Goal: Task Accomplishment & Management: Use online tool/utility

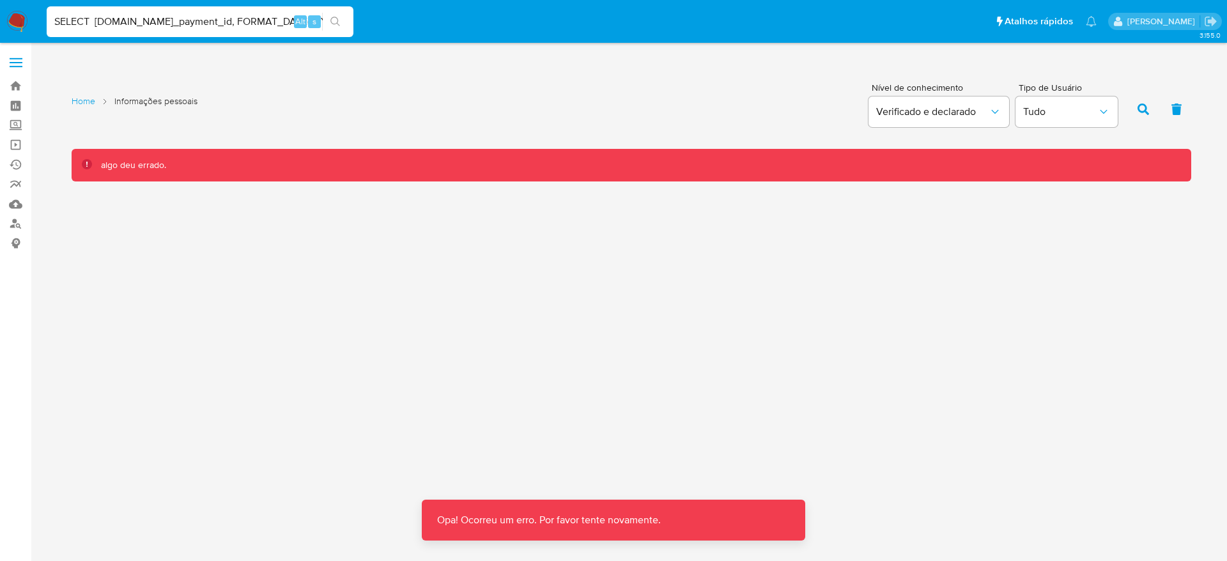
click at [217, 18] on input "SELECT pay.pay_payment_id, FORMAT_DATE("%Y-%m", pay.PAY_CREATED_DT) as Mes_Tran…" at bounding box center [200, 21] width 307 height 17
paste input "DNvejmvhskfj3Zr3cbV5HEZU"
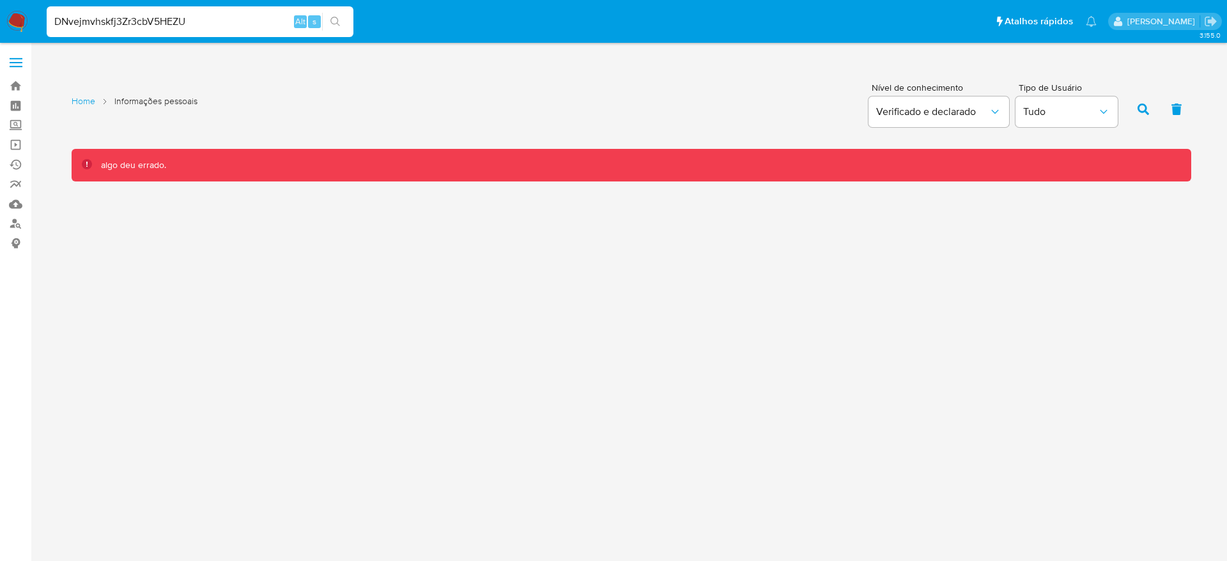
type input "DNvejmvhskfj3Zr3cbV5HEZU"
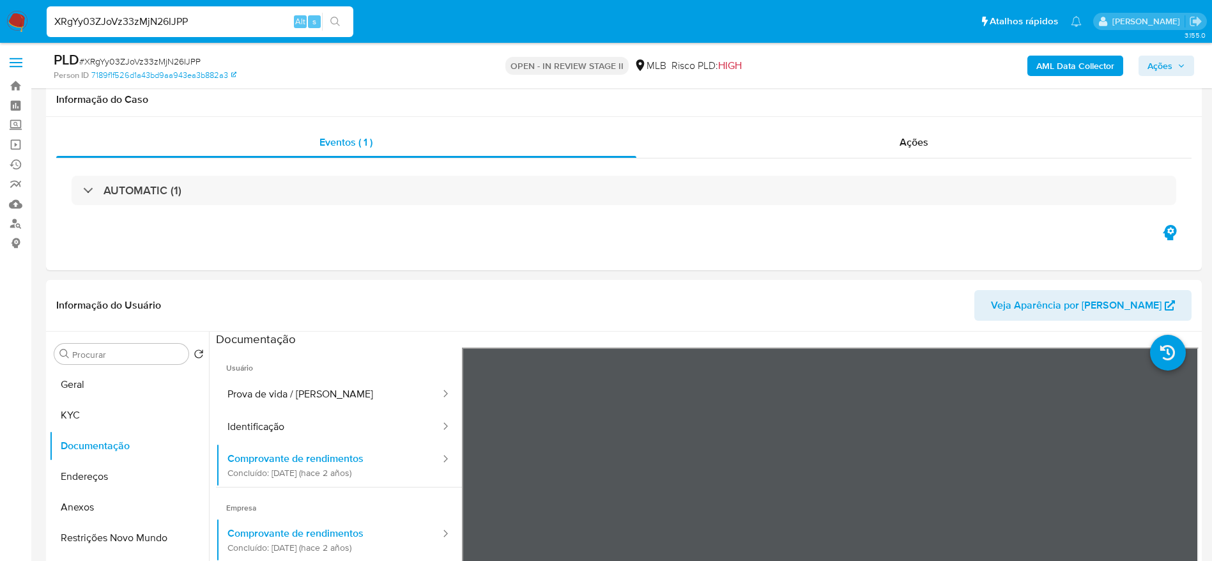
select select "10"
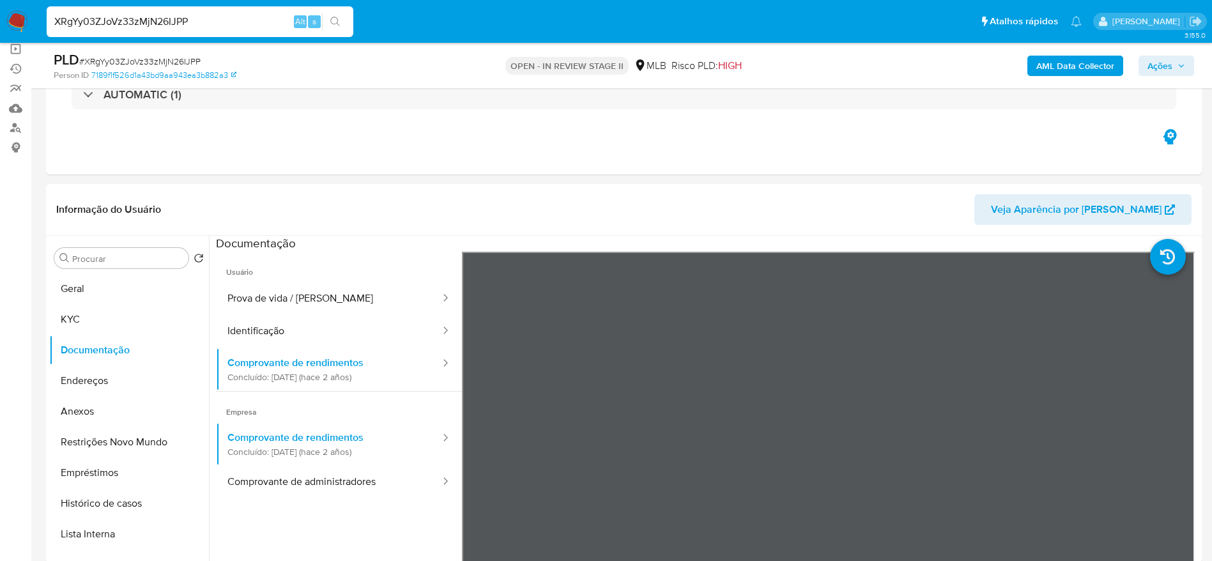
click at [201, 17] on input "XRgYy03ZJoVz33zMjN26IJPP" at bounding box center [200, 21] width 307 height 17
paste input "txXeQhBV9JwTf5u7b43Jmf3j"
type input "txXeQhBV9JwTf5u7b43Jmf3j"
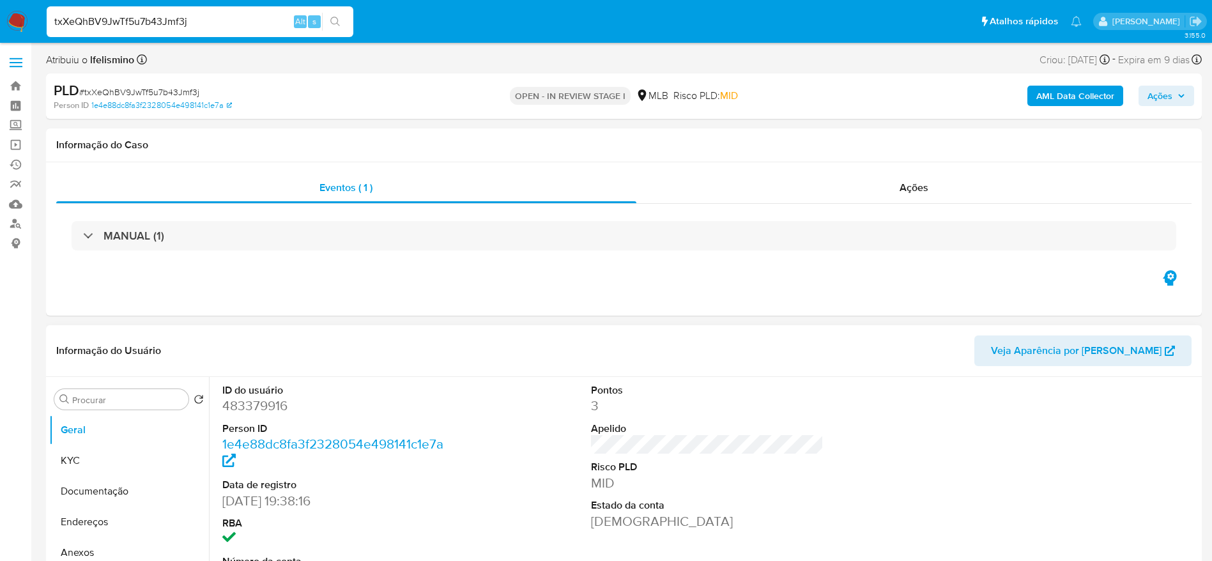
select select "10"
click at [253, 402] on dd "483379916" at bounding box center [338, 406] width 233 height 18
copy dd "483379916"
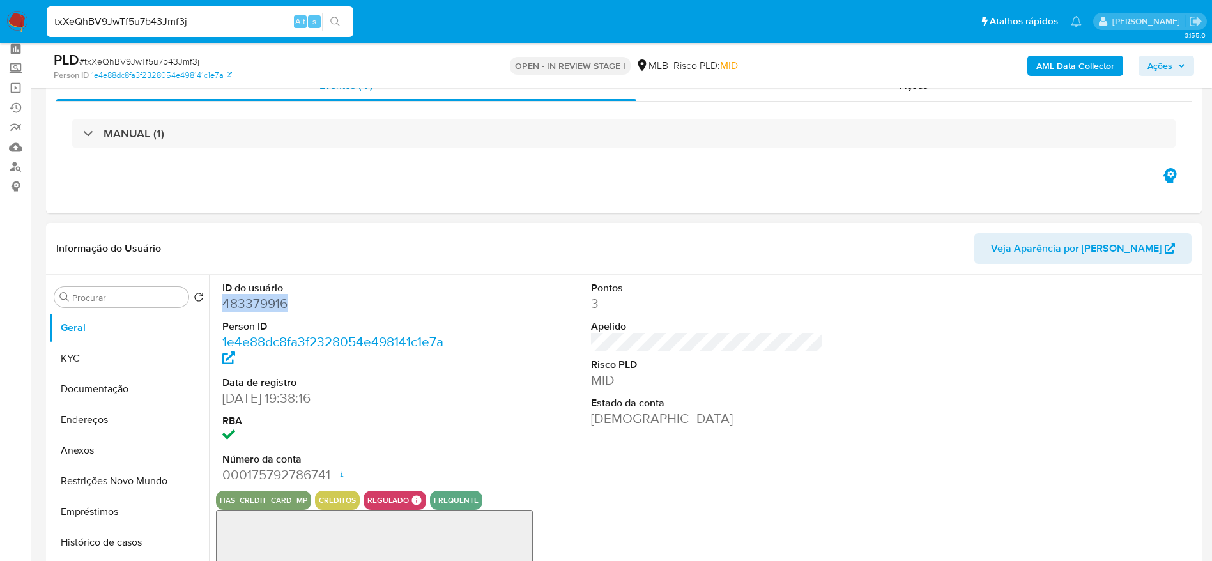
scroll to position [96, 0]
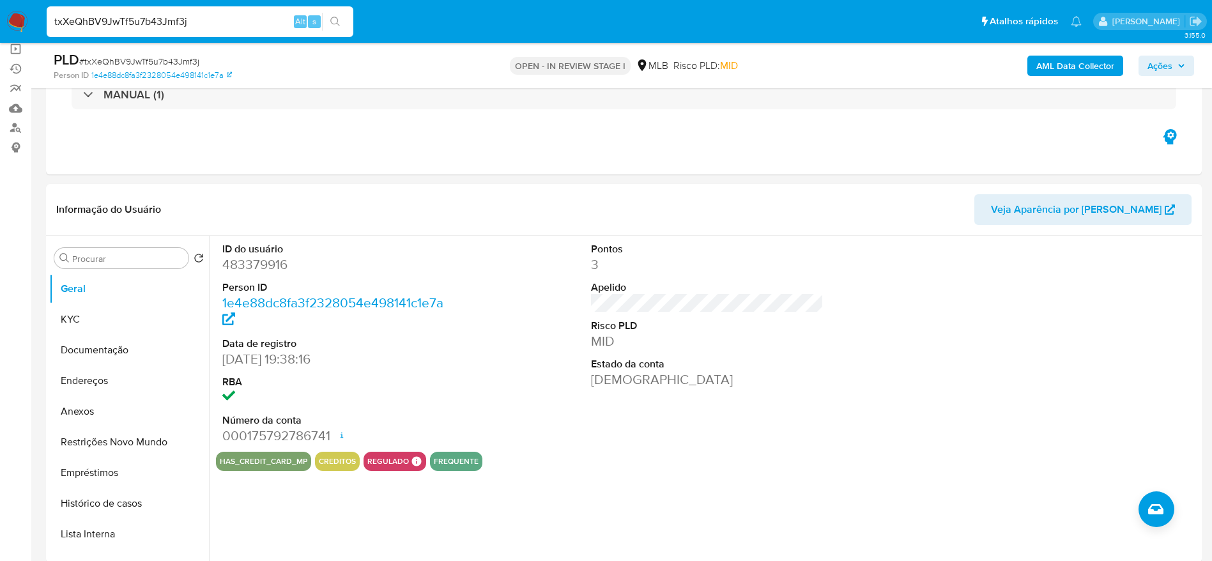
click at [152, 20] on input "txXeQhBV9JwTf5u7b43Jmf3j" at bounding box center [200, 21] width 307 height 17
paste input "fPW9gvJ9eIKSnsR29UD76935"
type input "fPW9gvJ9eIKSnsR29UD76935"
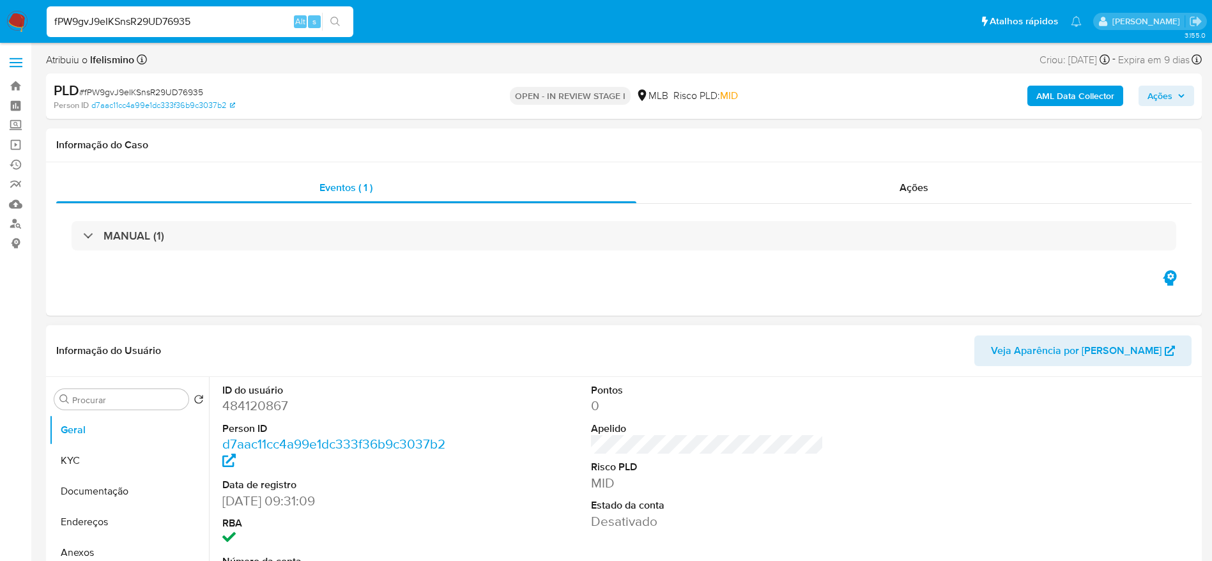
select select "10"
click at [250, 405] on dd "484120867" at bounding box center [338, 406] width 233 height 18
copy dd "484120867"
click at [183, 25] on input "fPW9gvJ9eIKSnsR29UD76935" at bounding box center [200, 21] width 307 height 17
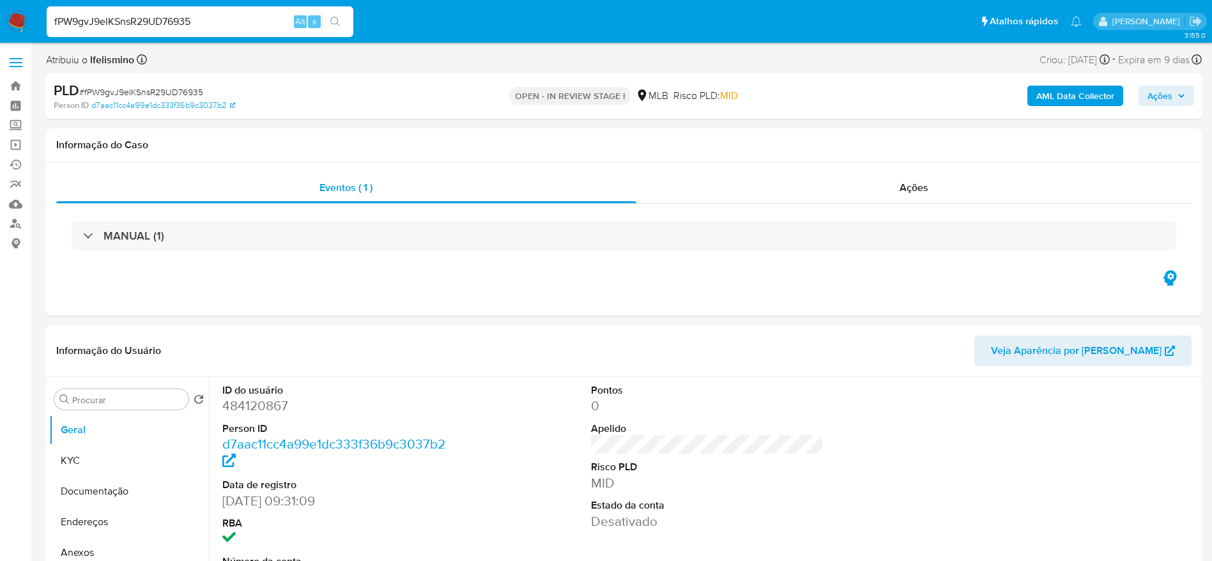
click at [183, 25] on input "fPW9gvJ9eIKSnsR29UD76935" at bounding box center [200, 21] width 307 height 17
paste input "hrqOo379dYGrtuMhhrjUmfaL"
type input "hrqOo379dYGrtuMhhrjUmfaL"
select select "10"
click at [277, 405] on dd "147292990" at bounding box center [338, 406] width 233 height 18
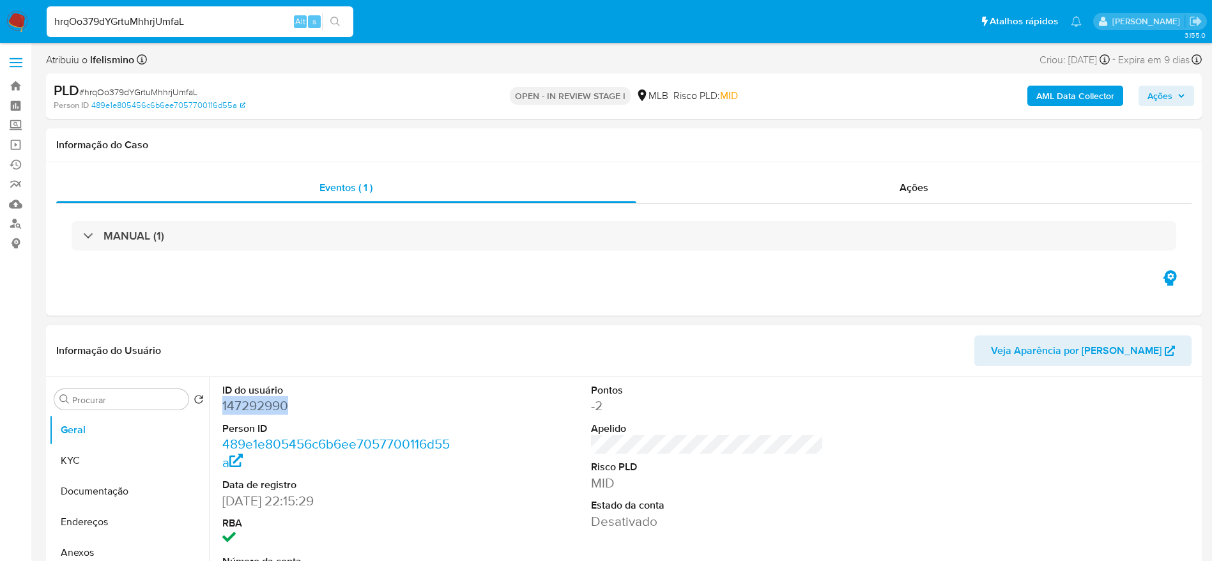
click at [277, 405] on dd "147292990" at bounding box center [338, 406] width 233 height 18
copy dd "147292990"
click at [224, 29] on input "hrqOo379dYGrtuMhhrjUmfaL" at bounding box center [200, 21] width 307 height 17
paste input "H2KpwEXoAPwozro0ynhlbinm"
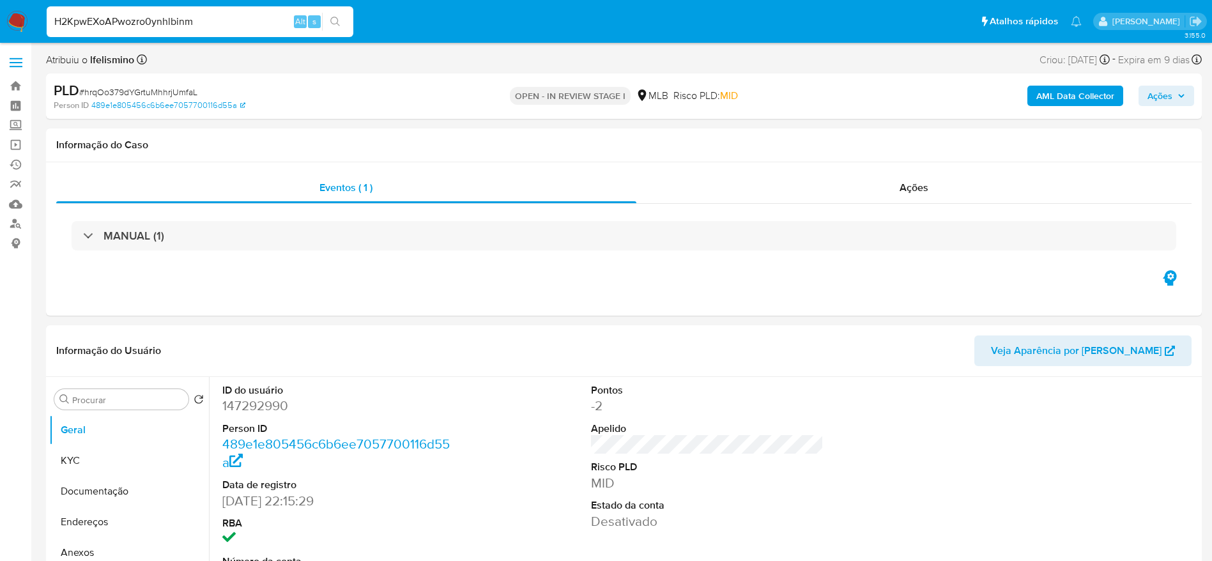
type input "H2KpwEXoAPwozro0ynhlbinm"
select select "10"
click at [265, 407] on dd "196140984" at bounding box center [338, 406] width 233 height 18
copy dd "196140984"
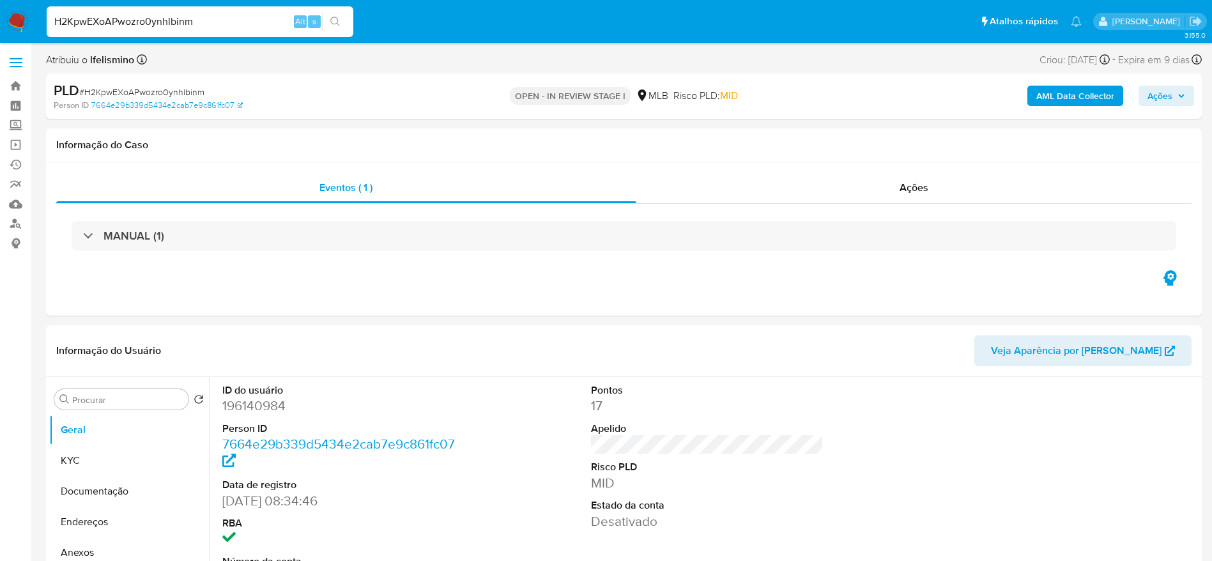
click at [199, 24] on input "H2KpwEXoAPwozro0ynhlbinm" at bounding box center [200, 21] width 307 height 17
paste input "ai0XqA8MRUfFBL86TwzTPb3G"
type input "ai0XqA8MRUfFBL86TwzTPb3G"
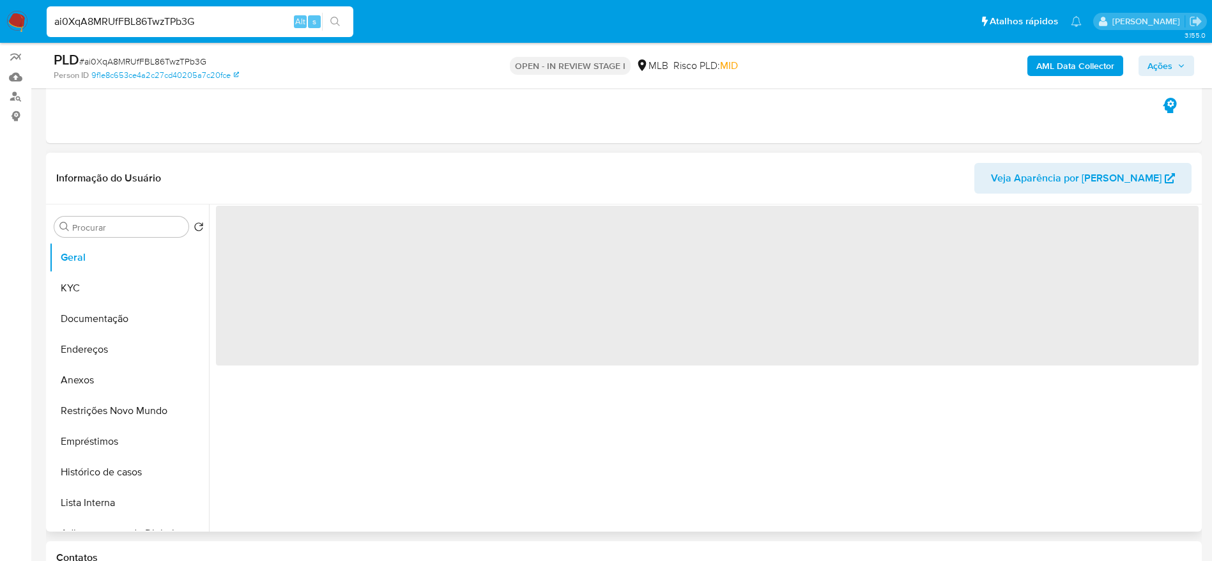
scroll to position [192, 0]
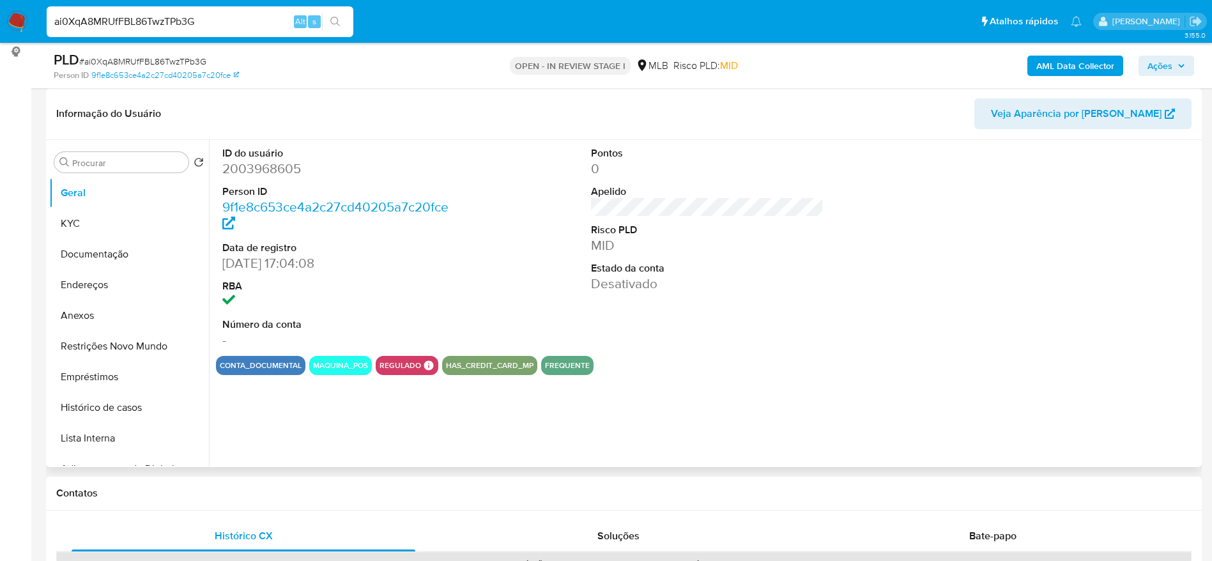
select select "10"
click at [270, 166] on dd "2003968605" at bounding box center [338, 169] width 233 height 18
copy dd "2003968605"
click at [217, 20] on input "ai0XqA8MRUfFBL86TwzTPb3G" at bounding box center [200, 21] width 307 height 17
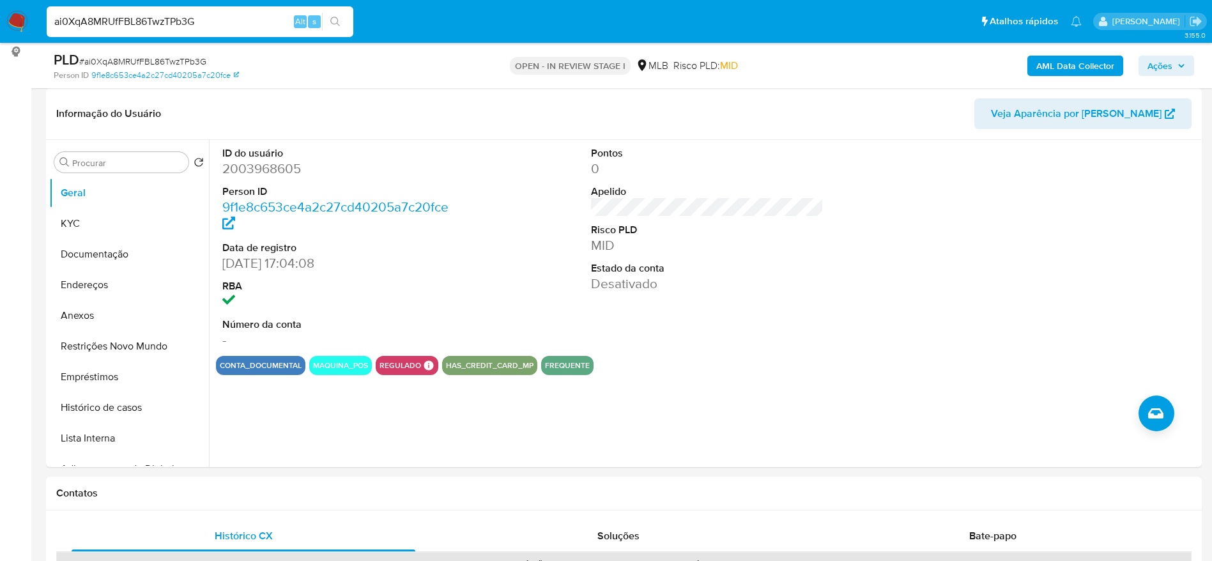
click at [217, 20] on input "ai0XqA8MRUfFBL86TwzTPb3G" at bounding box center [200, 21] width 307 height 17
paste input "vHzyj5ar1CvRSrmxM6TSwZ82"
type input "vHzyj5ar1CvRSrmxM6TSwZ82"
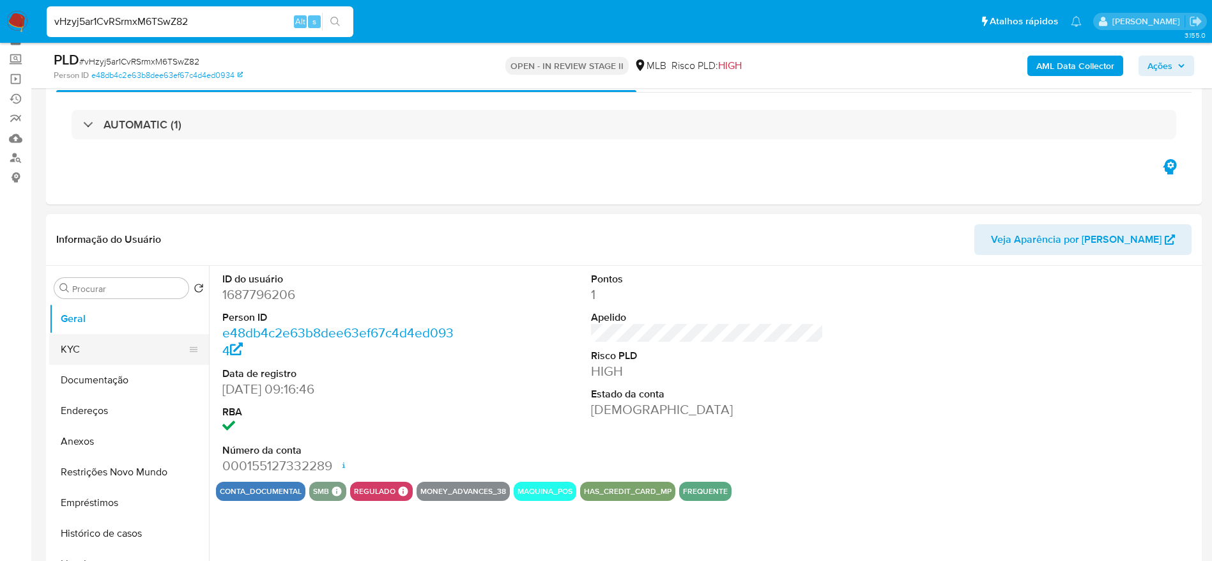
scroll to position [96, 0]
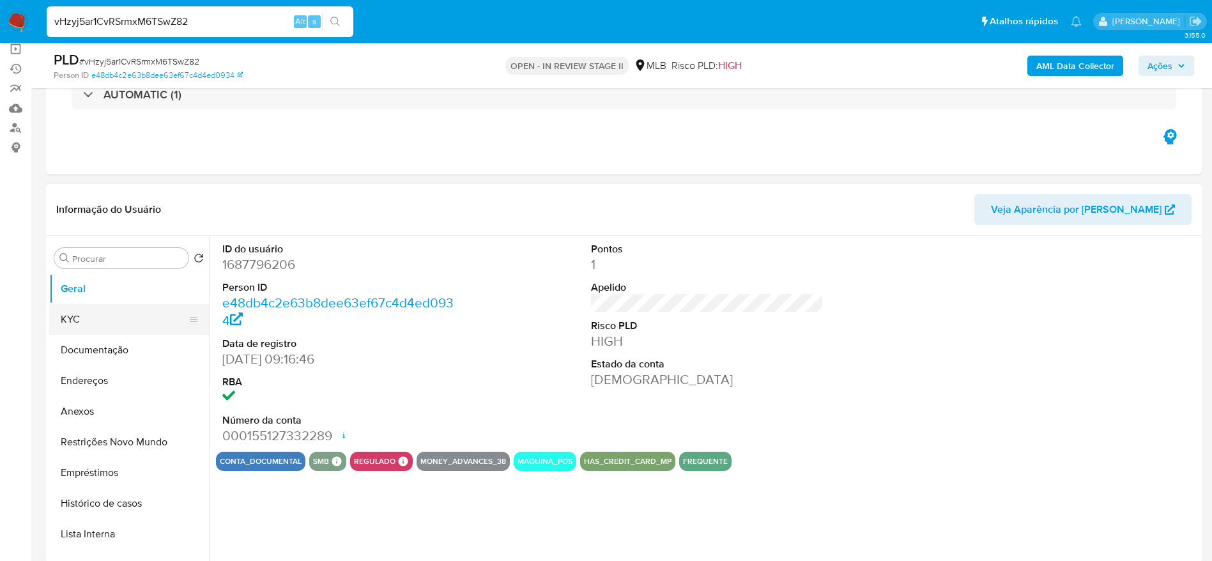
select select "10"
drag, startPoint x: 96, startPoint y: 355, endPoint x: 88, endPoint y: 351, distance: 8.3
click at [96, 355] on button "Documentação" at bounding box center [123, 350] width 149 height 31
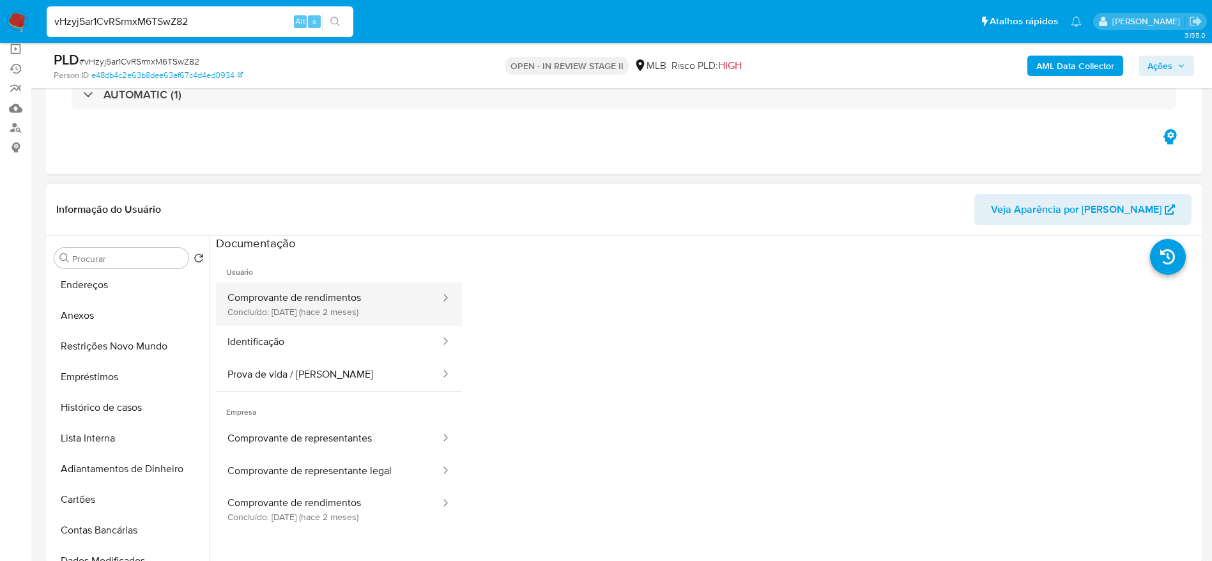
click at [378, 315] on button "Comprovante de rendimentos Concluído: 10/06/2025 (hace 2 meses)" at bounding box center [329, 303] width 226 height 43
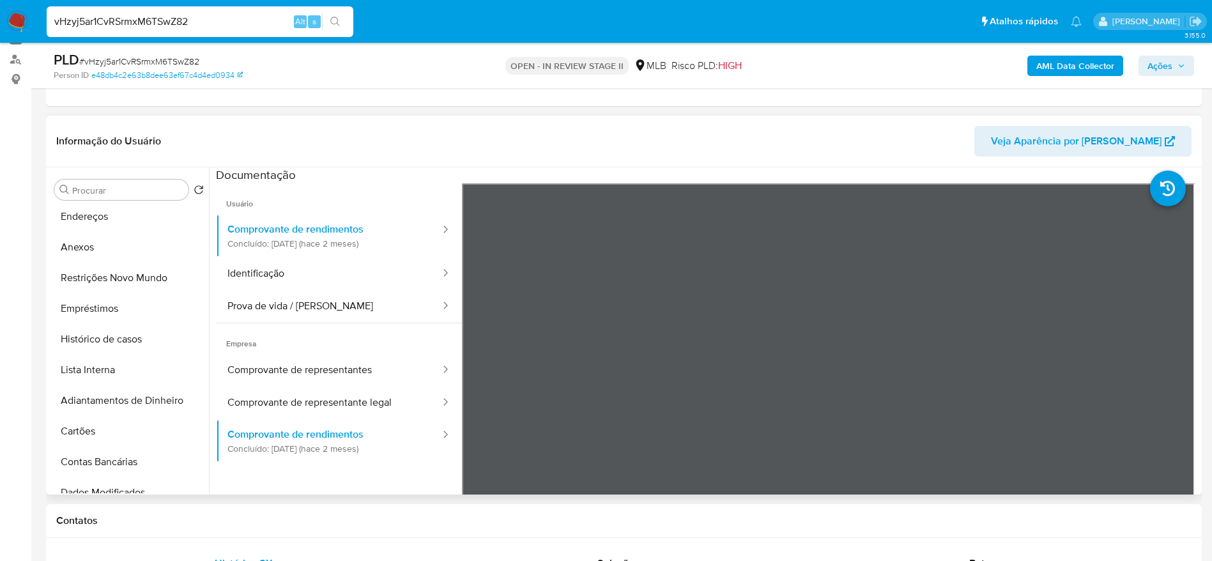
scroll to position [192, 0]
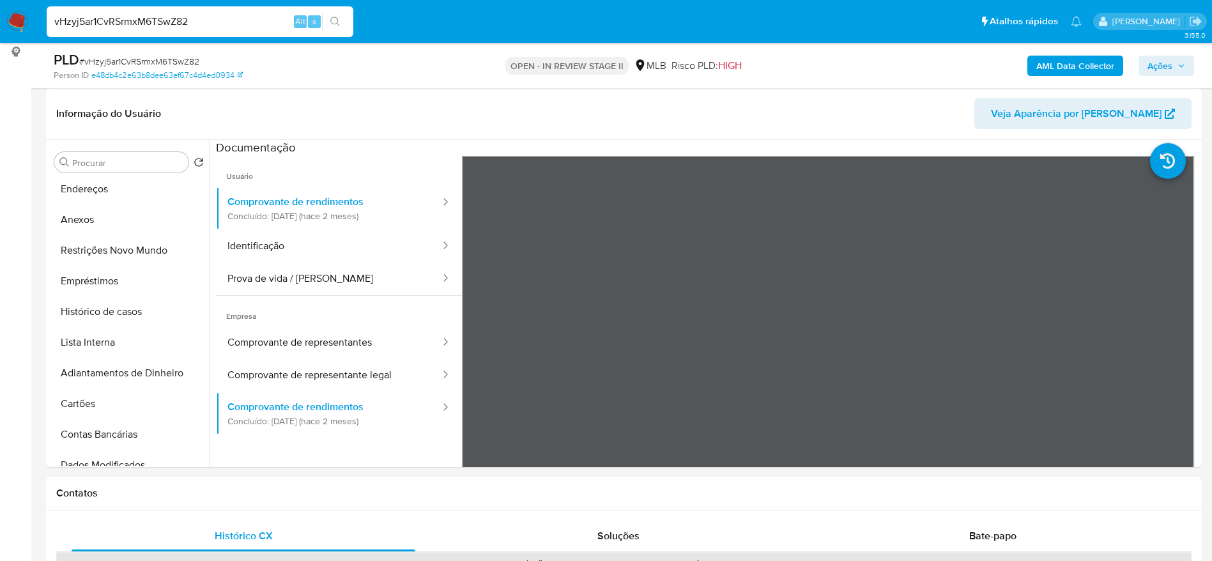
click at [206, 20] on input "vHzyj5ar1CvRSrmxM6TSwZ82" at bounding box center [200, 21] width 307 height 17
paste input "s1r0vWTGqnU6WrYXhizERZkN"
type input "s1r0vWTGqnU6WrYXhizERZkN"
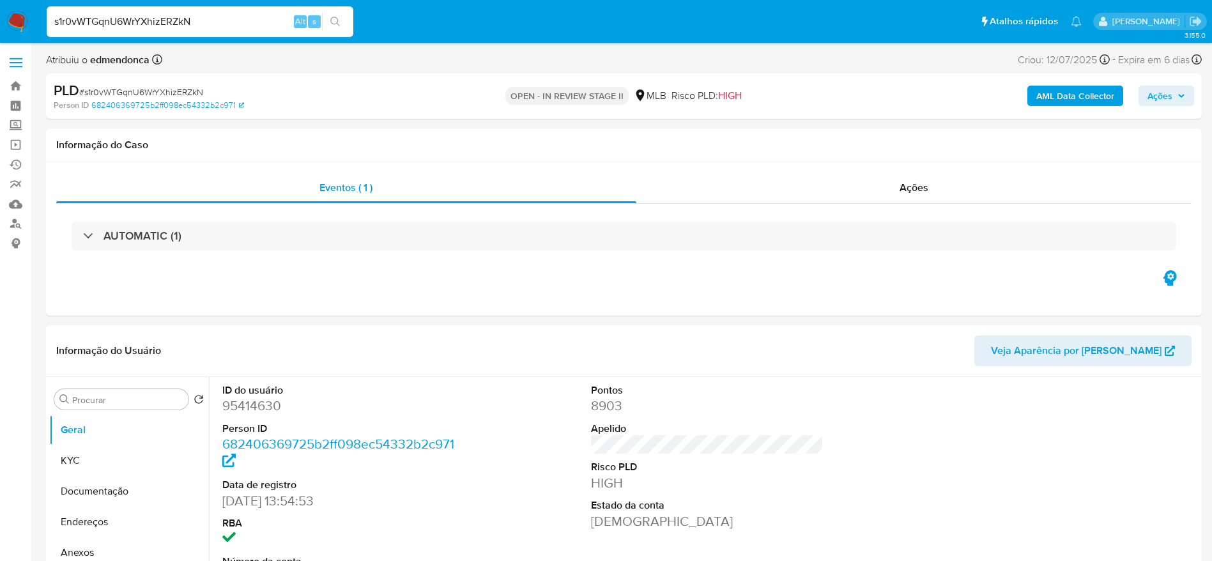
scroll to position [96, 0]
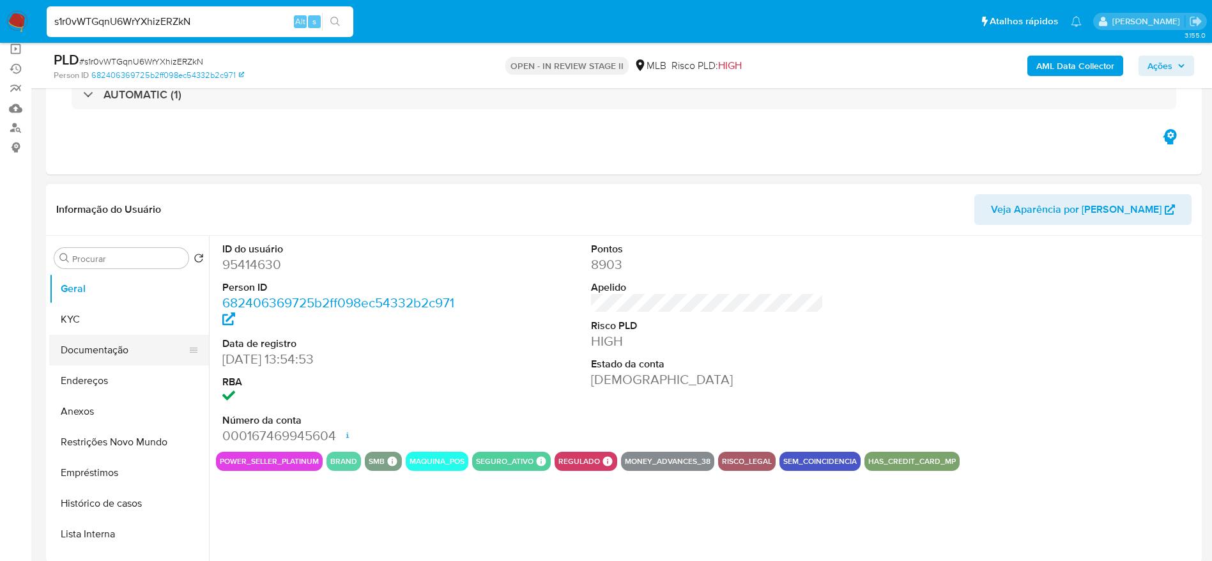
click at [66, 340] on button "Documentação" at bounding box center [123, 350] width 149 height 31
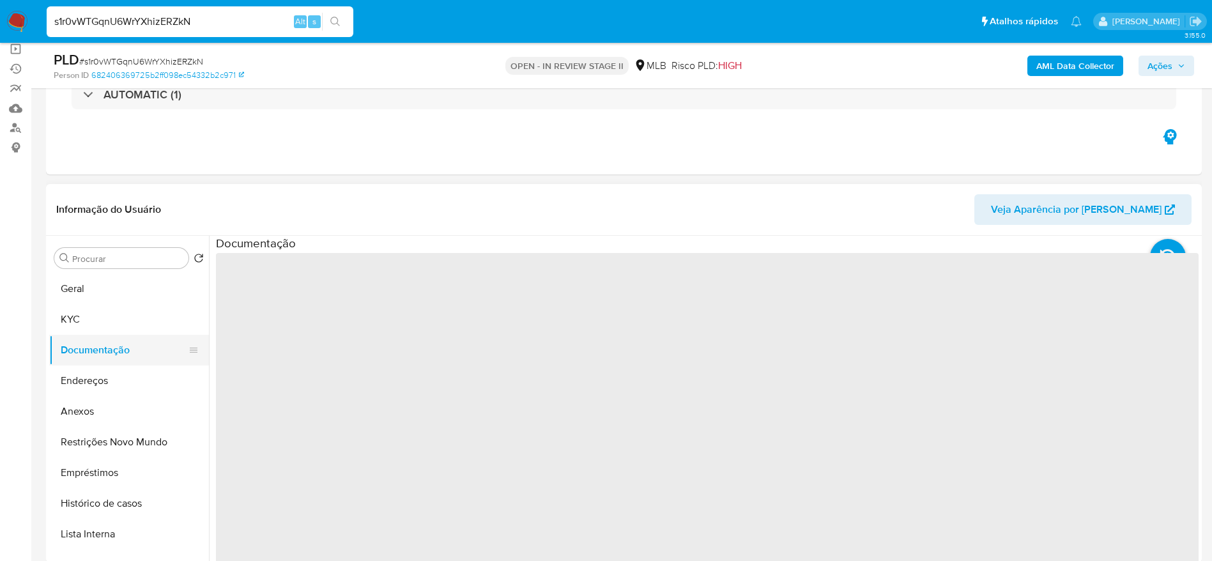
select select "10"
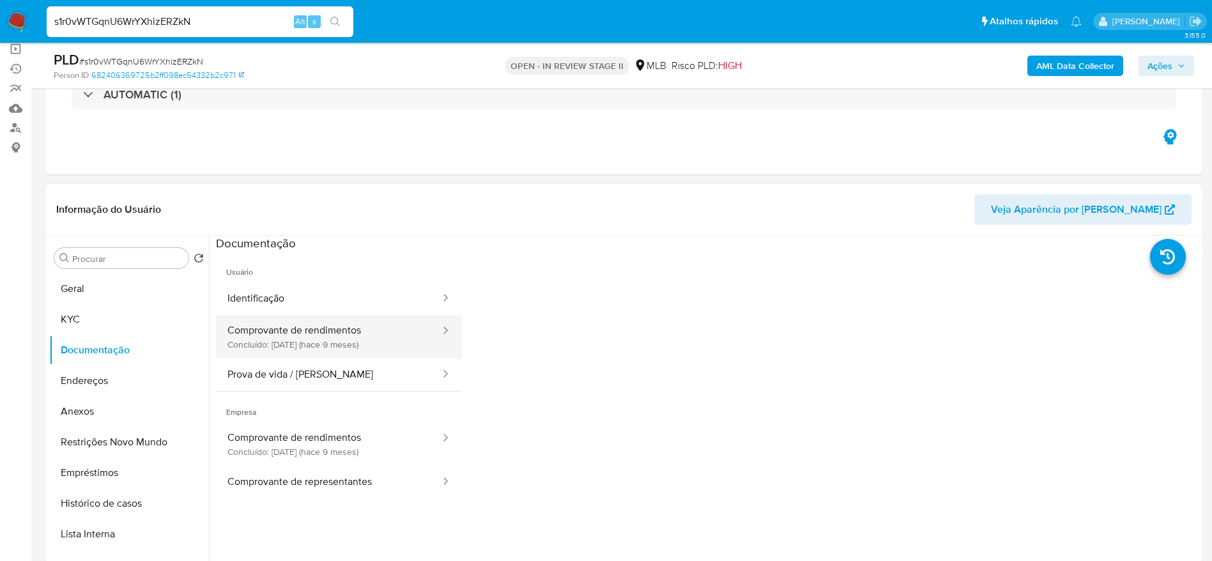
click at [338, 345] on button "Comprovante de rendimentos Concluído: 20/11/2024 (hace 9 meses)" at bounding box center [329, 336] width 226 height 43
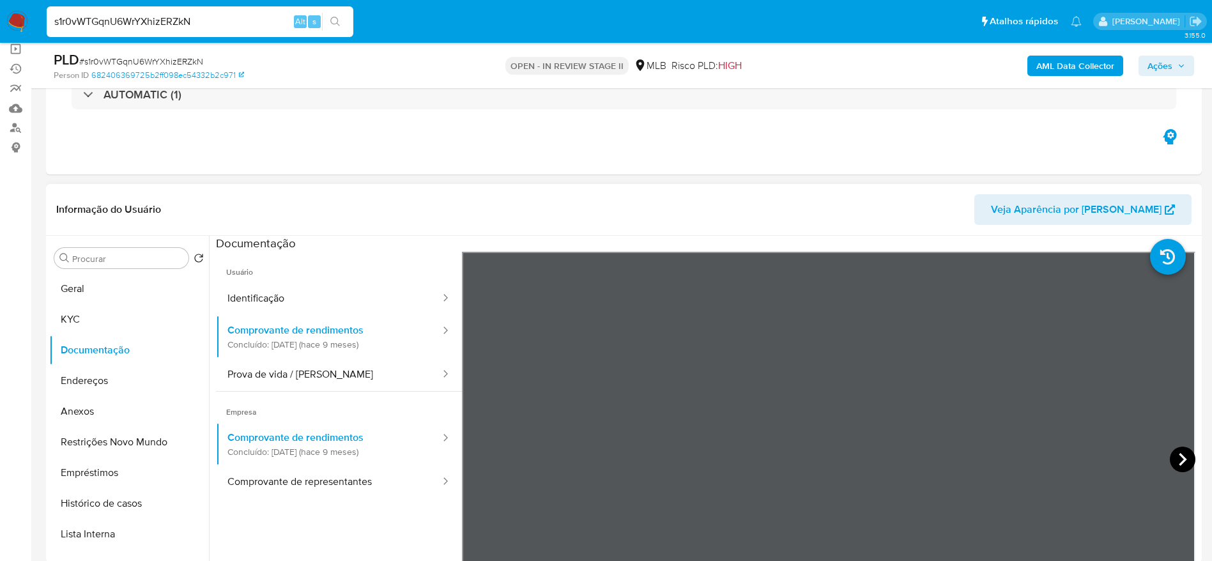
click at [1179, 462] on icon at bounding box center [1183, 459] width 8 height 13
click at [475, 459] on icon at bounding box center [477, 459] width 8 height 13
click at [177, 18] on input "s1r0vWTGqnU6WrYXhizERZkN" at bounding box center [200, 21] width 307 height 17
paste input "MJUsdser09HqWe1731SKCvHe"
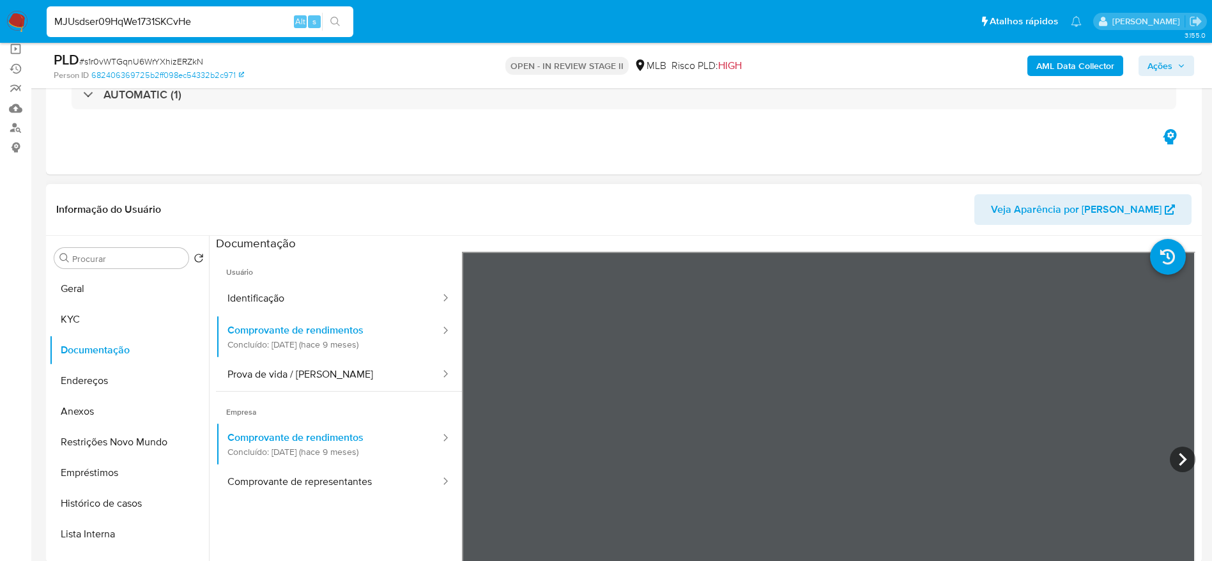
type input "MJUsdser09HqWe1731SKCvHe"
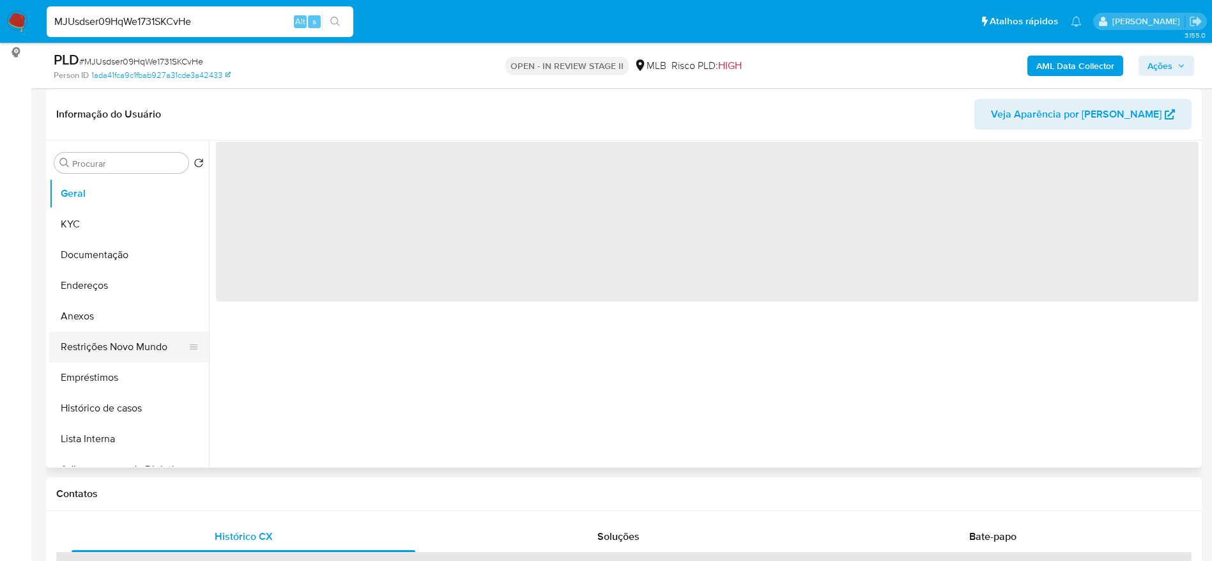
scroll to position [192, 0]
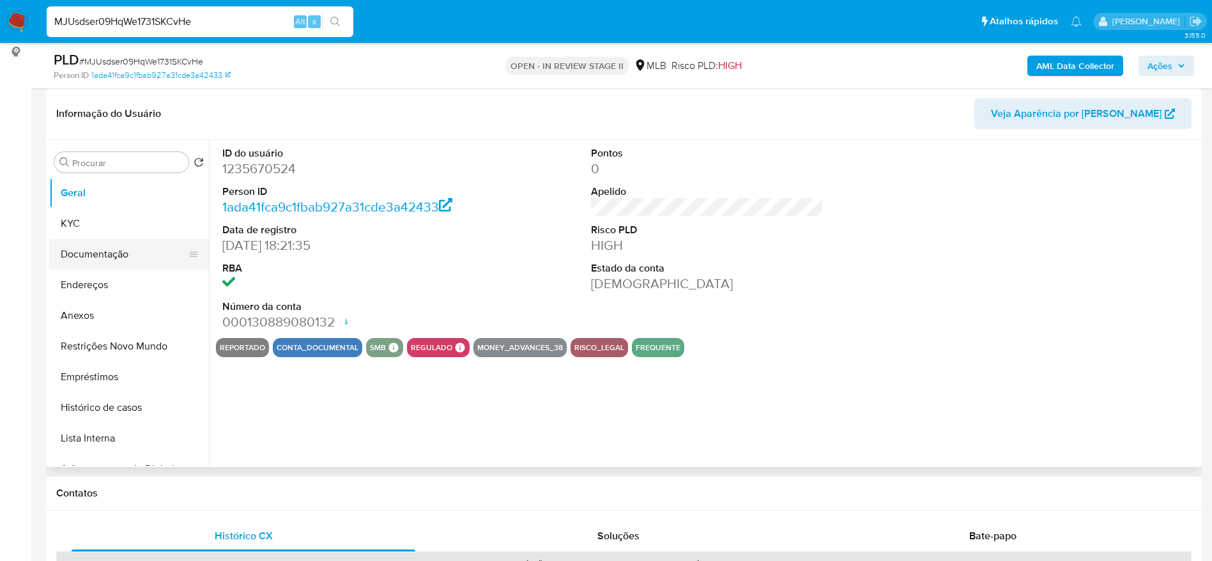
click at [101, 254] on button "Documentação" at bounding box center [123, 254] width 149 height 31
select select "10"
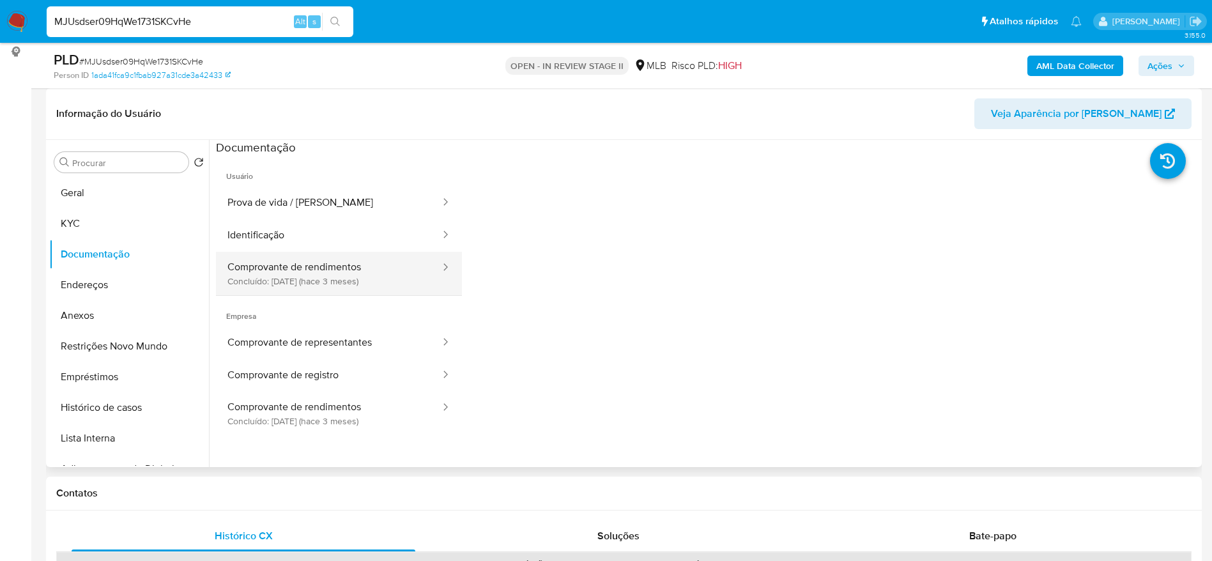
click at [312, 281] on button "Comprovante de rendimentos Concluído: 18/05/2025 (hace 3 meses)" at bounding box center [329, 273] width 226 height 43
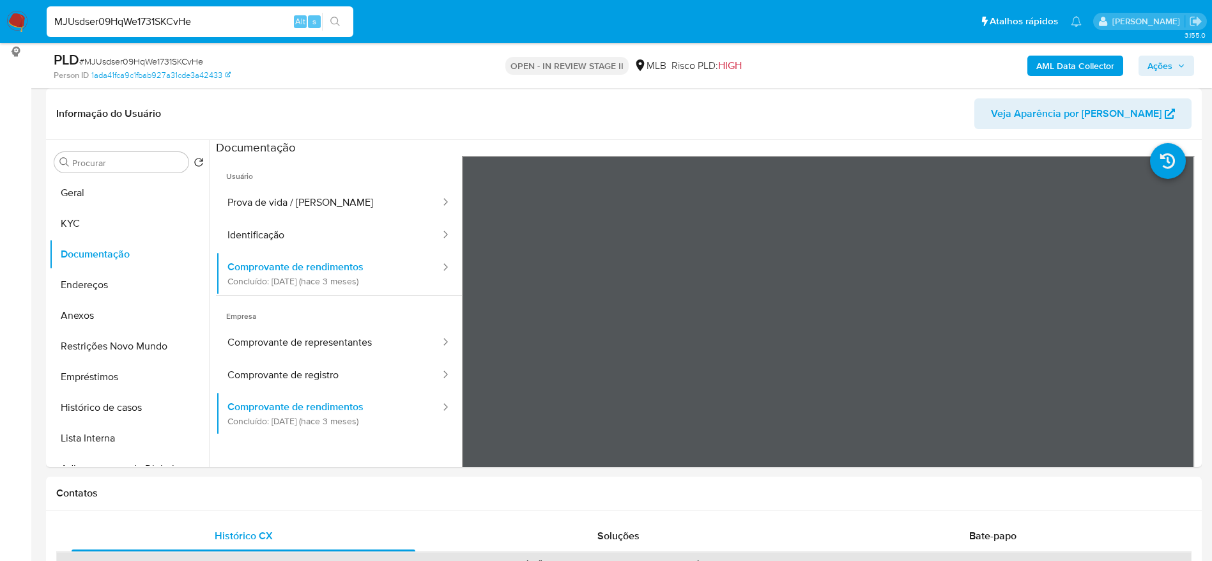
click at [211, 20] on input "MJUsdser09HqWe1731SKCvHe" at bounding box center [200, 21] width 307 height 17
paste input "TxvyJq26LN7ZyyJQEUCgMARS"
type input "TxvyJq26LN7ZyyJQEUCgMARS"
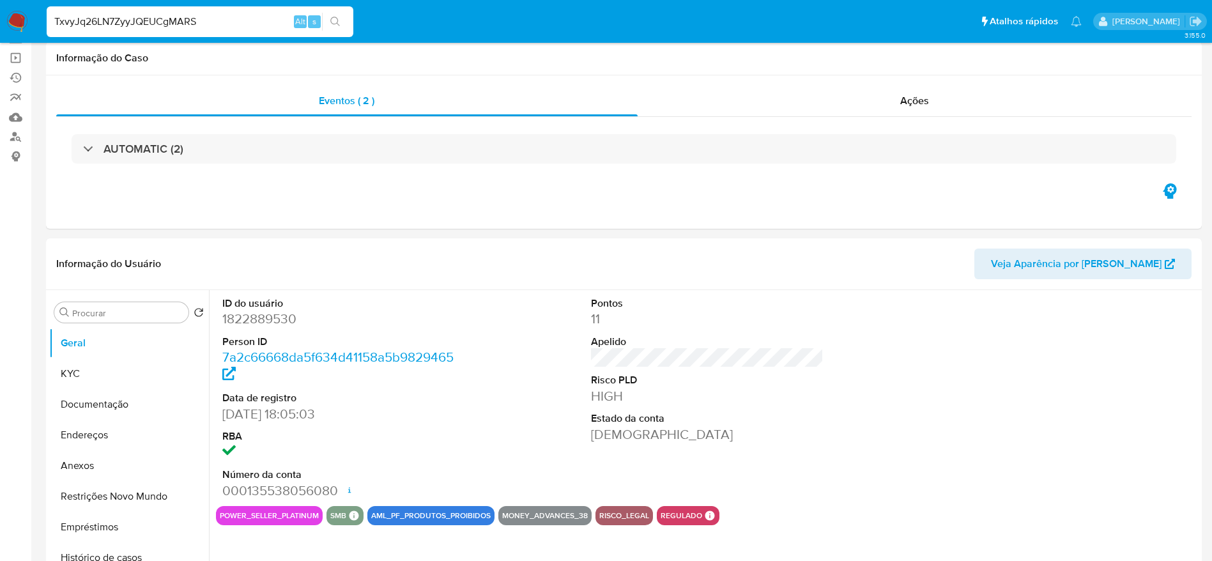
select select "10"
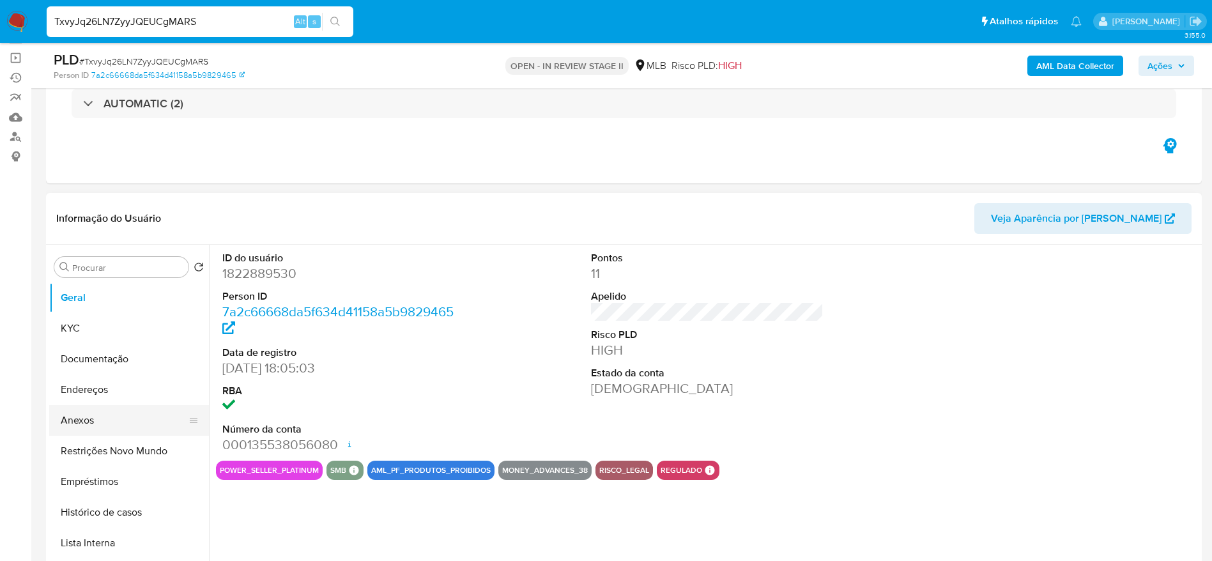
scroll to position [96, 0]
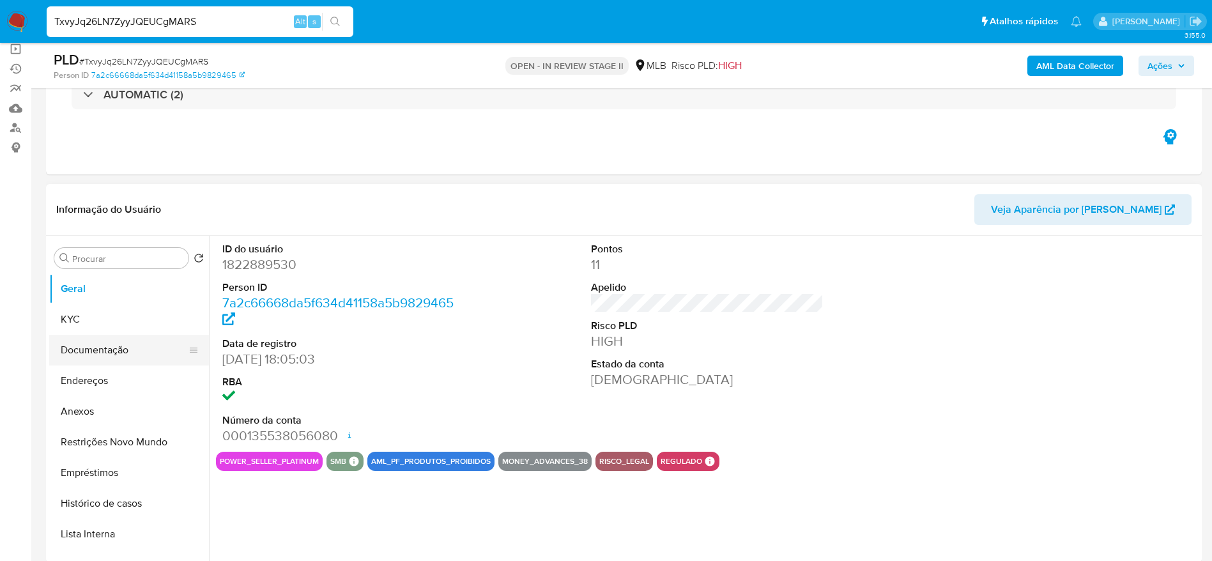
click at [99, 355] on button "Documentação" at bounding box center [123, 350] width 149 height 31
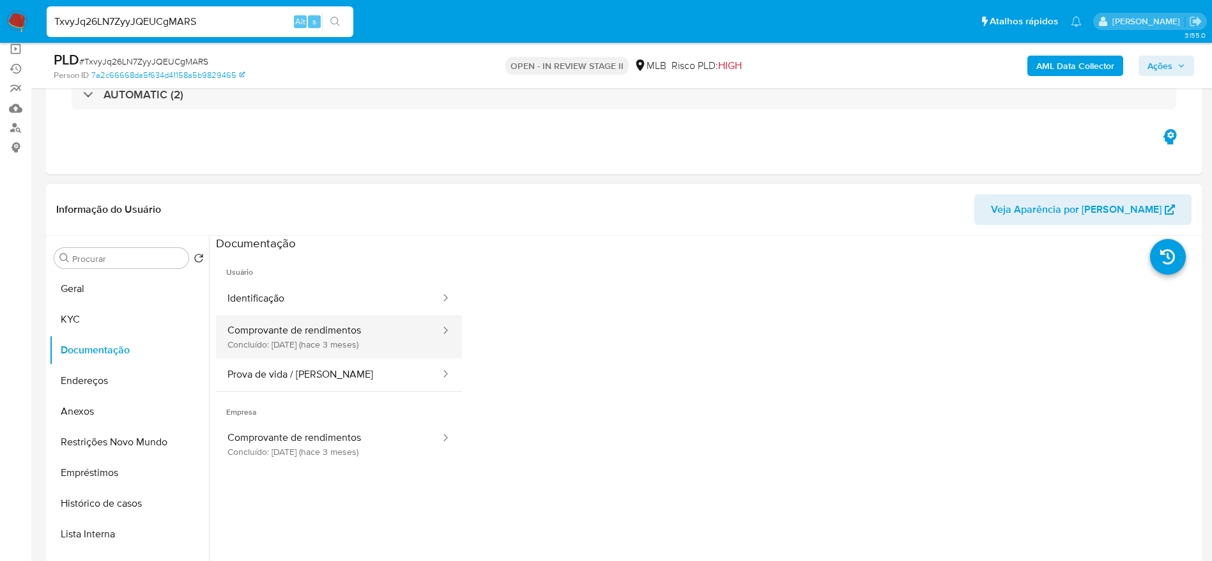
click at [284, 335] on button "Comprovante de rendimentos Concluído: 13/05/2025 (hace 3 meses)" at bounding box center [329, 336] width 226 height 43
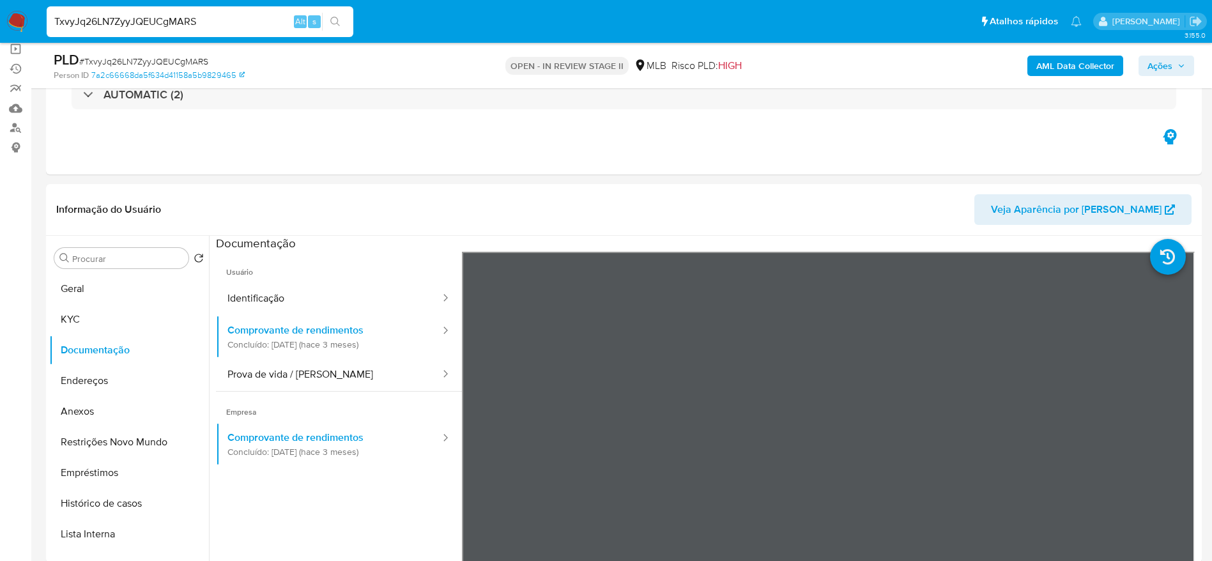
click at [201, 20] on input "TxvyJq26LN7ZyyJQEUCgMARS" at bounding box center [200, 21] width 307 height 17
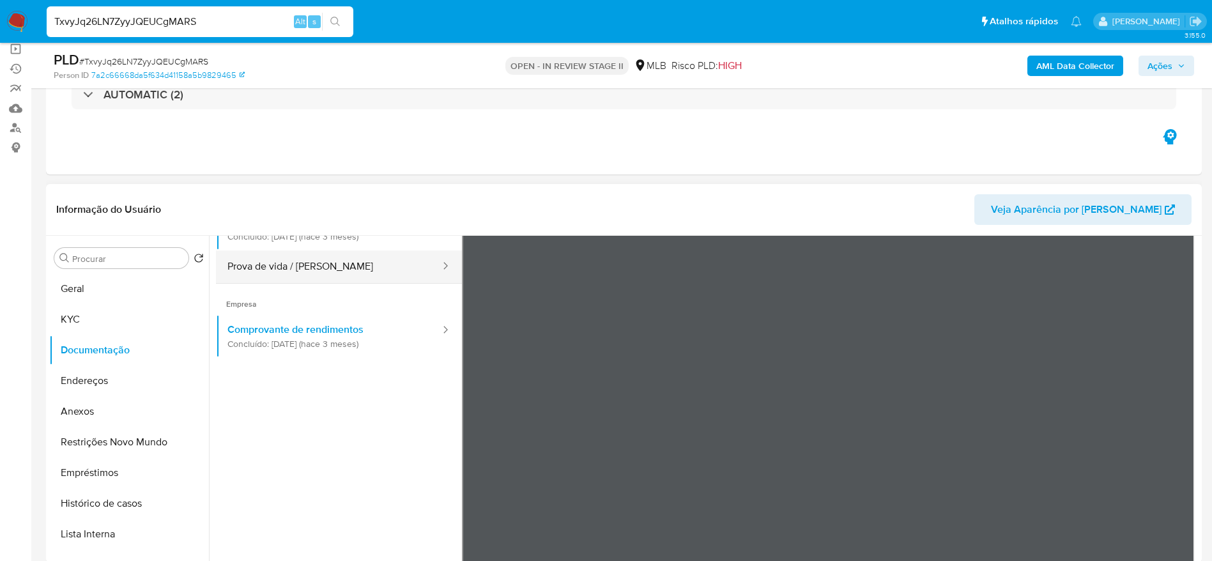
scroll to position [111, 0]
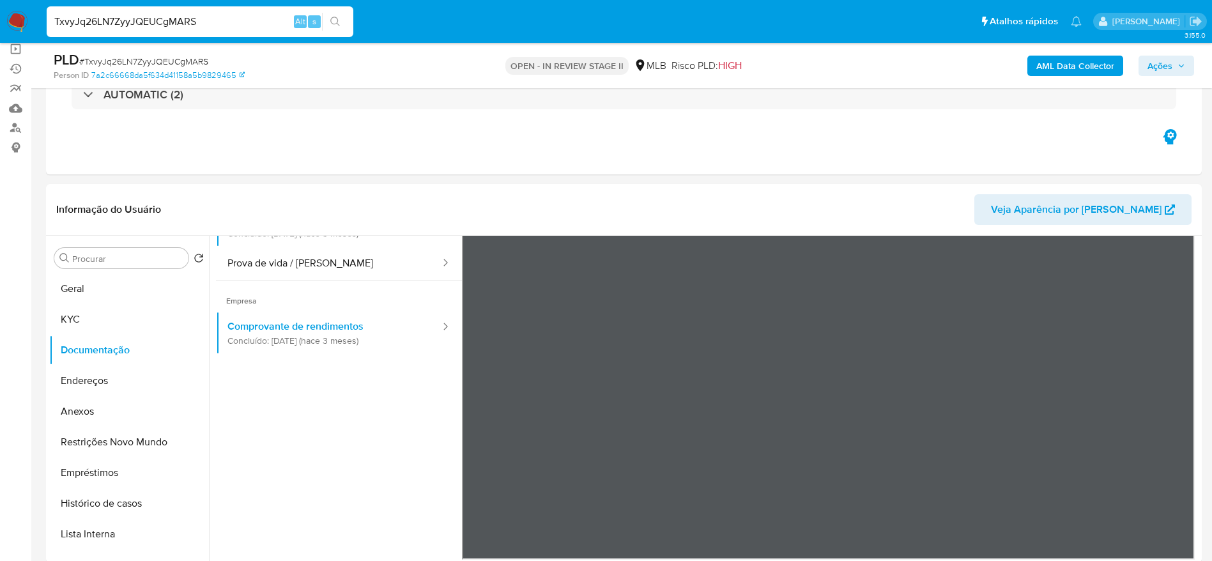
click at [181, 21] on input "TxvyJq26LN7ZyyJQEUCgMARS" at bounding box center [200, 21] width 307 height 17
paste input "B8QhTjzu3UHorikiTm4e1hXI"
type input "B8QhTjzu3UHorikiTm4e1hXI"
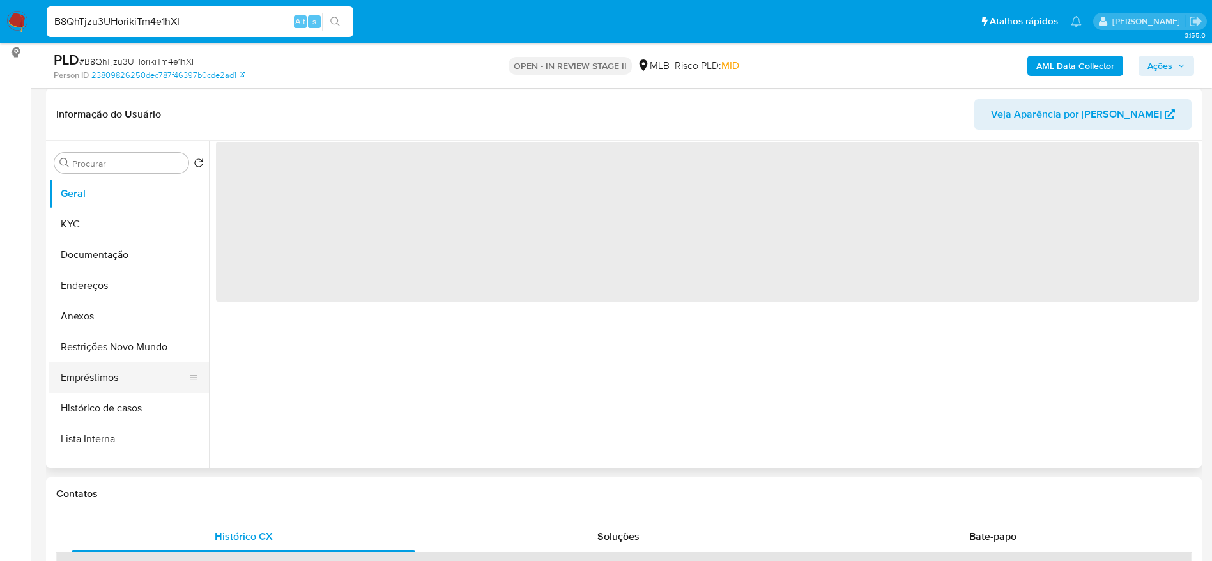
scroll to position [192, 0]
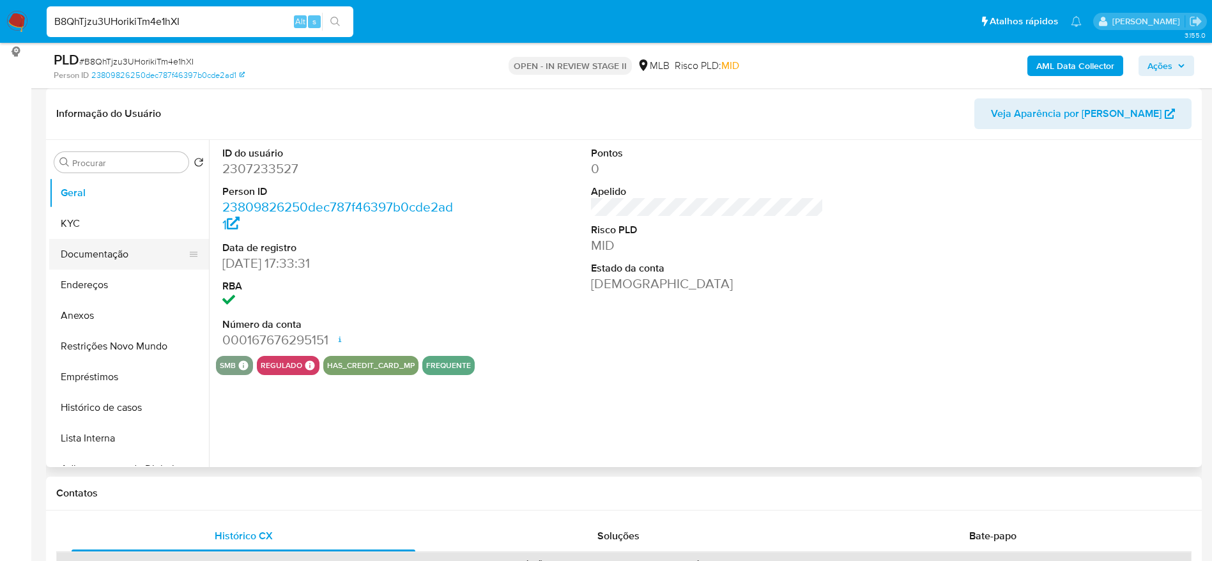
click at [96, 252] on button "Documentação" at bounding box center [123, 254] width 149 height 31
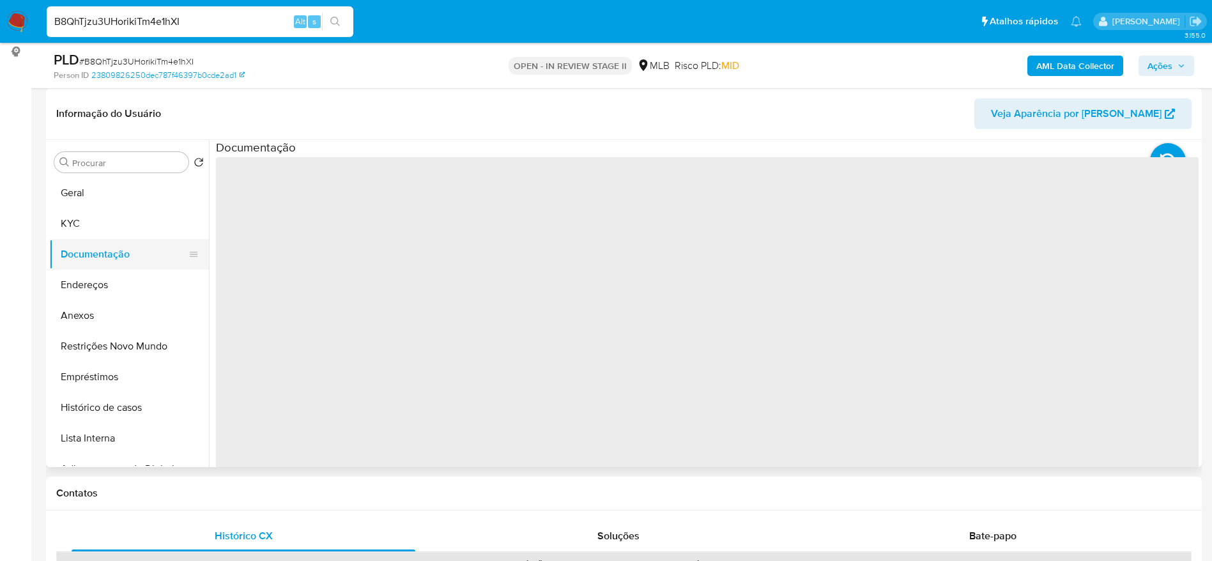
select select "10"
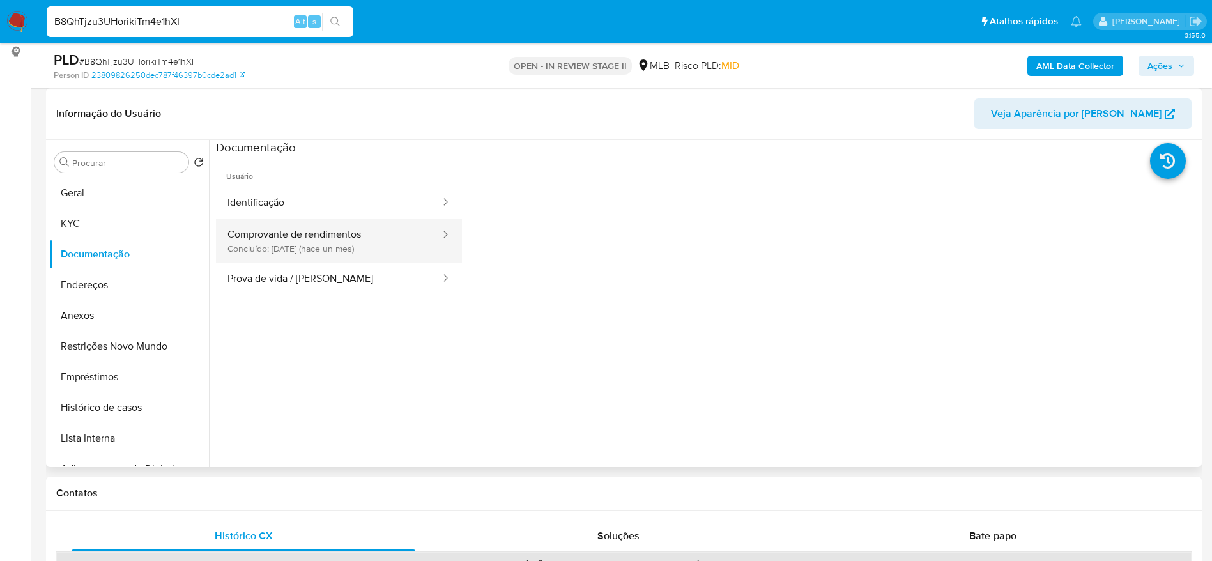
click at [247, 241] on button "Comprovante de rendimentos Concluído: 21/07/2025 (hace un mes)" at bounding box center [329, 240] width 226 height 43
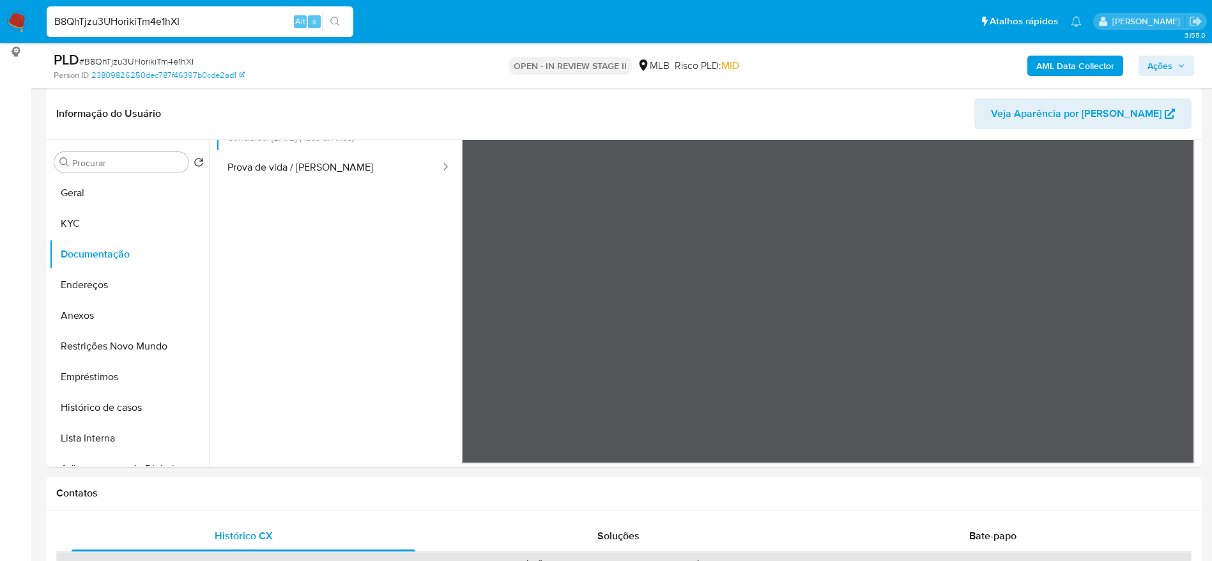
scroll to position [0, 0]
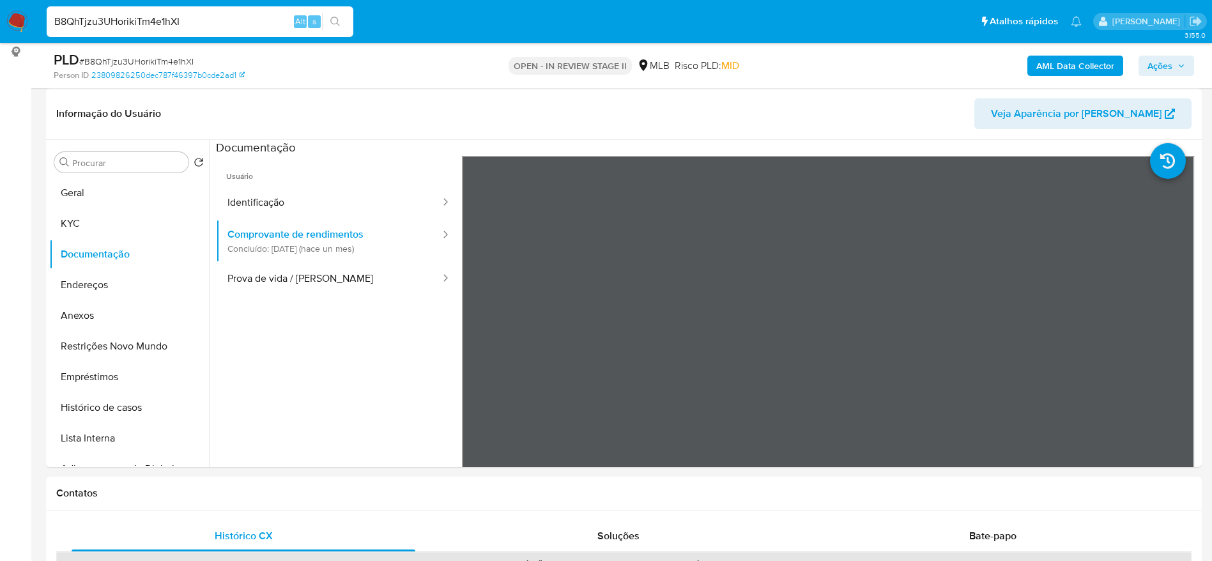
click at [158, 20] on input "B8QhTjzu3UHorikiTm4e1hXI" at bounding box center [200, 21] width 307 height 17
paste input "7QdjLqOks9QCLHaNGrNKri3u"
type input "7QdjLqOks9QCLHaNGrNKri3u"
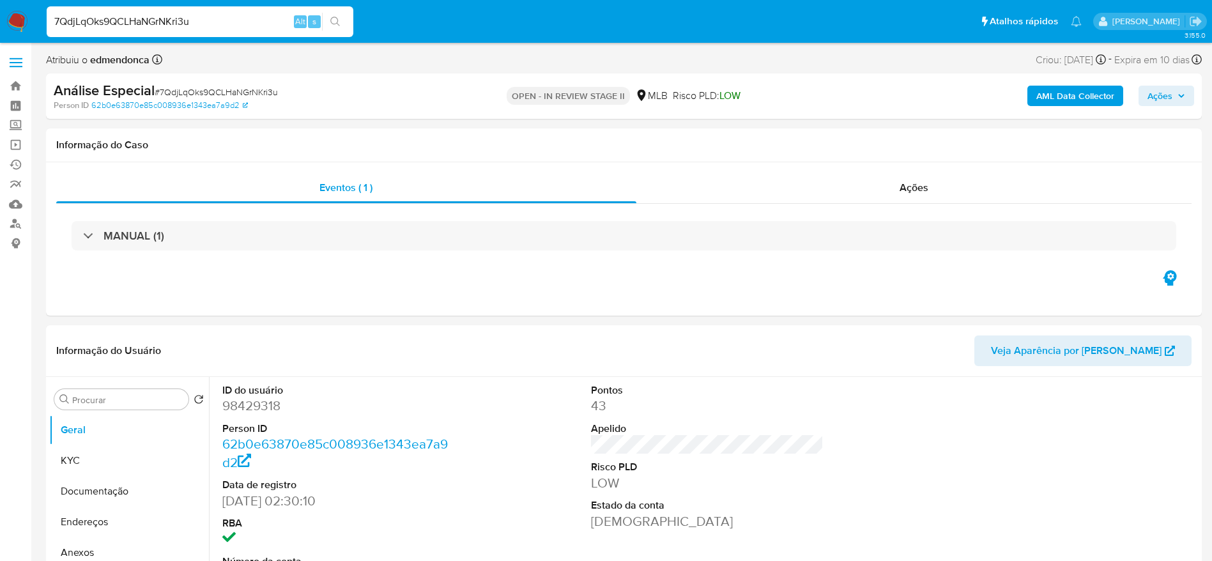
select select "10"
click at [105, 496] on button "Documentação" at bounding box center [123, 491] width 149 height 31
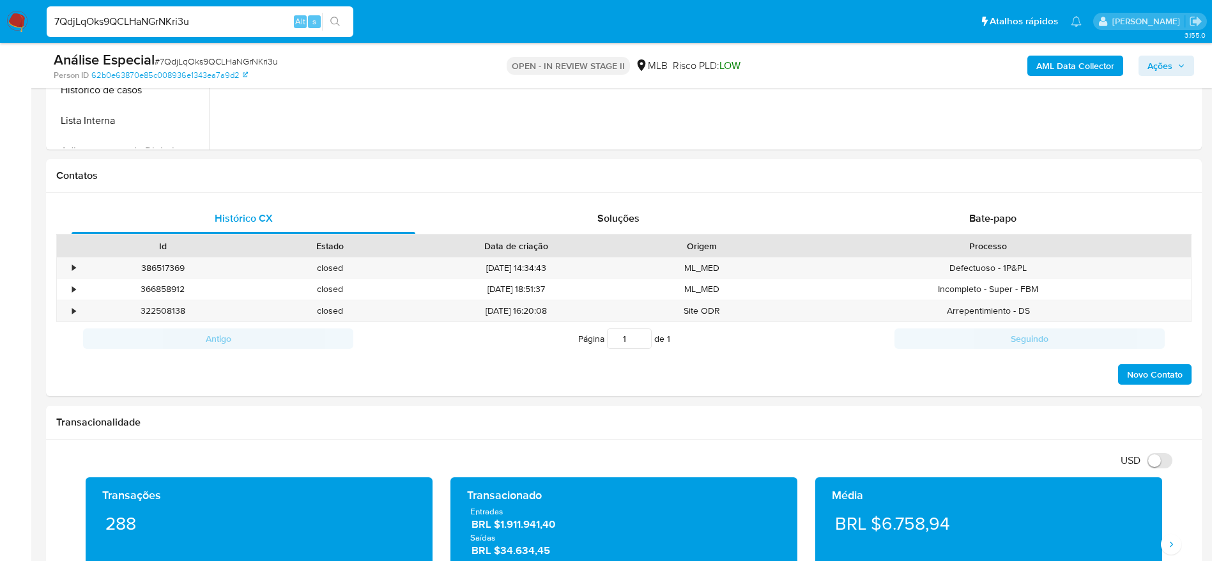
scroll to position [575, 0]
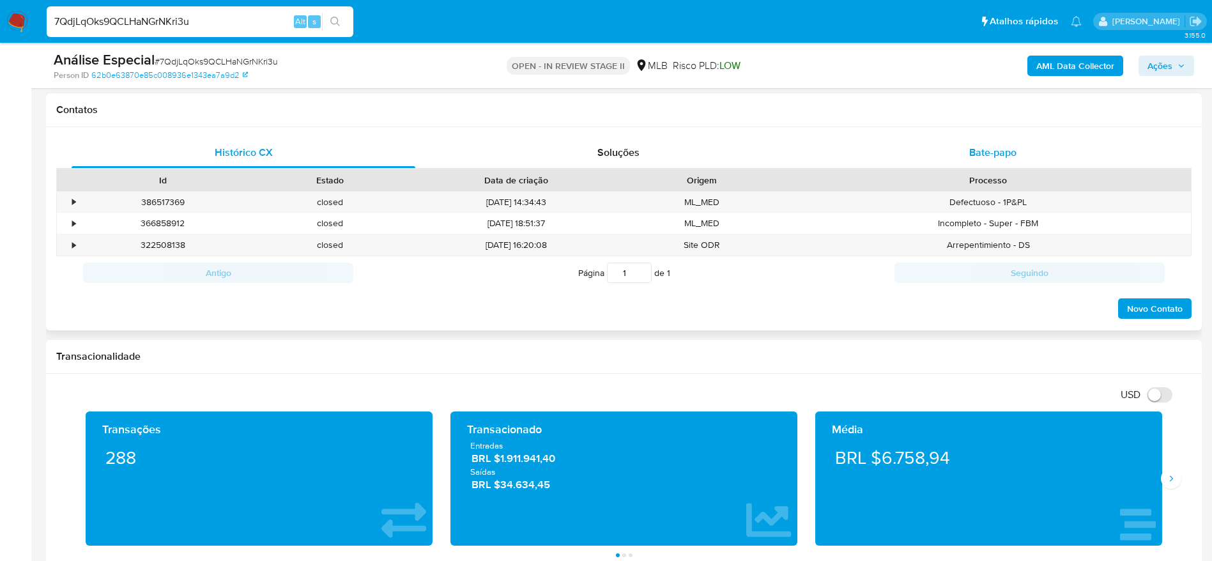
click at [975, 163] on div "Bate-papo" at bounding box center [993, 152] width 344 height 31
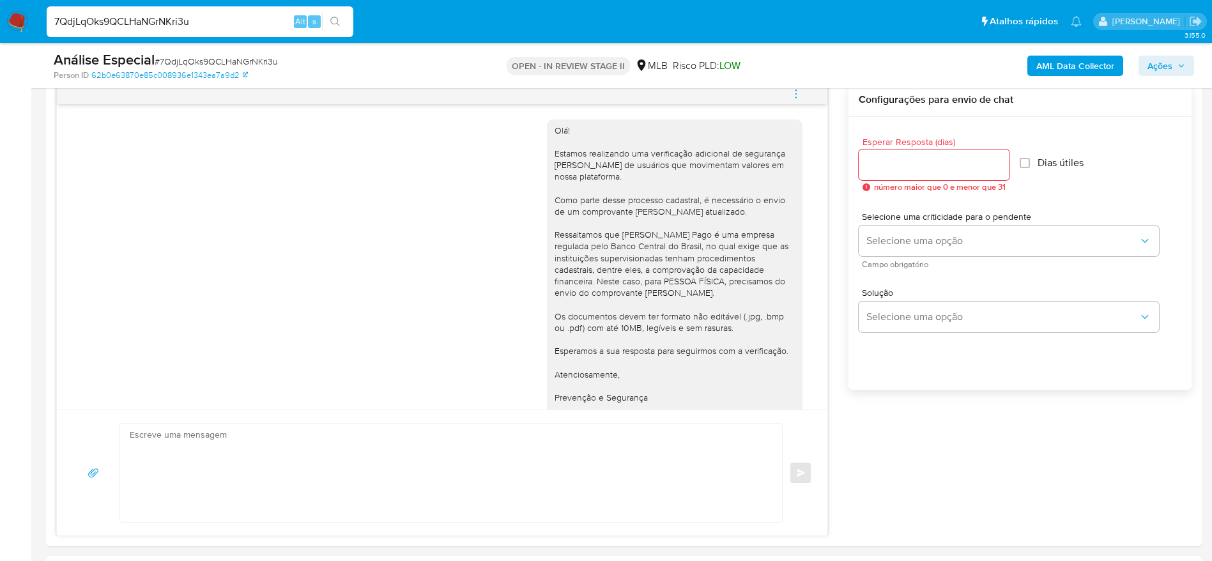
scroll to position [118, 0]
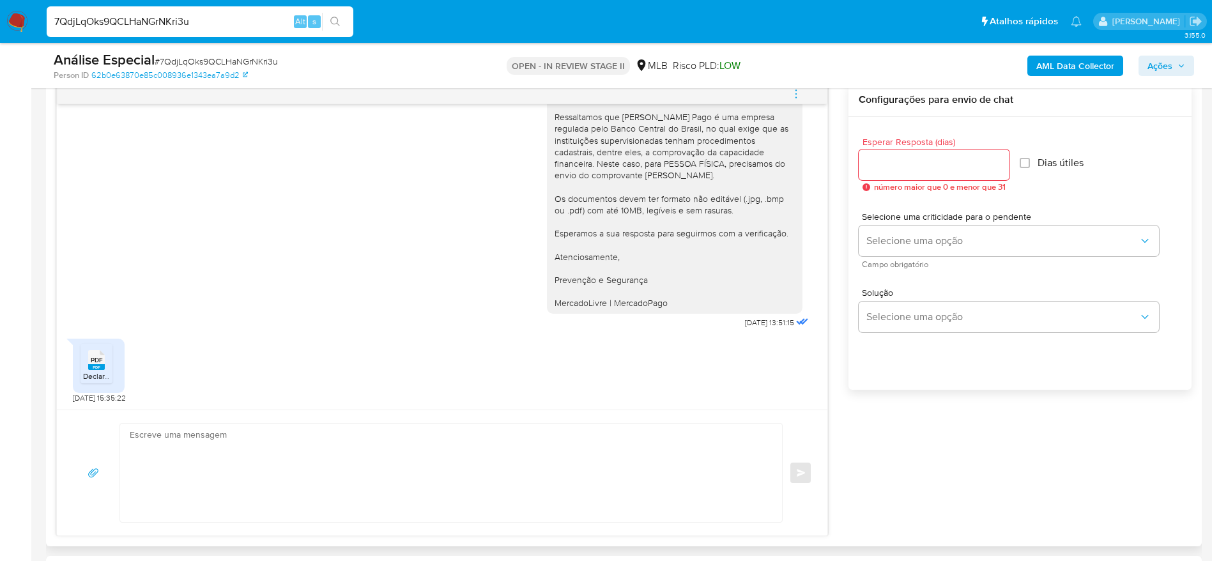
click at [100, 370] on icon "PDF" at bounding box center [96, 360] width 17 height 22
click at [247, 23] on input "7QdjLqOks9QCLHaNGrNKri3u" at bounding box center [200, 21] width 307 height 17
paste input "sM7QctUeTLWR3n3AMtKgKV1M"
type input "sM7QctUeTLWR3n3AMtKgKV1M"
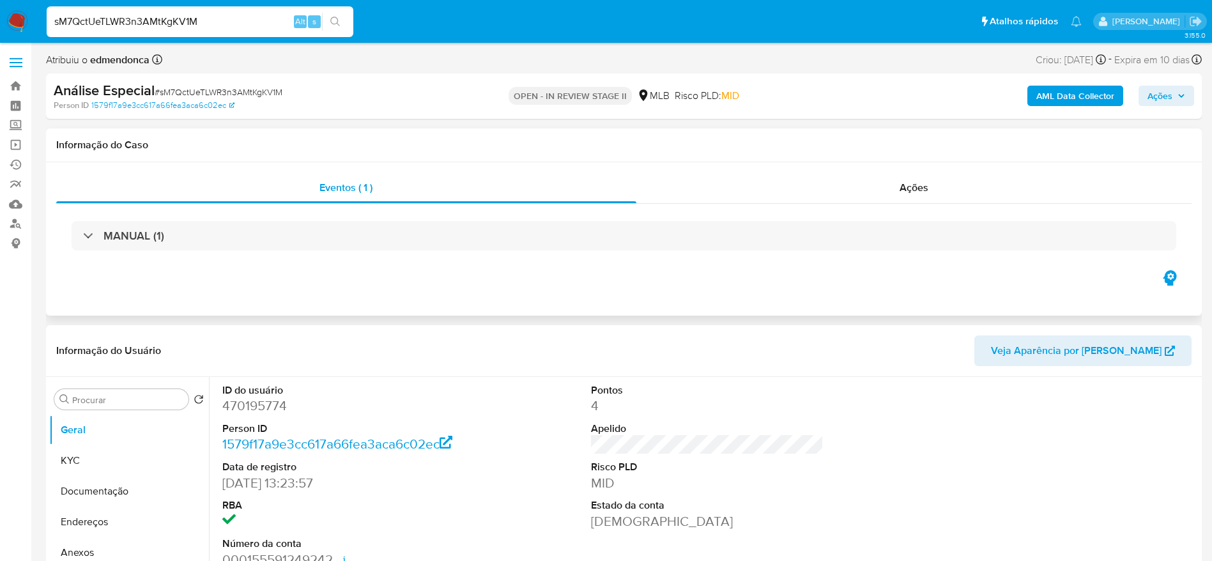
select select "10"
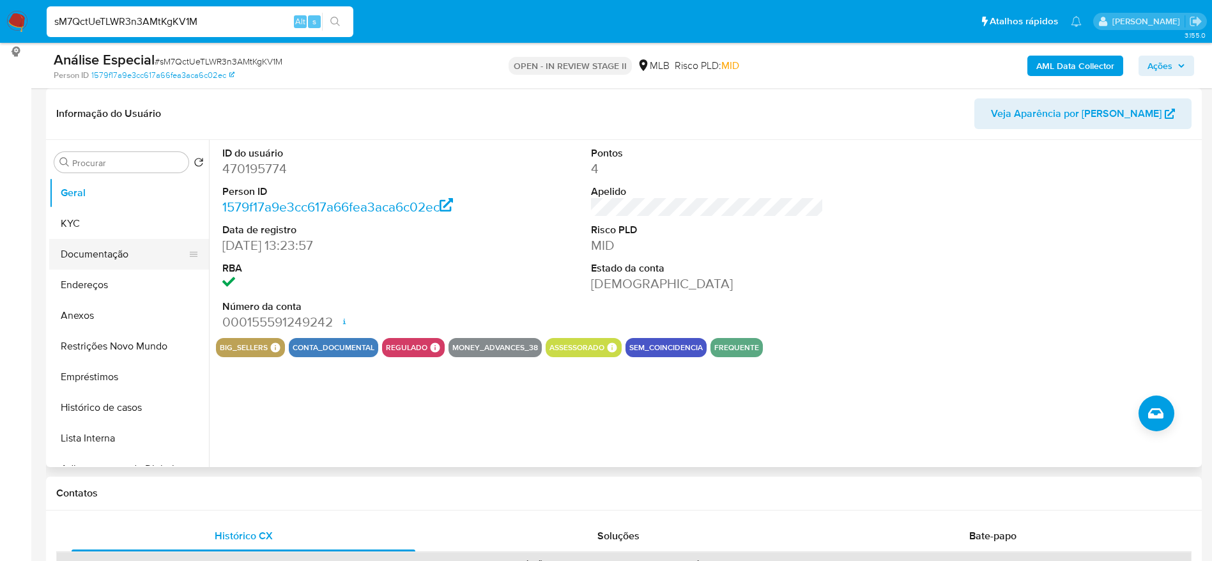
click at [68, 253] on button "Documentação" at bounding box center [123, 254] width 149 height 31
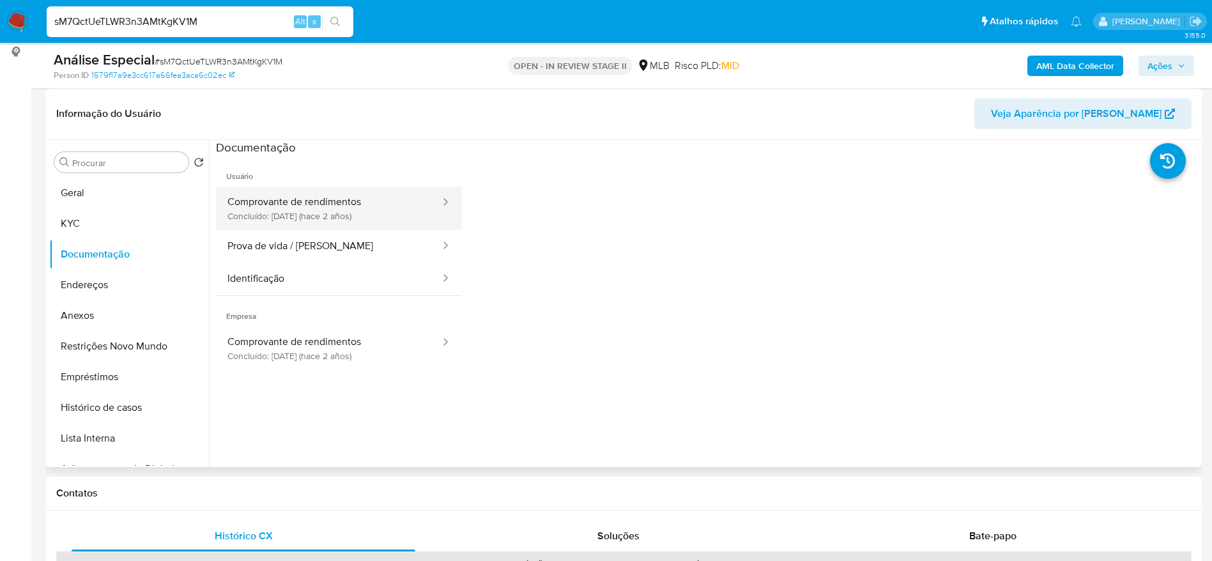
click at [349, 209] on button "Comprovante de rendimentos Concluído: 14/11/2023 (hace 2 años)" at bounding box center [329, 208] width 226 height 43
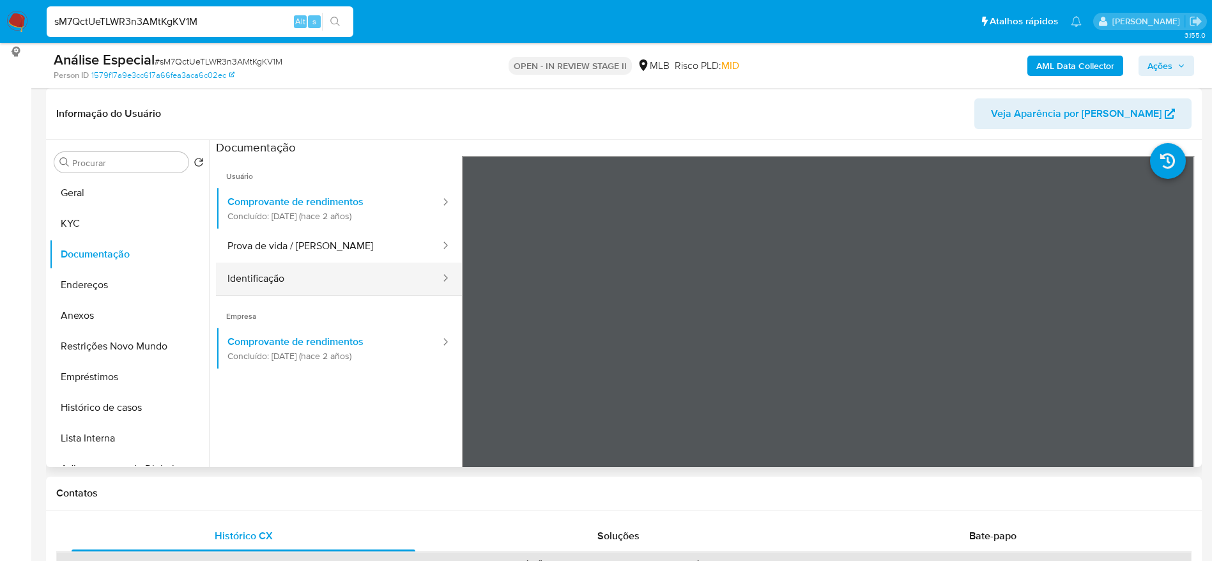
click at [323, 263] on button "Identificação" at bounding box center [329, 279] width 226 height 33
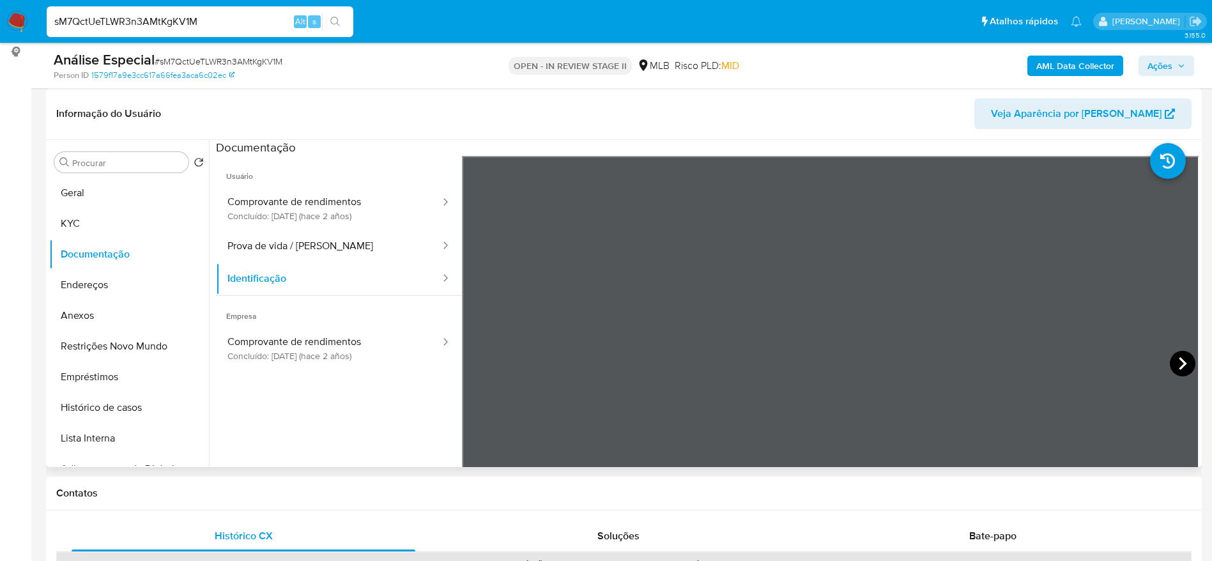
click at [1170, 358] on icon at bounding box center [1183, 364] width 26 height 26
click at [344, 243] on button "Prova de vida / Selfie" at bounding box center [329, 246] width 226 height 33
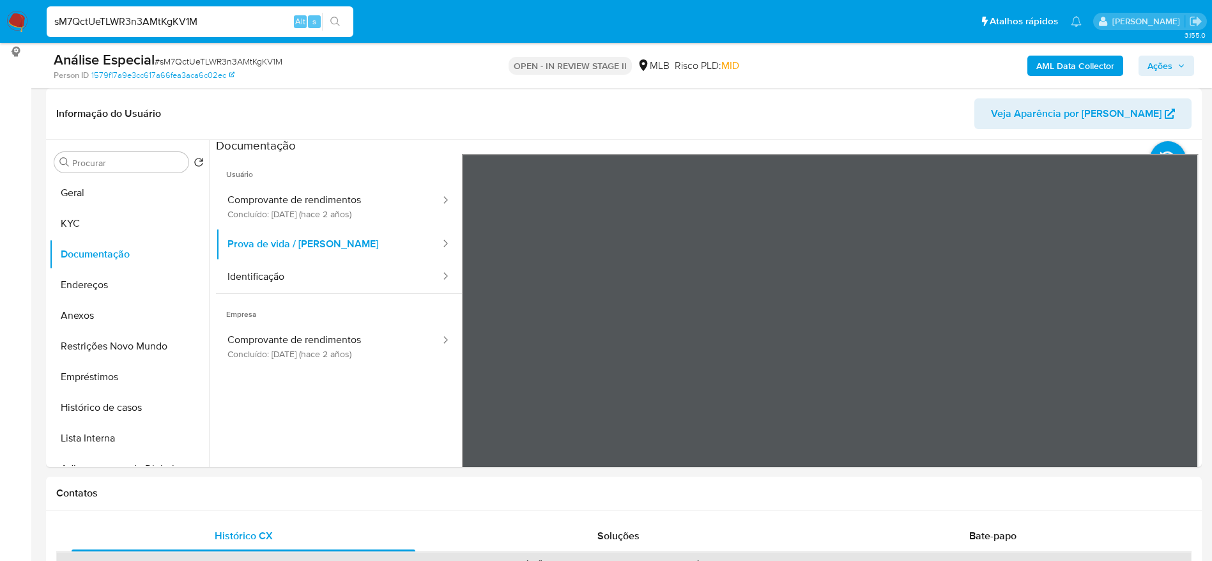
scroll to position [0, 0]
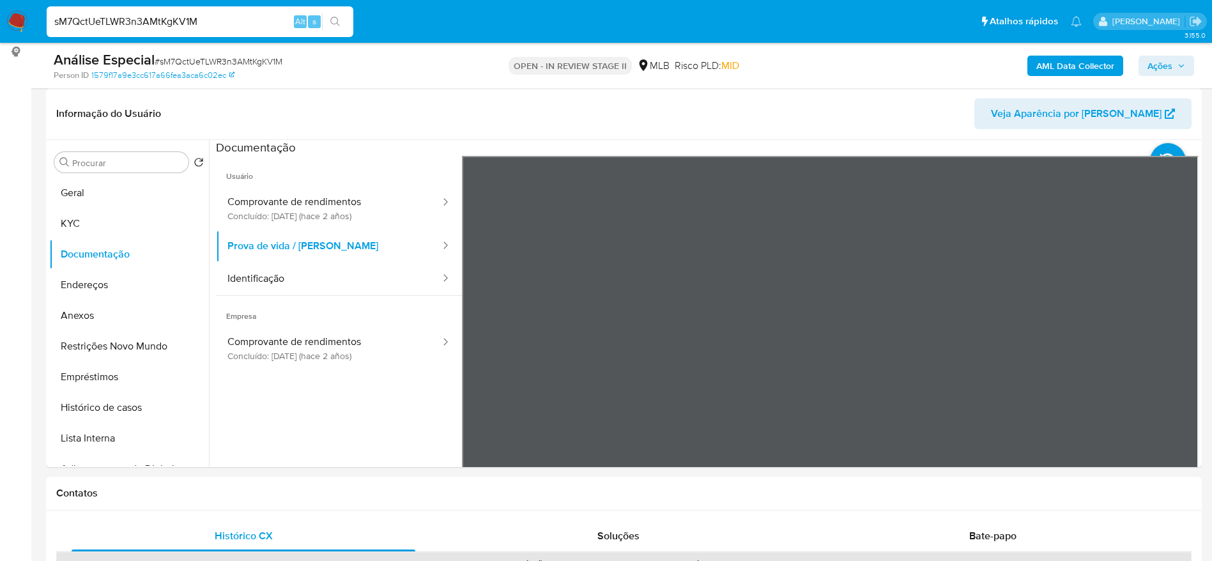
click at [176, 25] on input "sM7QctUeTLWR3n3AMtKgKV1M" at bounding box center [200, 21] width 307 height 17
paste input "mEMhW3iNoaKp0OnASOHihiYv"
type input "mEMhW3iNoaKp0OnASOHihiYv"
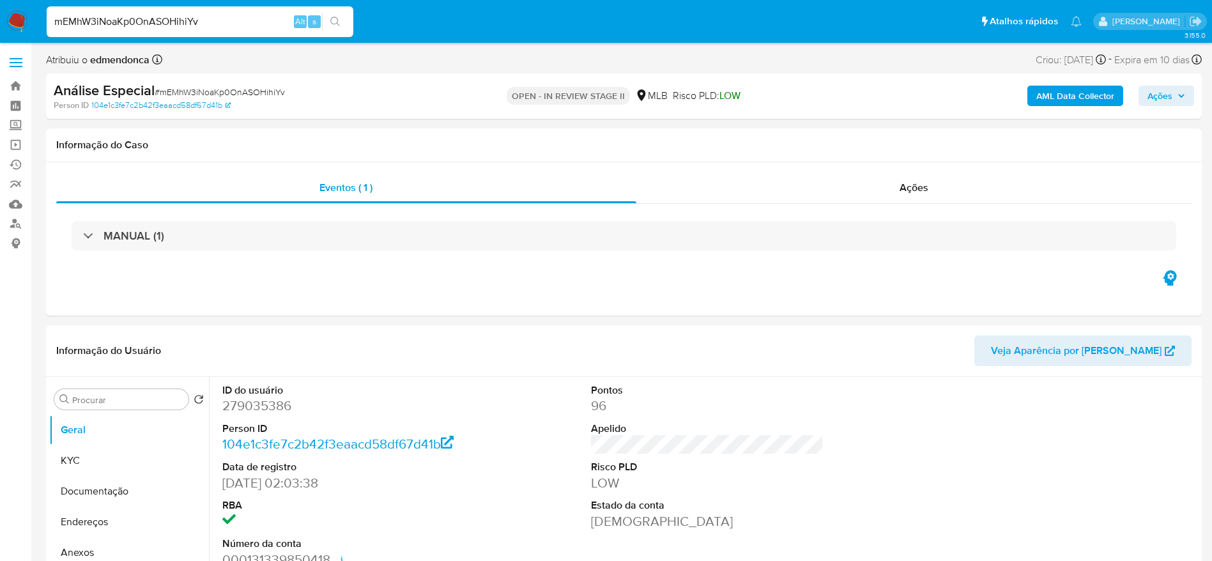
select select "10"
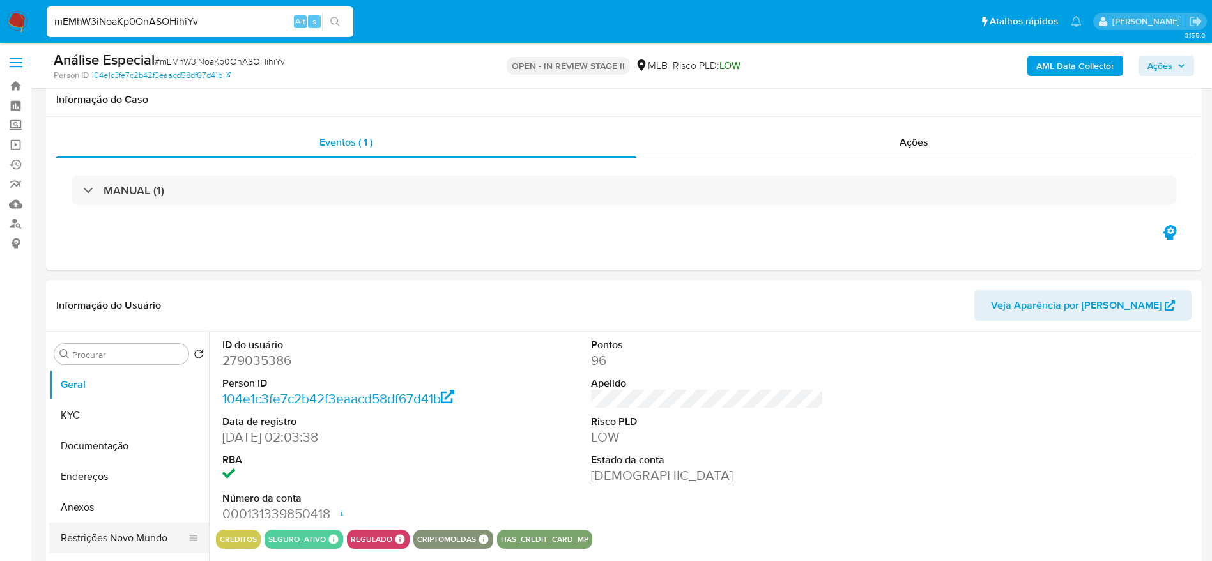
scroll to position [96, 0]
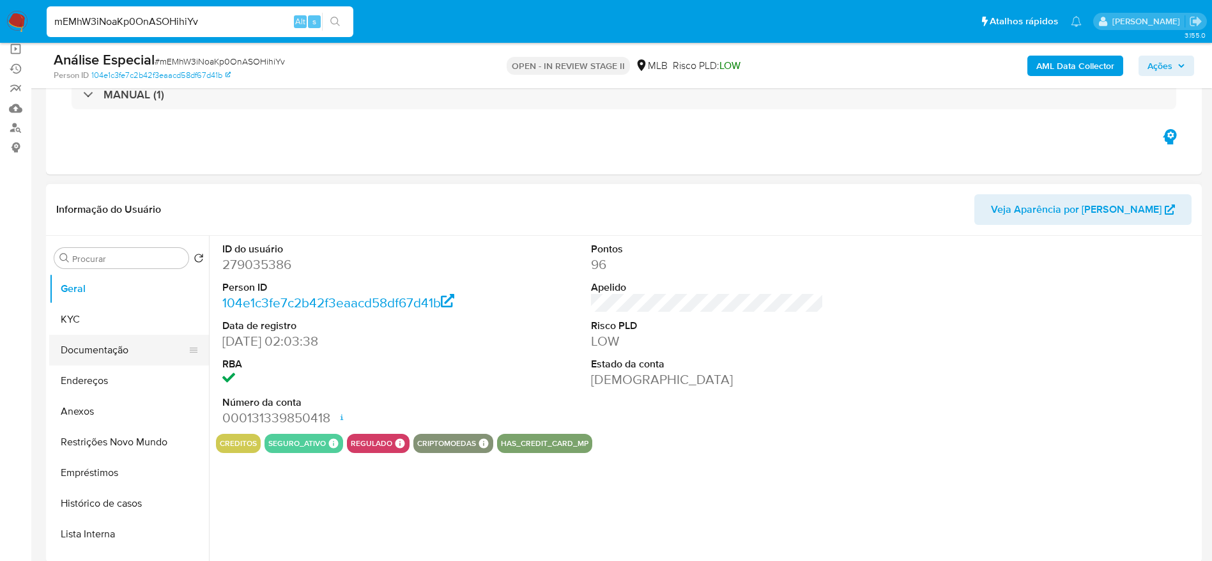
click at [91, 353] on button "Documentação" at bounding box center [123, 350] width 149 height 31
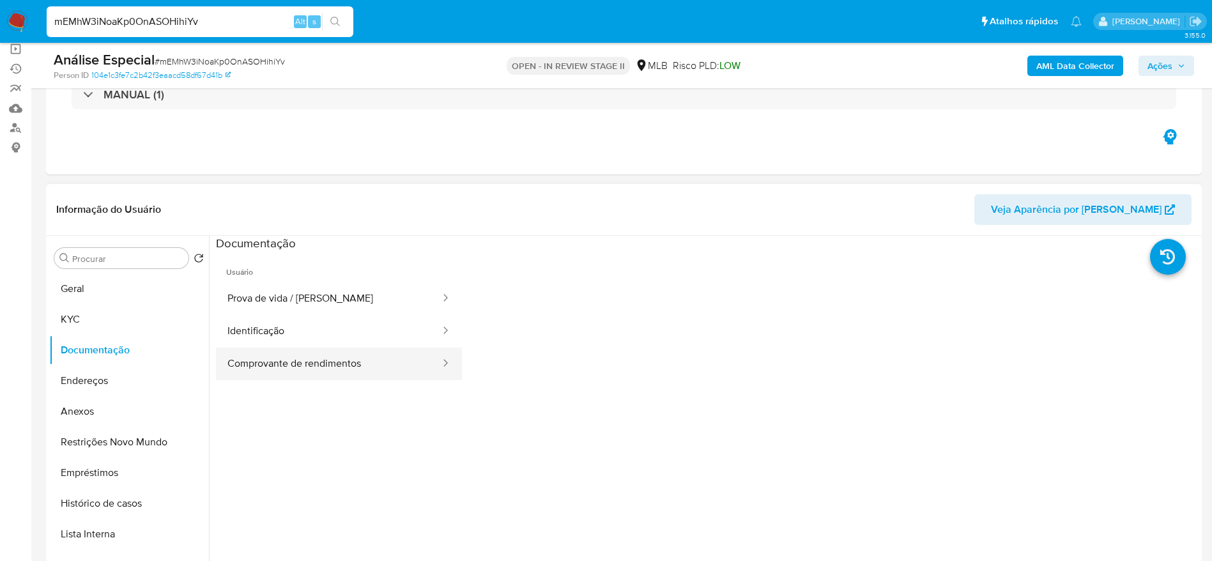
click at [312, 364] on button "Comprovante de rendimentos" at bounding box center [329, 364] width 226 height 33
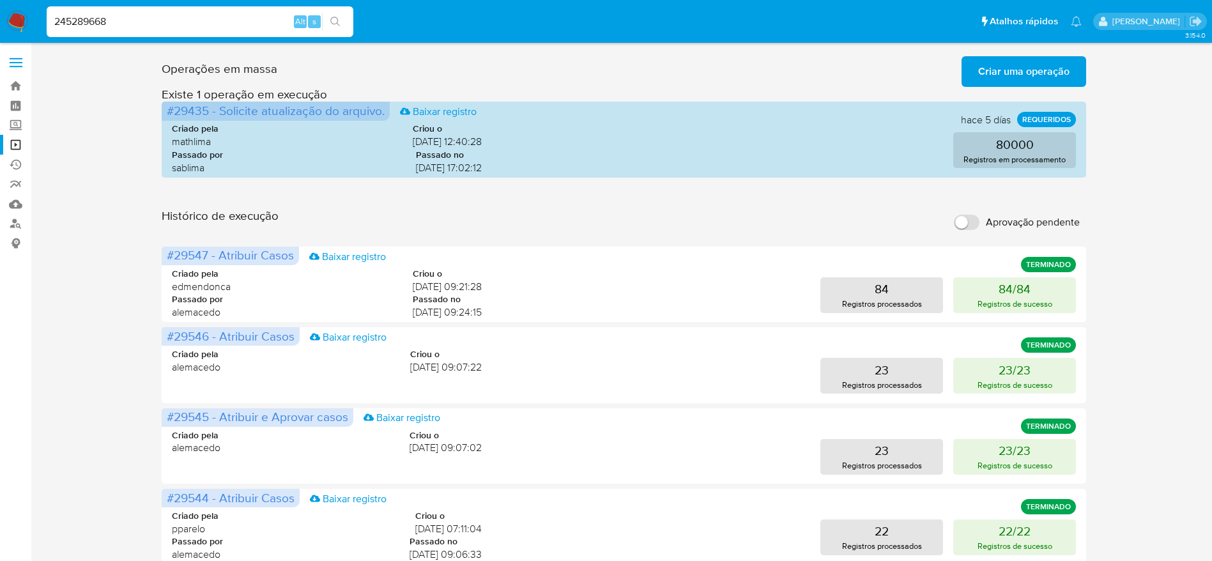
type input "245289668"
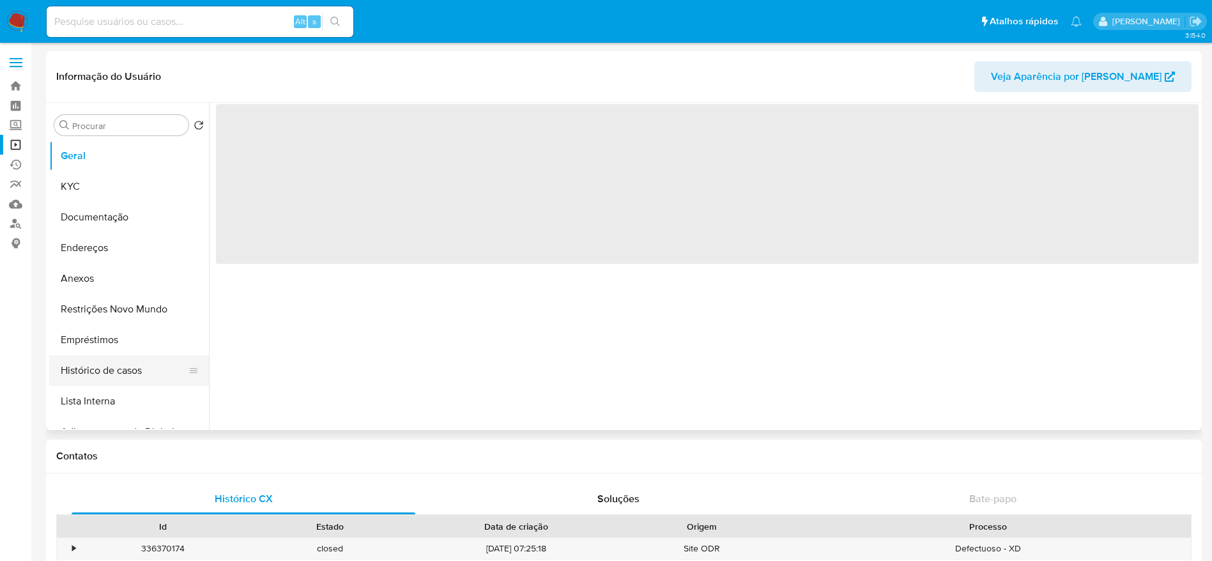
click at [96, 377] on button "Histórico de casos" at bounding box center [123, 370] width 149 height 31
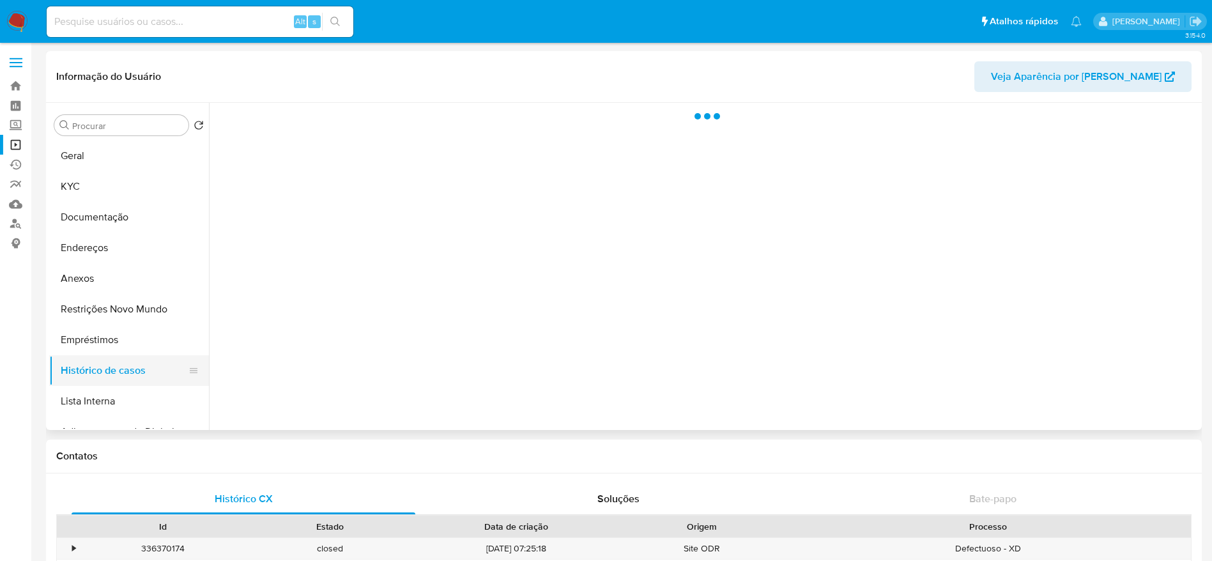
select select "10"
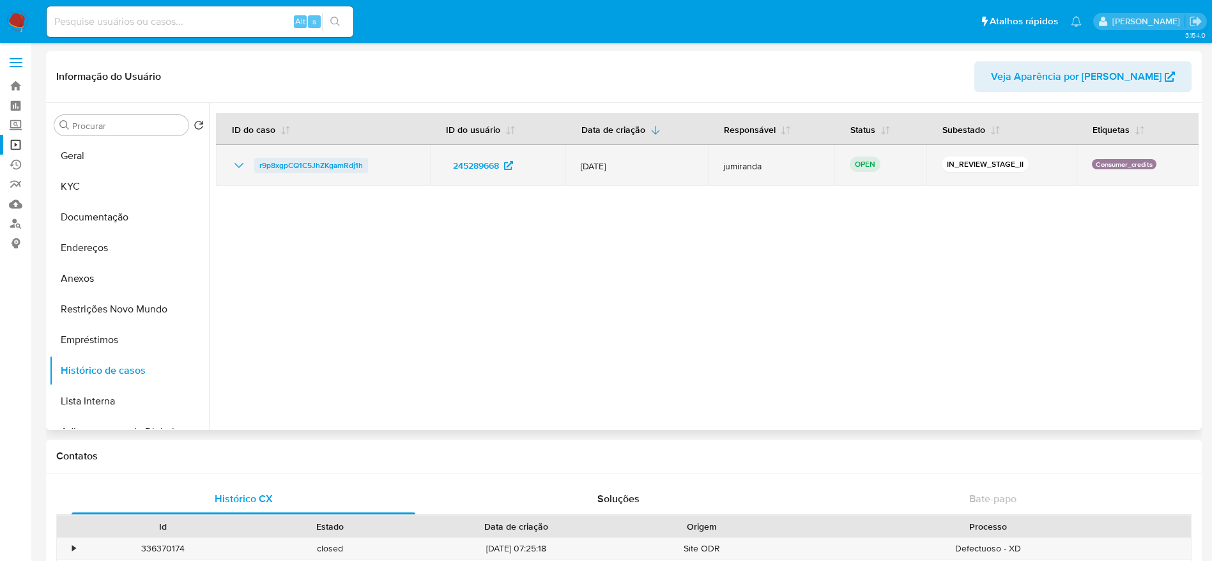
click at [289, 165] on span "r9p8xgpCQ1C5JhZKgamRdj1h" at bounding box center [310, 165] width 103 height 15
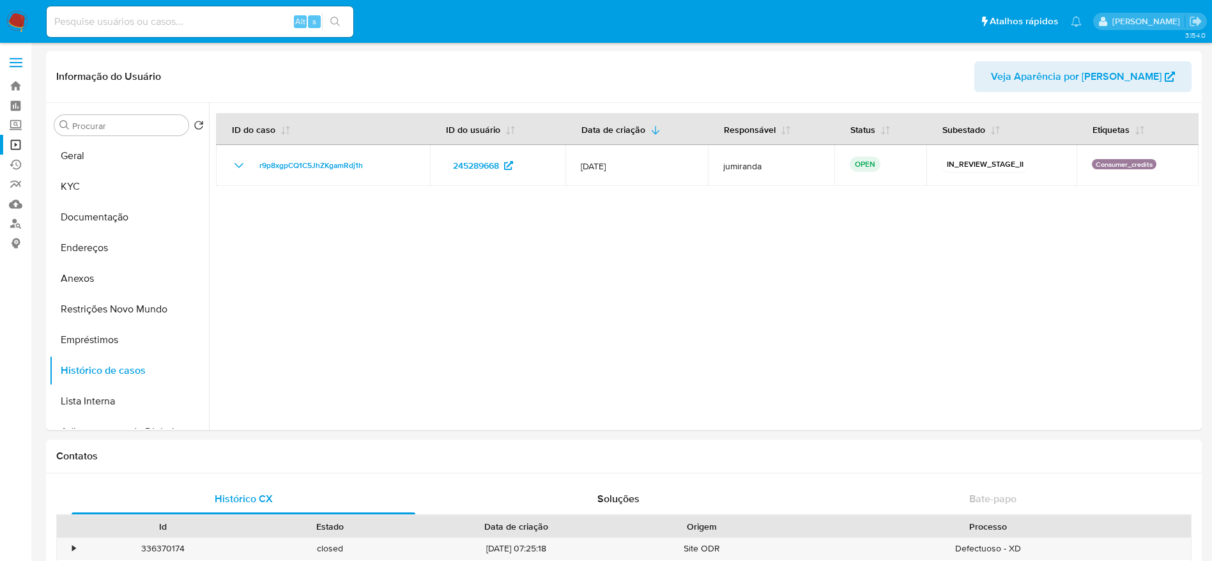
click at [20, 16] on img at bounding box center [17, 22] width 22 height 22
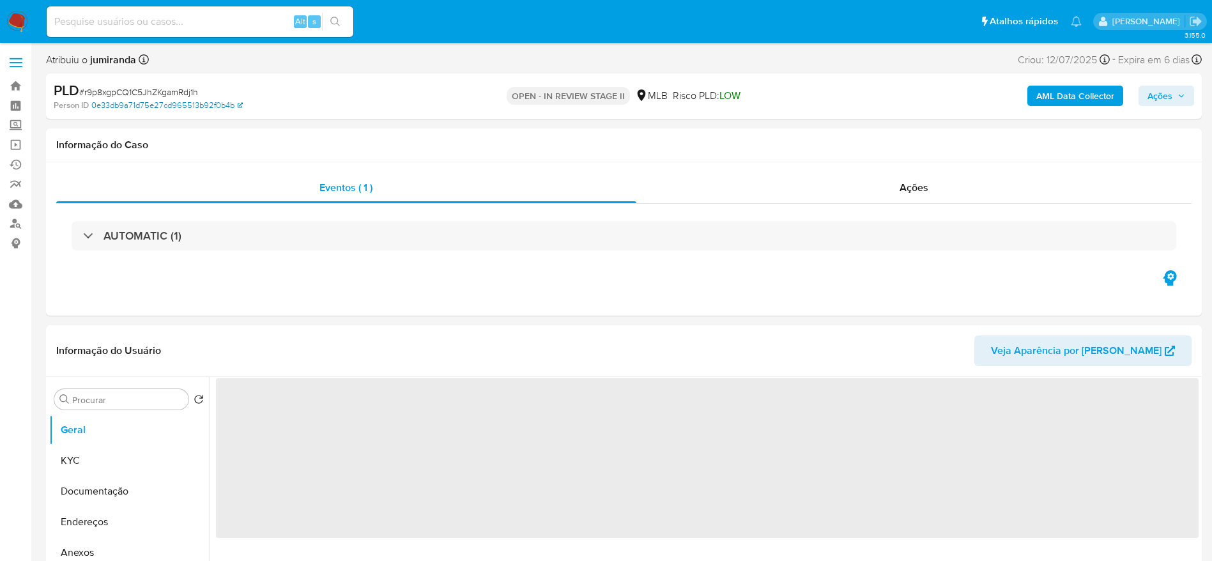
click at [134, 110] on link "0e33db9a71d75e27cd965513b92f0b4b" at bounding box center [166, 105] width 151 height 11
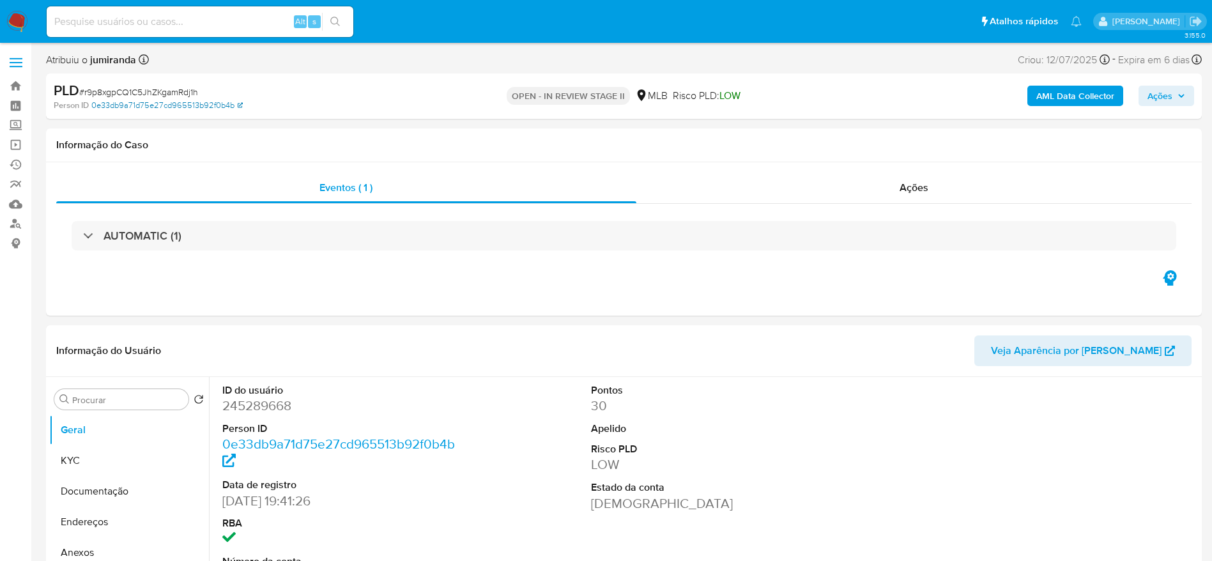
select select "10"
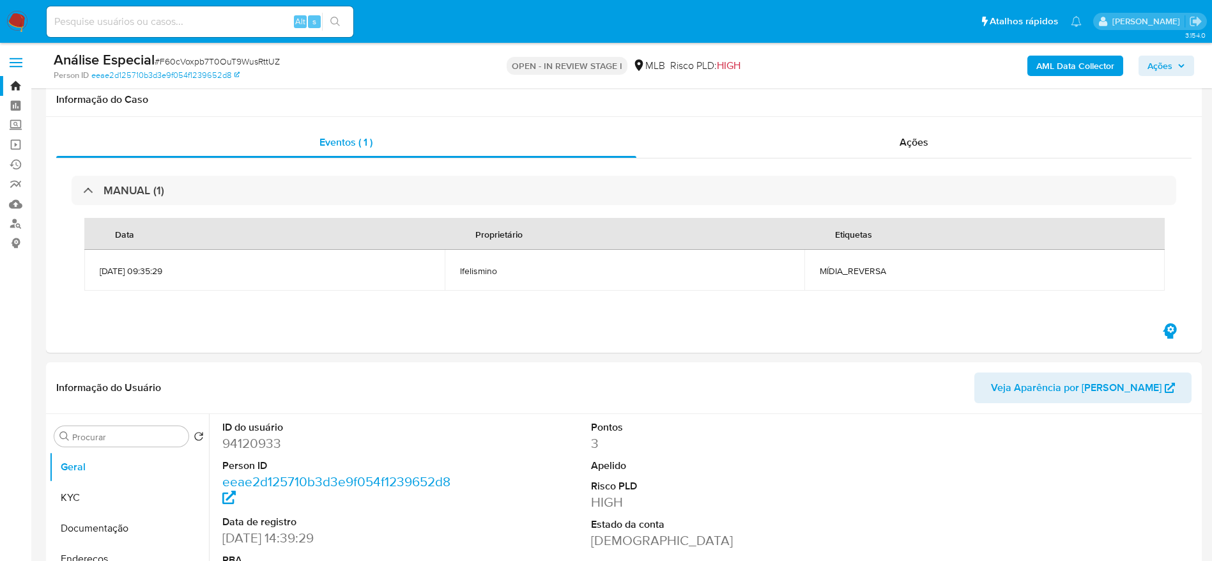
select select "10"
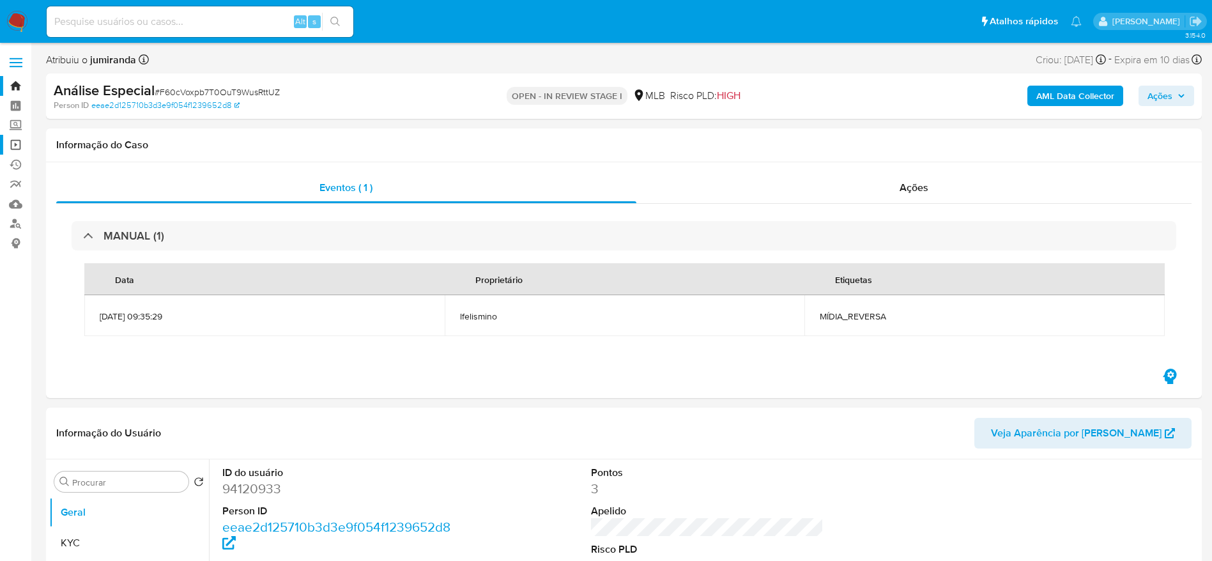
click at [15, 148] on link "Operações em massa" at bounding box center [76, 145] width 152 height 20
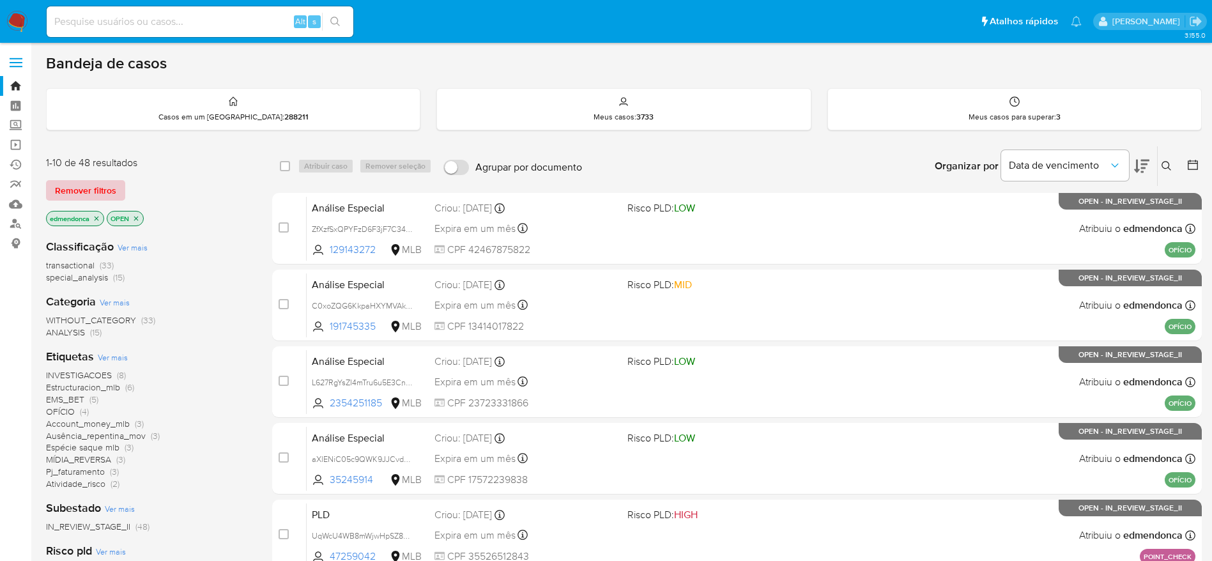
click at [102, 189] on span "Remover filtros" at bounding box center [85, 190] width 61 height 18
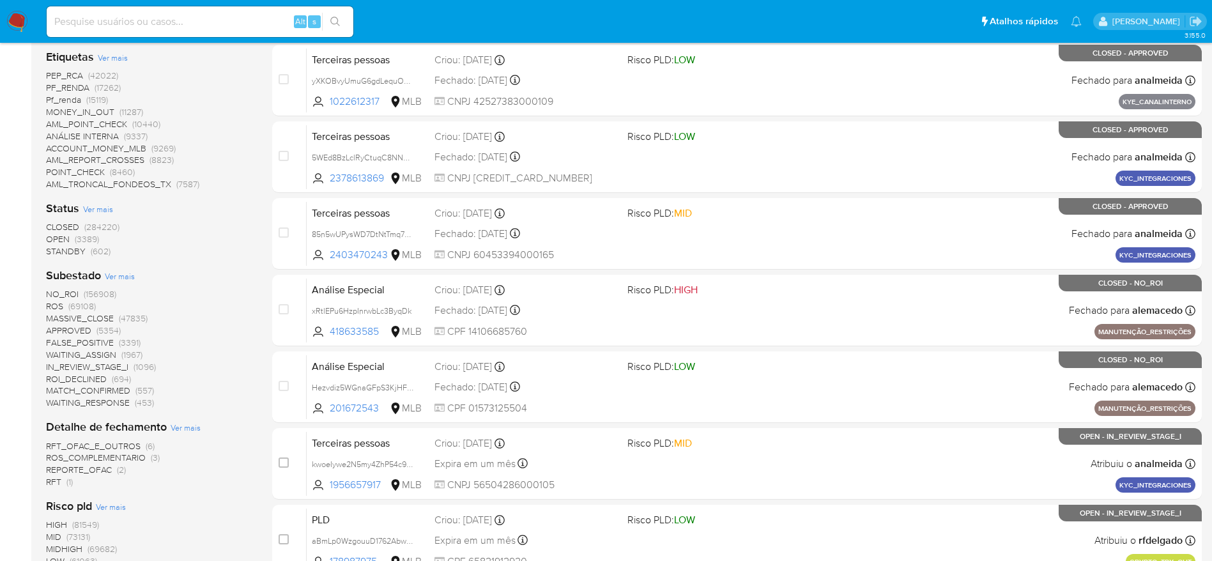
scroll to position [383, 0]
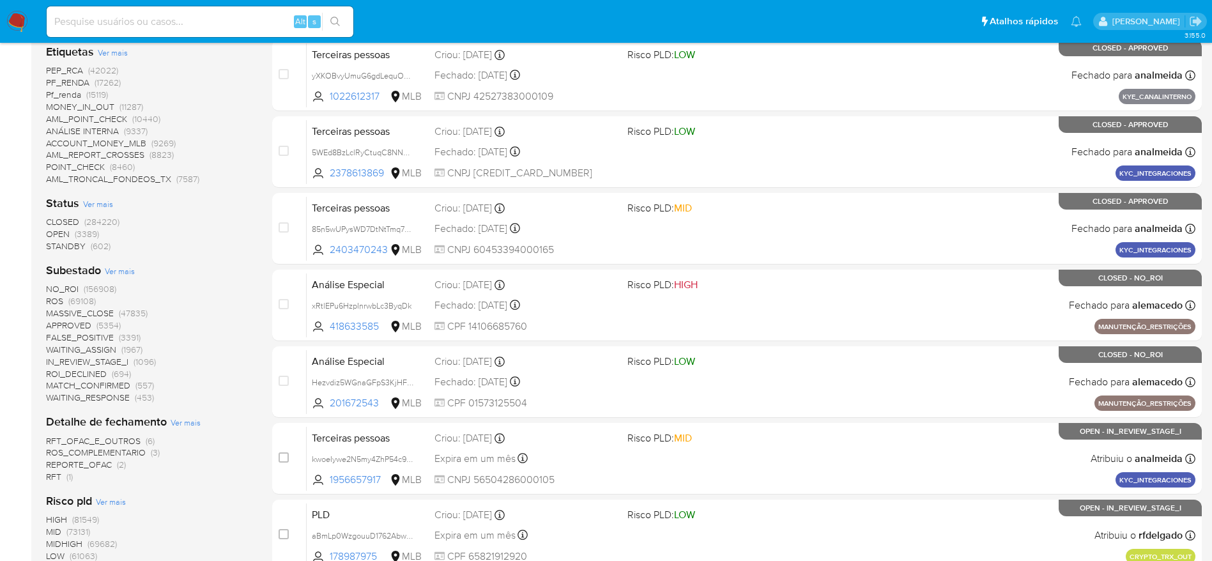
click at [70, 298] on span "(69108)" at bounding box center [81, 300] width 27 height 13
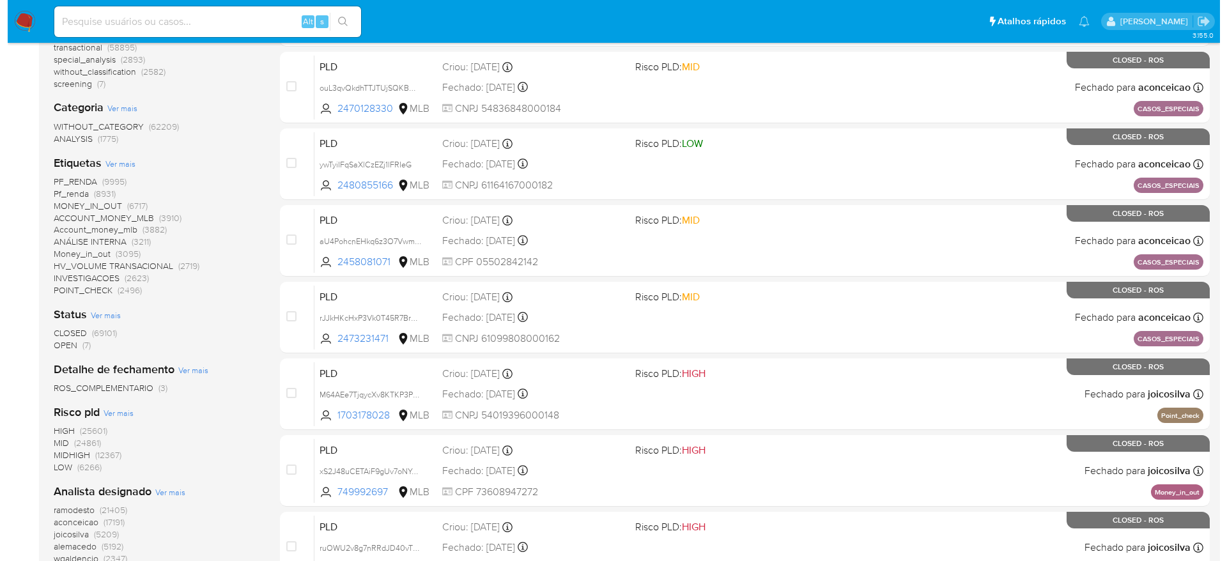
scroll to position [192, 0]
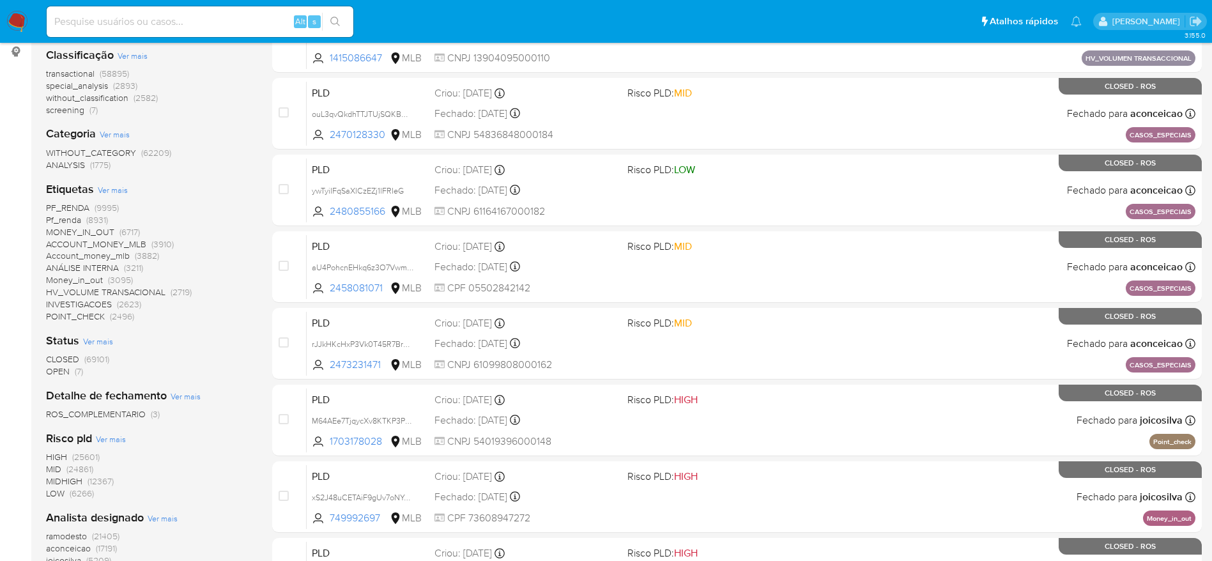
click at [110, 187] on span "Ver mais" at bounding box center [113, 189] width 30 height 11
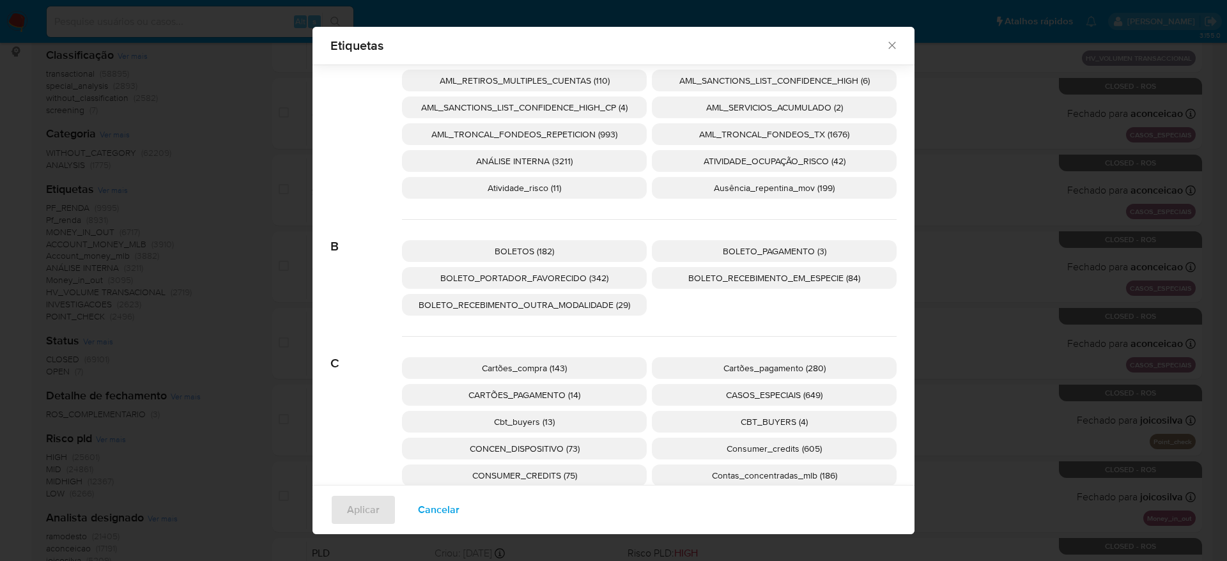
scroll to position [374, 0]
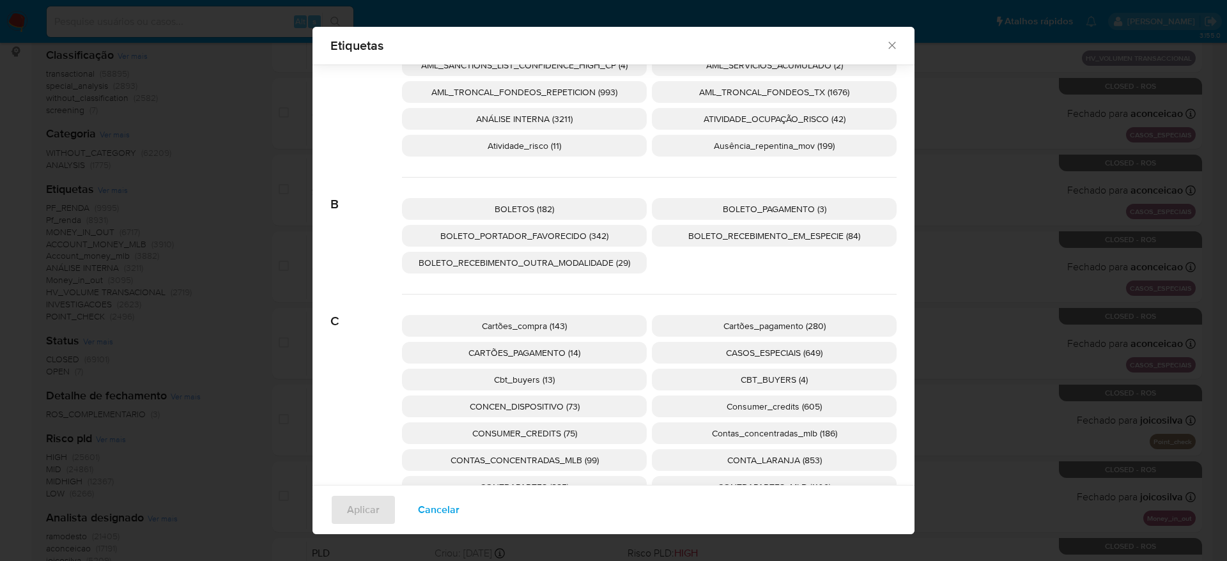
click at [608, 349] on p "CARTÕES_PAGAMENTO (14)" at bounding box center [524, 353] width 245 height 22
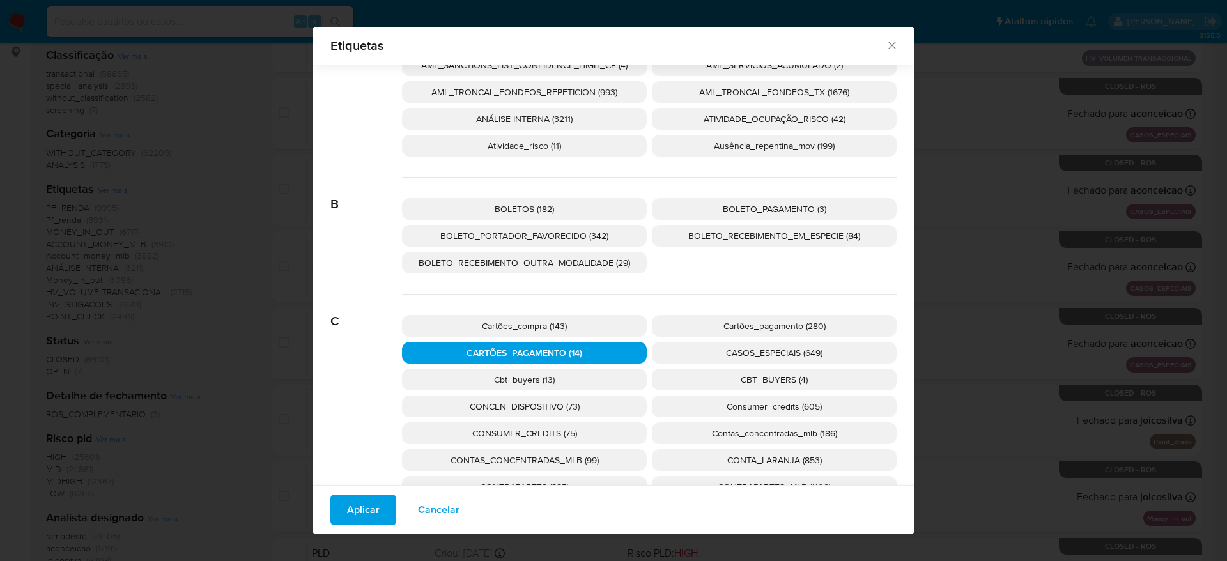
click at [793, 325] on span "Cartões_pagamento (280)" at bounding box center [774, 325] width 102 height 13
click at [374, 500] on button "Aplicar" at bounding box center [363, 509] width 66 height 31
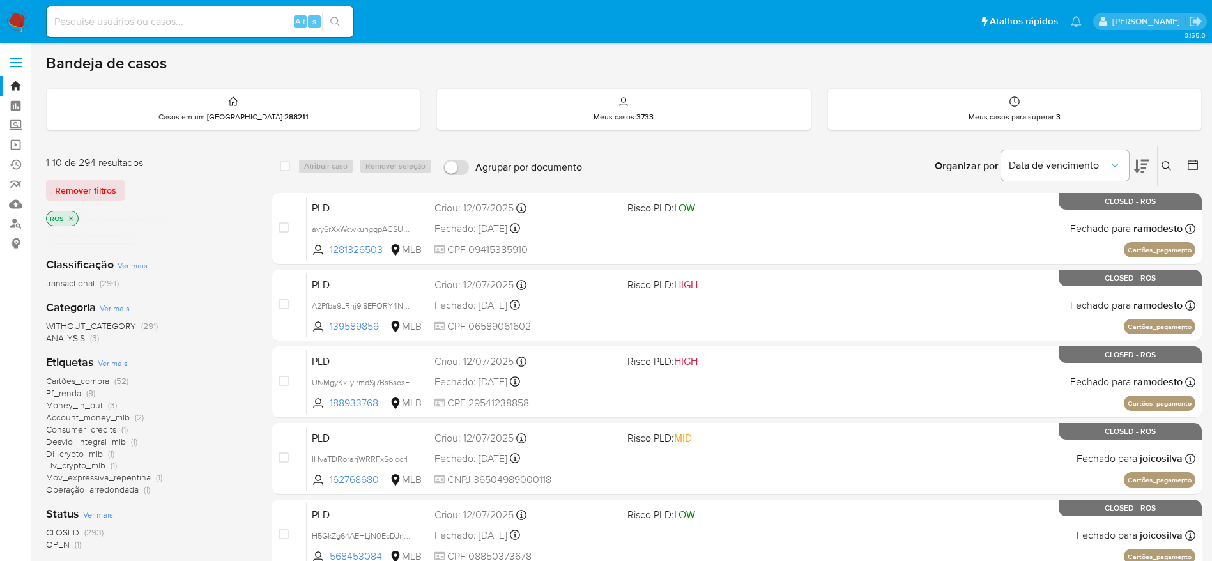
click at [1129, 164] on div "Data de vencimento" at bounding box center [1075, 166] width 148 height 40
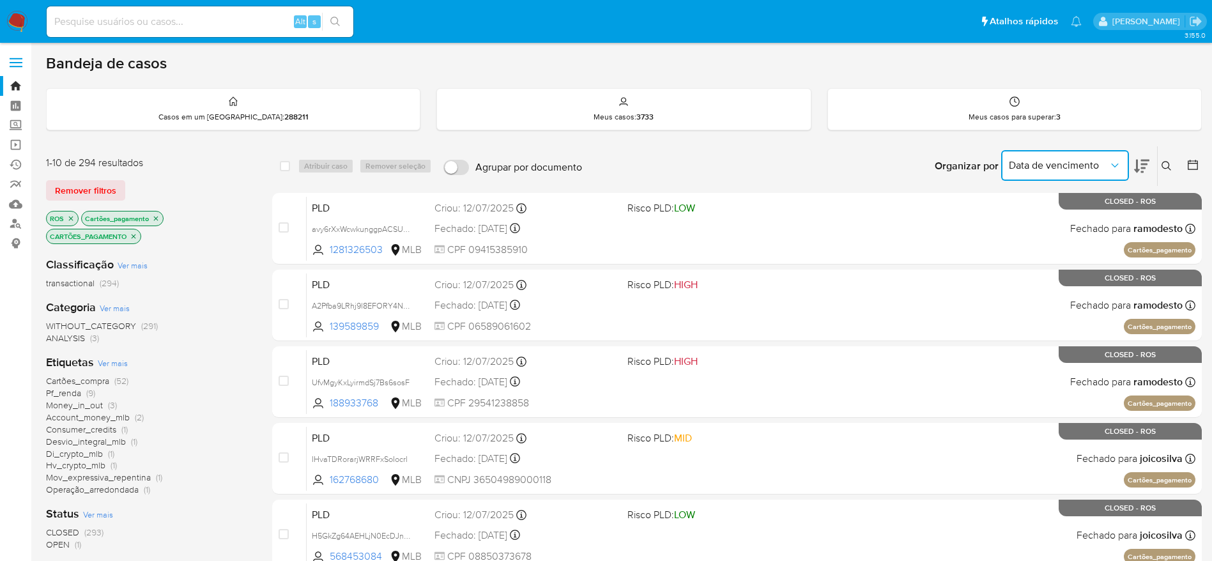
click at [1123, 163] on button "Data de vencimento" at bounding box center [1065, 165] width 128 height 31
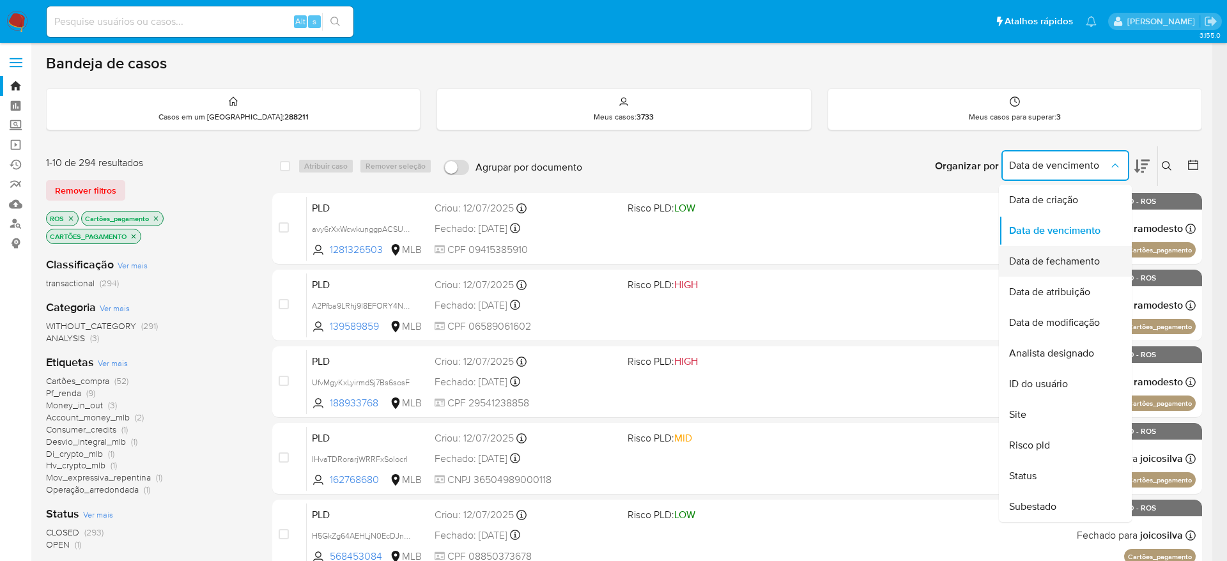
click at [1068, 259] on span "Data de fechamento" at bounding box center [1054, 261] width 91 height 13
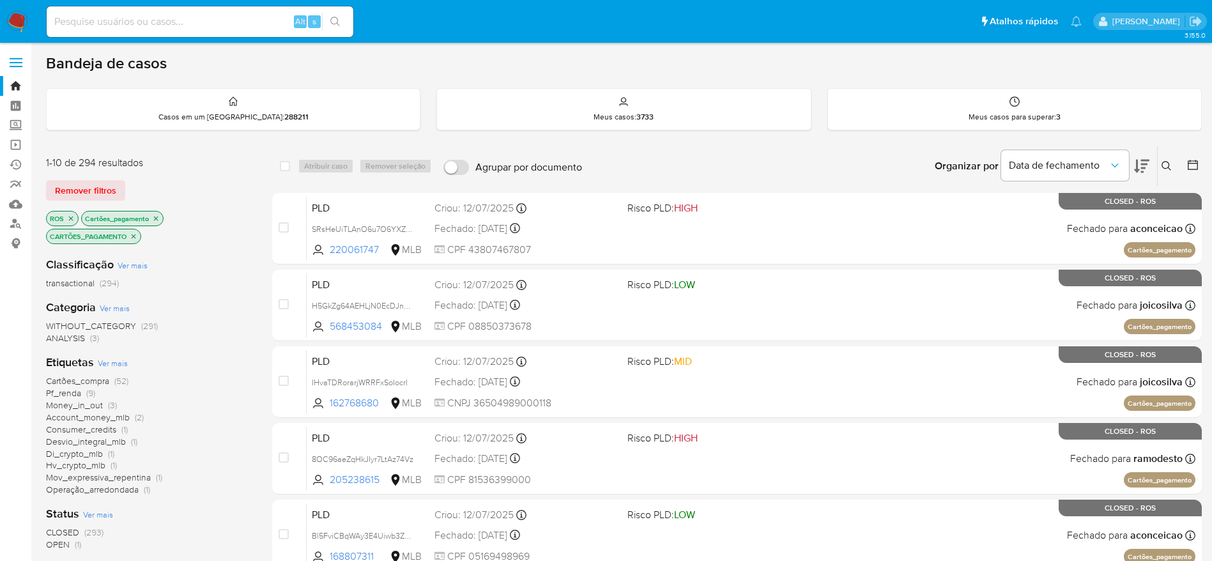
click at [1146, 165] on icon at bounding box center [1141, 166] width 15 height 13
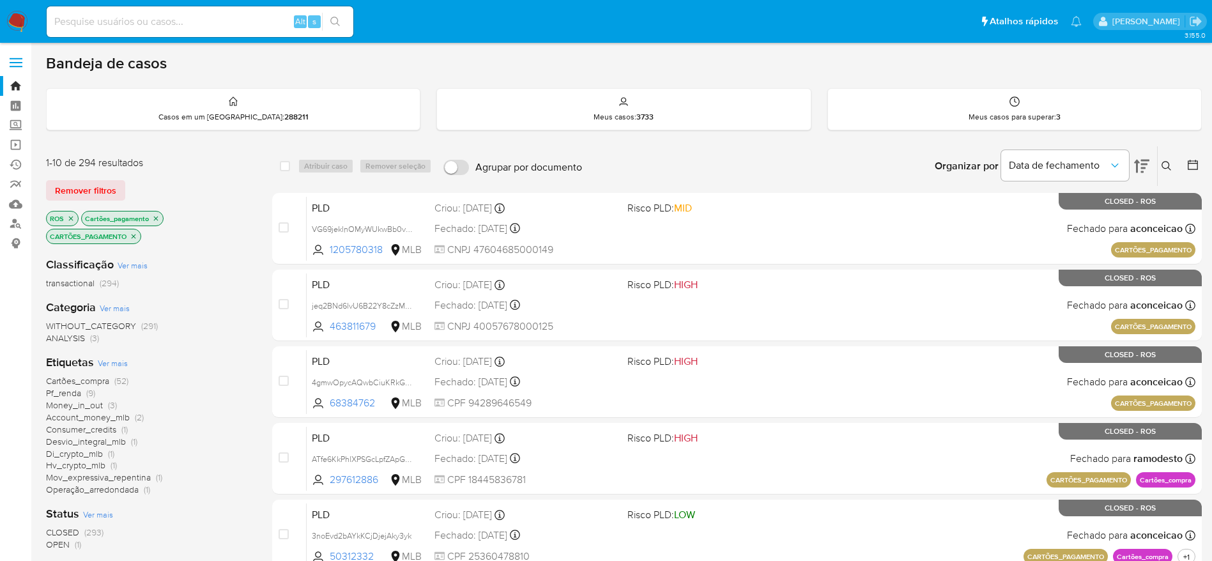
click at [1137, 164] on icon at bounding box center [1141, 166] width 15 height 13
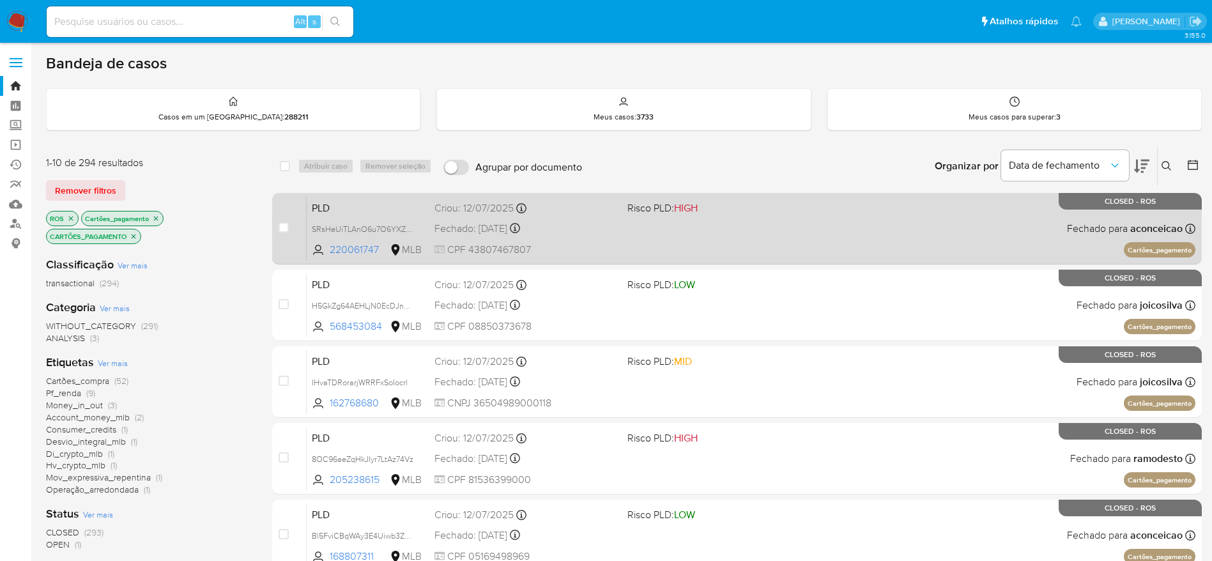
click at [719, 241] on div "PLD SRsHeUiTLAnO6u7O6YXZXcbj 220061747 MLB Risco PLD: HIGH Criou: 12/07/2025 Cr…" at bounding box center [751, 228] width 889 height 65
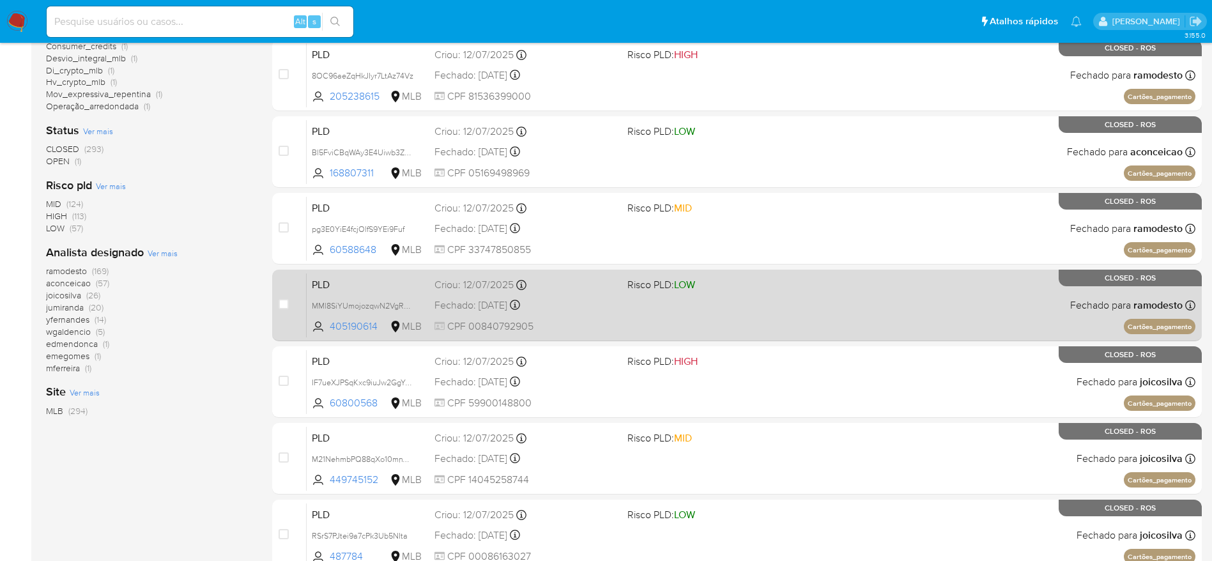
scroll to position [448, 0]
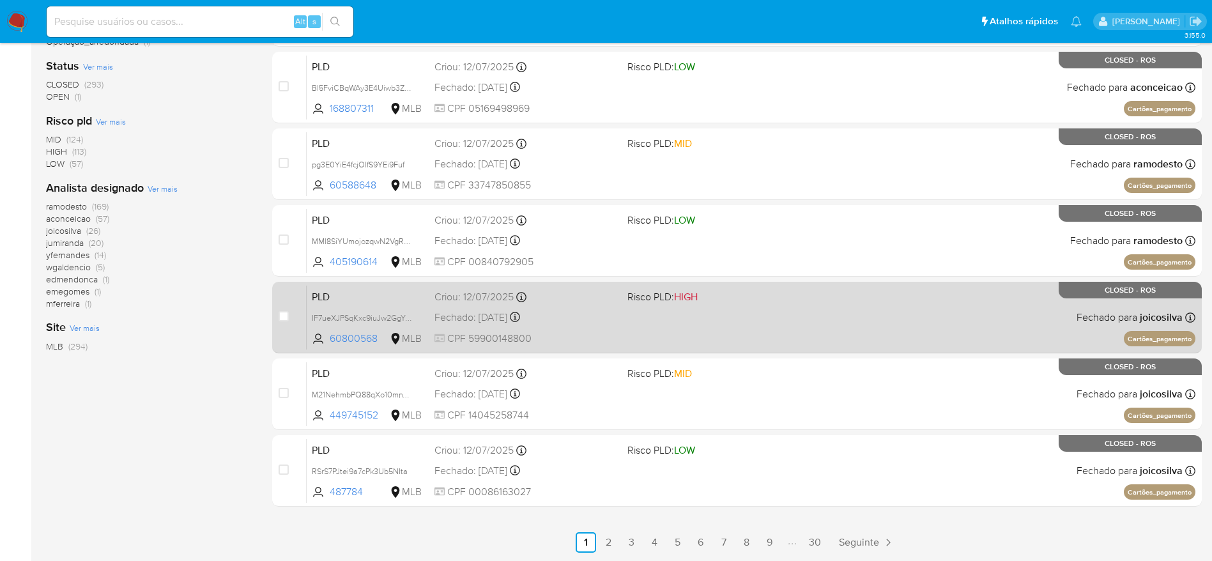
click at [741, 332] on div "PLD IF7ueXJPSqKxc9iuJw2GgYCW 60800568 MLB Risco PLD: HIGH Criou: 12/07/2025 Cri…" at bounding box center [751, 317] width 889 height 65
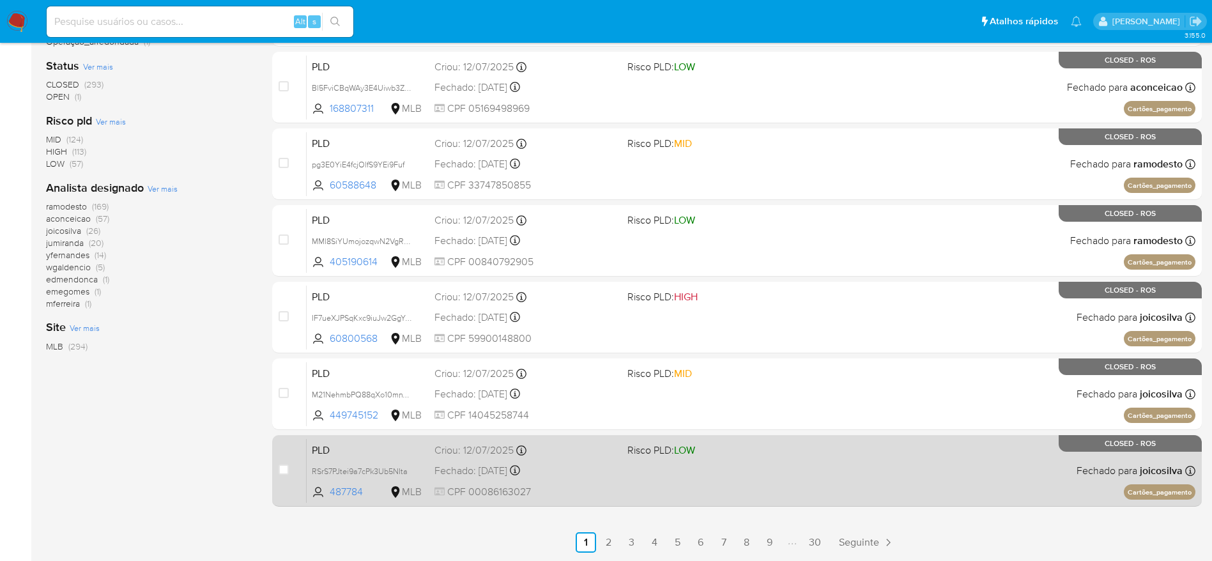
click at [848, 471] on div "PLD RSrS7PJtei9a7cPk3Ub5NIta 487784 MLB Risco PLD: LOW Criou: 12/07/2025 Criou:…" at bounding box center [751, 470] width 889 height 65
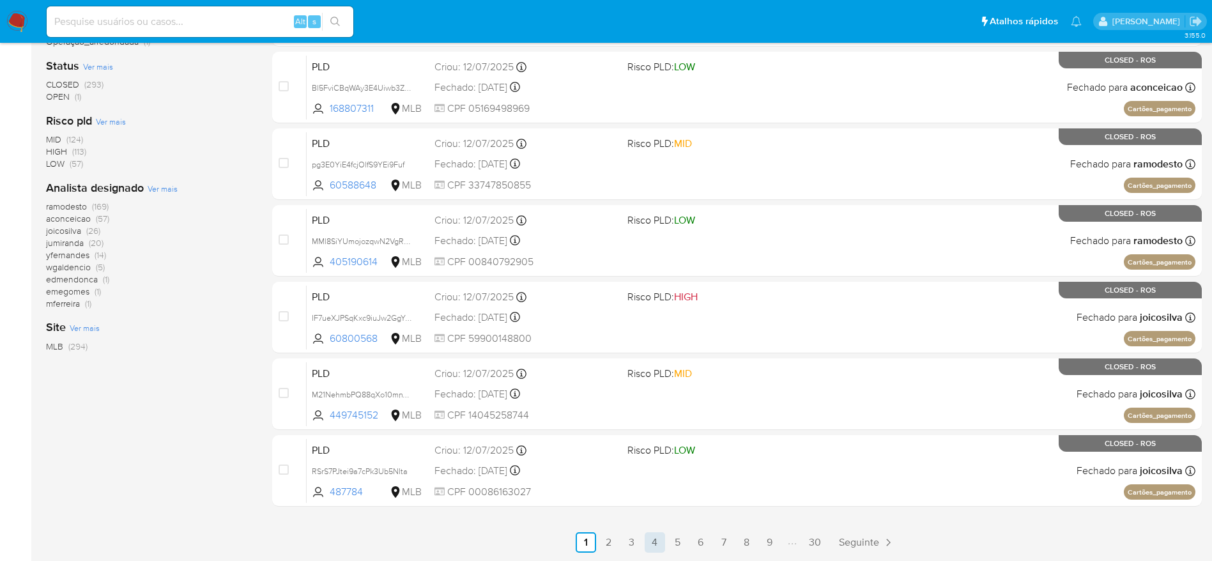
click at [654, 546] on link "4" at bounding box center [655, 542] width 20 height 20
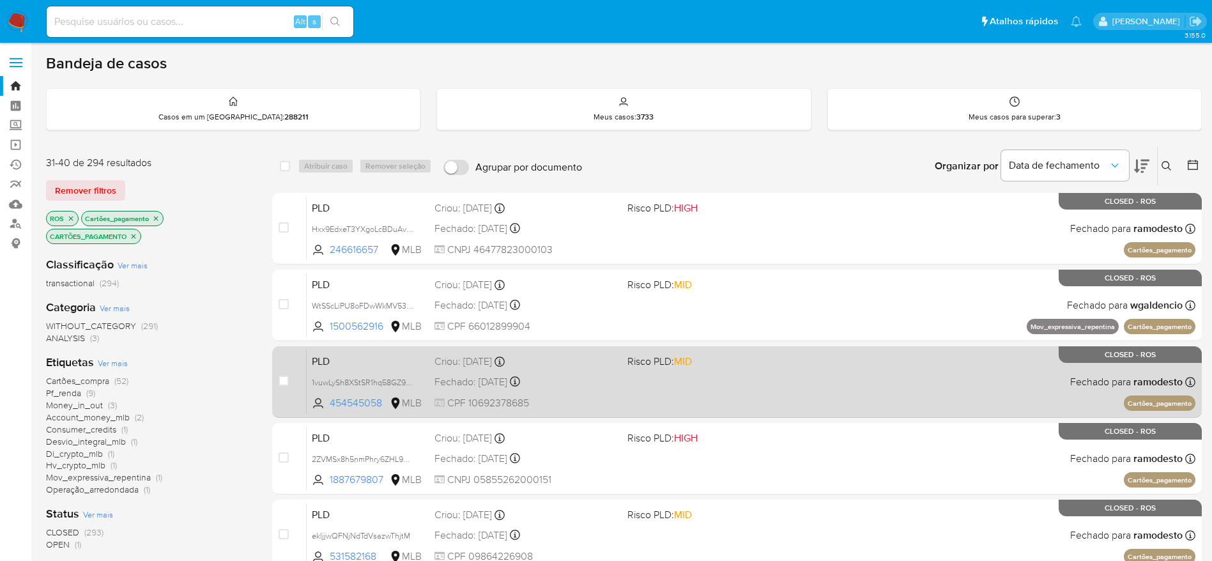
click at [743, 399] on div "PLD 1vuwLySh8XStSR1hq58GZ9Wi 454545058 MLB Risco PLD: MID Criou: 12/06/2025 Cri…" at bounding box center [751, 381] width 889 height 65
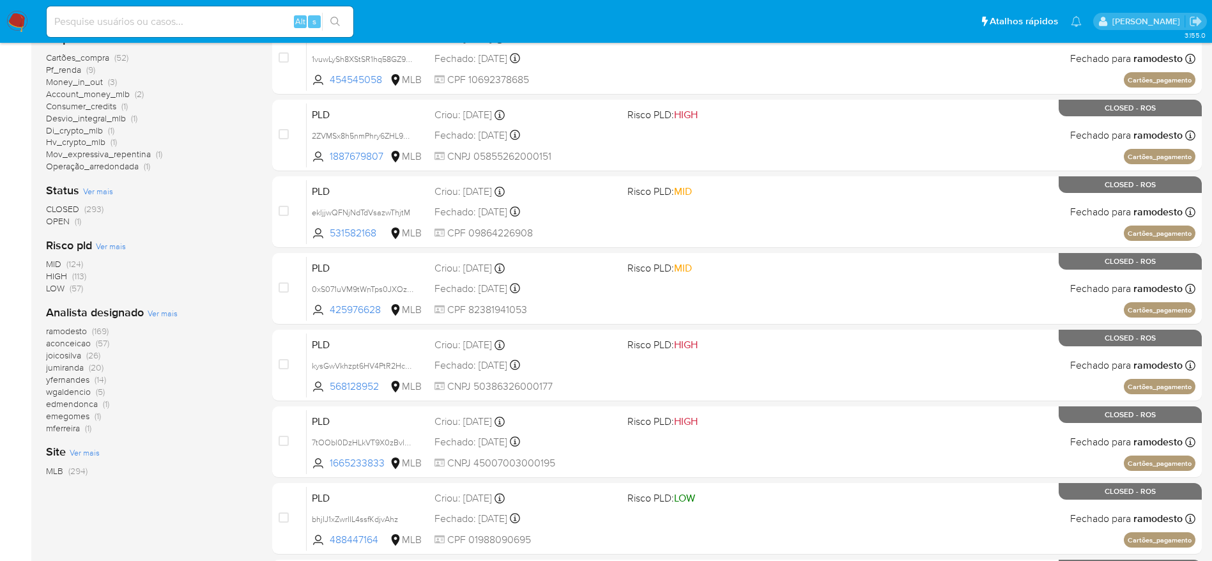
scroll to position [448, 0]
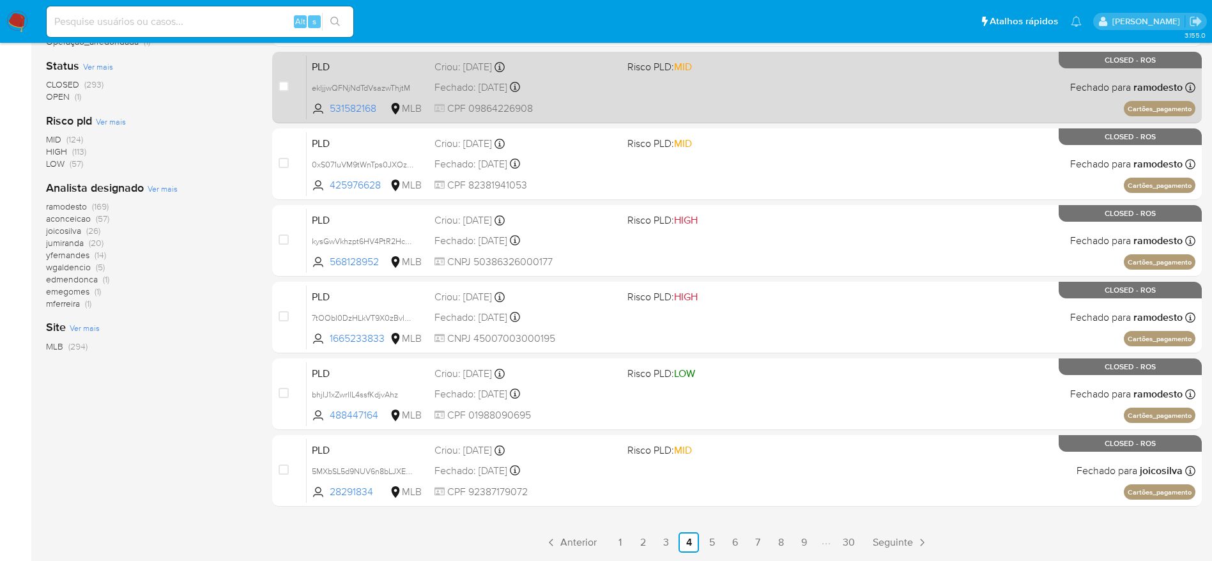
click at [737, 537] on link "6" at bounding box center [734, 542] width 20 height 20
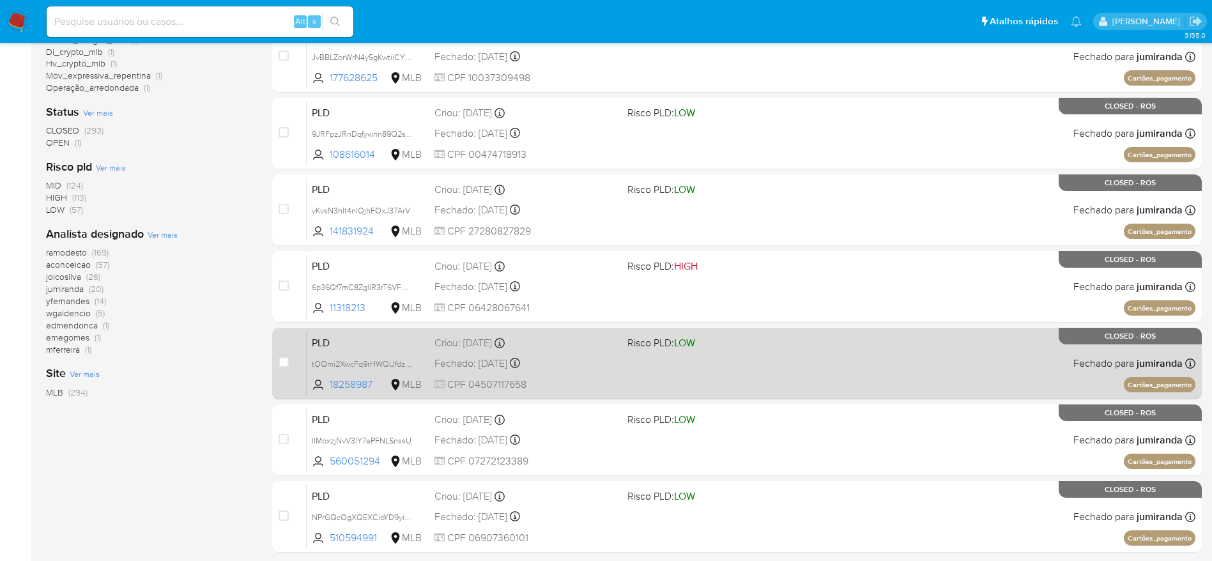
scroll to position [448, 0]
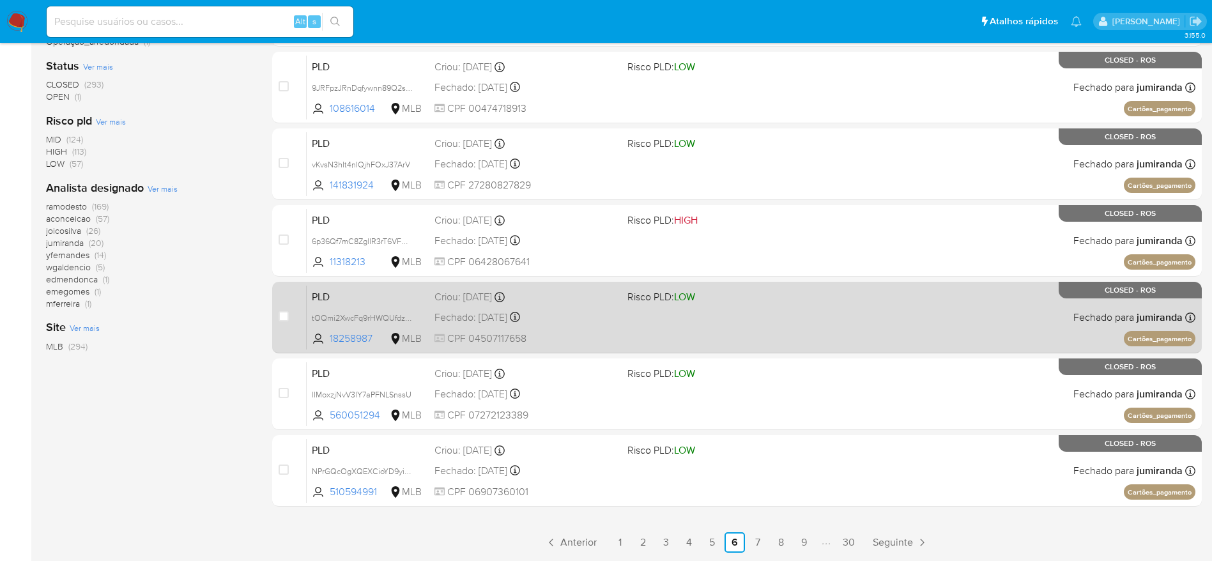
click at [792, 323] on div "PLD tOQmi2XwcFq9rHWQUfdzDBV8 18258987 MLB Risco PLD: LOW Criou: 12/05/2025 Crio…" at bounding box center [751, 317] width 889 height 65
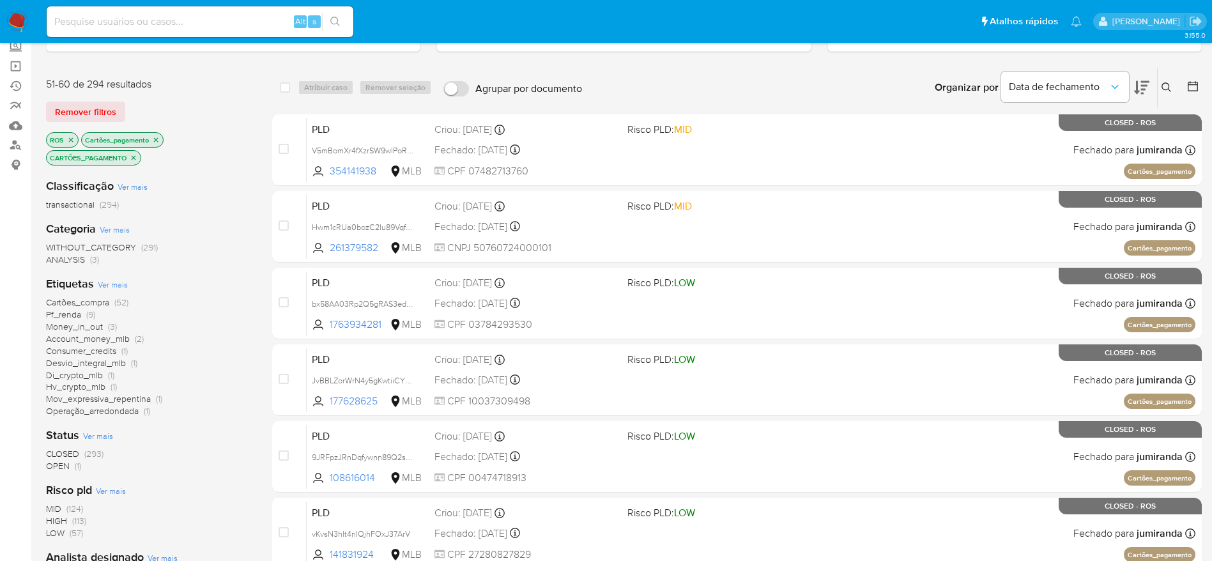
scroll to position [0, 0]
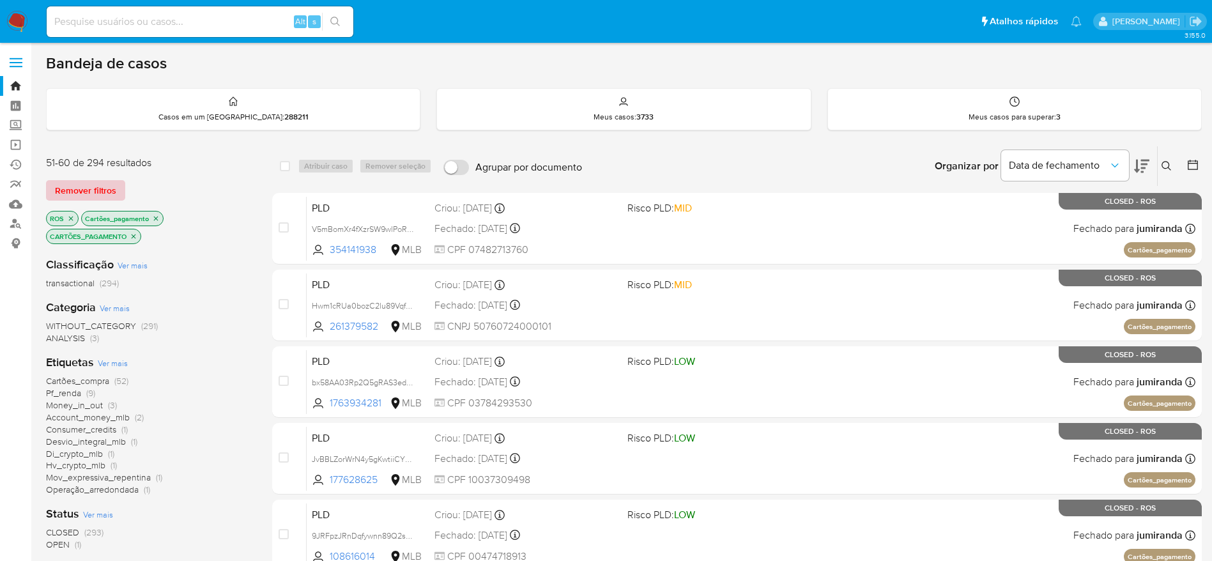
click at [77, 192] on span "Remover filtros" at bounding box center [85, 190] width 61 height 18
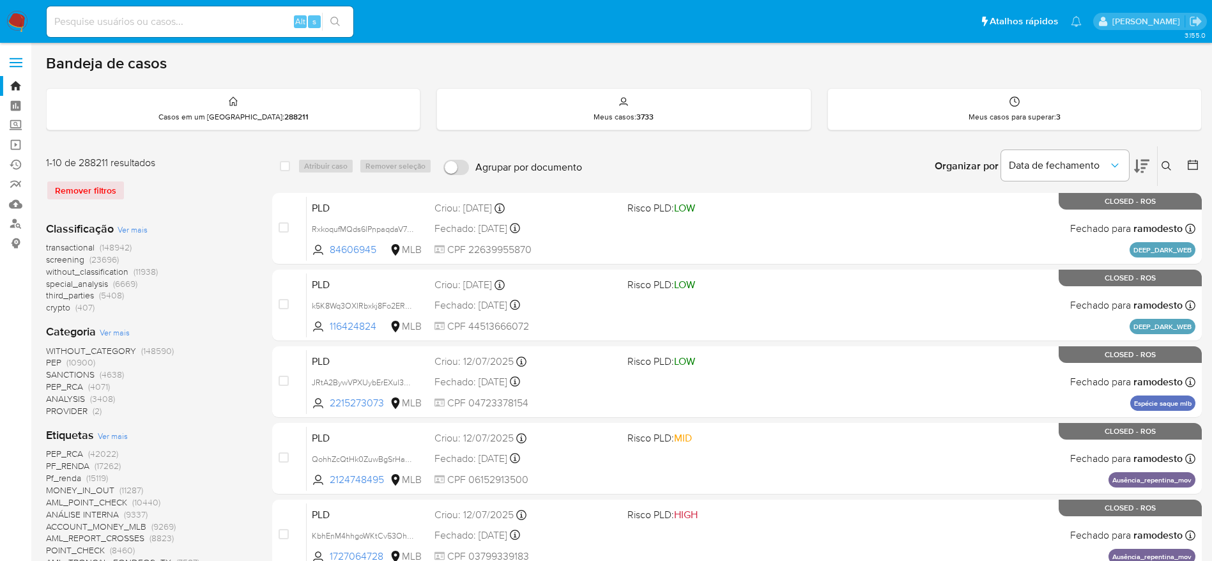
click at [1163, 166] on icon at bounding box center [1166, 166] width 10 height 10
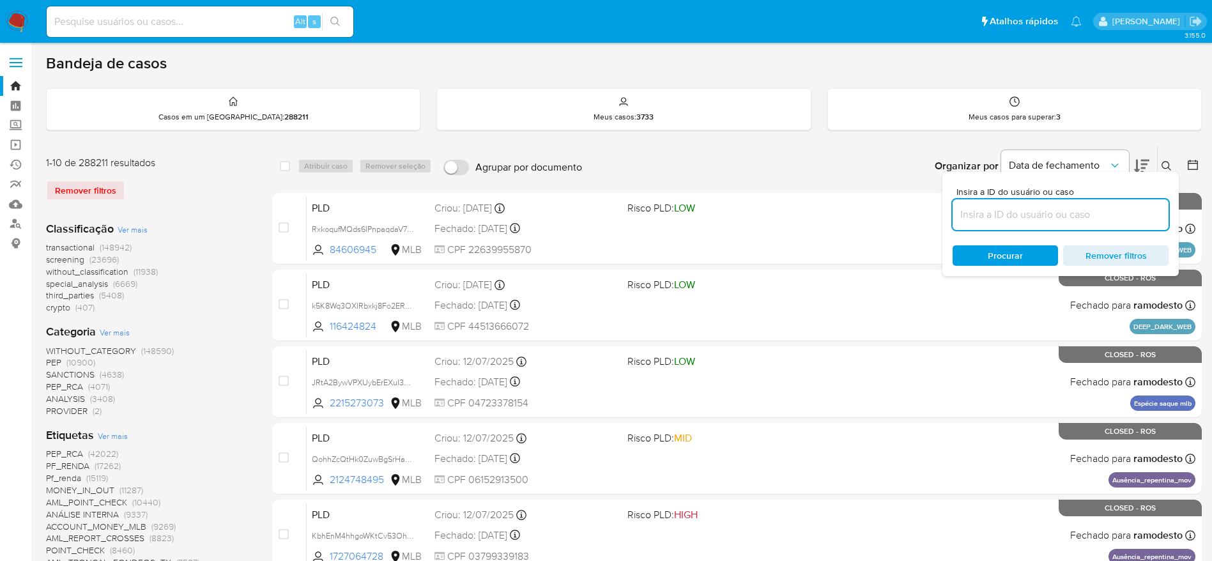
click at [1088, 215] on input at bounding box center [1060, 214] width 216 height 17
type input "6jneChzRk83dkUDuF041JkOC"
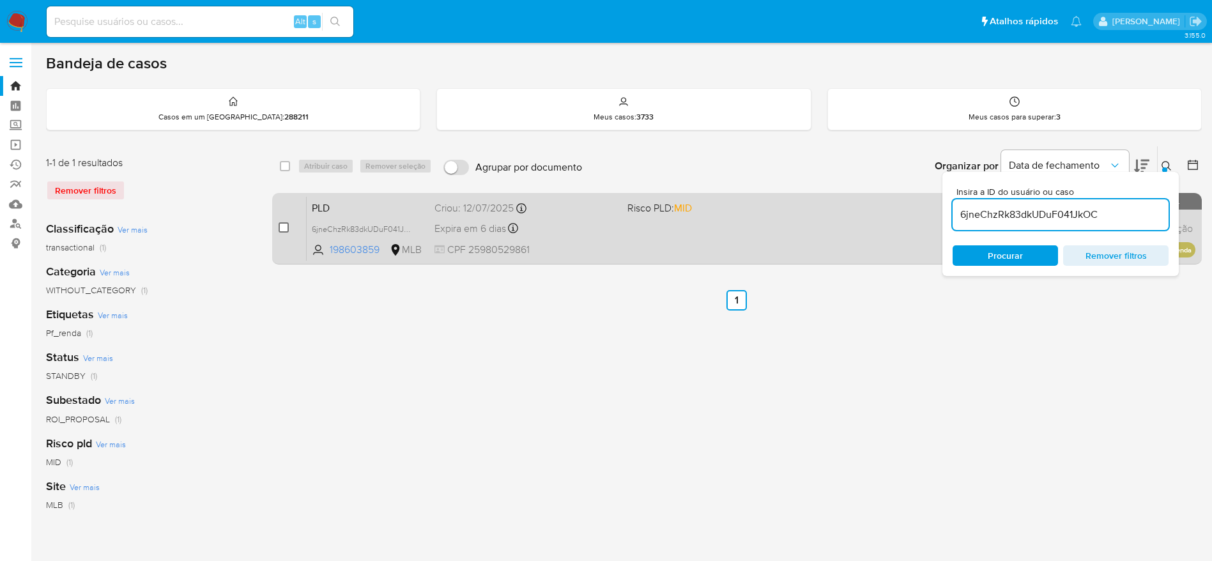
click at [281, 224] on input "checkbox" at bounding box center [284, 227] width 10 height 10
checkbox input "true"
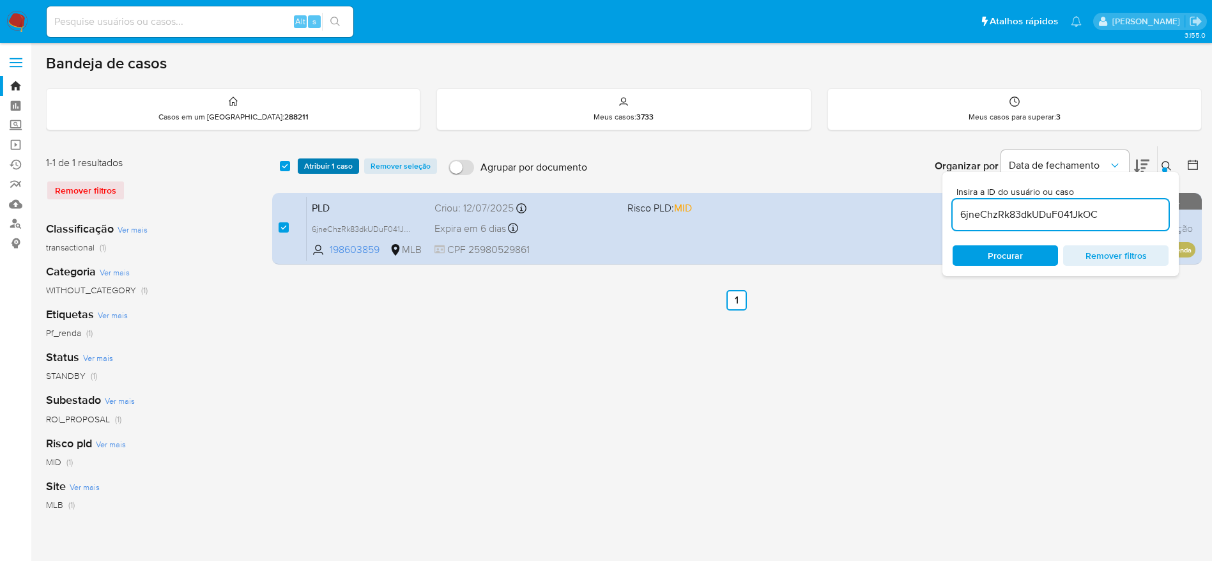
click at [327, 168] on span "Atribuir 1 caso" at bounding box center [328, 166] width 49 height 13
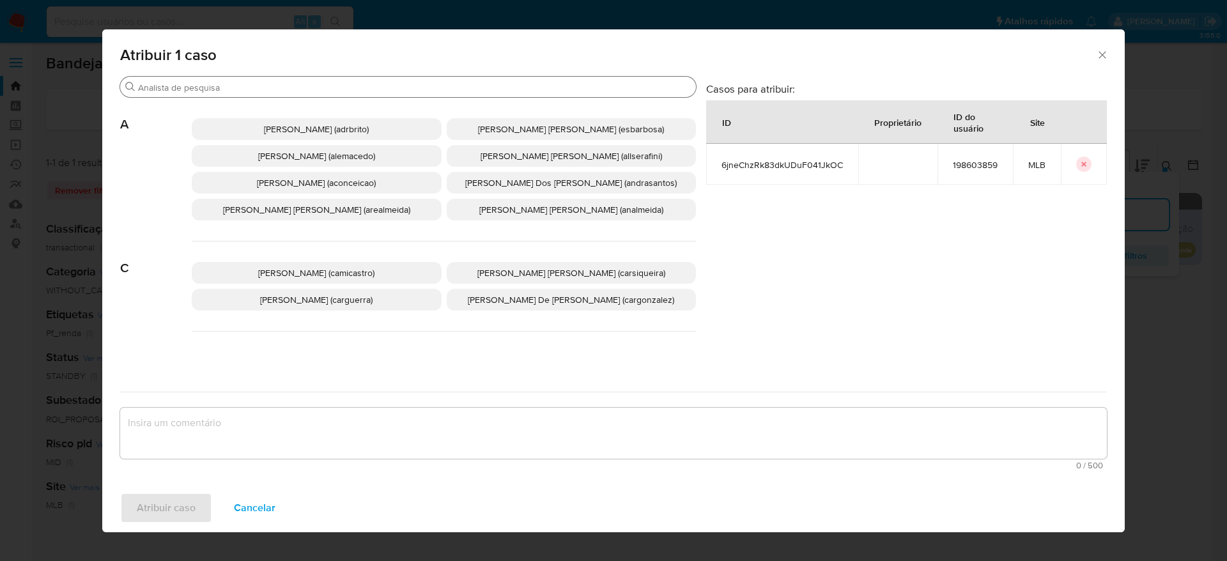
click at [329, 86] on input "Procurar" at bounding box center [414, 87] width 553 height 11
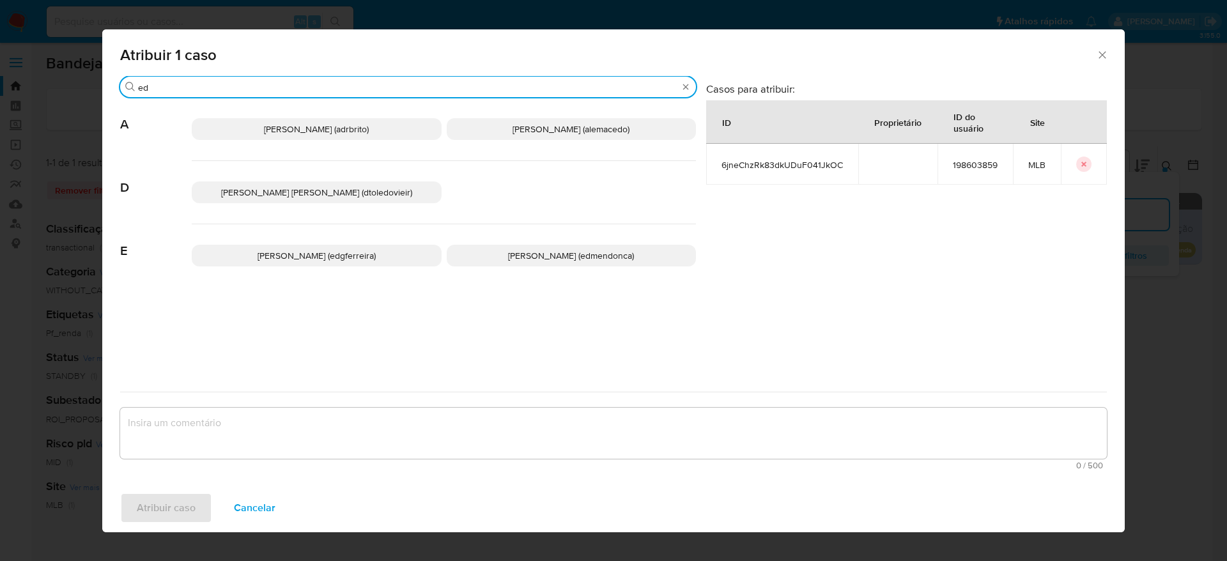
type input "ed"
click at [508, 257] on span "Eduardo Mendonca Dutra (edmendonca)" at bounding box center [571, 255] width 126 height 13
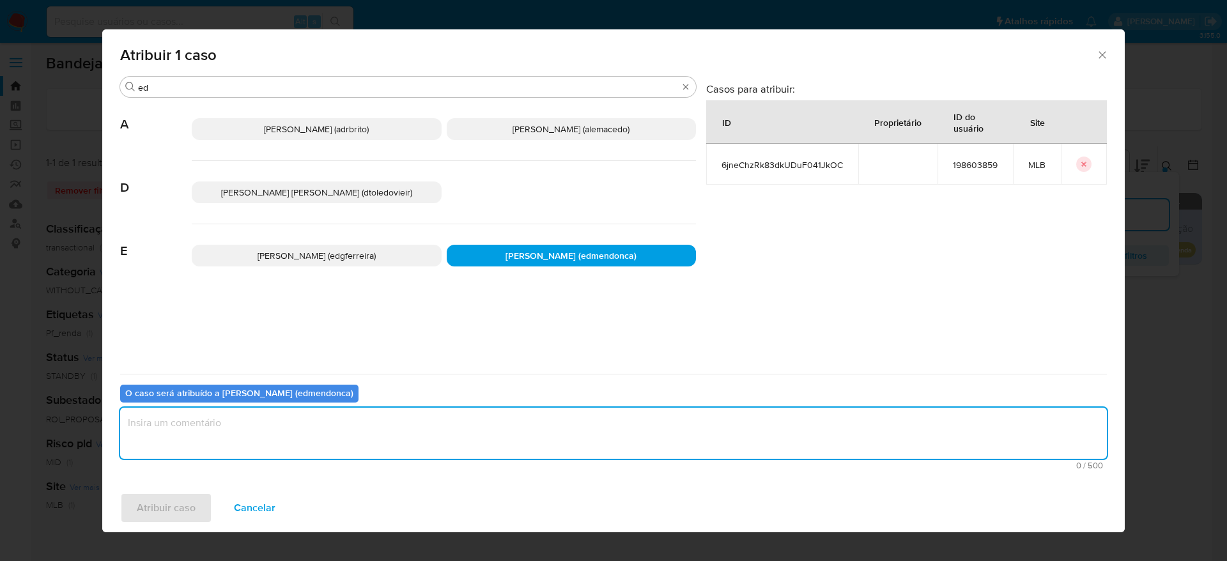
click at [425, 424] on textarea "assign-modal" at bounding box center [613, 433] width 986 height 51
type textarea "."
click at [169, 506] on span "Atribuir caso" at bounding box center [166, 508] width 59 height 28
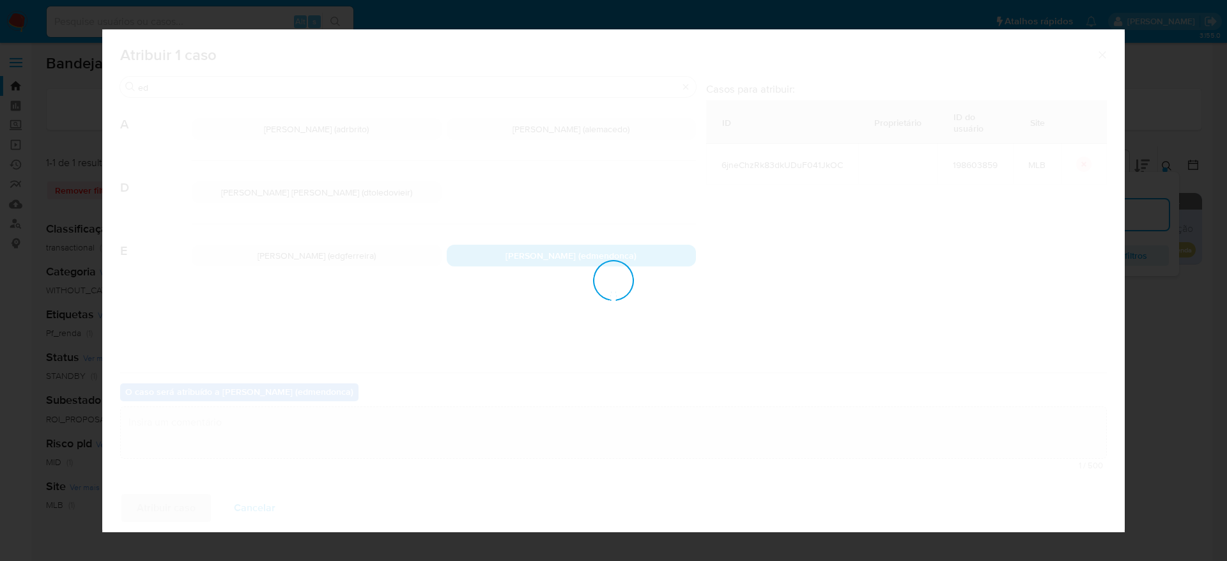
checkbox input "false"
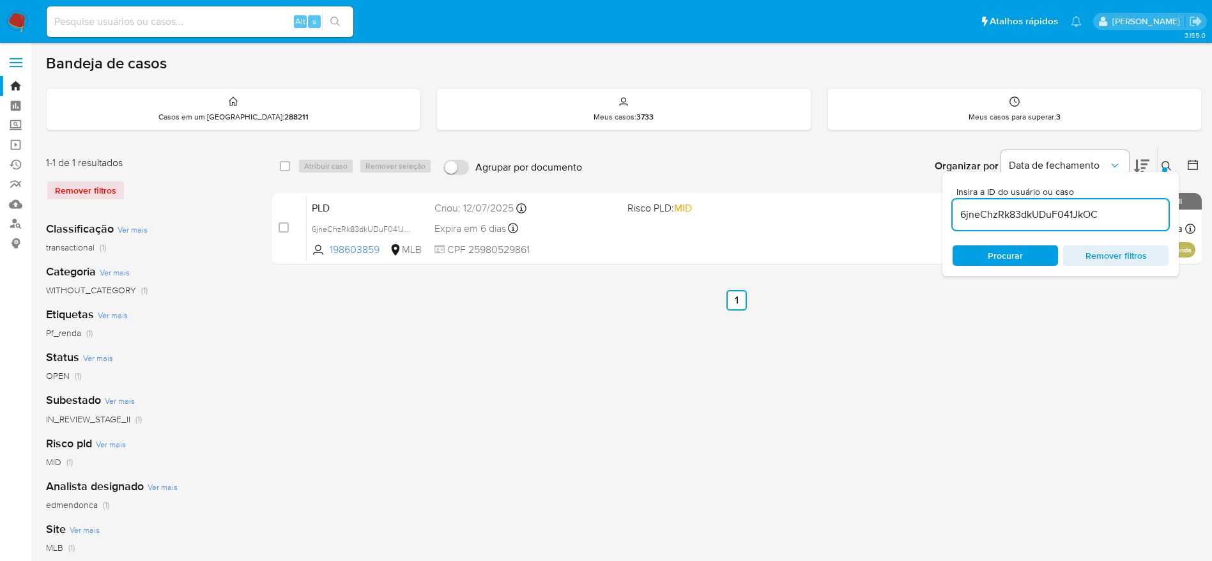
click at [993, 219] on input "6jneChzRk83dkUDuF041JkOC" at bounding box center [1060, 214] width 216 height 17
paste input "bWsQl3A6NFcYItFbrLYWmZjH"
type input "bWsQl3A6NFcYItFbrLYWmZjH"
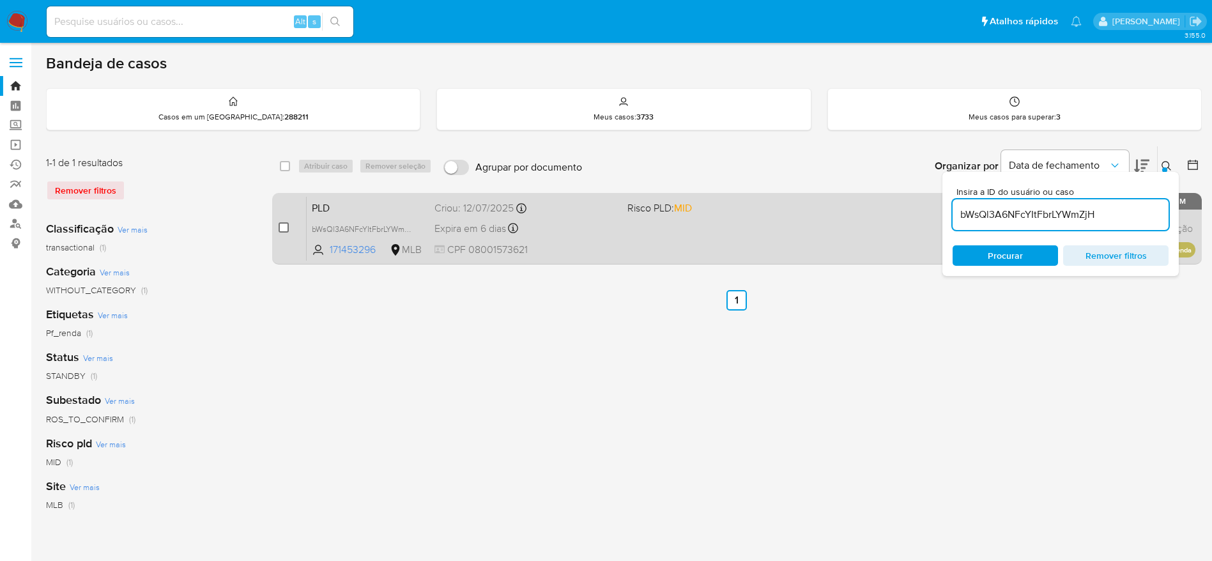
click at [282, 227] on input "checkbox" at bounding box center [284, 227] width 10 height 10
checkbox input "true"
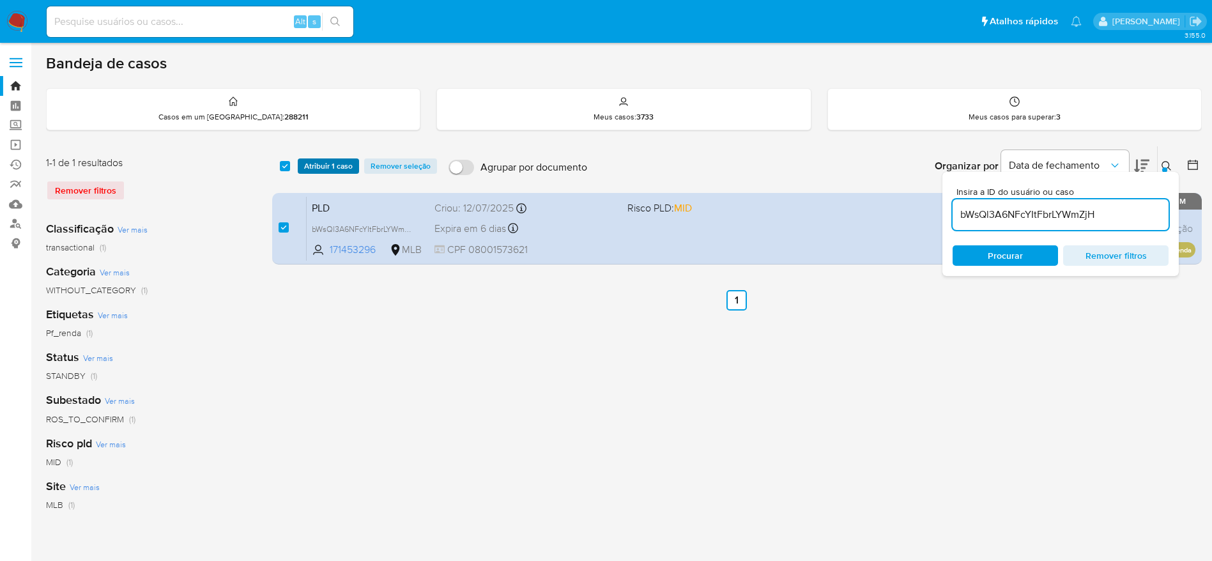
click at [337, 171] on span "Atribuir 1 caso" at bounding box center [328, 166] width 49 height 13
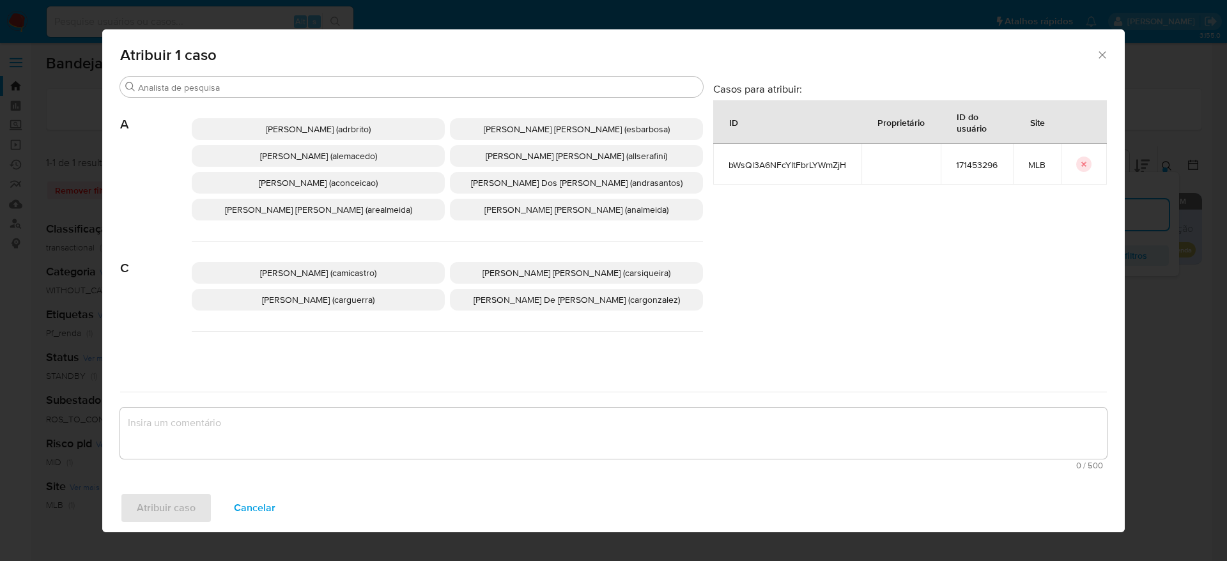
click at [264, 98] on div "Adriano Azeredo Brito (adrbrito) Alessandra Da Silva Barbosa (esbarbosa) Alexan…" at bounding box center [447, 170] width 511 height 144
click at [261, 93] on input "Procurar" at bounding box center [418, 87] width 560 height 11
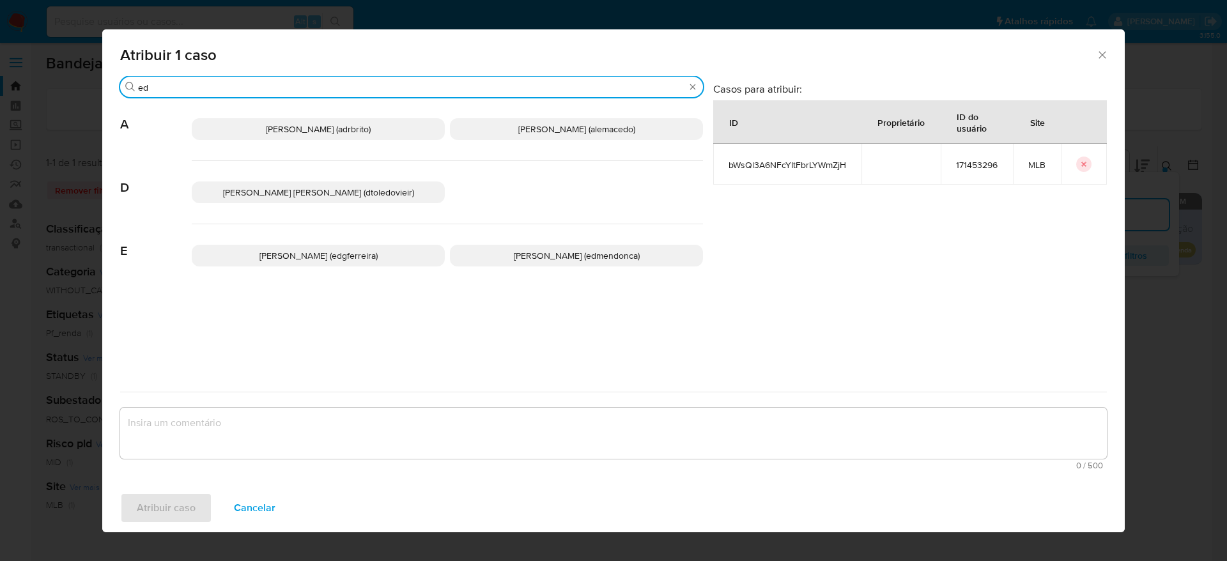
type input "ed"
click at [526, 256] on span "Eduardo Mendonca Dutra (edmendonca)" at bounding box center [577, 255] width 126 height 13
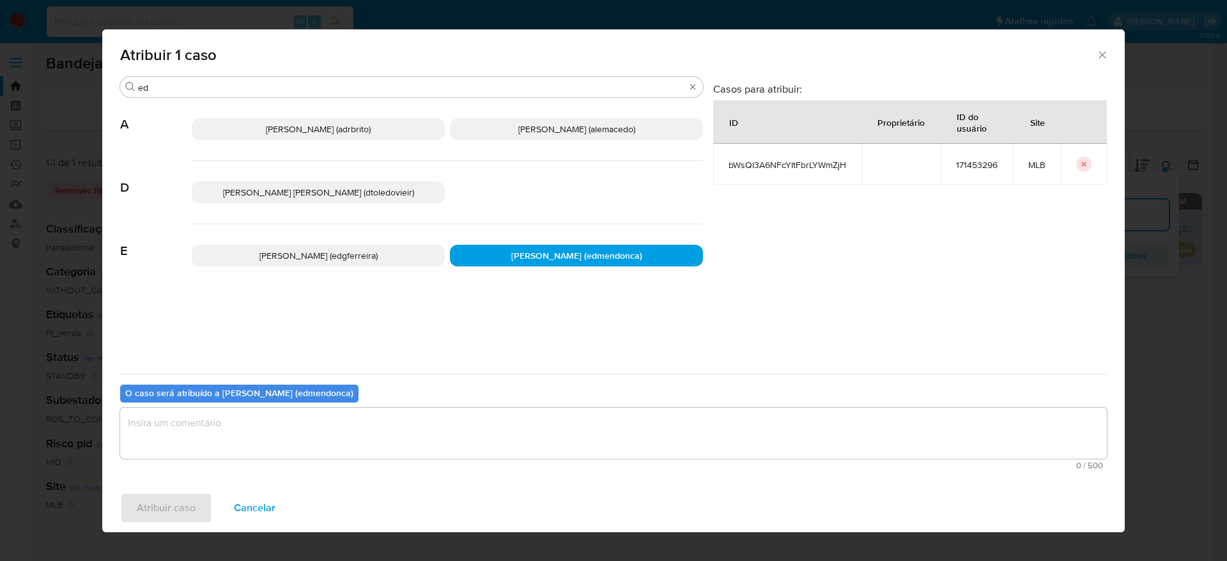
click at [360, 438] on textarea "assign-modal" at bounding box center [613, 433] width 986 height 51
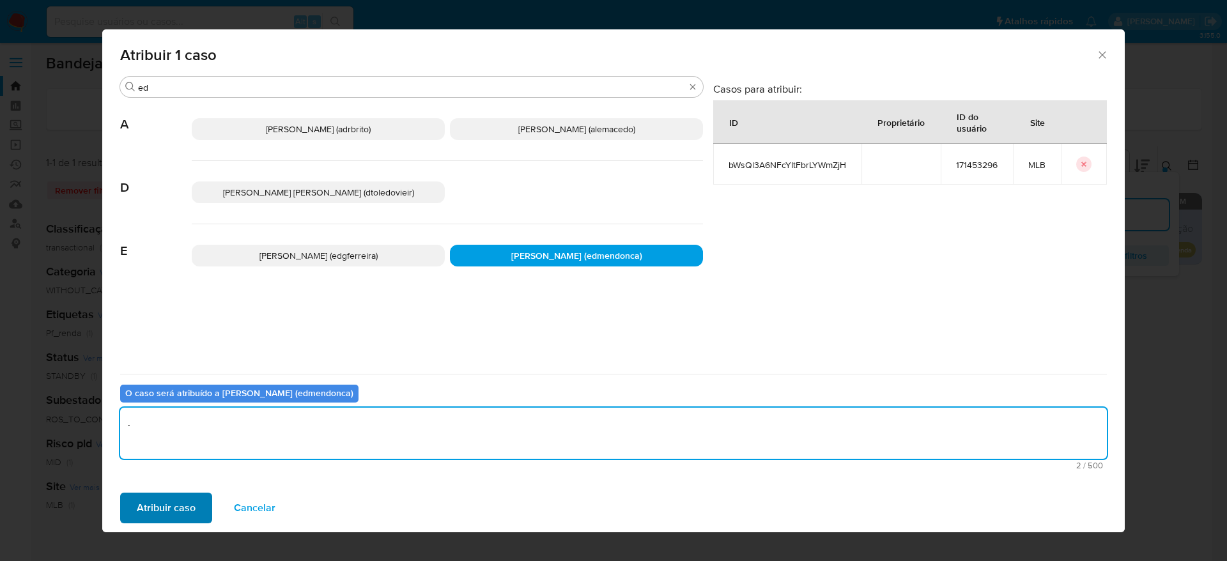
type textarea "."
click at [187, 508] on span "Atribuir caso" at bounding box center [166, 508] width 59 height 28
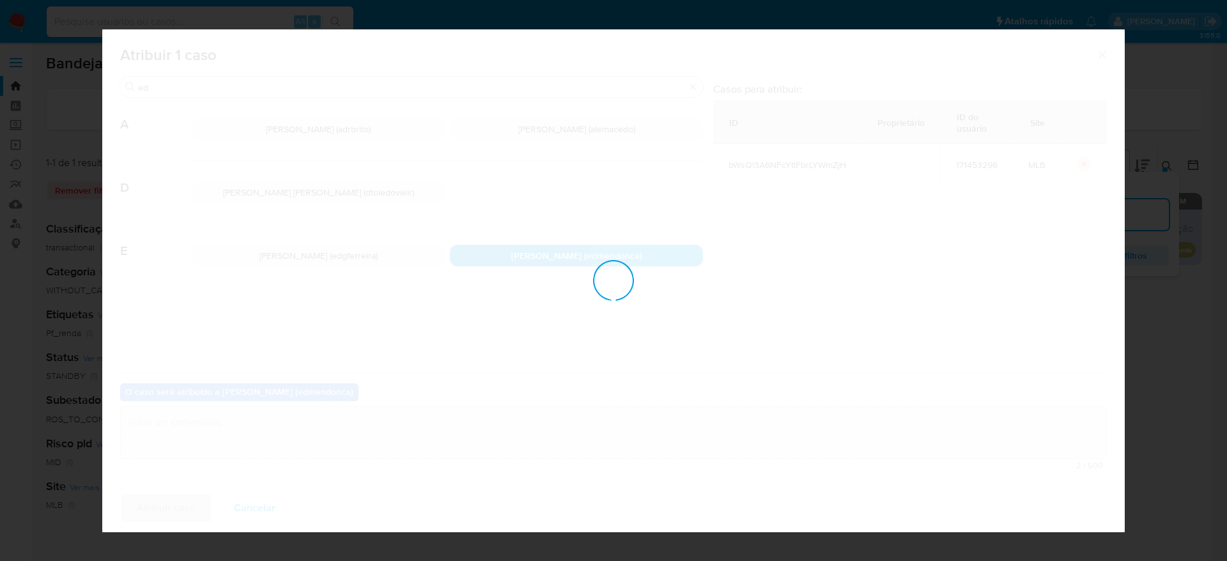
checkbox input "false"
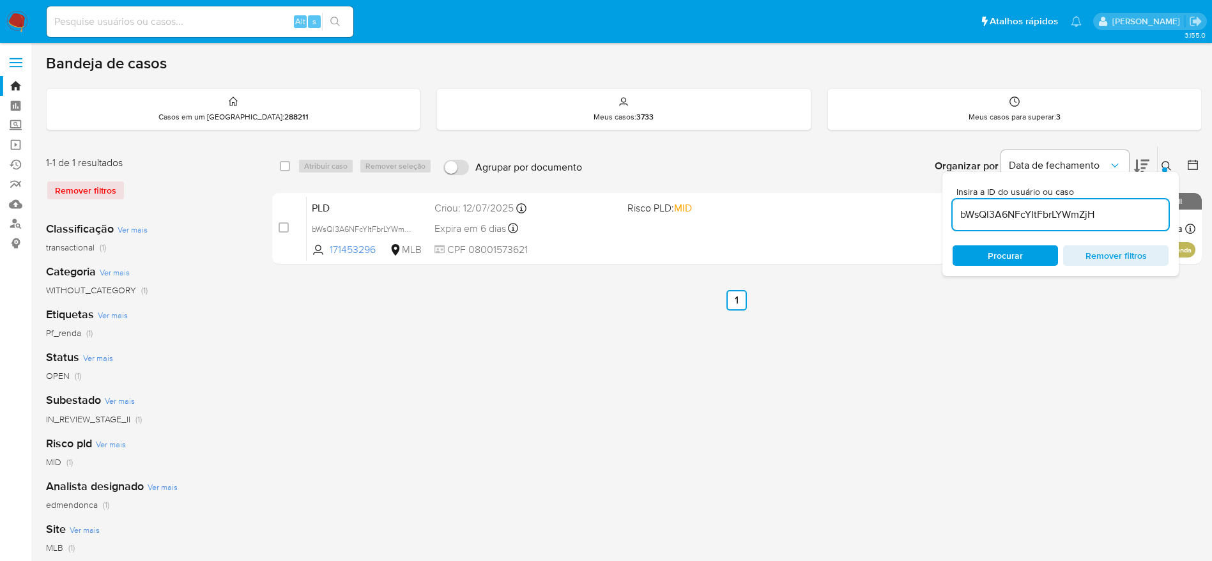
click at [1009, 210] on input "bWsQl3A6NFcYItFbrLYWmZjH" at bounding box center [1060, 214] width 216 height 17
paste input "vH9n8N2t2vIjJDLYkGyO1FuW"
type input "vH9n8N2t2vIjJDLYkGyO1FuW"
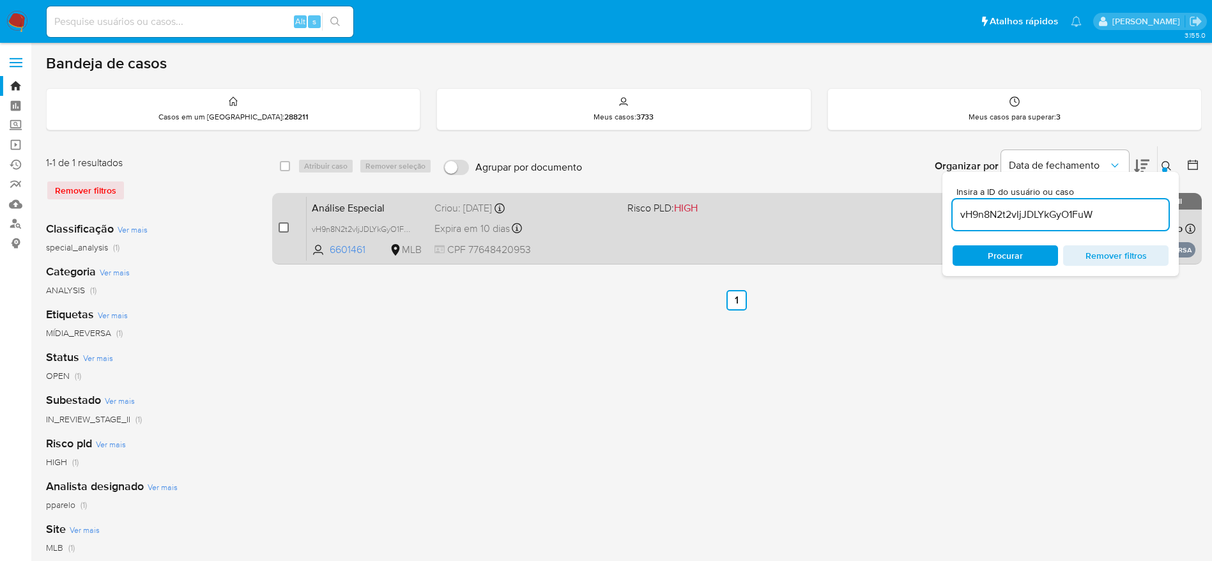
click at [283, 229] on input "checkbox" at bounding box center [284, 227] width 10 height 10
checkbox input "true"
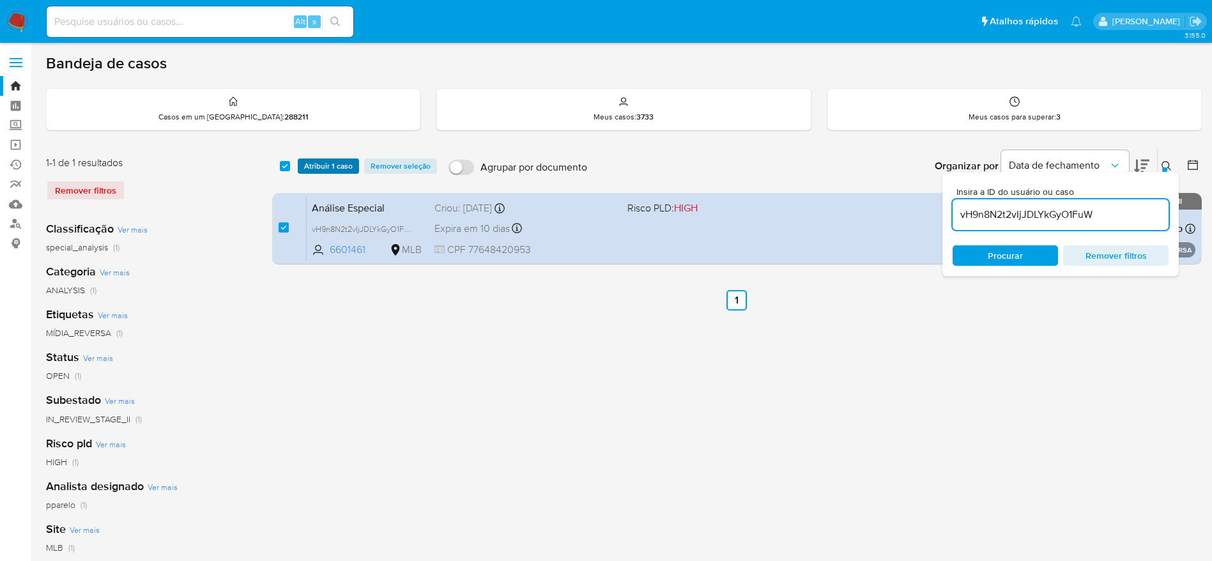
click at [317, 172] on span "Atribuir 1 caso" at bounding box center [328, 166] width 49 height 13
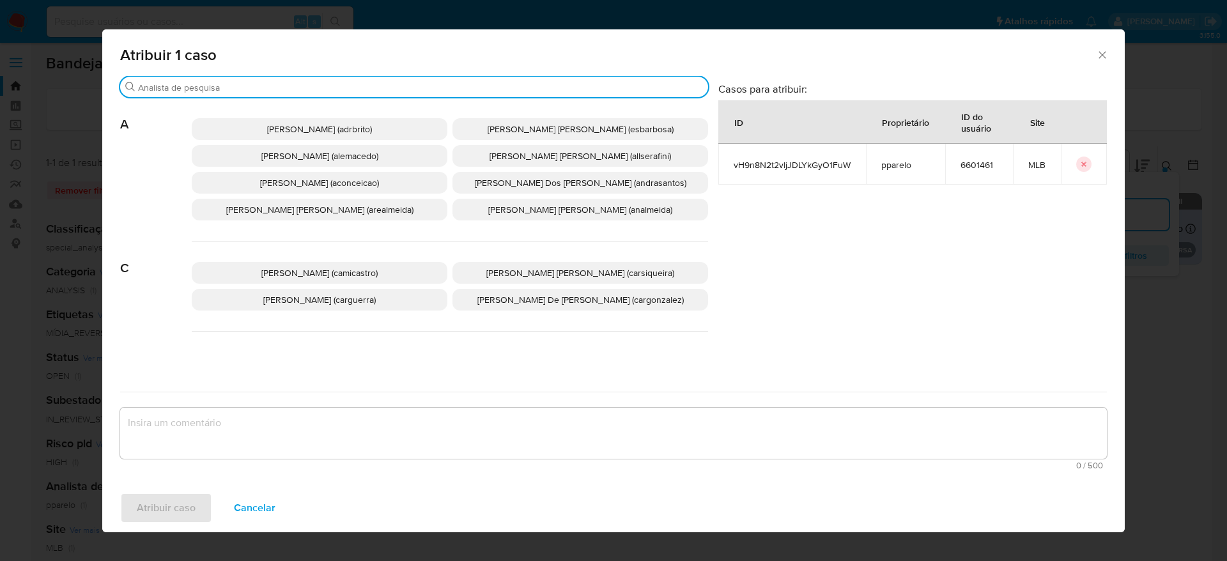
click at [321, 89] on input "Procurar" at bounding box center [420, 87] width 565 height 11
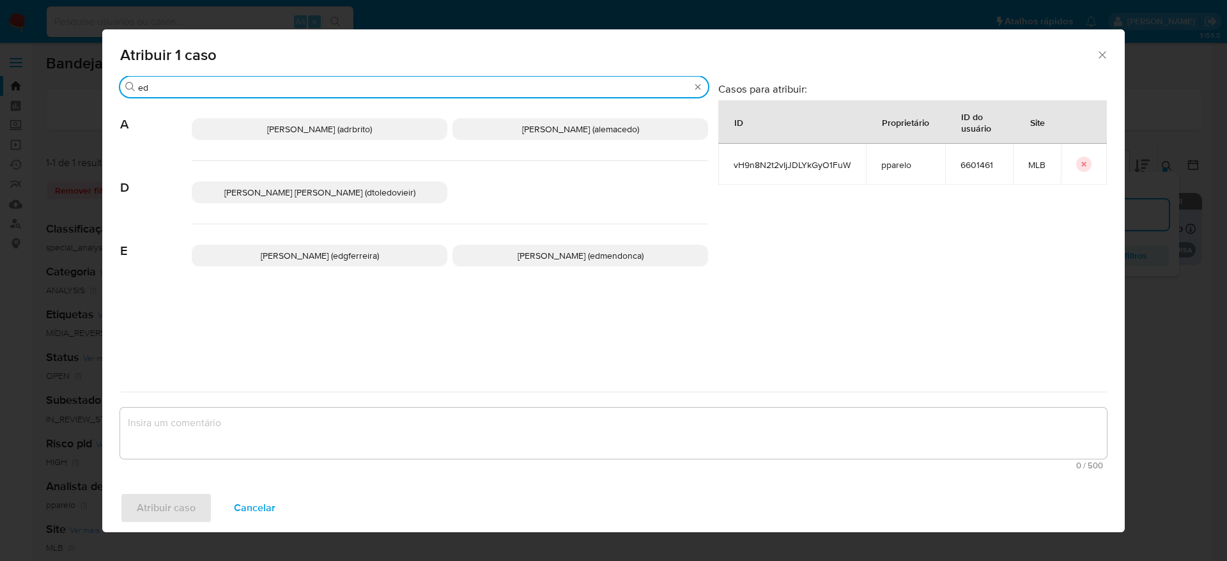
type input "ed"
click at [542, 247] on p "Eduardo Mendonca Dutra (edmendonca)" at bounding box center [580, 256] width 256 height 22
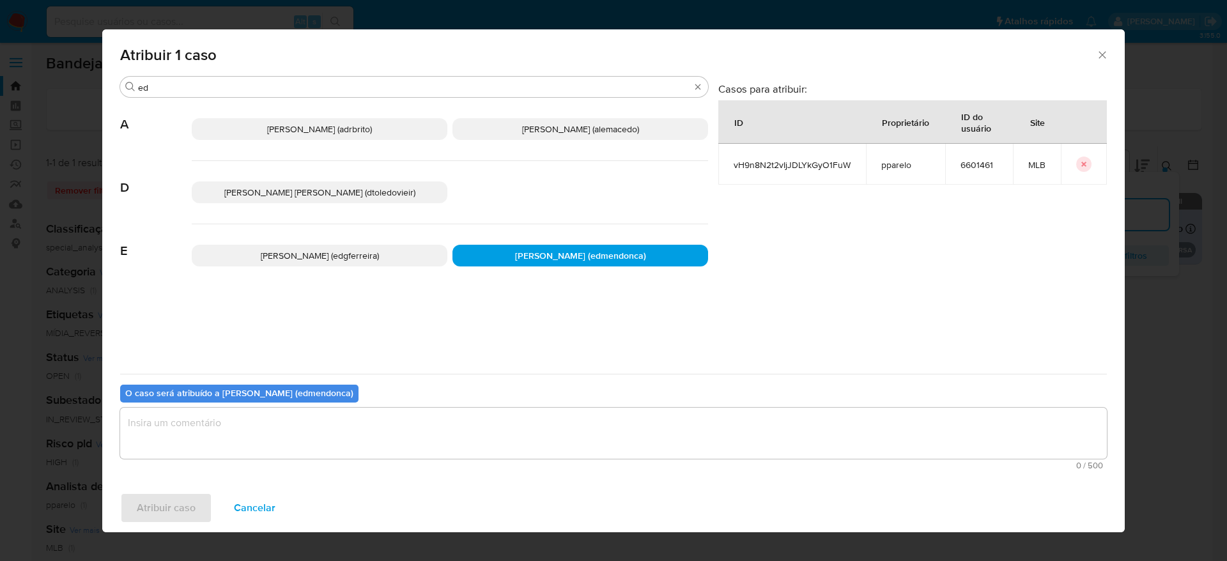
click at [399, 456] on textarea "assign-modal" at bounding box center [613, 433] width 986 height 51
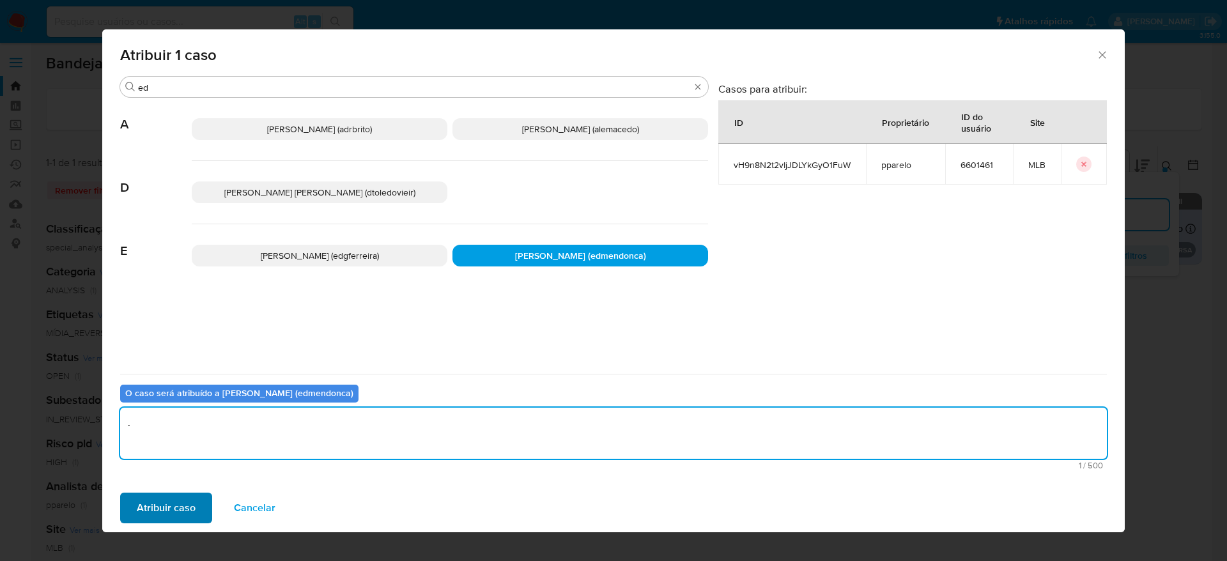
type textarea "."
click at [157, 509] on span "Atribuir caso" at bounding box center [166, 508] width 59 height 28
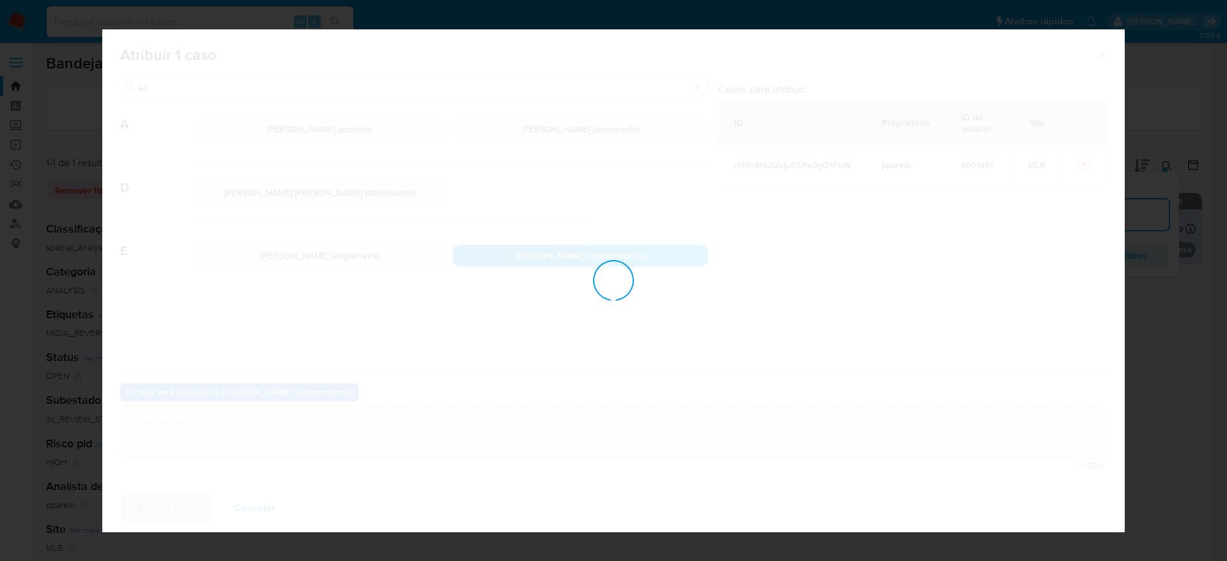
checkbox input "false"
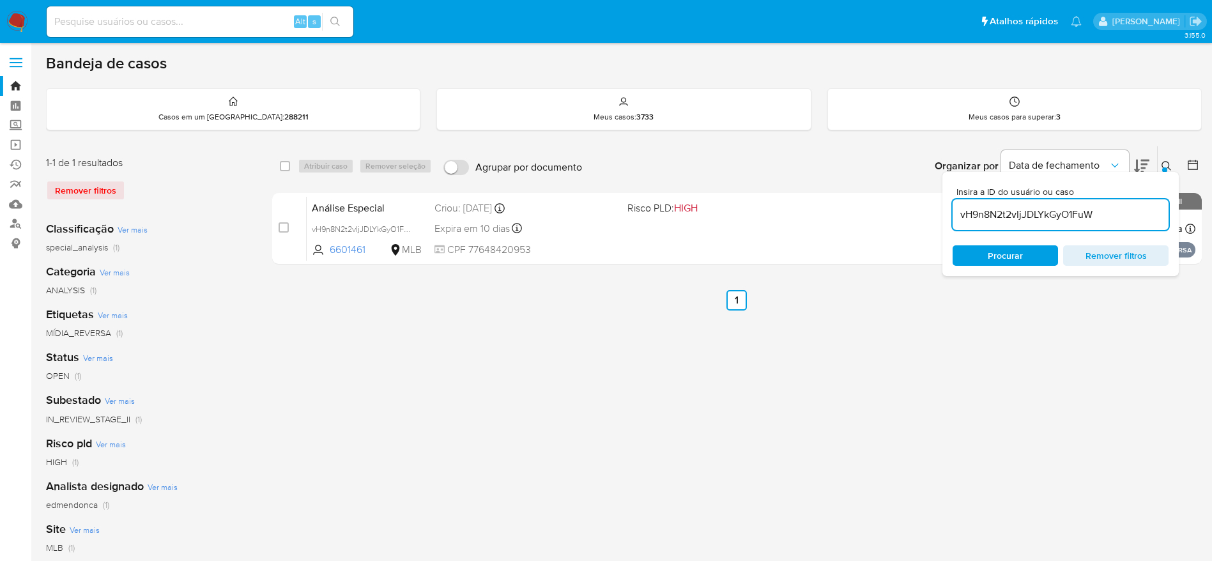
click at [994, 212] on input "vH9n8N2t2vIjJDLYkGyO1FuW" at bounding box center [1060, 214] width 216 height 17
paste input "4EdYAPT35idEMDzRjBJHTWrP"
type input "4EdYAPT35idEMDzRjBJHTWrP"
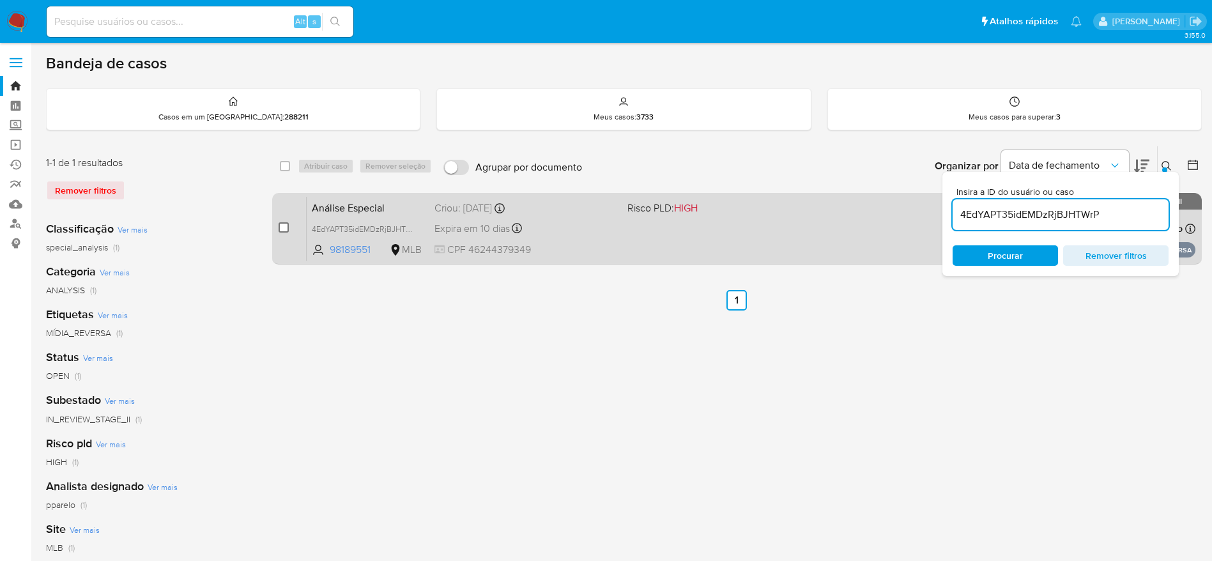
click at [281, 226] on input "checkbox" at bounding box center [284, 227] width 10 height 10
checkbox input "true"
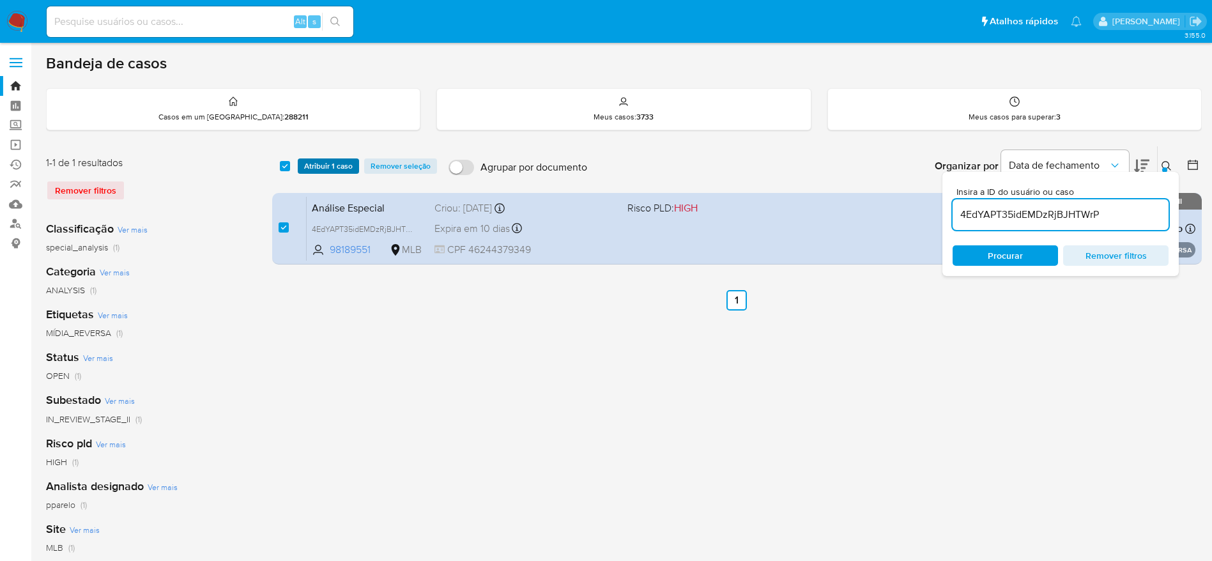
click at [317, 164] on span "Atribuir 1 caso" at bounding box center [328, 166] width 49 height 13
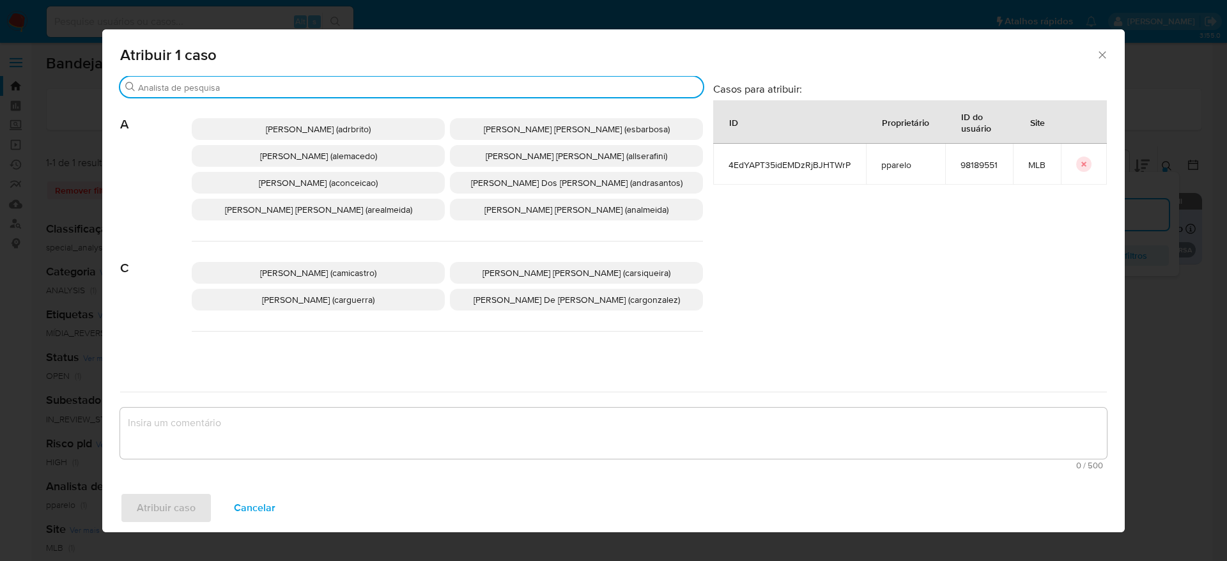
click at [229, 91] on input "Procurar" at bounding box center [418, 87] width 560 height 11
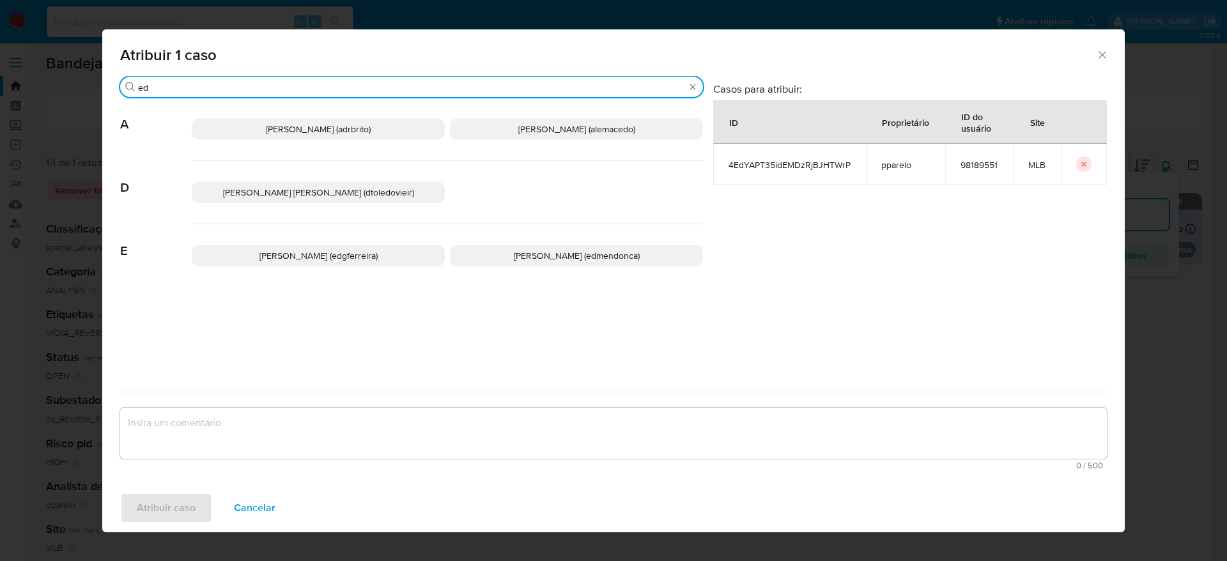
type input "ed"
click at [514, 254] on span "Eduardo Mendonca Dutra (edmendonca)" at bounding box center [577, 255] width 126 height 13
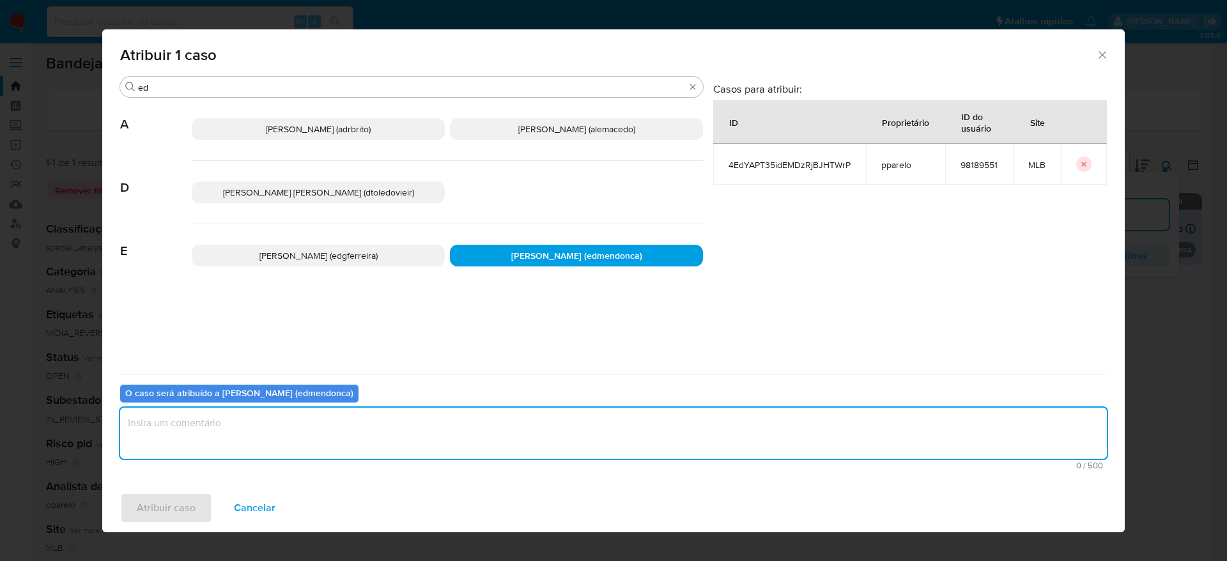
click at [383, 447] on textarea "assign-modal" at bounding box center [613, 433] width 986 height 51
type textarea "."
click at [180, 514] on span "Atribuir caso" at bounding box center [166, 508] width 59 height 28
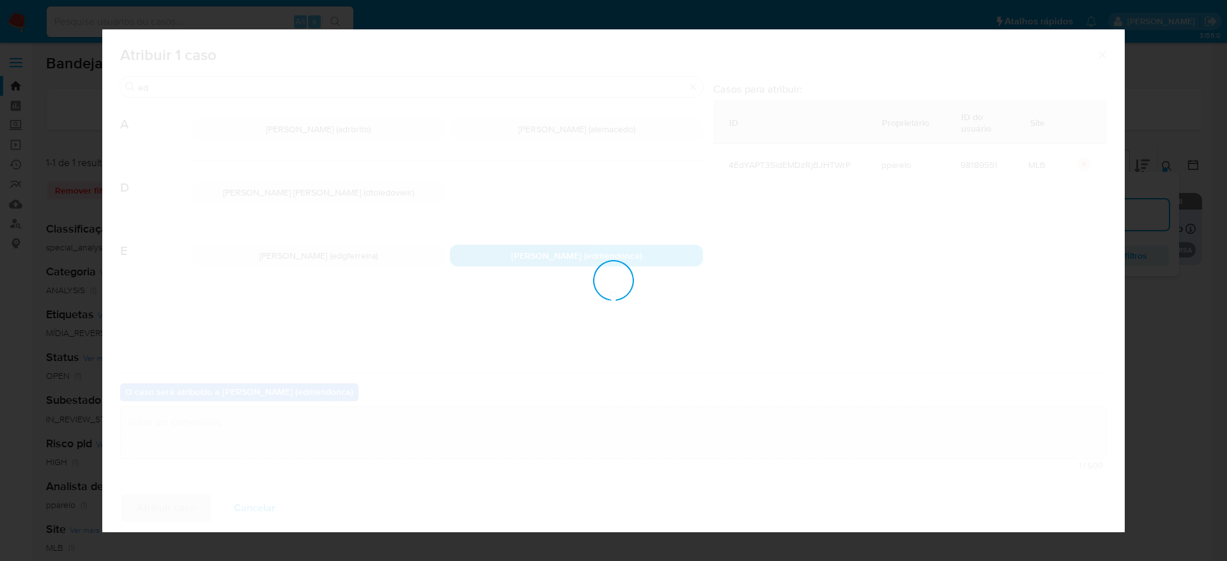
checkbox input "false"
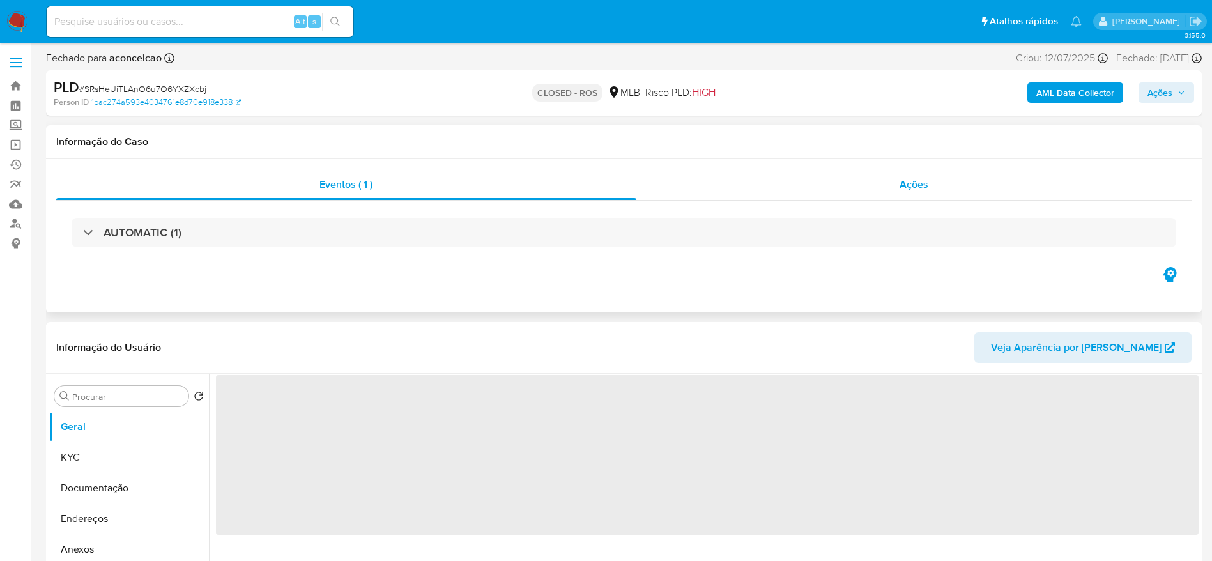
click at [920, 186] on span "Ações" at bounding box center [913, 184] width 29 height 15
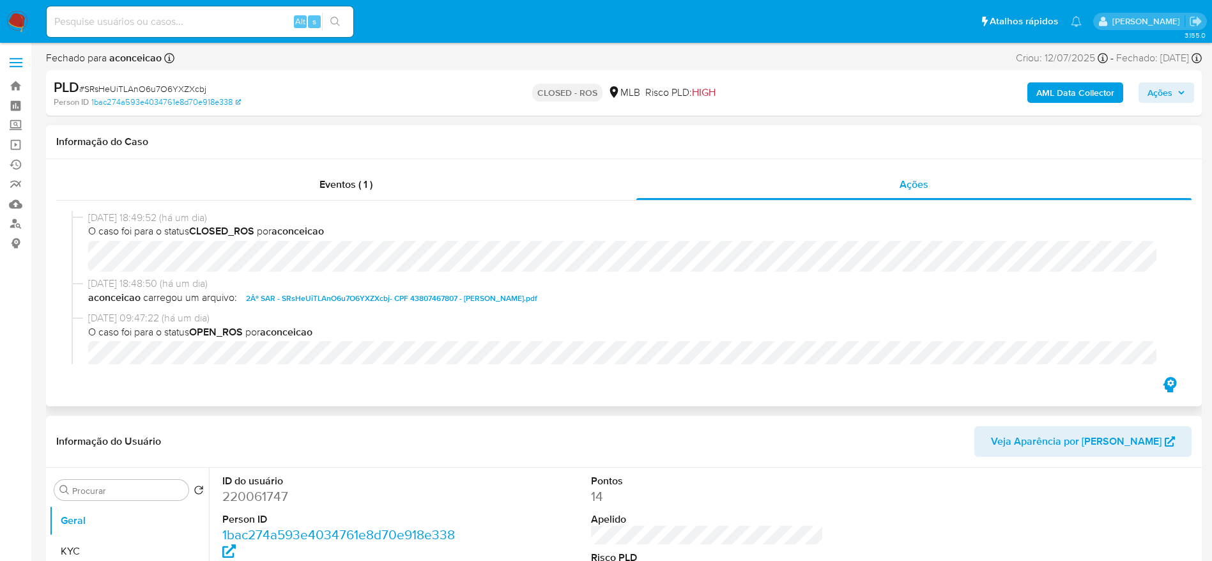
select select "10"
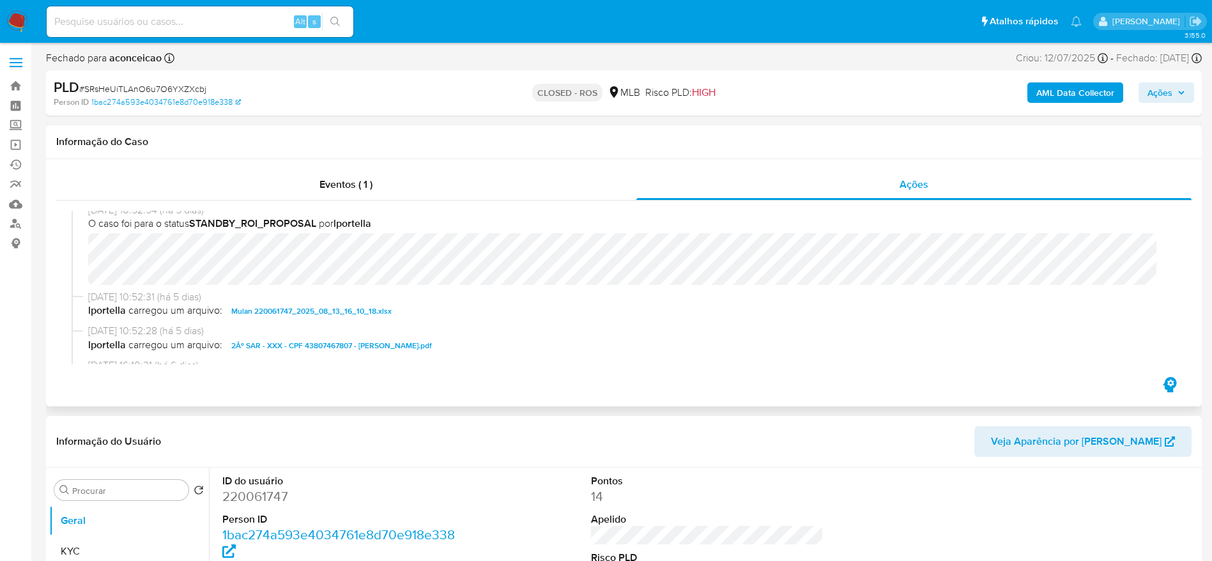
scroll to position [351, 0]
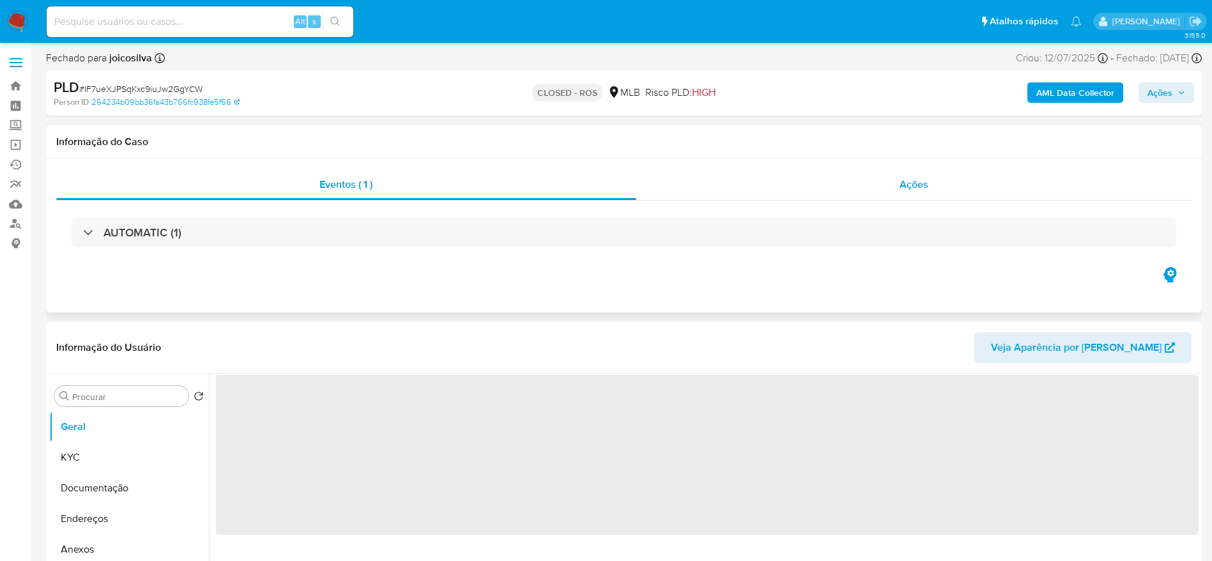
click at [929, 176] on div "Ações" at bounding box center [914, 184] width 556 height 31
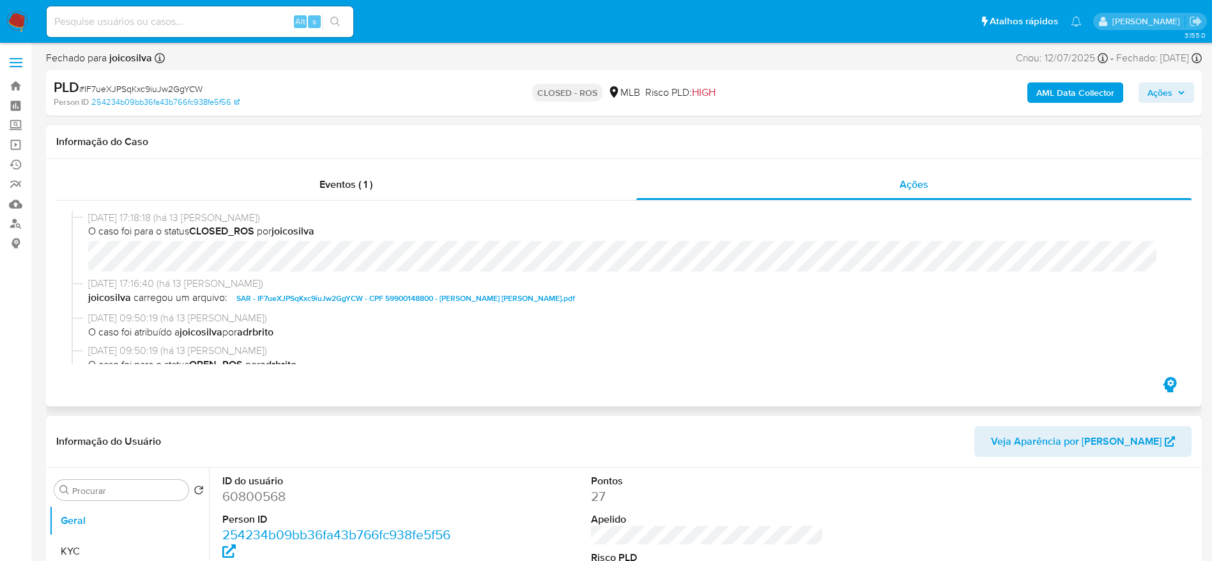
select select "10"
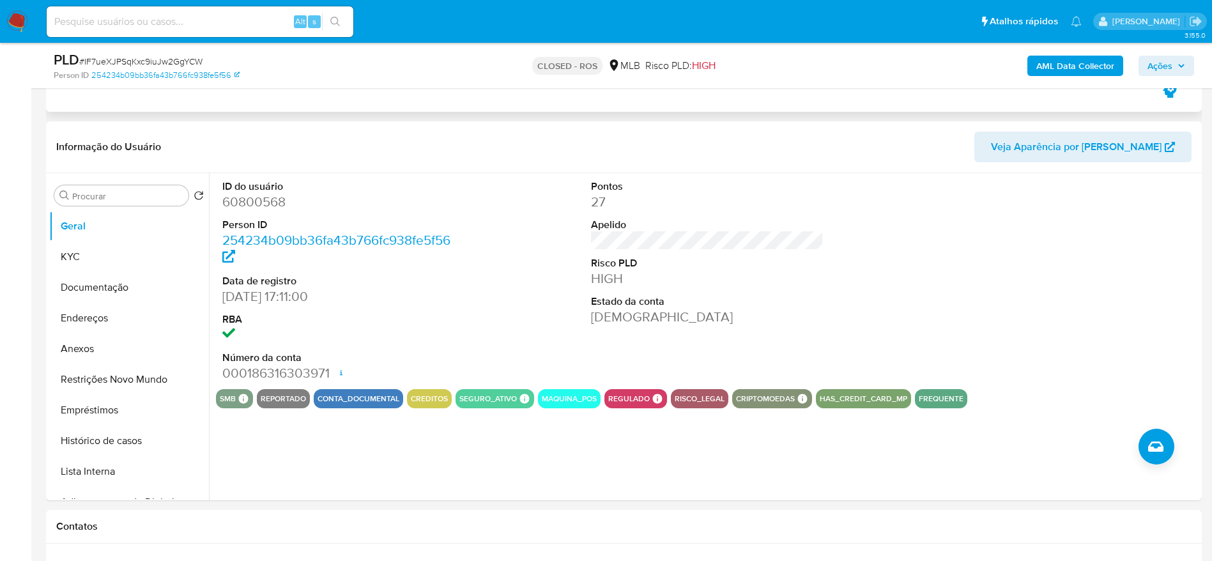
scroll to position [287, 0]
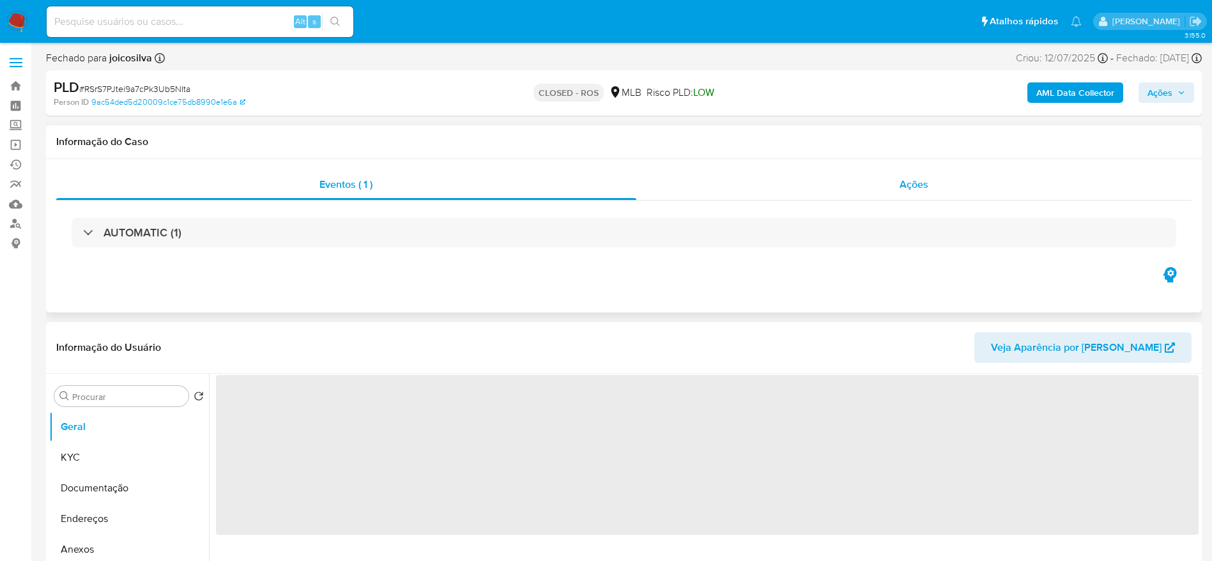
click at [920, 180] on span "Ações" at bounding box center [913, 184] width 29 height 15
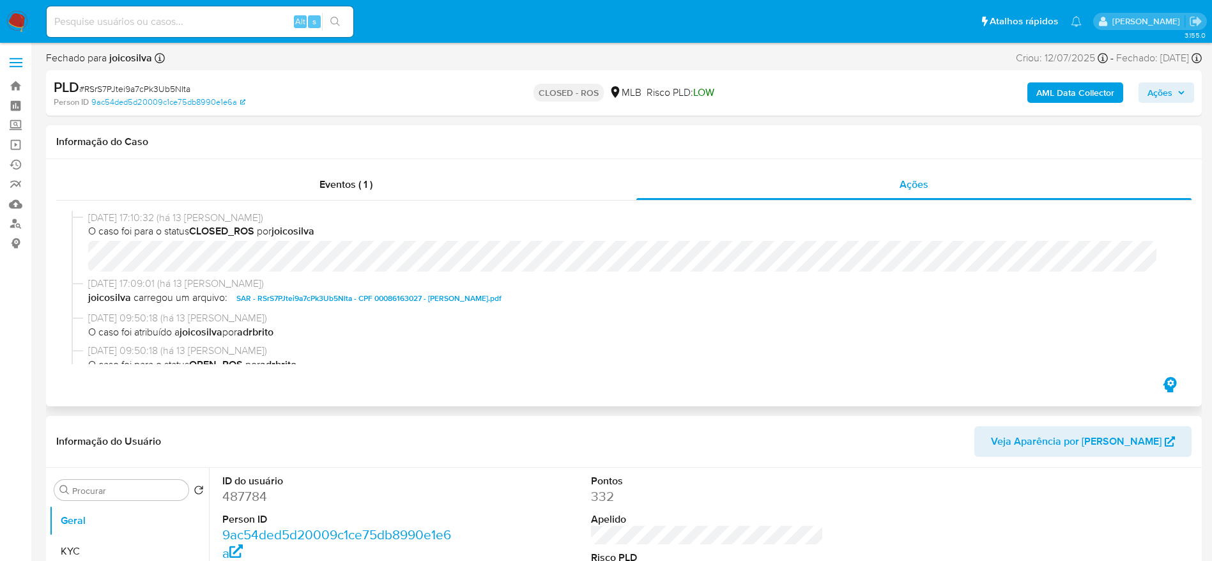
select select "10"
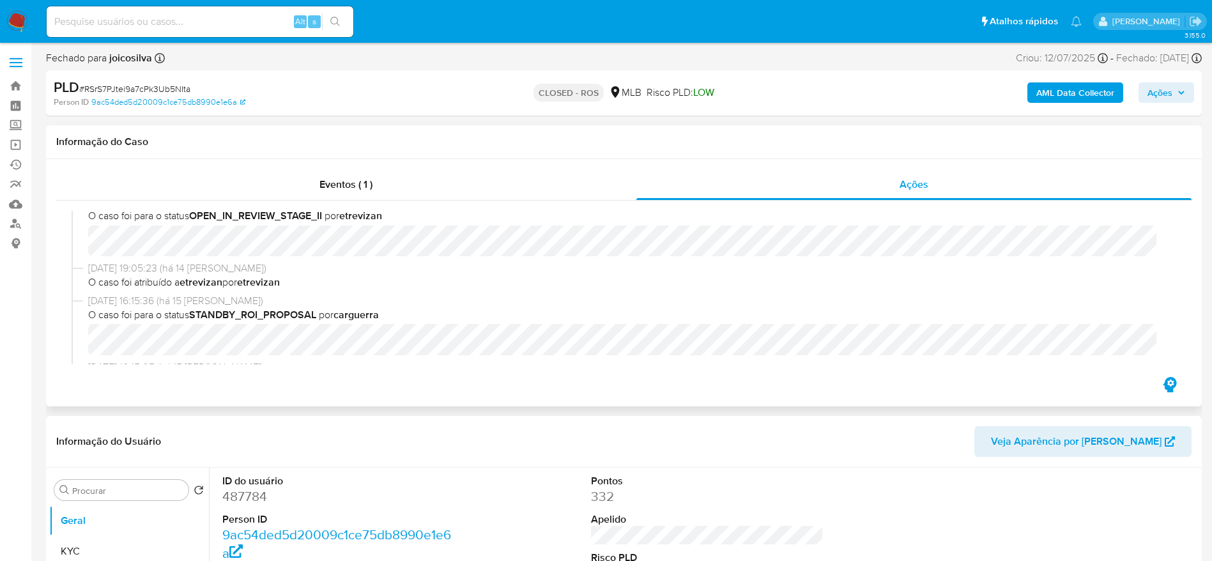
scroll to position [575, 0]
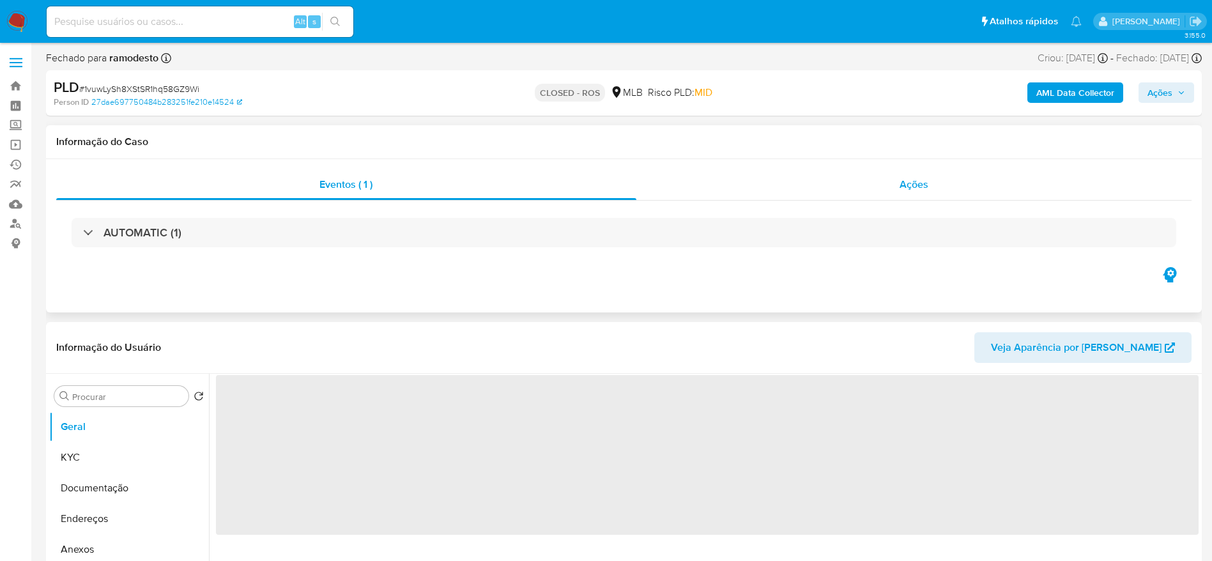
click at [924, 187] on span "Ações" at bounding box center [913, 184] width 29 height 15
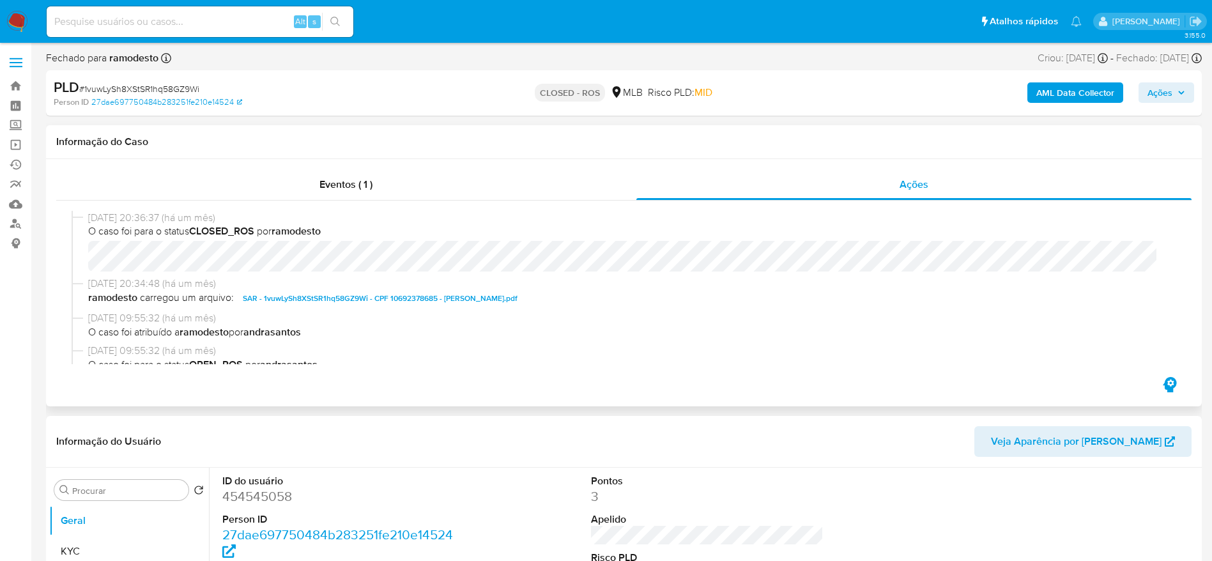
select select "10"
click at [517, 299] on span "SAR - 1vuwLySh8XStSR1hq58GZ9Wi - CPF 10692378685 - [PERSON_NAME].pdf" at bounding box center [380, 298] width 275 height 15
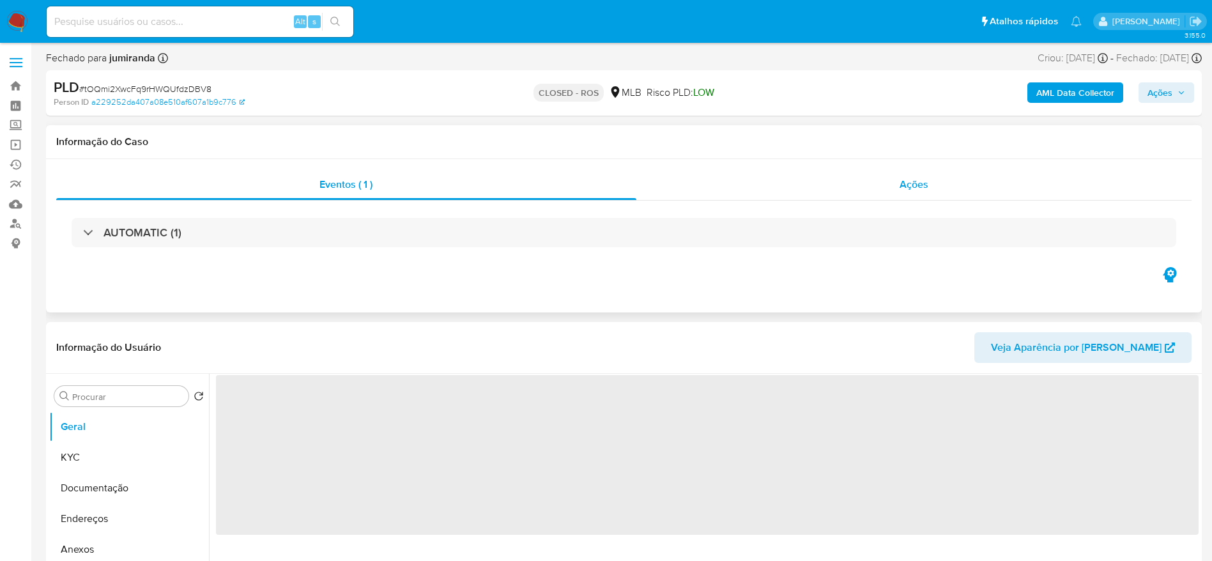
click at [887, 194] on div "Ações" at bounding box center [914, 184] width 556 height 31
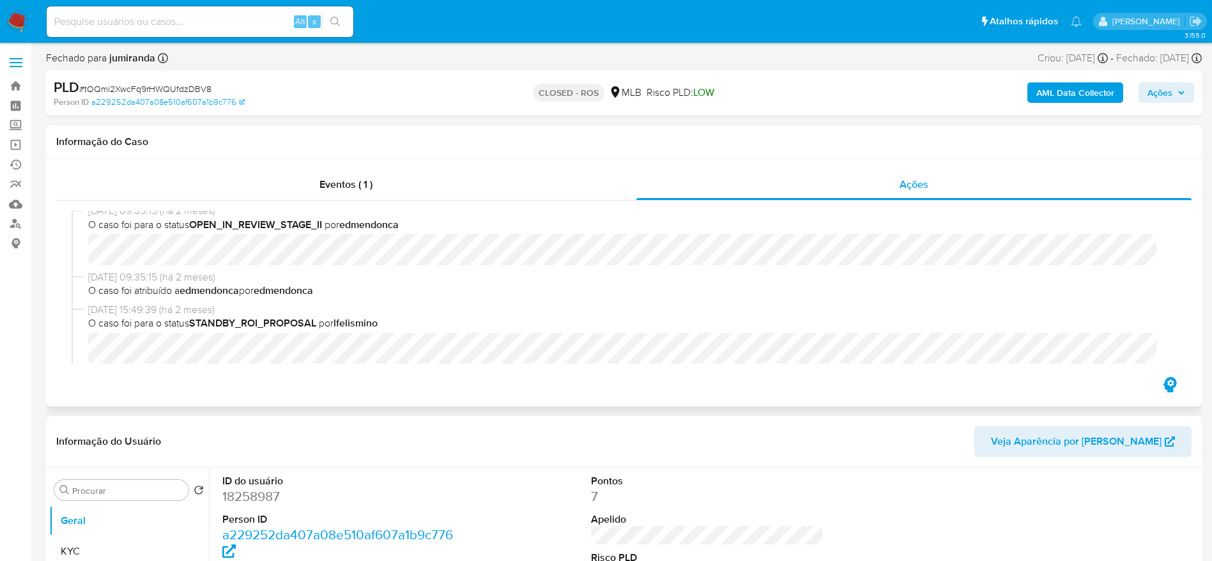
scroll to position [671, 0]
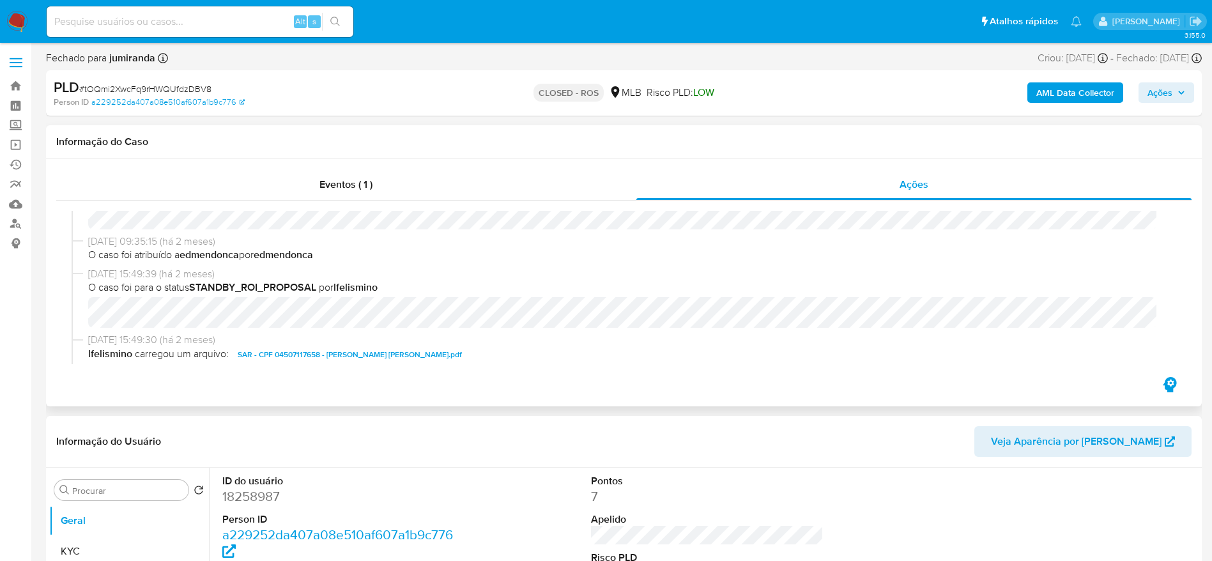
select select "10"
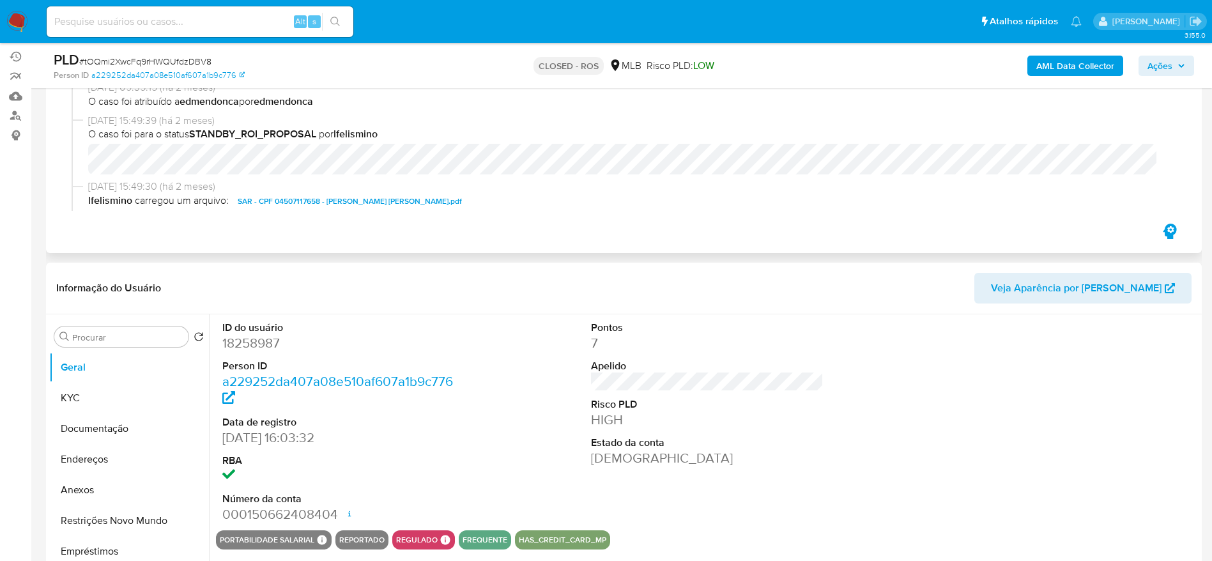
scroll to position [0, 0]
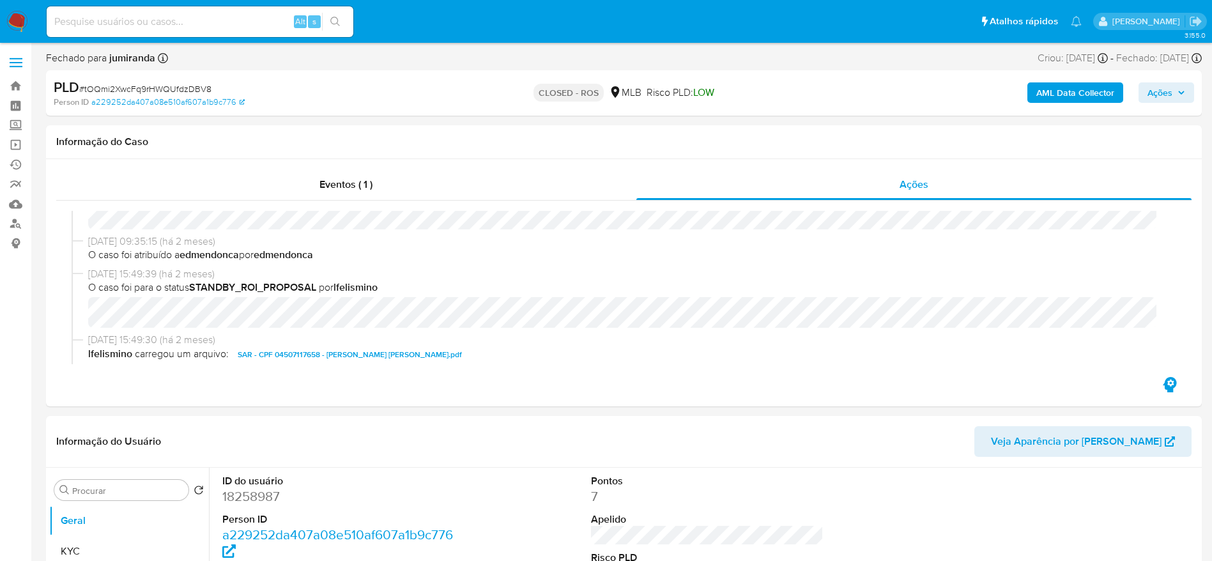
click at [181, 85] on span "# tOQmi2XwcFq9rHWQUfdzDBV8" at bounding box center [145, 88] width 132 height 13
copy span "tOQmi2XwcFq9rHWQUfdzDBV8"
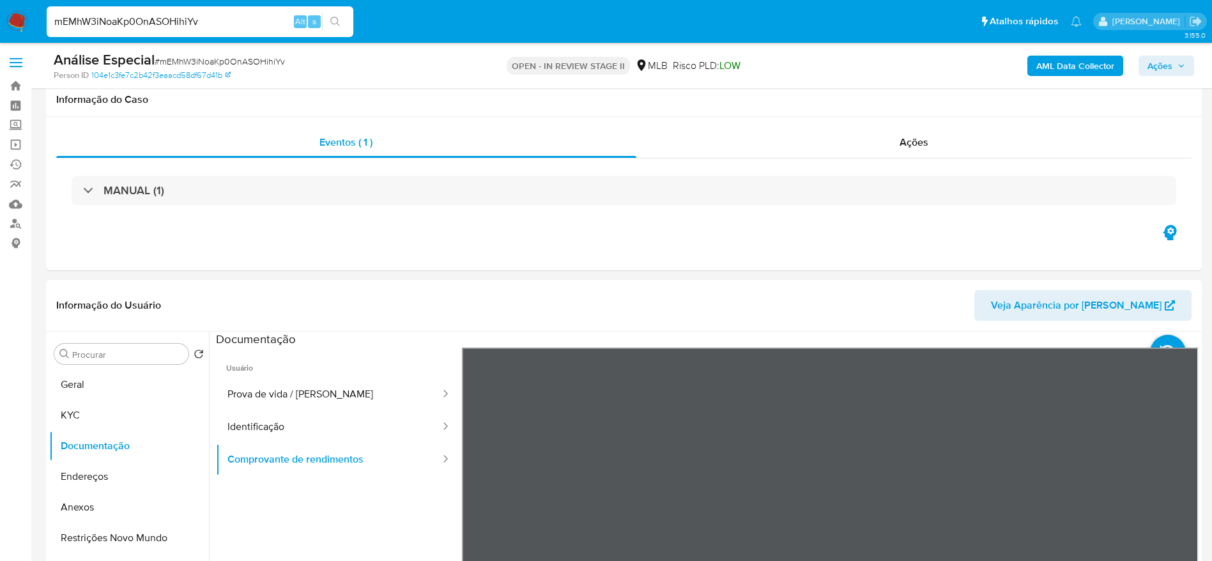
select select "10"
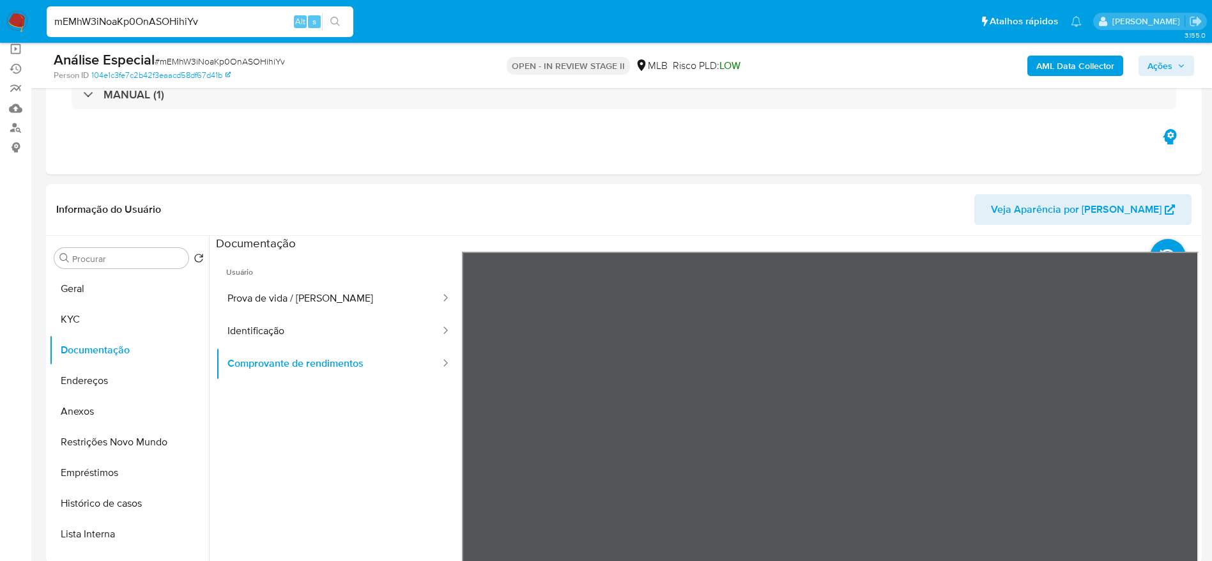
click at [155, 16] on input "mEMhW3iNoaKp0OnASOHihiYv" at bounding box center [200, 21] width 307 height 17
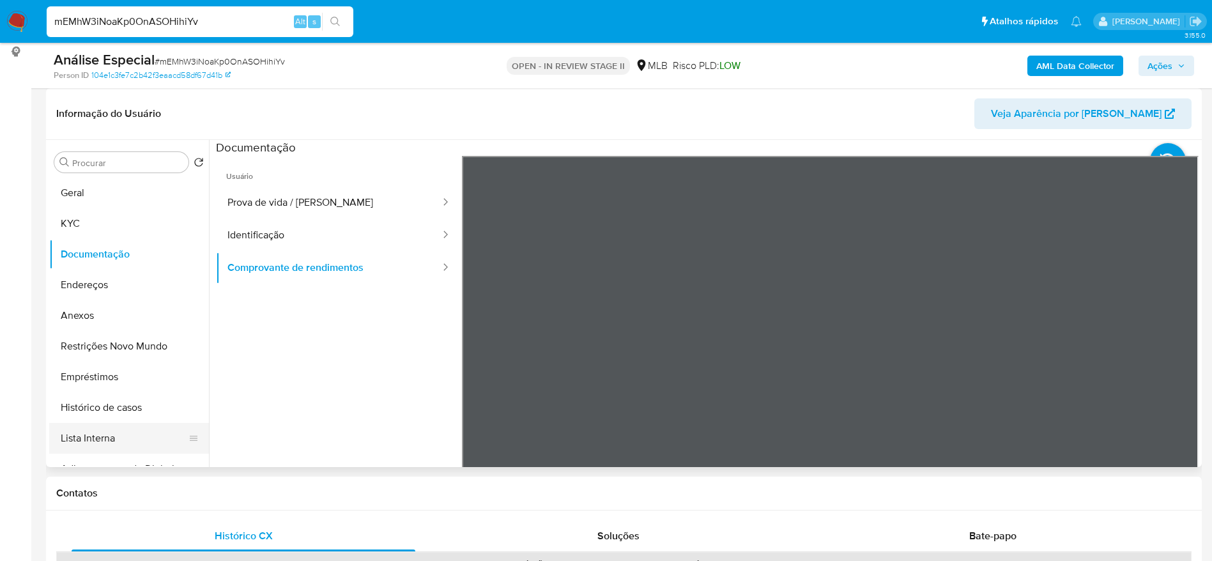
click at [92, 436] on button "Lista Interna" at bounding box center [123, 438] width 149 height 31
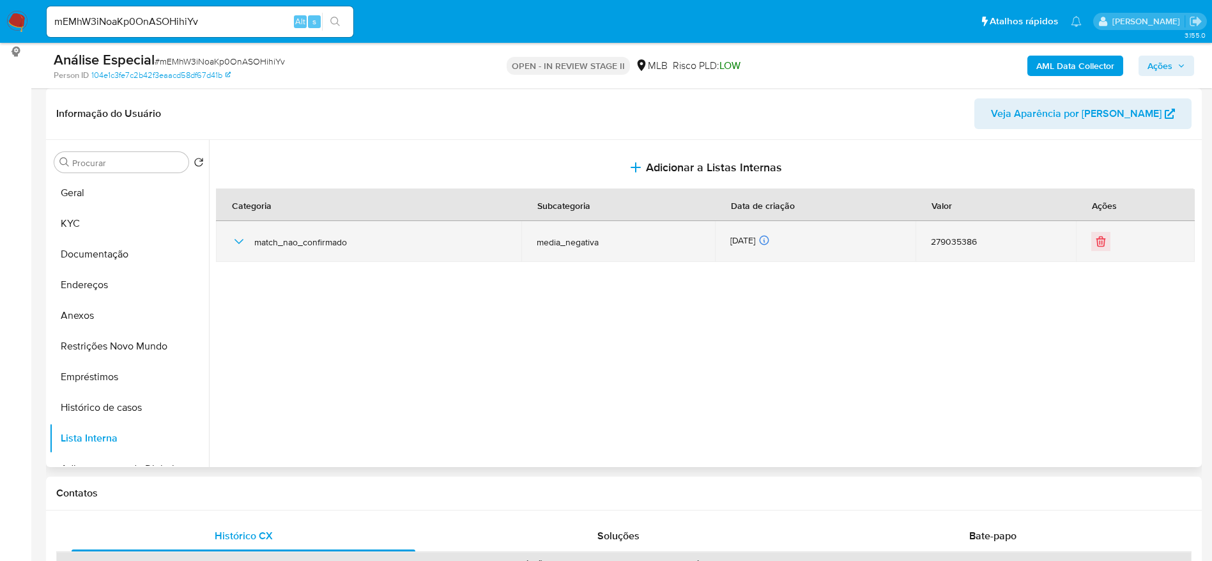
click at [239, 242] on icon "button" at bounding box center [238, 241] width 15 height 15
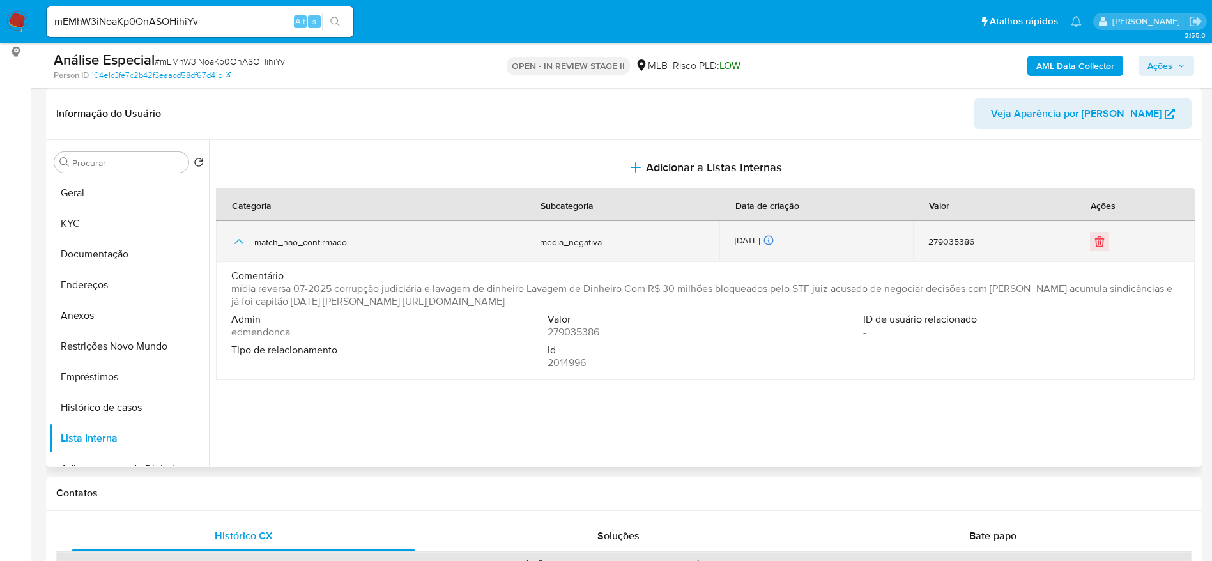
click at [239, 241] on icon "button" at bounding box center [238, 241] width 15 height 15
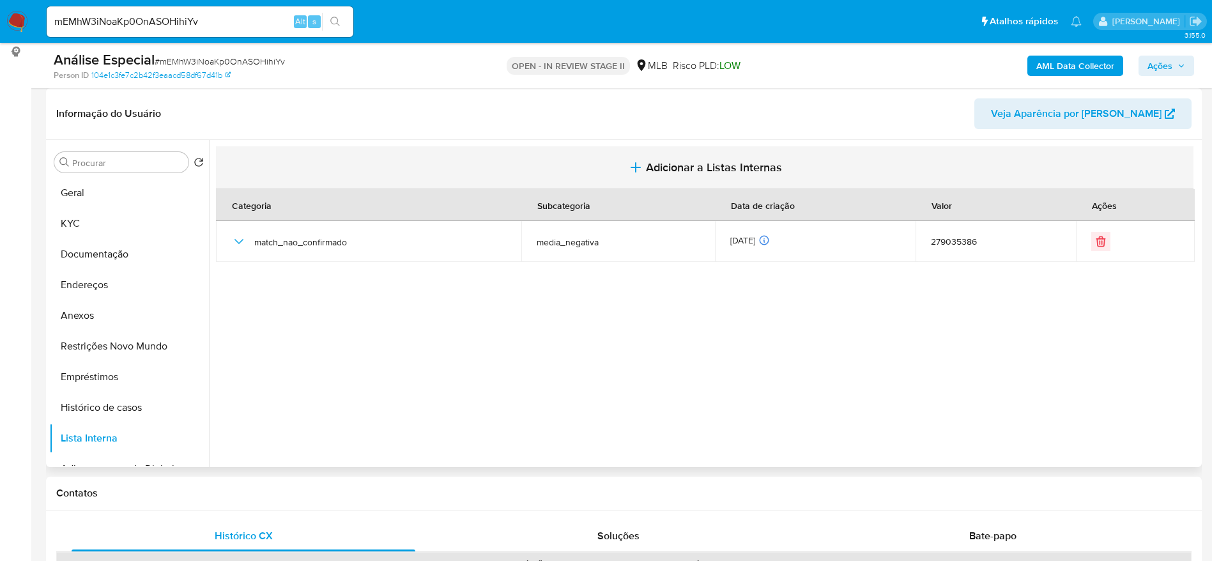
click at [675, 168] on span "Adicionar a Listas Internas" at bounding box center [714, 167] width 136 height 14
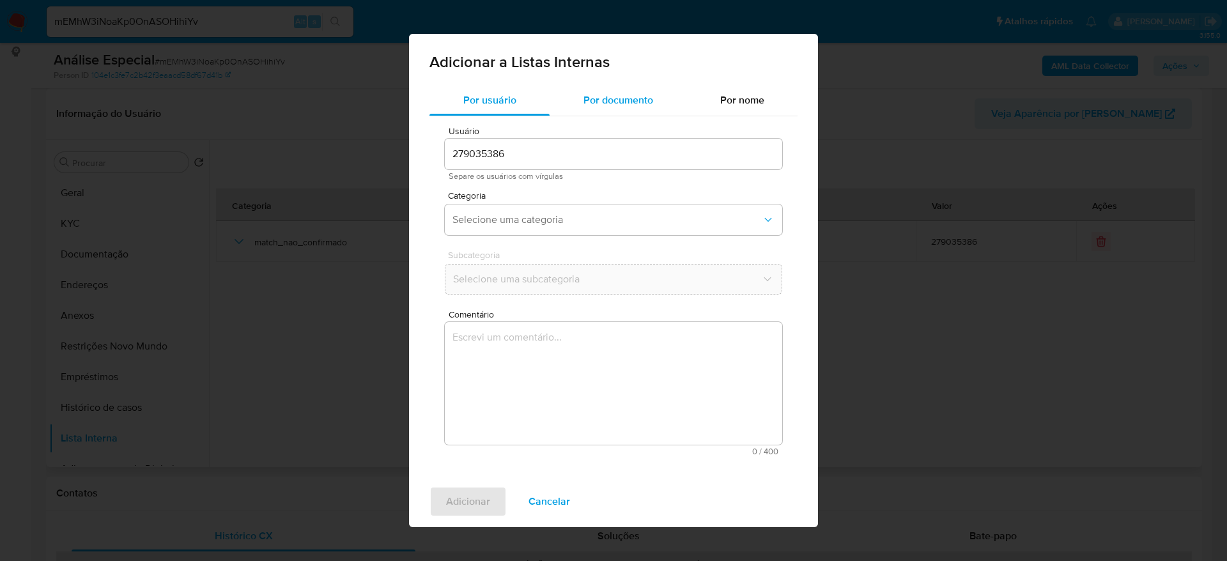
click at [649, 100] on span "Por documento" at bounding box center [618, 100] width 70 height 15
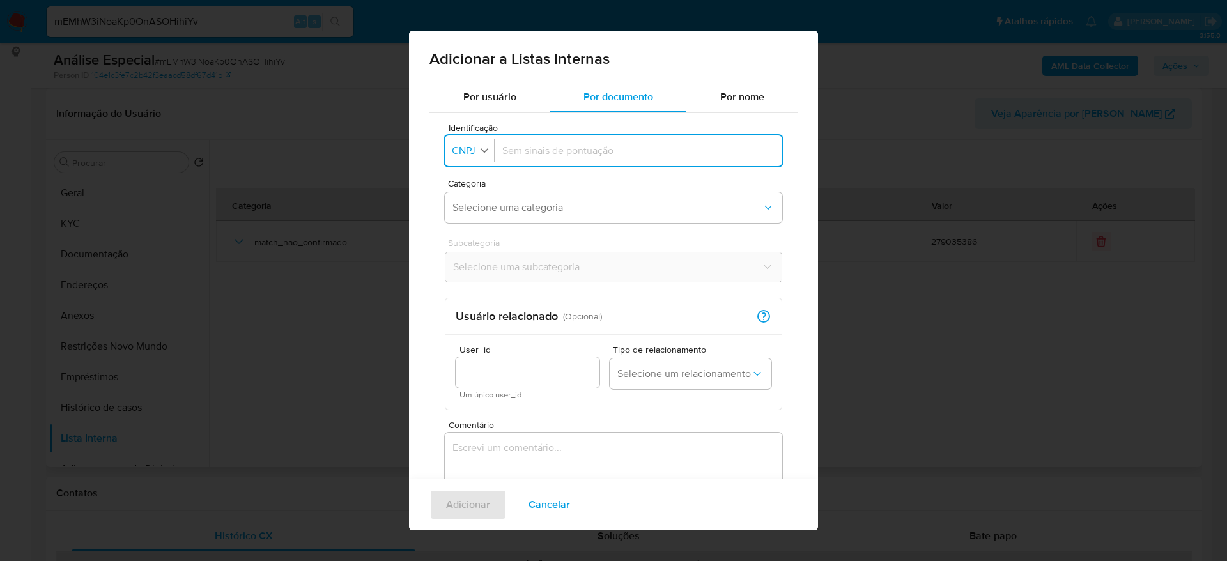
click at [466, 149] on span "CNPJ" at bounding box center [463, 150] width 26 height 13
click at [470, 201] on span "CPF" at bounding box center [462, 206] width 19 height 13
click at [561, 153] on input "Identificação" at bounding box center [635, 151] width 277 height 14
type input "11292096870"
click at [523, 206] on span "Selecione uma categoria" at bounding box center [606, 207] width 309 height 13
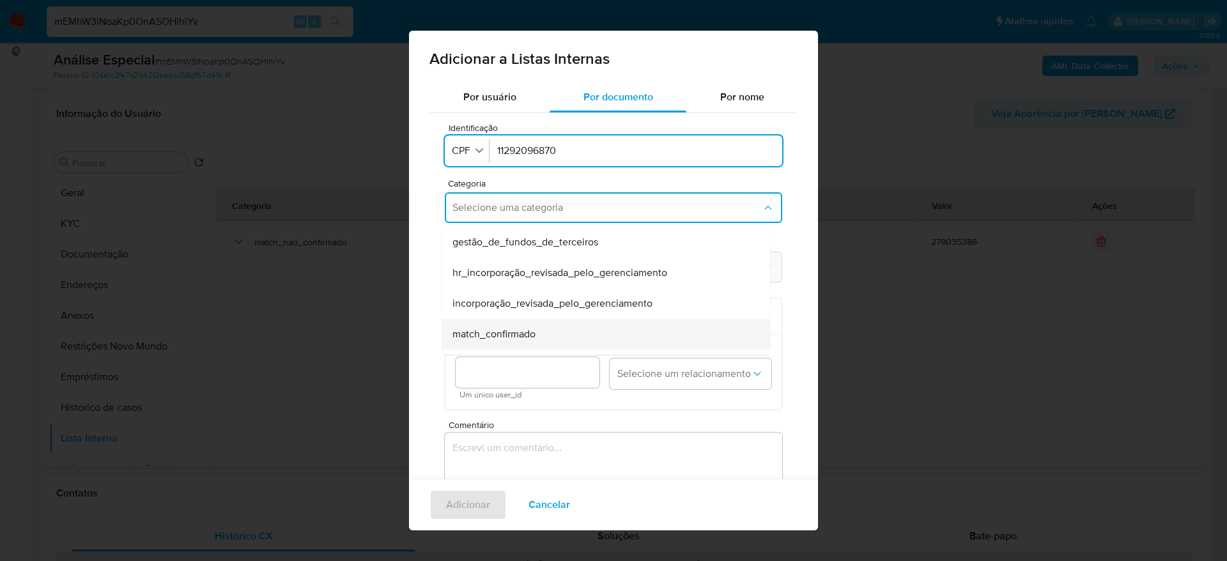
click at [554, 337] on div "match_confirmado" at bounding box center [602, 334] width 300 height 31
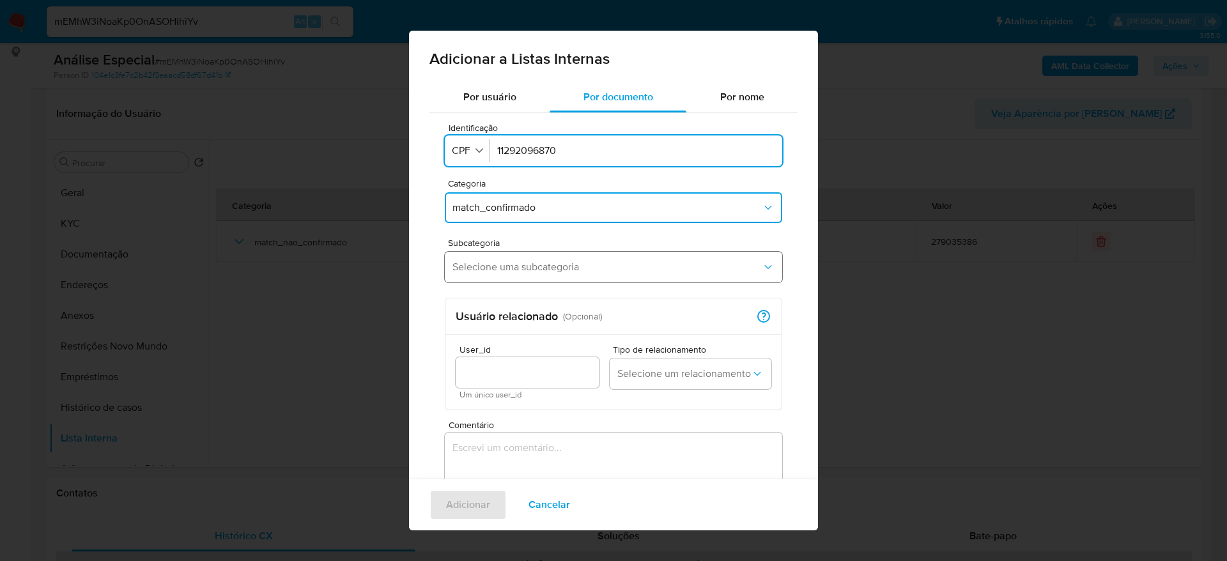
click at [544, 270] on span "Selecione uma subcategoria" at bounding box center [606, 267] width 309 height 13
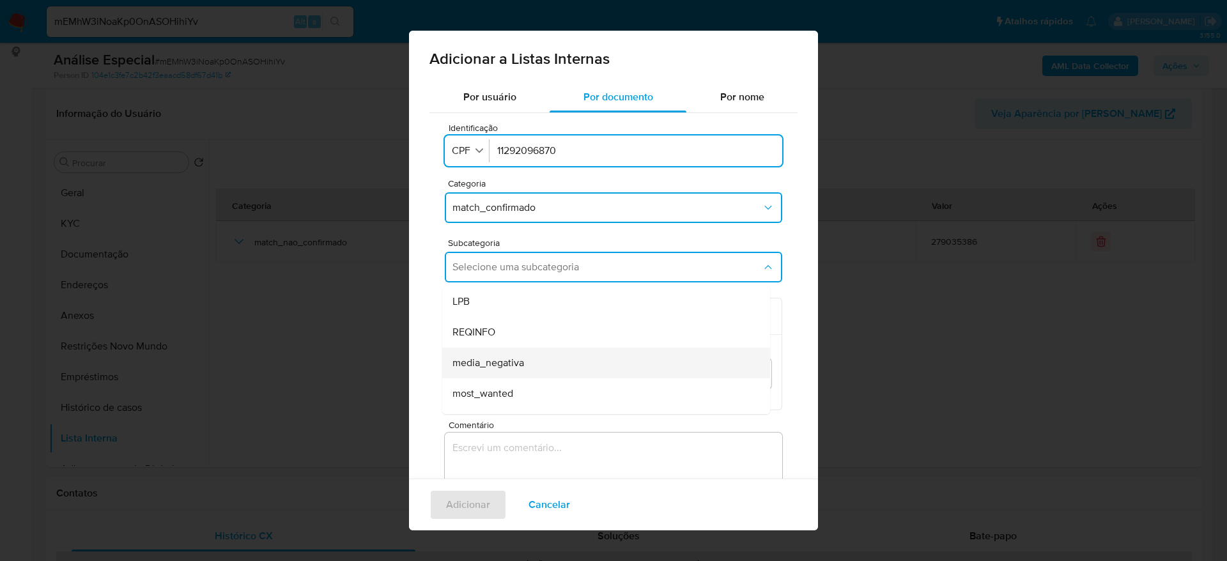
click at [552, 356] on div "media_negativa" at bounding box center [602, 363] width 300 height 31
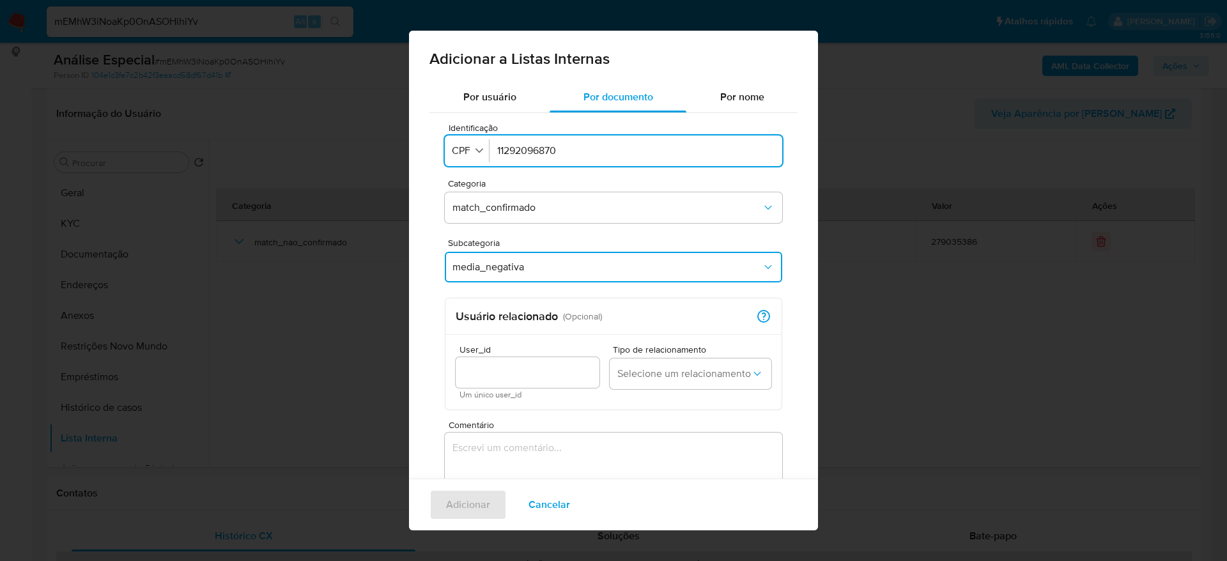
click at [563, 452] on textarea "Comentário" at bounding box center [613, 493] width 337 height 123
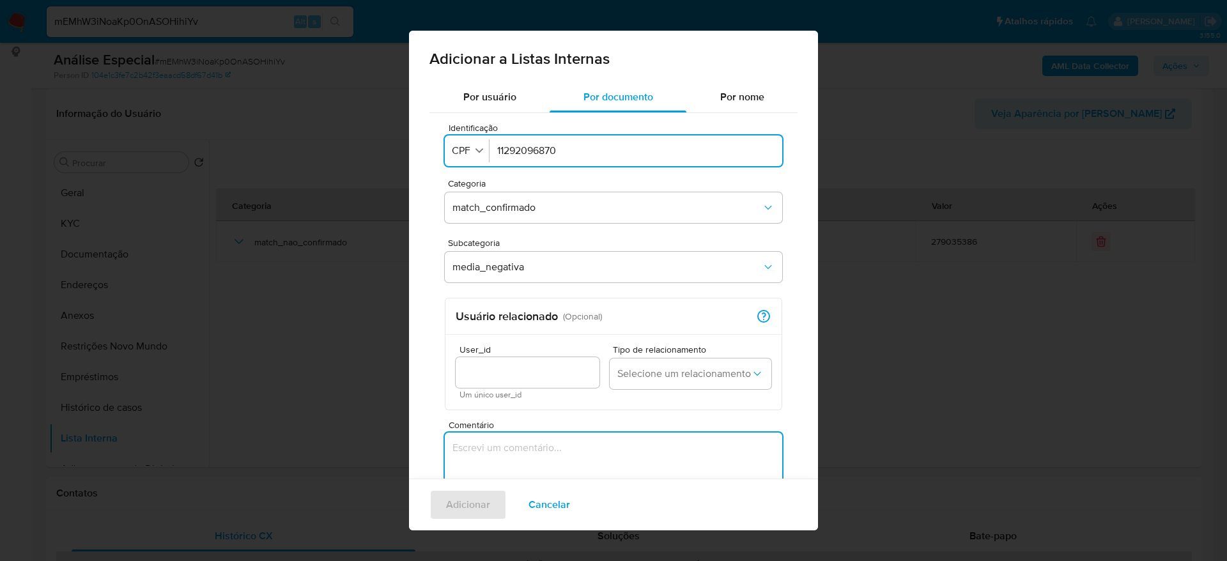
paste textarea "https://g1.globo.com/mt/mato-grosso/noticia/2025/06/02/juiz-afastado-por-suspei…"
type textarea "https://g1.globo.com/mt/mato-grosso/noticia/2025/06/02/juiz-afastado-por-suspei…"
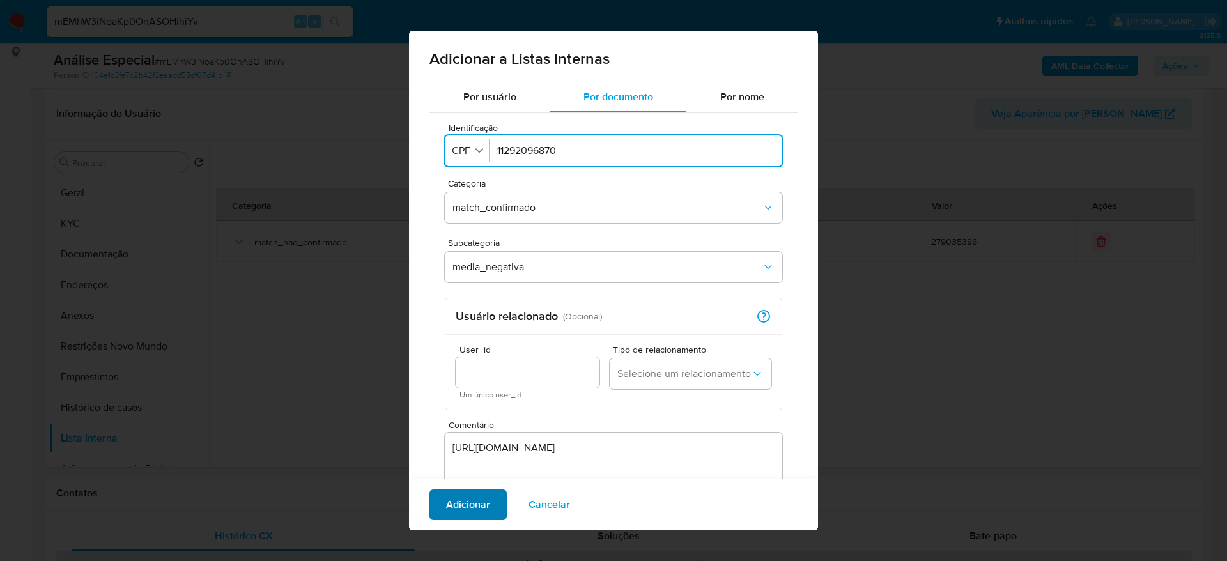
click at [482, 502] on span "Adicionar" at bounding box center [468, 505] width 44 height 28
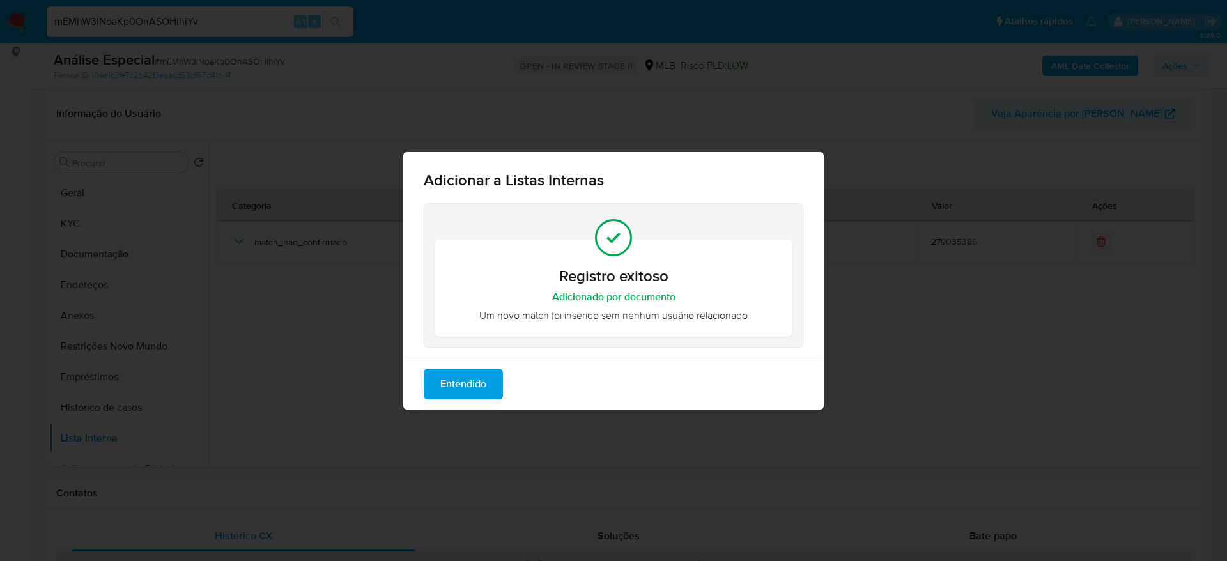
click at [486, 386] on span "Entendido" at bounding box center [463, 384] width 46 height 28
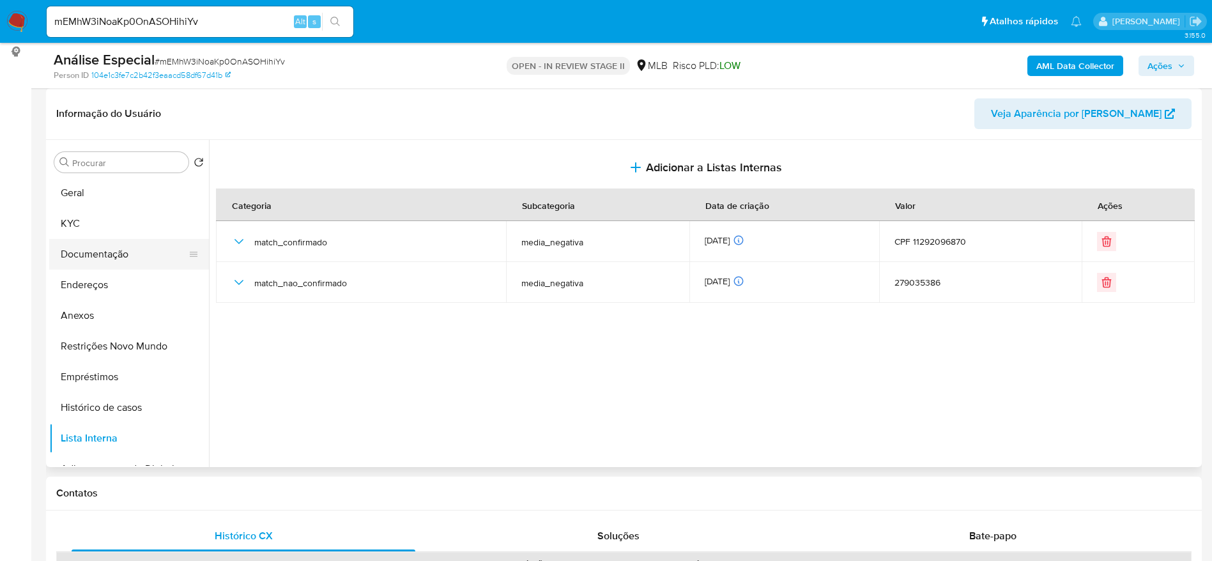
click at [103, 252] on button "Documentação" at bounding box center [123, 254] width 149 height 31
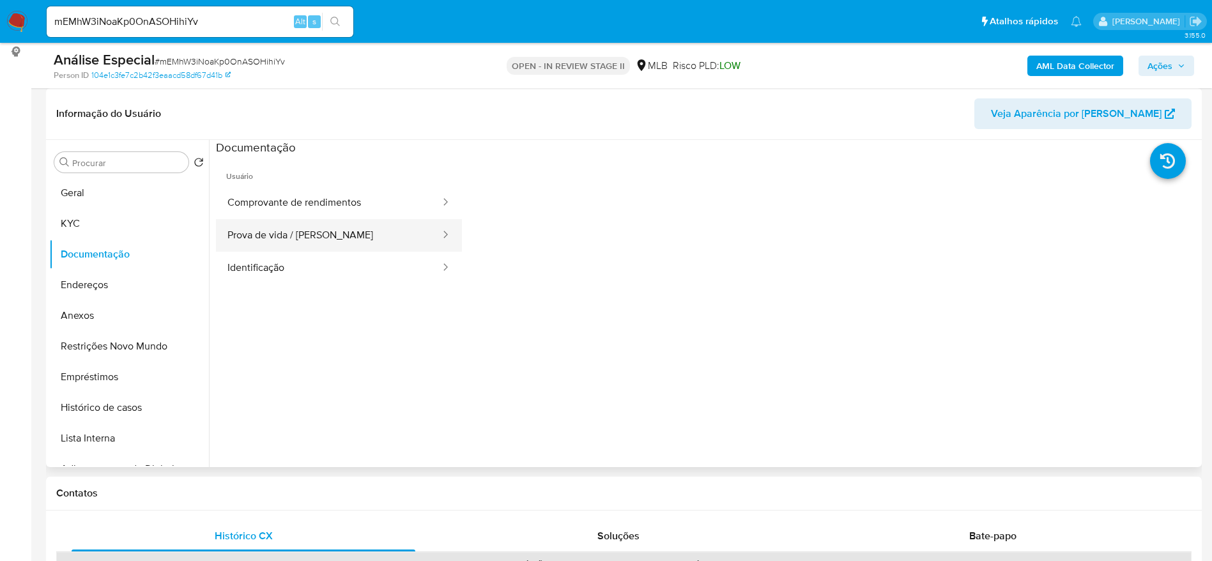
click at [315, 233] on button "Prova de vida / Selfie" at bounding box center [329, 235] width 226 height 33
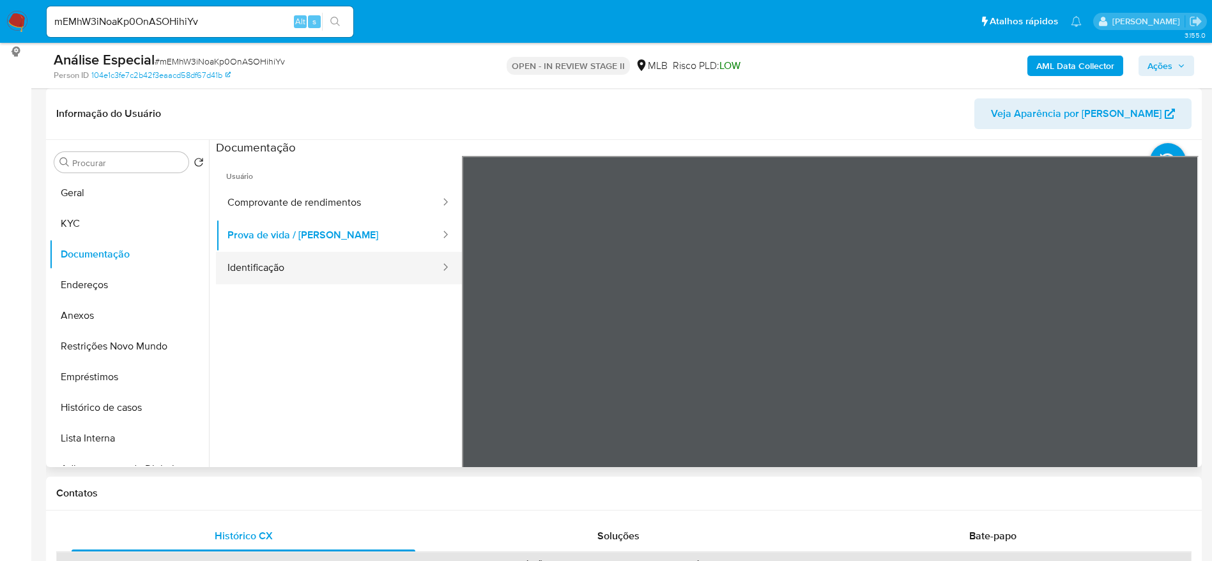
click at [326, 264] on button "Identificação" at bounding box center [329, 268] width 226 height 33
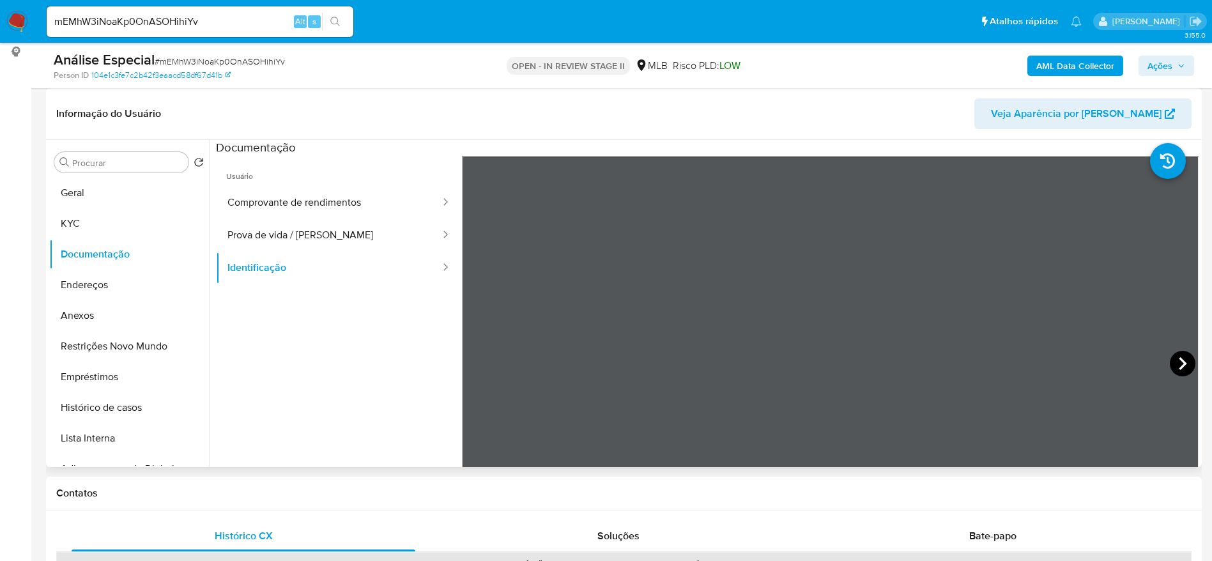
click at [1176, 362] on icon at bounding box center [1183, 364] width 26 height 26
drag, startPoint x: 1176, startPoint y: 362, endPoint x: 413, endPoint y: 399, distance: 764.3
click at [413, 399] on ul "Usuário Comprovante de rendimentos Prova de vida / Selfie Identificação" at bounding box center [339, 340] width 246 height 368
click at [268, 22] on input "mEMhW3iNoaKp0OnASOHihiYv" at bounding box center [200, 21] width 307 height 17
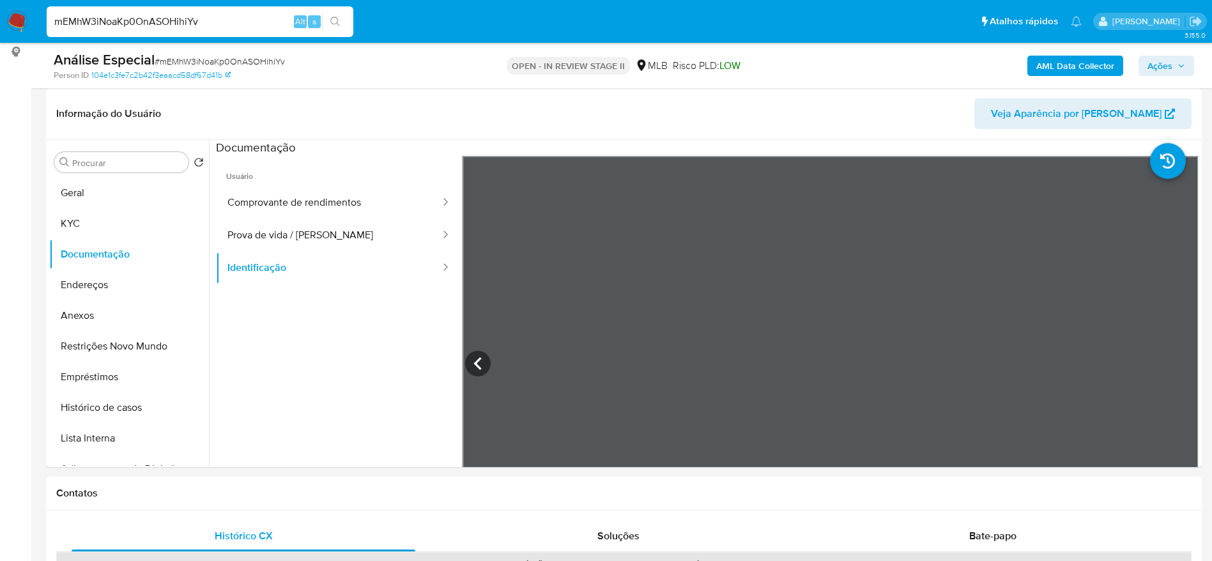
paste input "Favorável ao reporte ao COAF e à manutenção do relacionamento, confome informaç…"
click at [257, 24] on input "Favorável ao reporte ao COAF e à manutenção do relacionamento, confome informaç…" at bounding box center [200, 21] width 307 height 17
click at [257, 26] on input "Favorável ao reporte ao COAF e à manutenção do relacionamento, confome informaç…" at bounding box center [200, 21] width 307 height 17
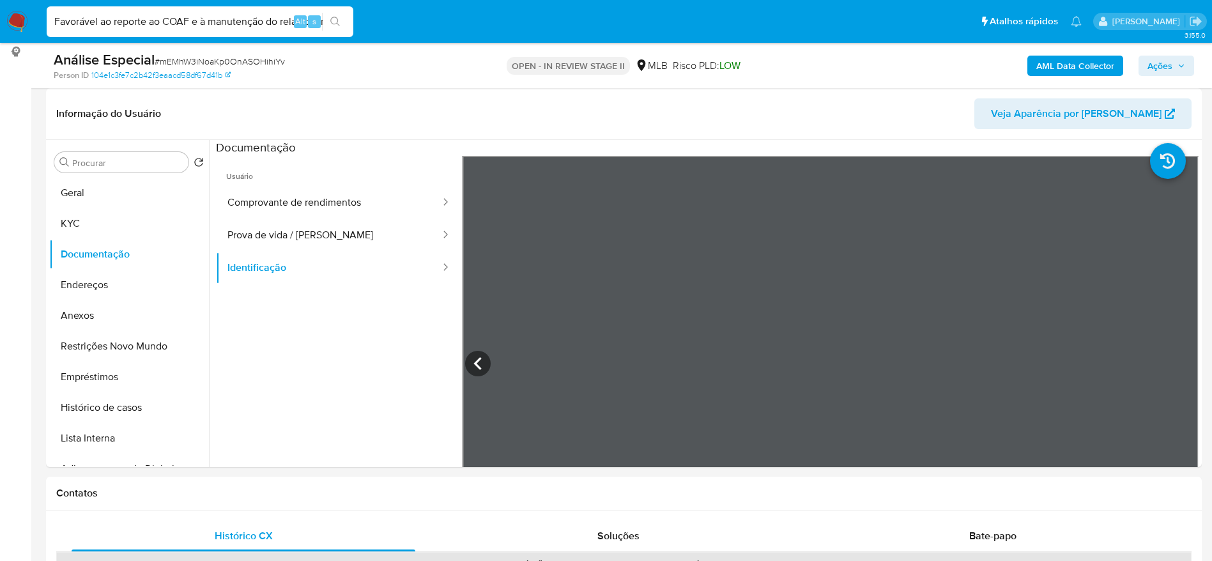
click at [257, 26] on input "Favorável ao reporte ao COAF e à manutenção do relacionamento, confome informaç…" at bounding box center [200, 21] width 307 height 17
paste input "6jneCh"
click at [204, 18] on input "Favorável ao reporte ao COAF e à manutençã6jneCho do relacionamento, confome in…" at bounding box center [200, 21] width 307 height 17
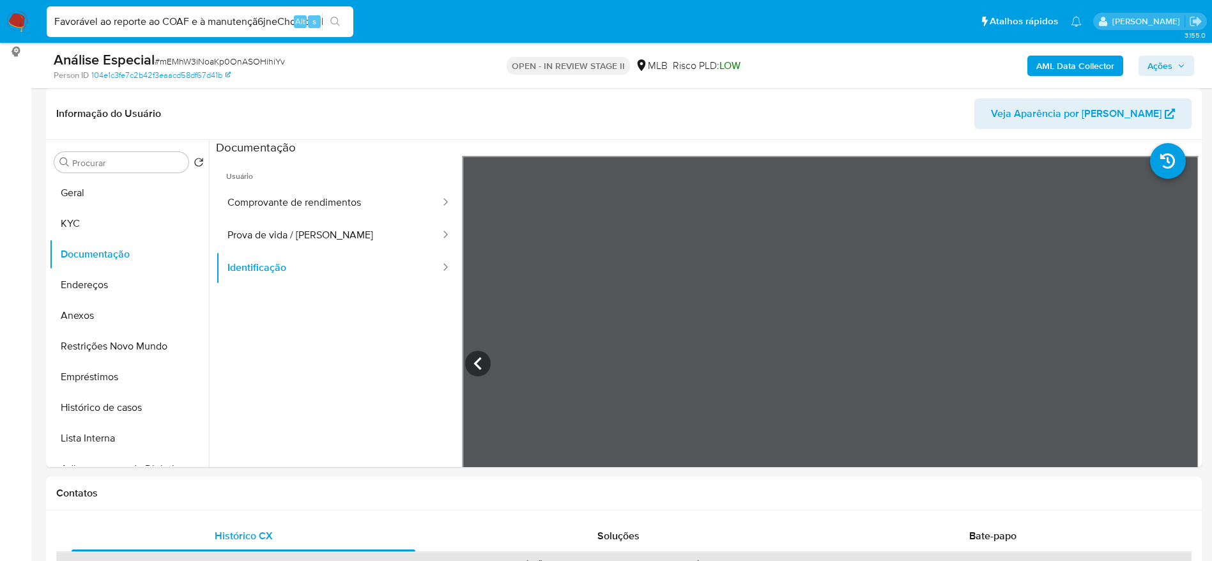
paste input "6jneChzRk83dkUDuF041JkOC"
type input "6jneChzRk83dkUDuF041JkOC"
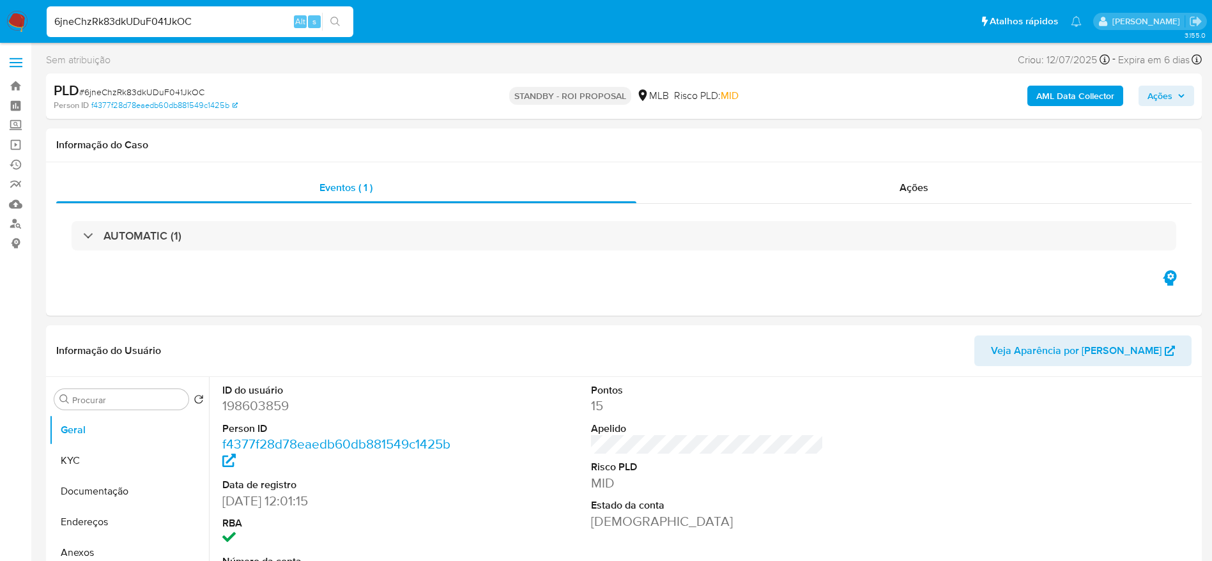
select select "10"
click at [149, 93] on span "# 6jneChzRk83dkUDuF041JkOC" at bounding box center [141, 92] width 125 height 13
copy span "6jneChzRk83dkUDuF041JkOC"
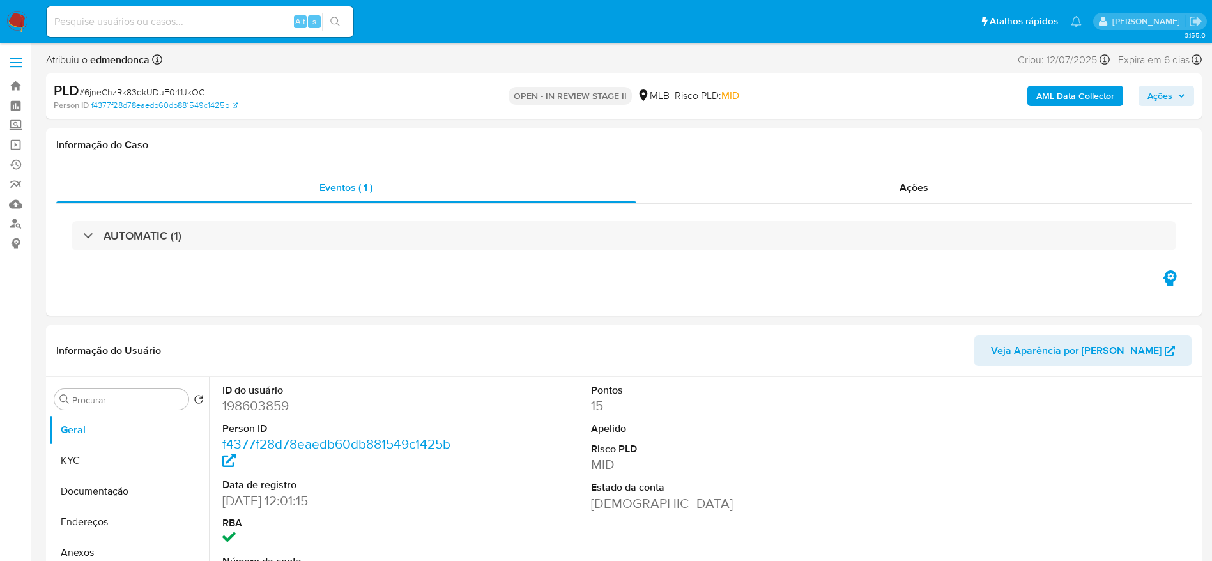
select select "10"
click at [247, 27] on input at bounding box center [200, 21] width 307 height 17
paste input "bWsQl3A6NFcYItFbrLYWmZjH"
type input "bWsQl3A6NFcYItFbrLYWmZjH"
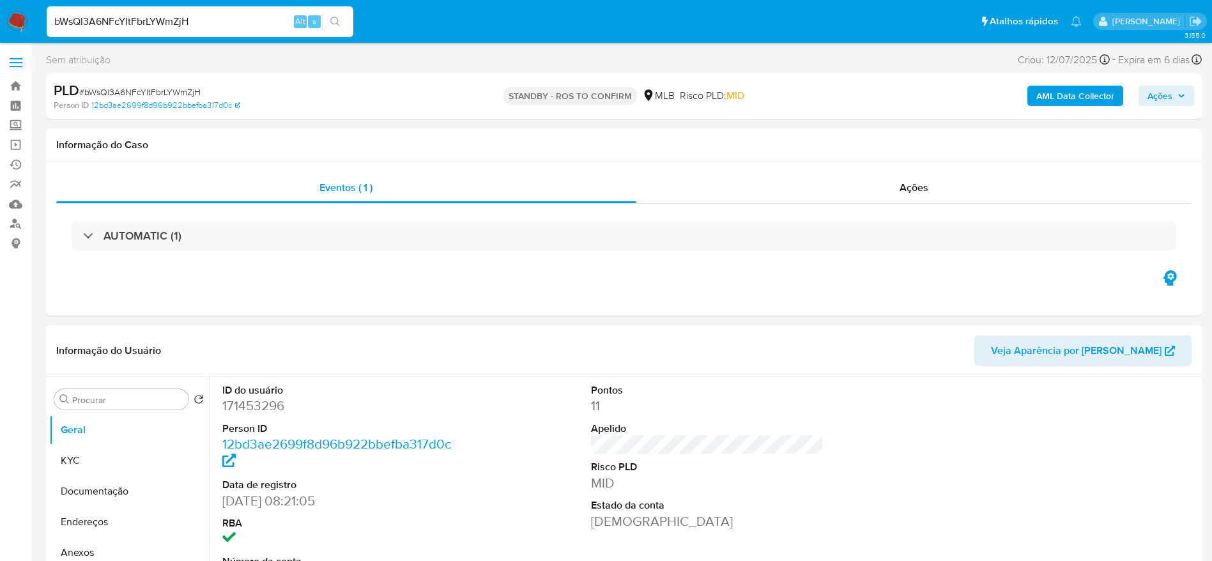
select select "10"
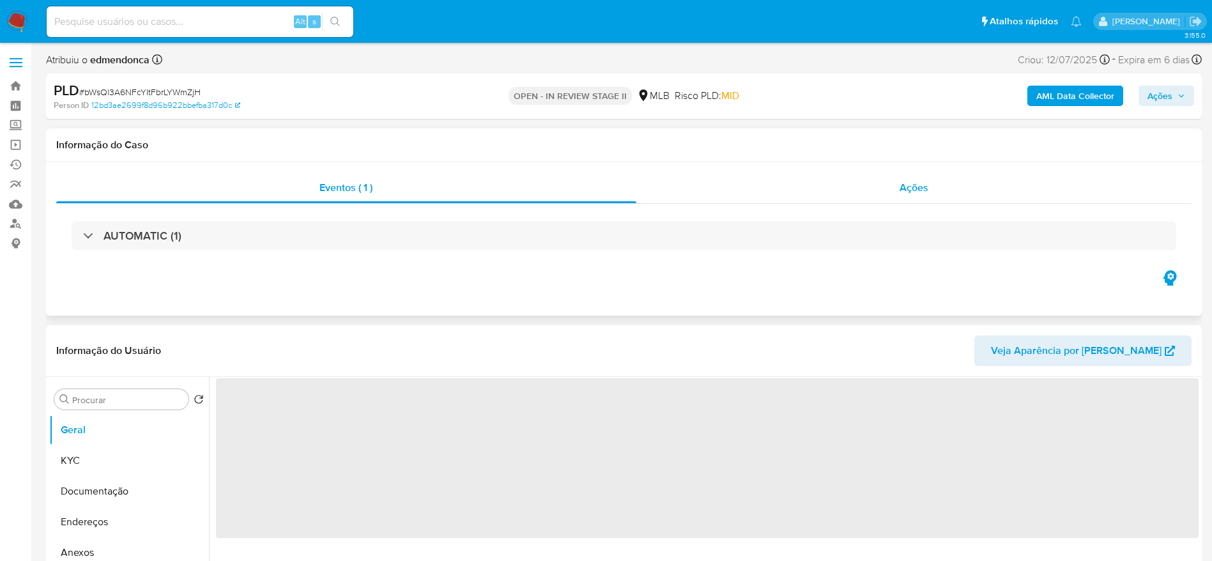
click at [927, 180] on span "Ações" at bounding box center [913, 187] width 29 height 15
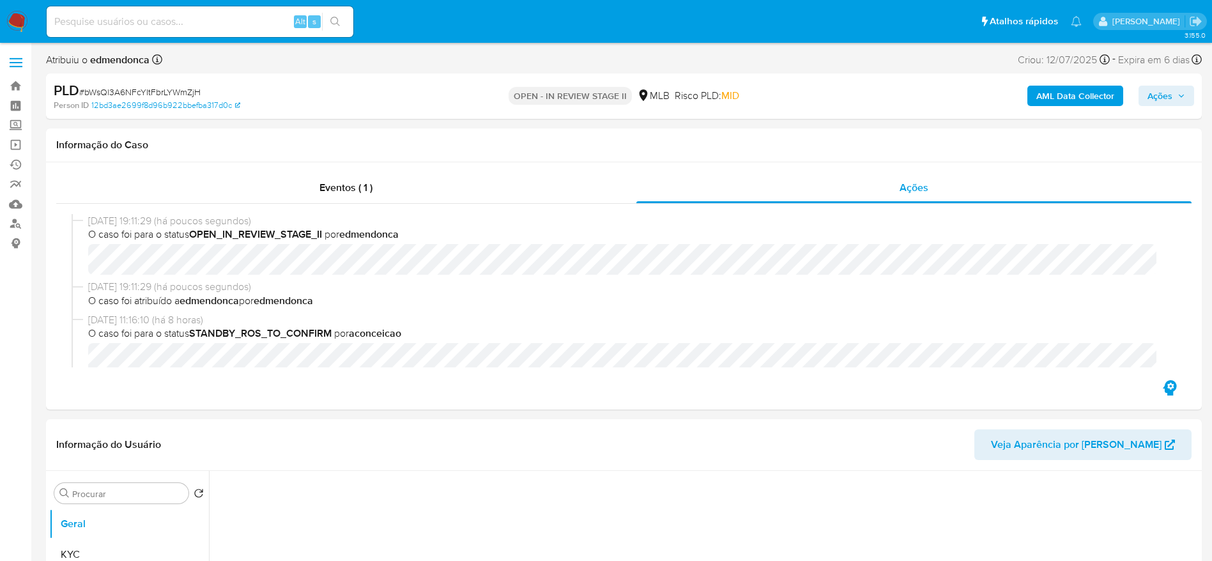
click at [1162, 100] on span "Ações" at bounding box center [1159, 96] width 25 height 20
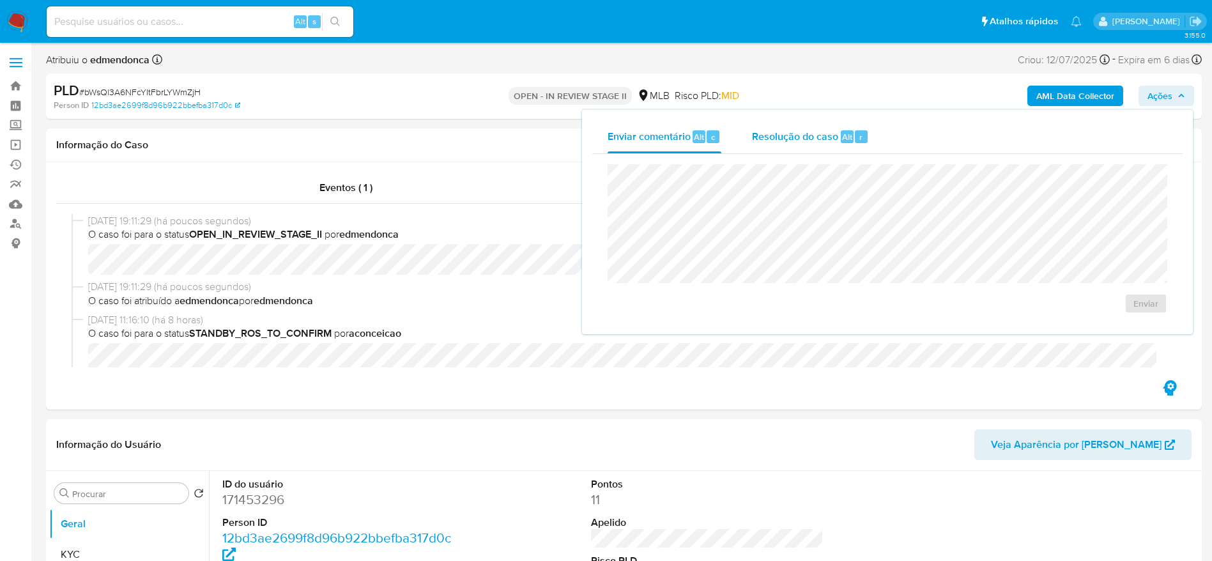
click at [796, 138] on span "Resolução do caso" at bounding box center [795, 136] width 86 height 15
select select "10"
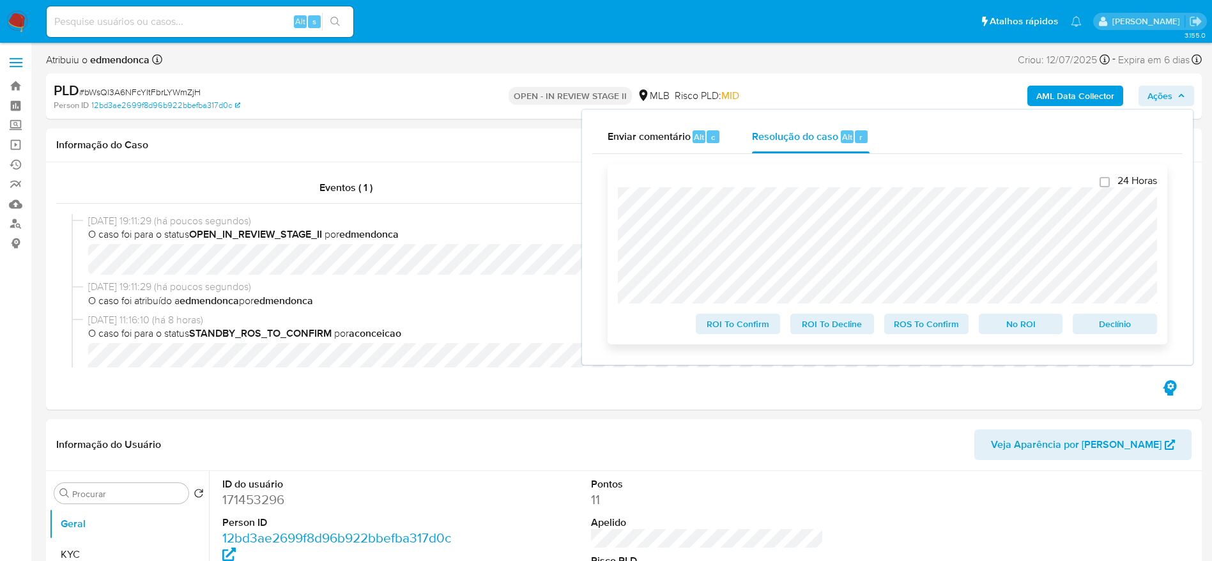
click at [1116, 321] on span "Declínio" at bounding box center [1115, 324] width 66 height 18
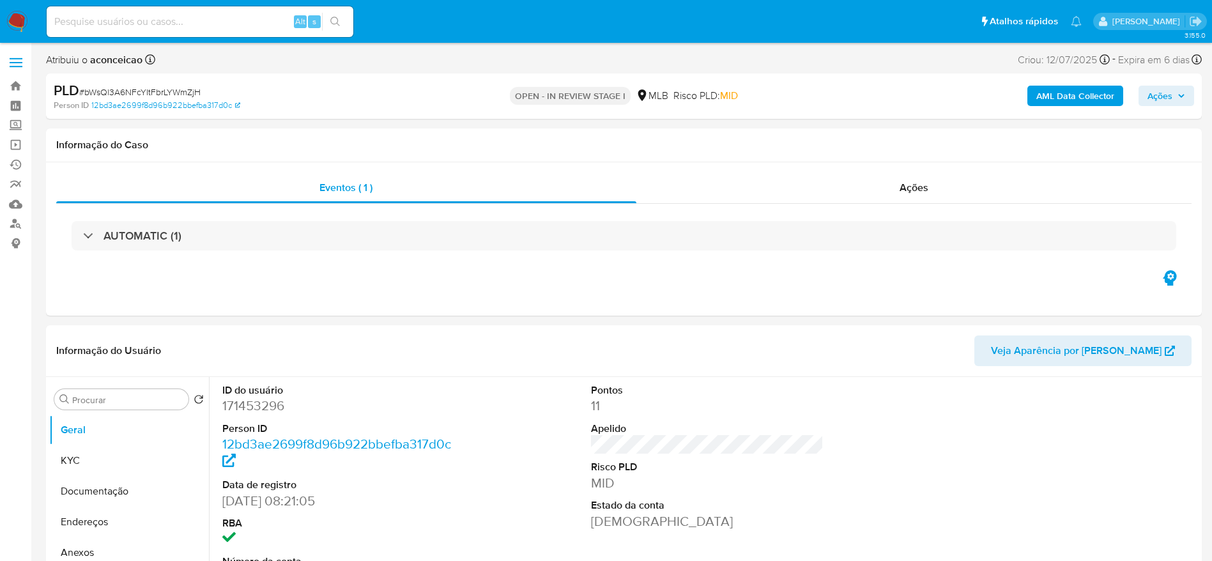
select select "10"
click at [216, 23] on input at bounding box center [200, 21] width 307 height 17
paste input "9NyfQZ3GQVOtzdYRE0SyweqZ"
type input "9NyfQZ3GQVOtzdYRE0SyweqZ"
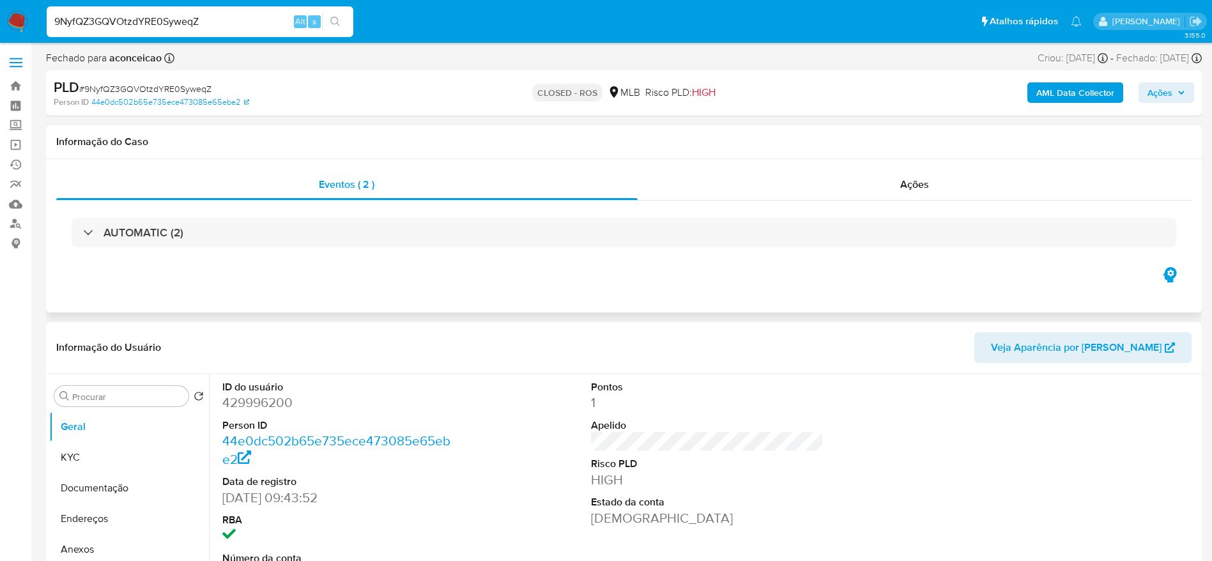
select select "10"
click at [871, 174] on div "Ações" at bounding box center [915, 184] width 554 height 31
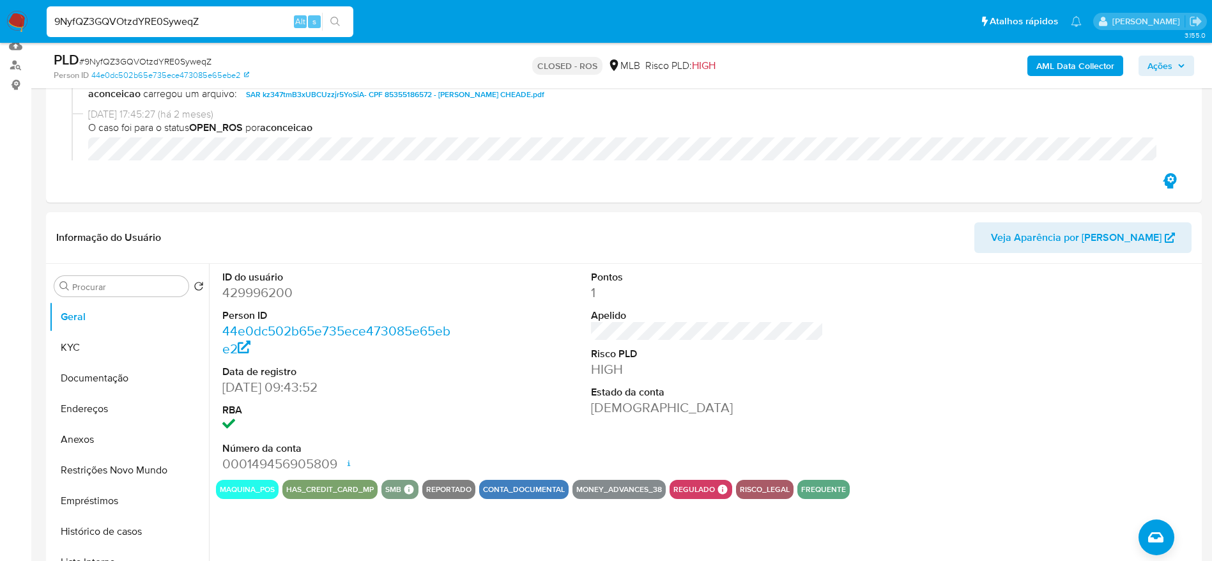
scroll to position [287, 0]
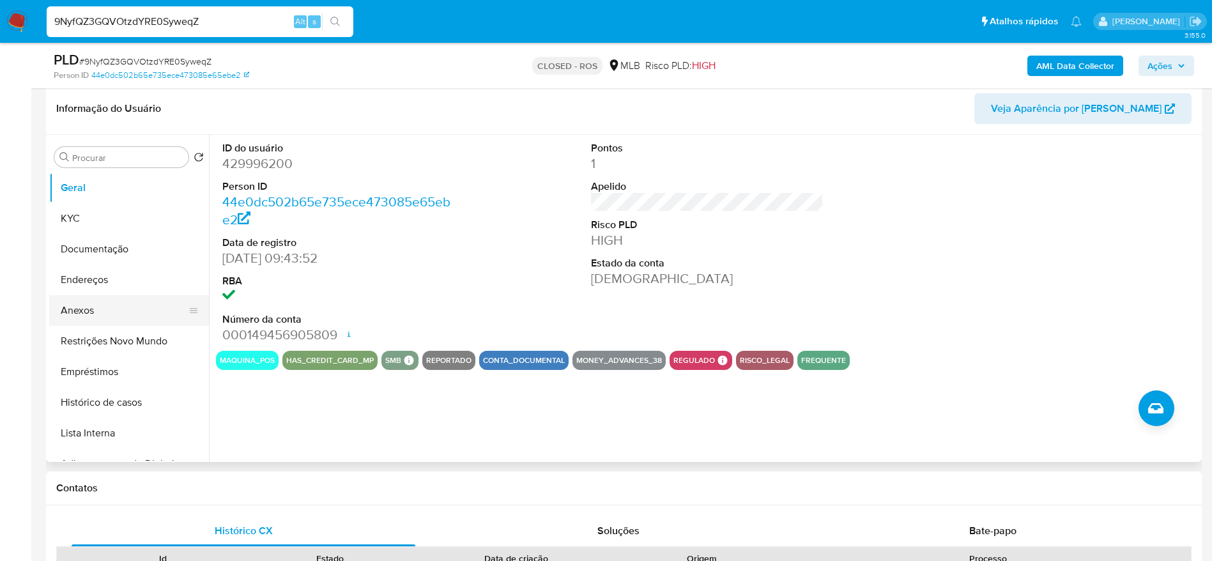
click at [100, 310] on button "Anexos" at bounding box center [123, 310] width 149 height 31
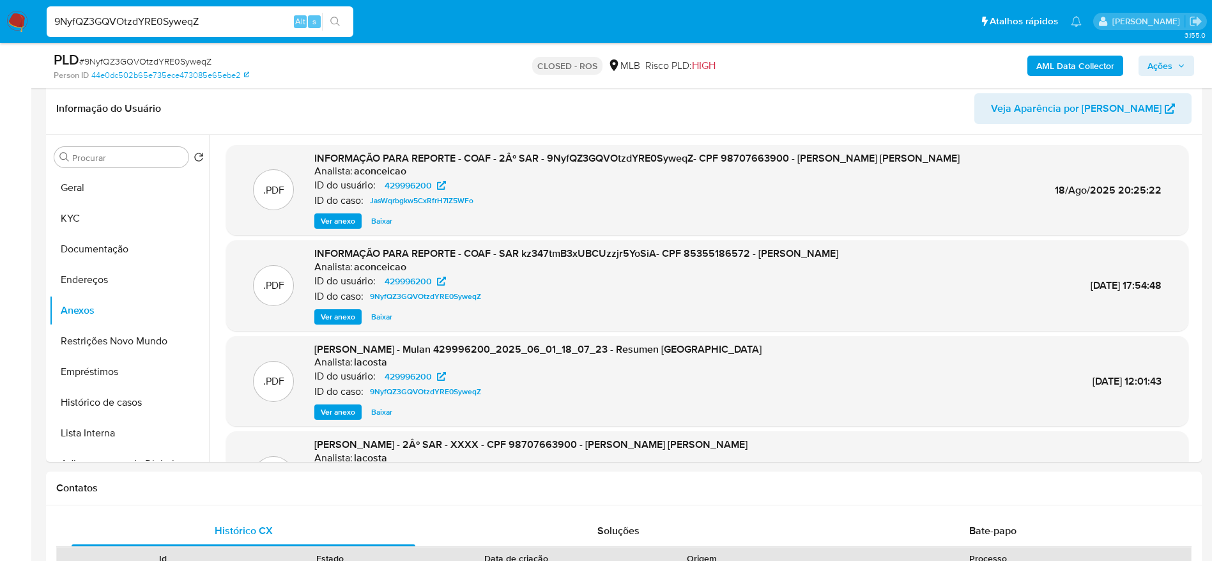
click at [224, 29] on input "9NyfQZ3GQVOtzdYRE0SyweqZ" at bounding box center [200, 21] width 307 height 17
paste input "vH9n8N2t2vIjJDLYkGyO1FuW"
type input "vH9n8N2t2vIjJDLYkGyO1FuW"
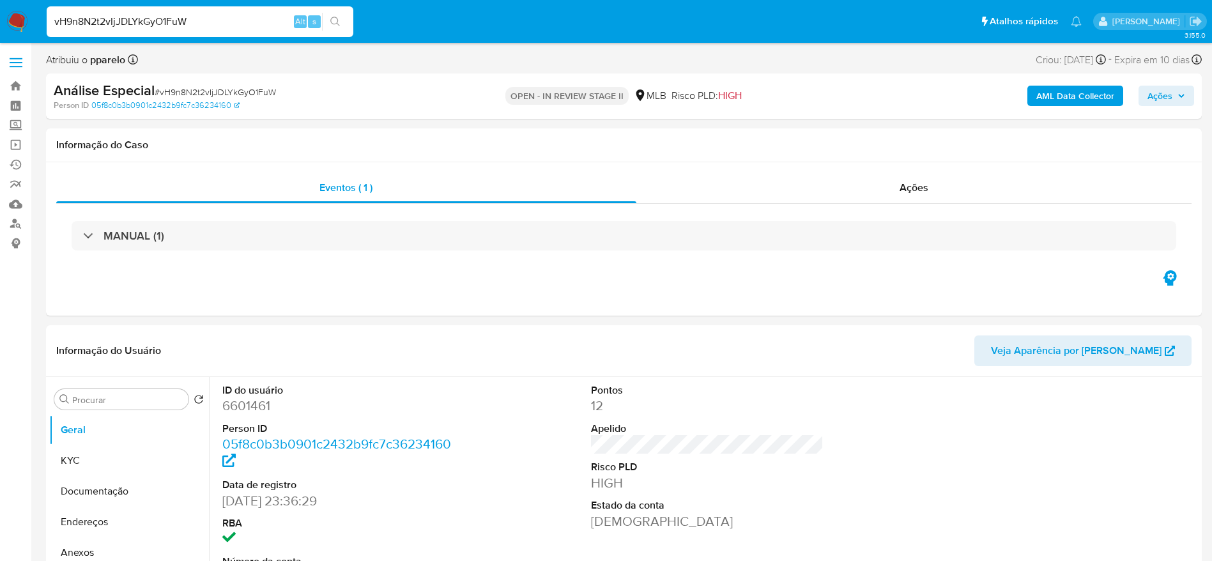
select select "10"
drag, startPoint x: 866, startPoint y: 166, endPoint x: 867, endPoint y: 180, distance: 14.1
click at [867, 165] on div "Eventos ( 1 ) Ações MANUAL (1)" at bounding box center [624, 238] width 1156 height 153
click at [868, 191] on div "Ações" at bounding box center [914, 187] width 556 height 31
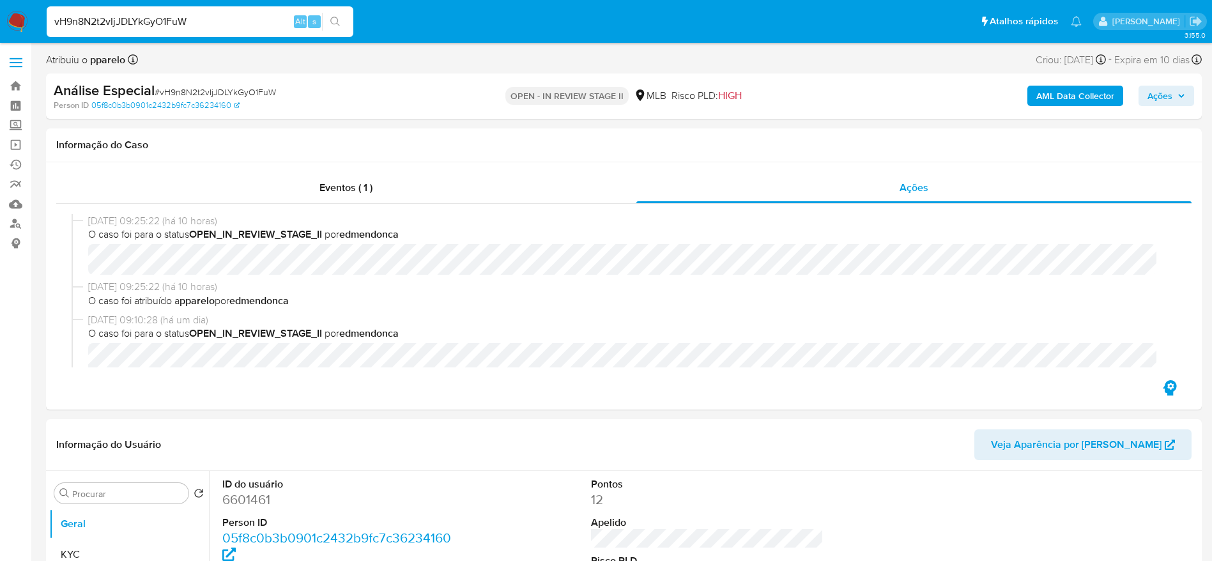
click at [128, 21] on input "vH9n8N2t2vIjJDLYkGyO1FuW" at bounding box center [200, 21] width 307 height 17
paste input "4EdYAPT35idEMDzRjBJHTWrP"
type input "4EdYAPT35idEMDzRjBJHTWrP"
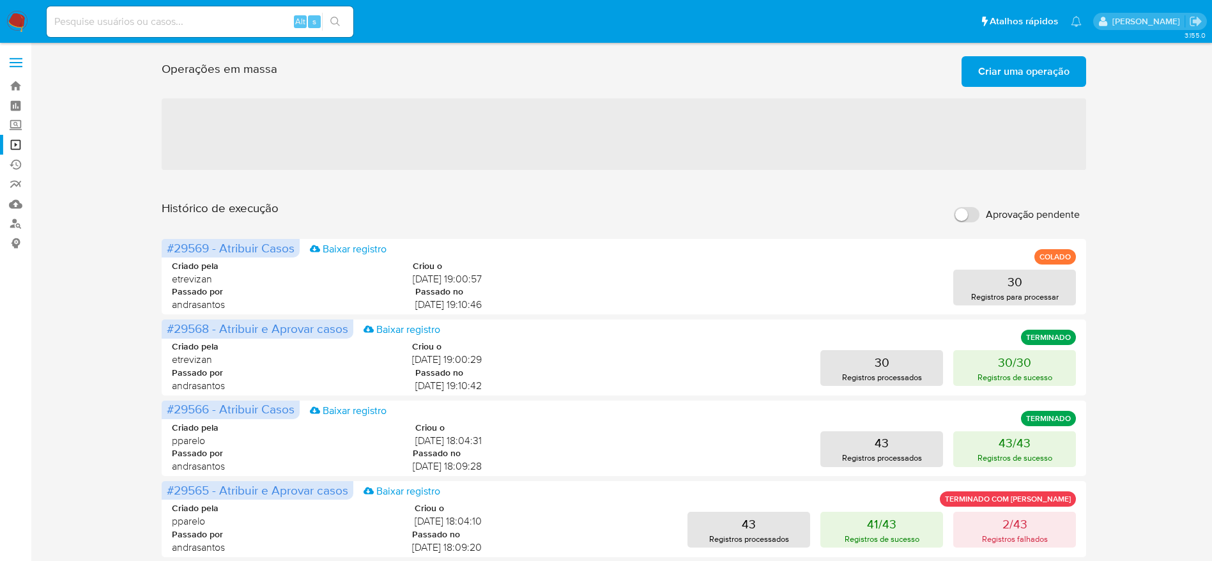
click at [1006, 74] on span "Criar uma operação" at bounding box center [1023, 71] width 91 height 28
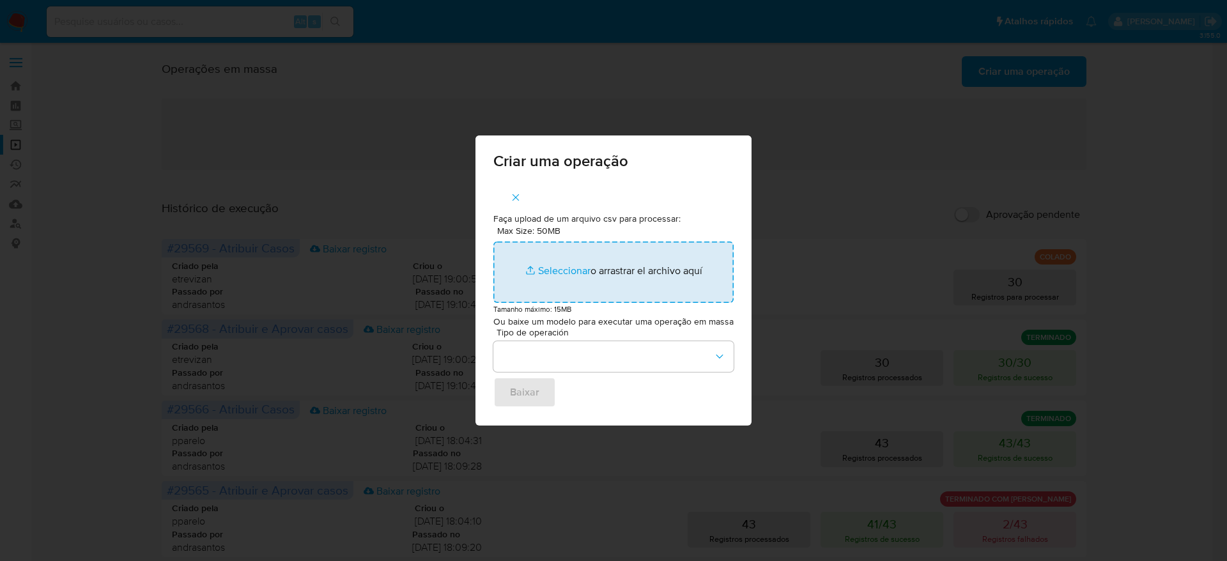
click at [618, 274] on input "Max Size: 50MB Seleccionar archivos" at bounding box center [613, 271] width 240 height 61
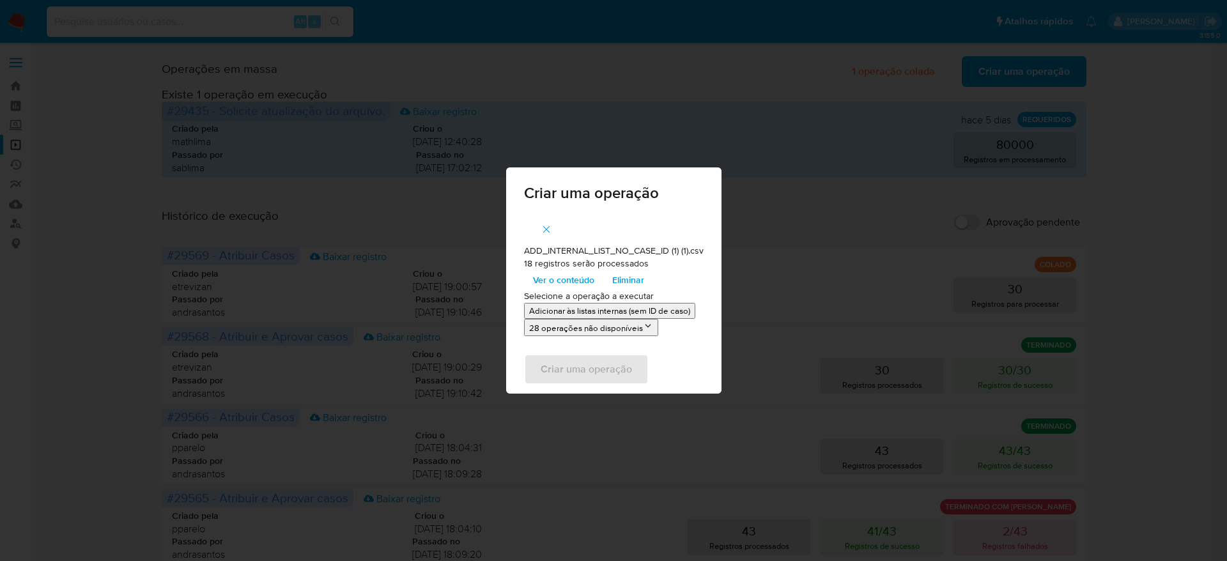
click at [578, 278] on span "Ver o conteúdo" at bounding box center [563, 280] width 61 height 18
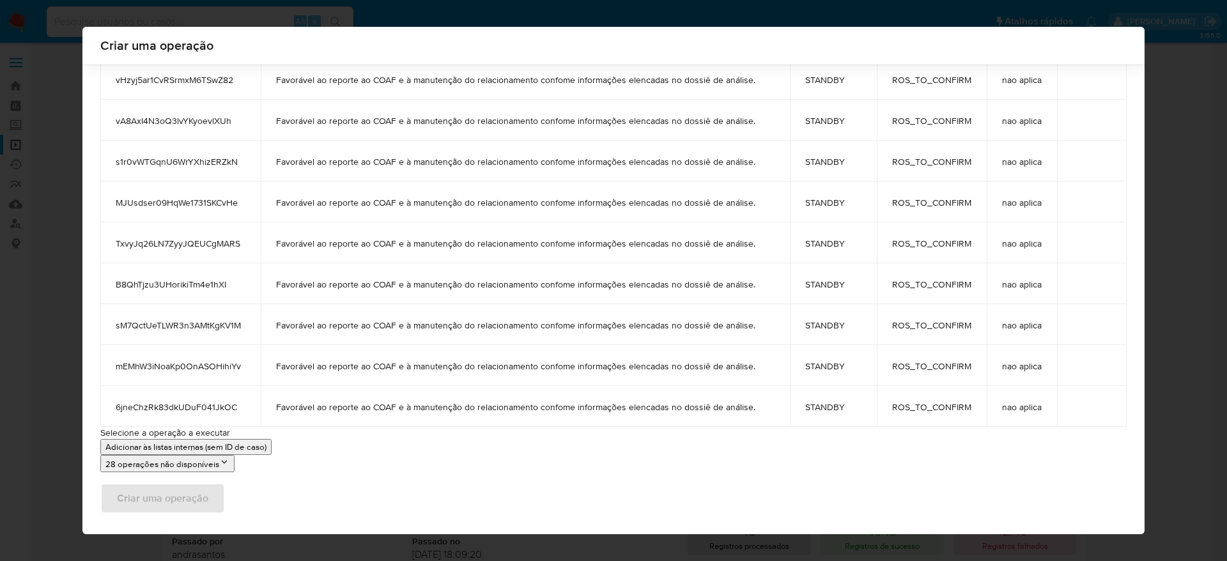
scroll to position [489, 0]
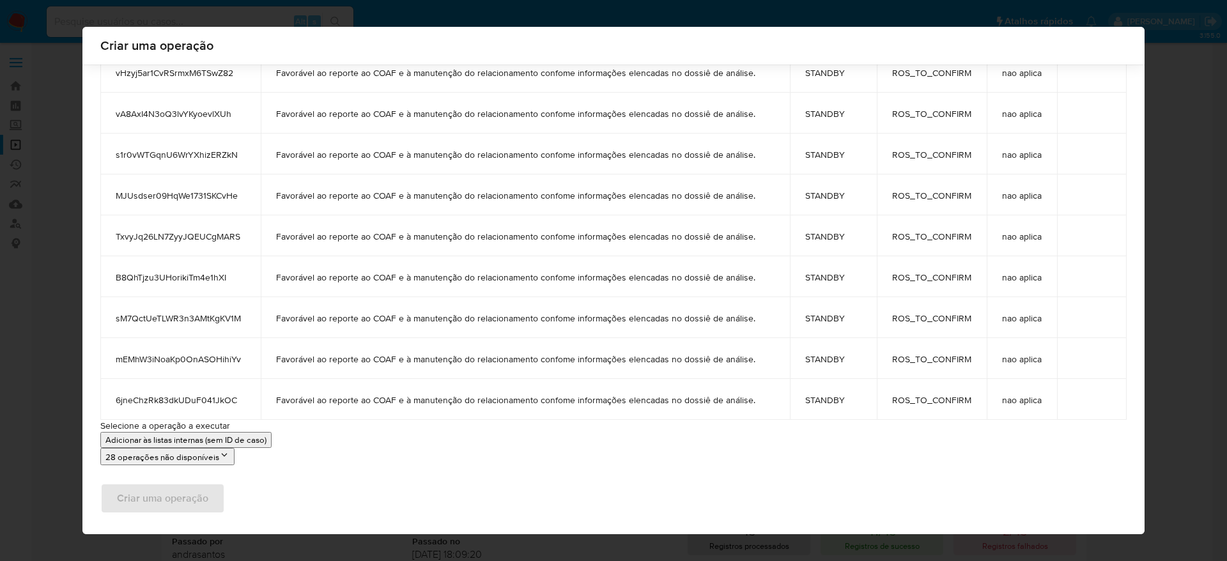
click at [256, 439] on p "Adicionar às listas internas (sem ID de caso)" at bounding box center [185, 440] width 161 height 12
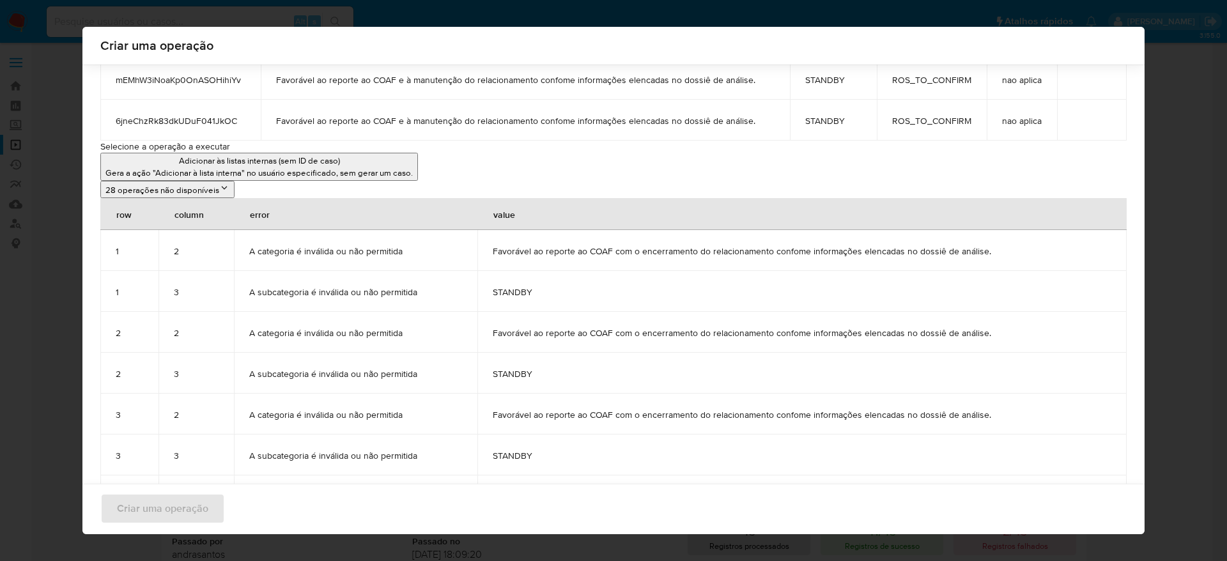
scroll to position [566, 0]
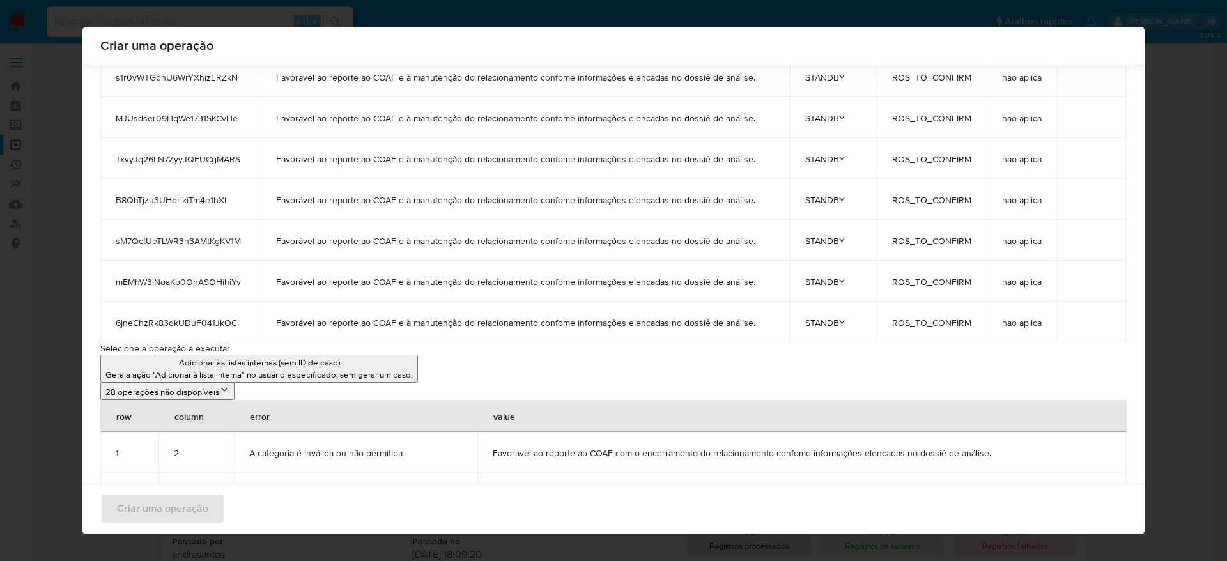
click at [196, 395] on button "28 operações não disponíveis" at bounding box center [167, 391] width 134 height 17
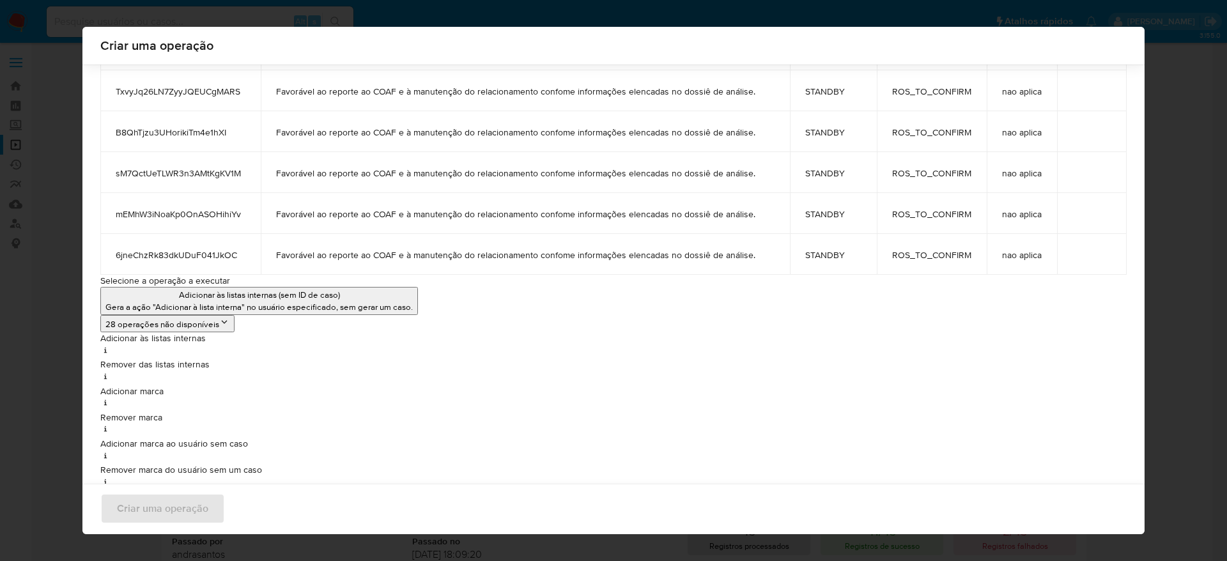
scroll to position [662, 0]
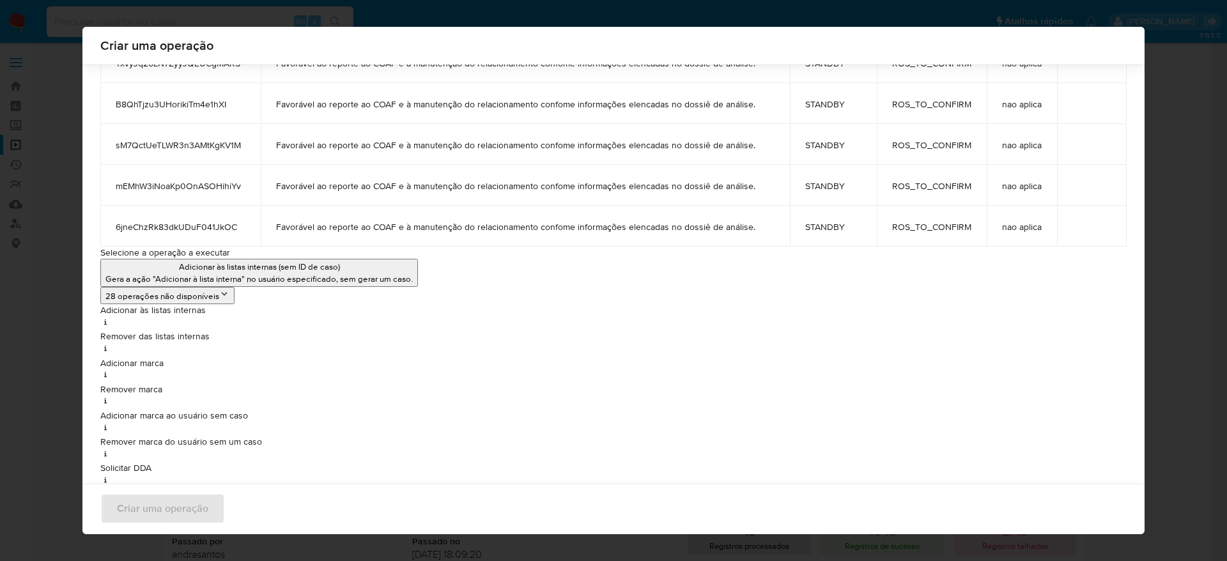
click at [278, 277] on p "Gera a ação "Adicionar à lista interna" no usuário especificado, sem gerar um c…" at bounding box center [258, 279] width 307 height 12
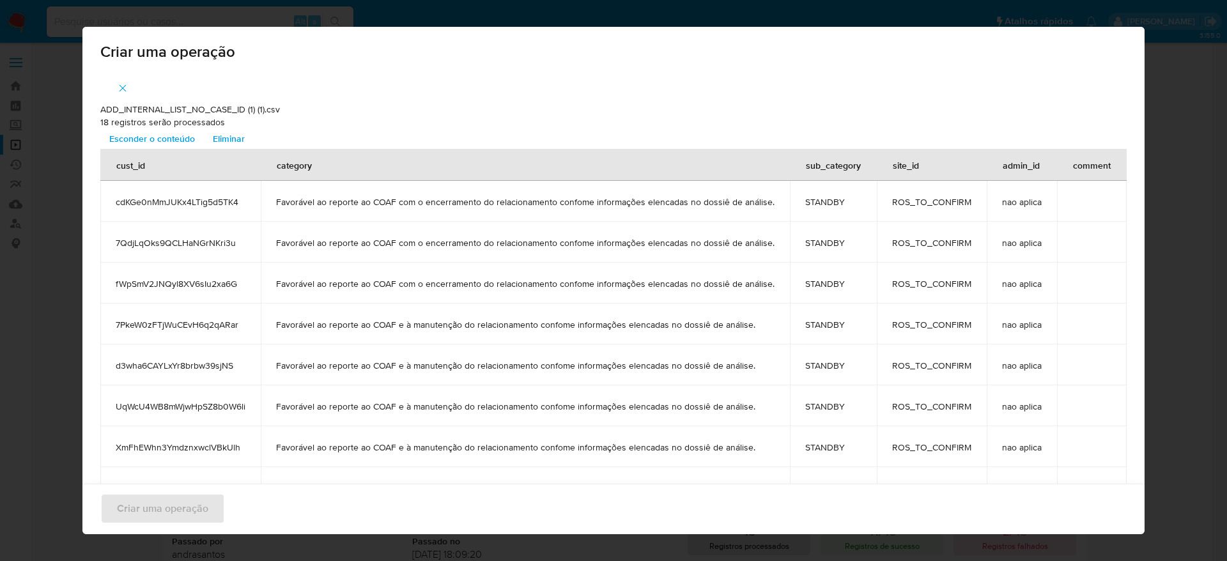
scroll to position [0, 0]
click at [171, 137] on span "Esconder o conteúdo" at bounding box center [152, 139] width 86 height 18
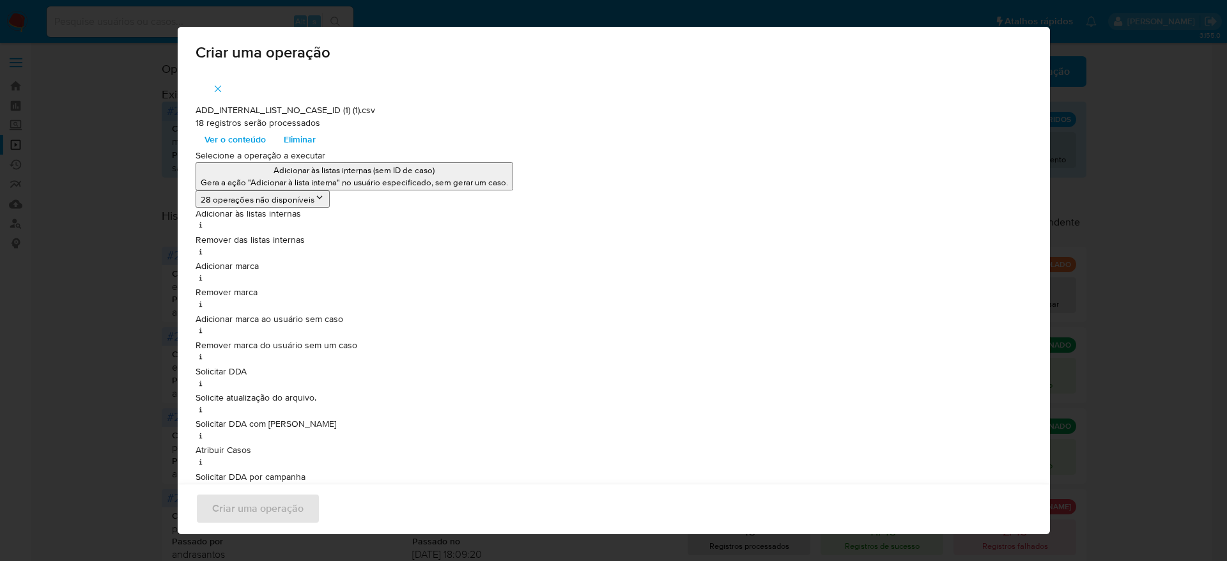
click at [291, 137] on span "Eliminar" at bounding box center [300, 139] width 32 height 18
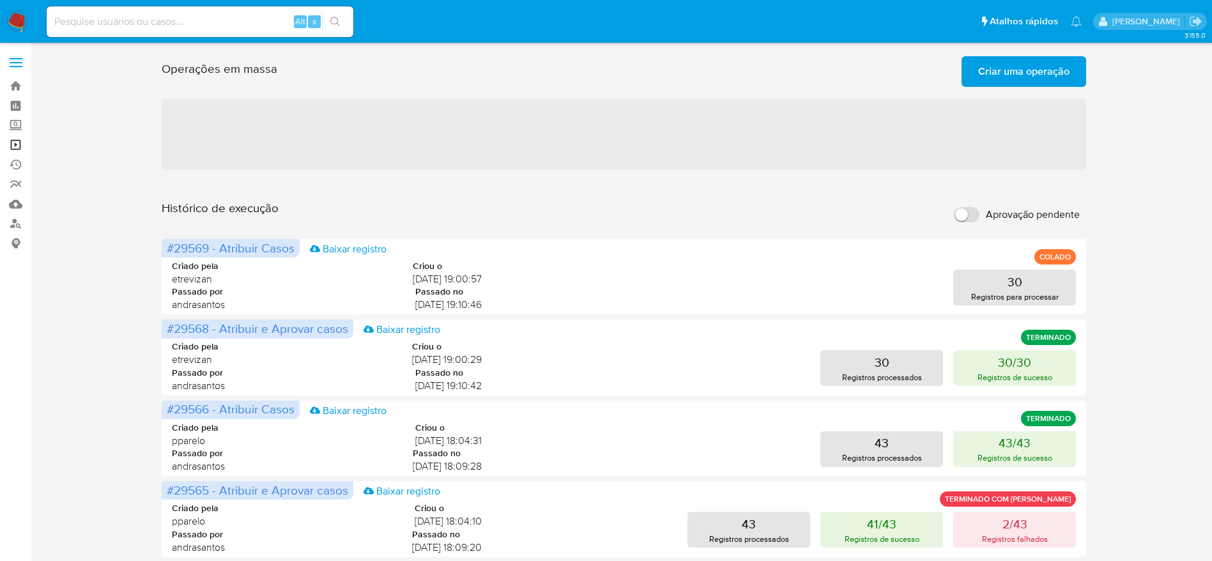
click at [14, 143] on link "Operações em massa" at bounding box center [76, 145] width 152 height 20
click at [1005, 82] on span "Criar uma operação" at bounding box center [1023, 71] width 91 height 28
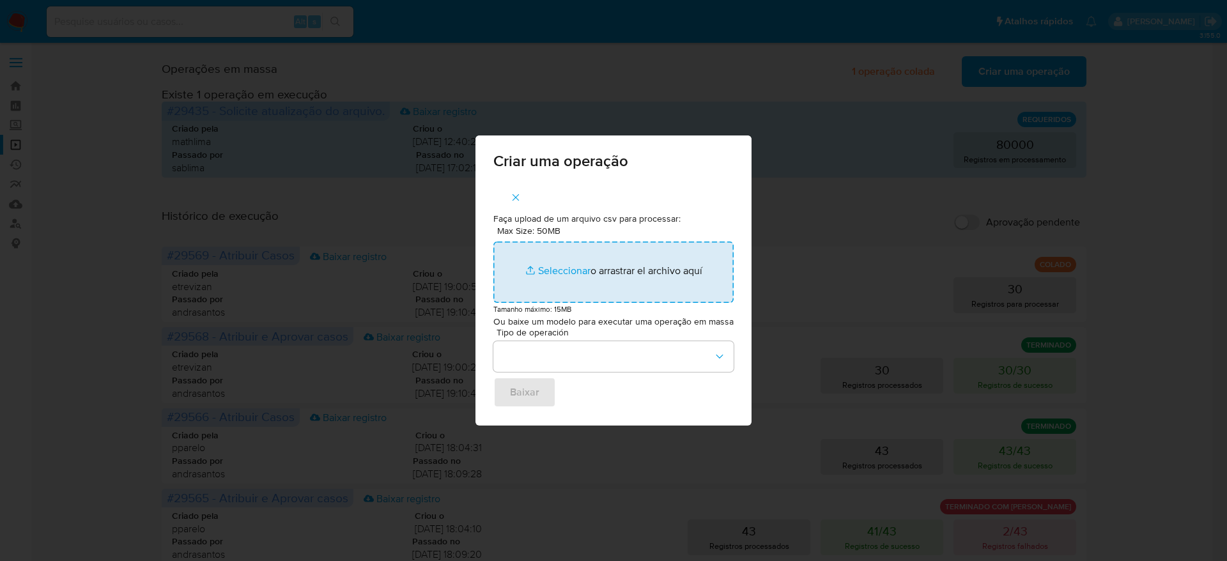
click at [593, 279] on input "Max Size: 50MB Seleccionar archivos" at bounding box center [613, 271] width 240 height 61
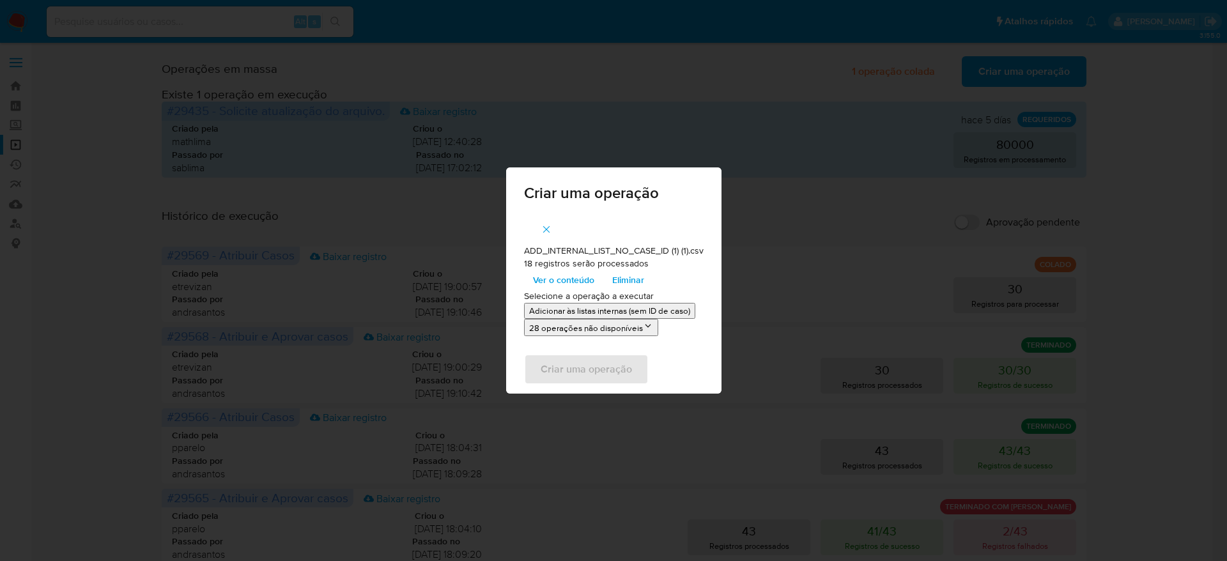
click at [620, 283] on span "Eliminar" at bounding box center [628, 280] width 32 height 18
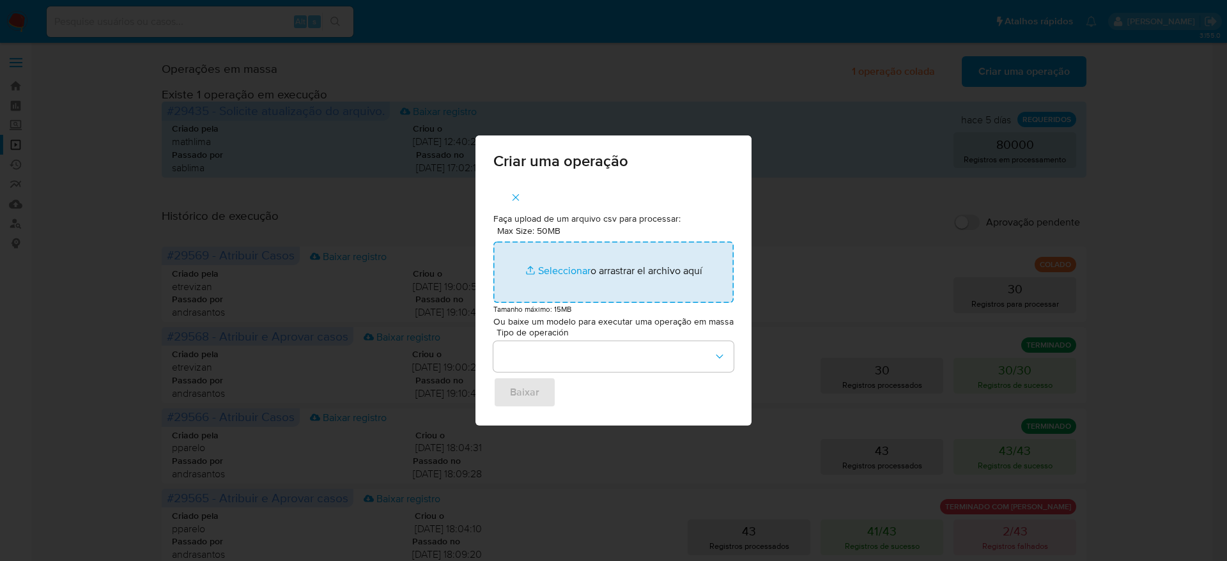
click at [595, 273] on input "Max Size: 50MB Seleccionar archivos" at bounding box center [613, 271] width 240 height 61
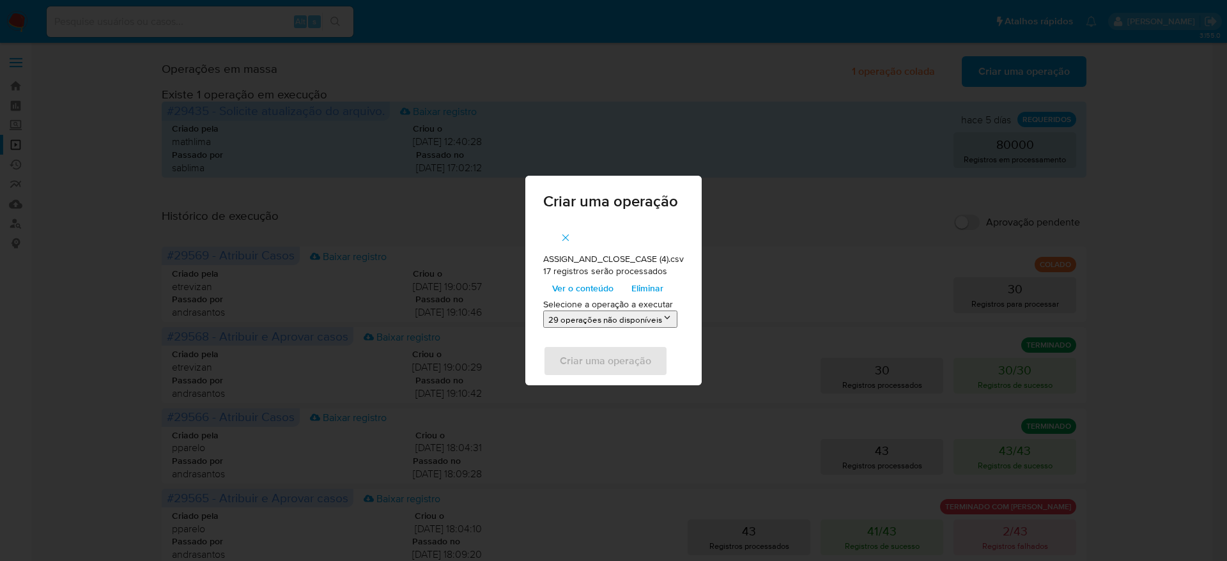
click at [637, 319] on button "29 operações não disponíveis" at bounding box center [610, 318] width 134 height 17
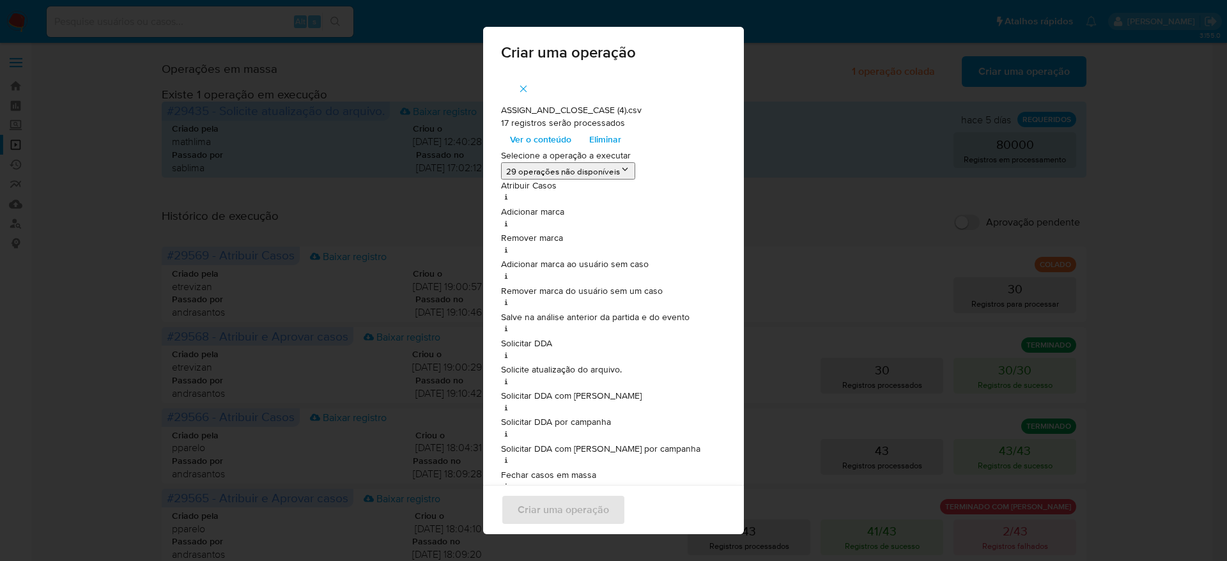
click at [533, 136] on span "Ver o conteúdo" at bounding box center [540, 139] width 61 height 18
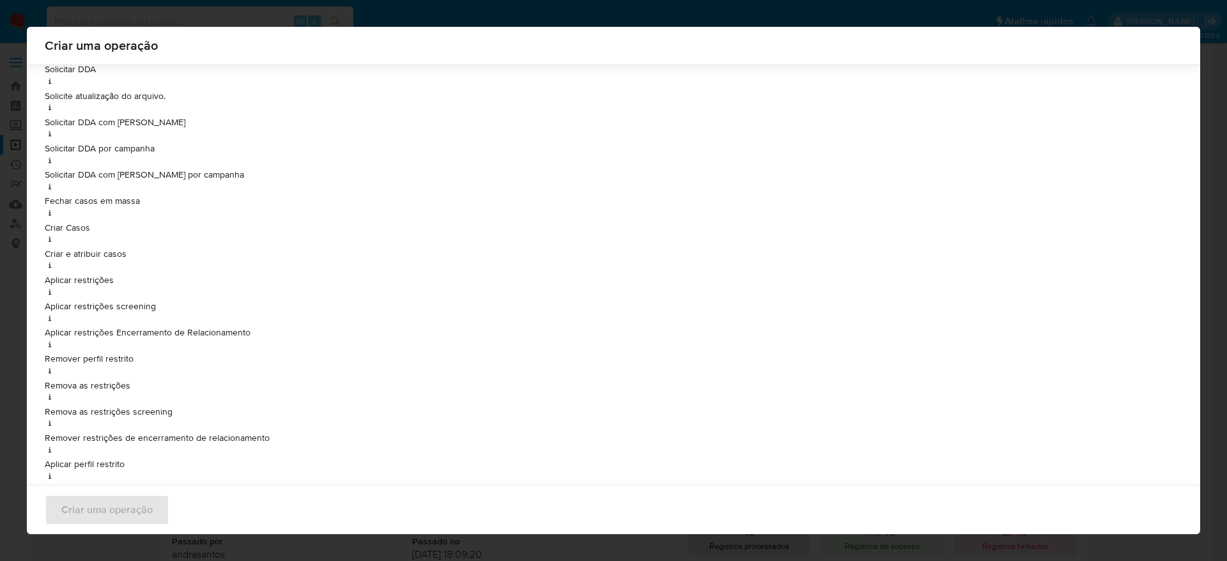
scroll to position [949, 0]
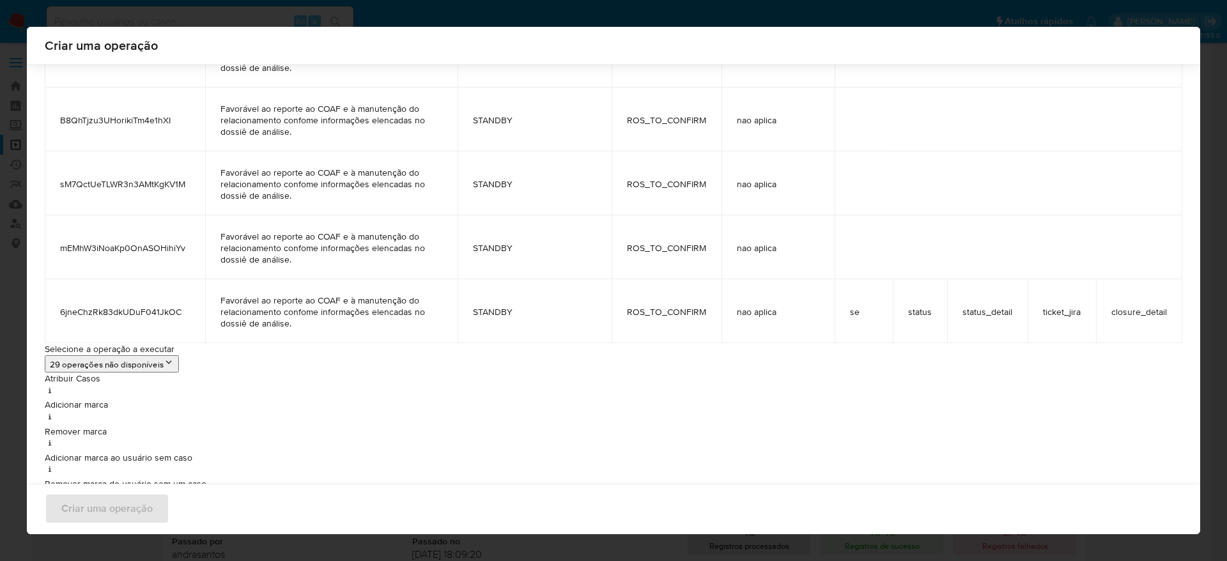
click at [150, 363] on button "29 operações não disponíveis" at bounding box center [112, 363] width 134 height 17
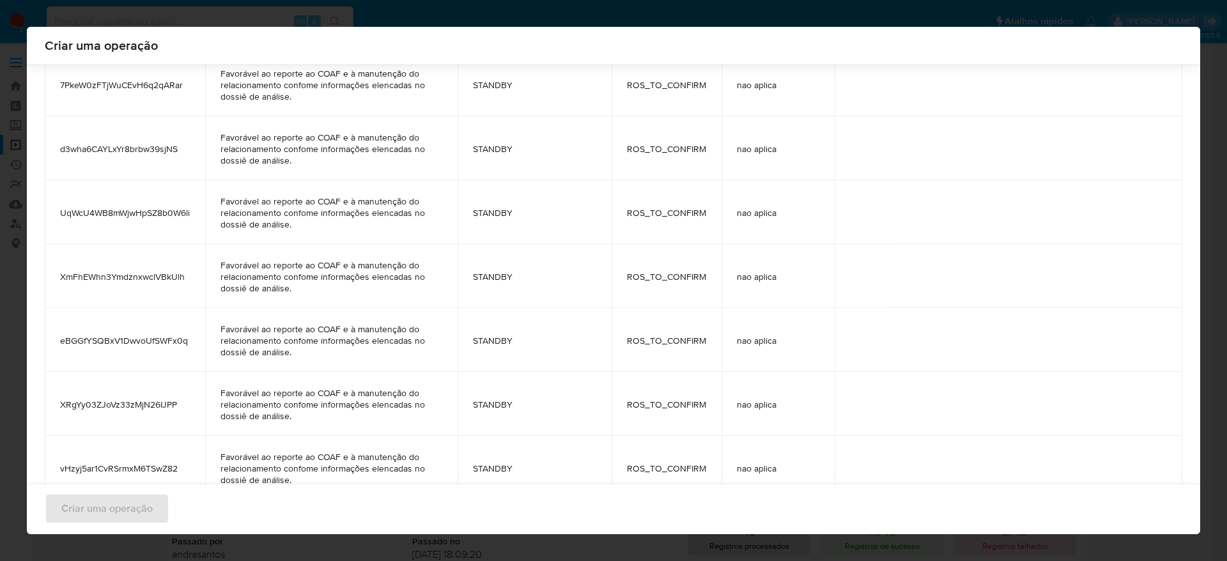
scroll to position [0, 0]
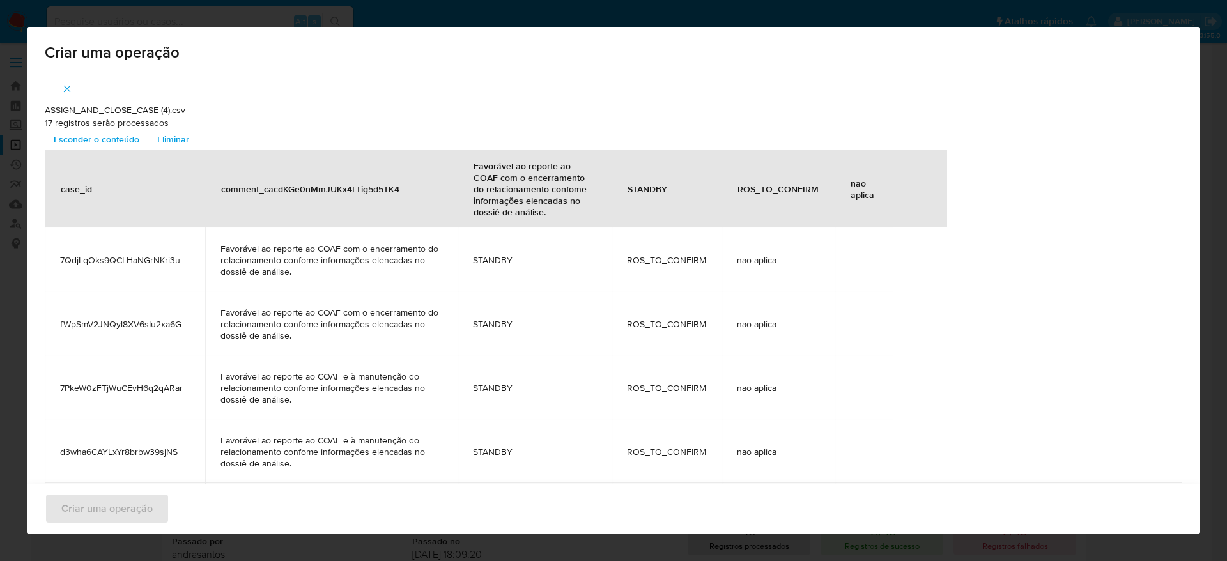
click at [177, 135] on span "Eliminar" at bounding box center [173, 139] width 32 height 18
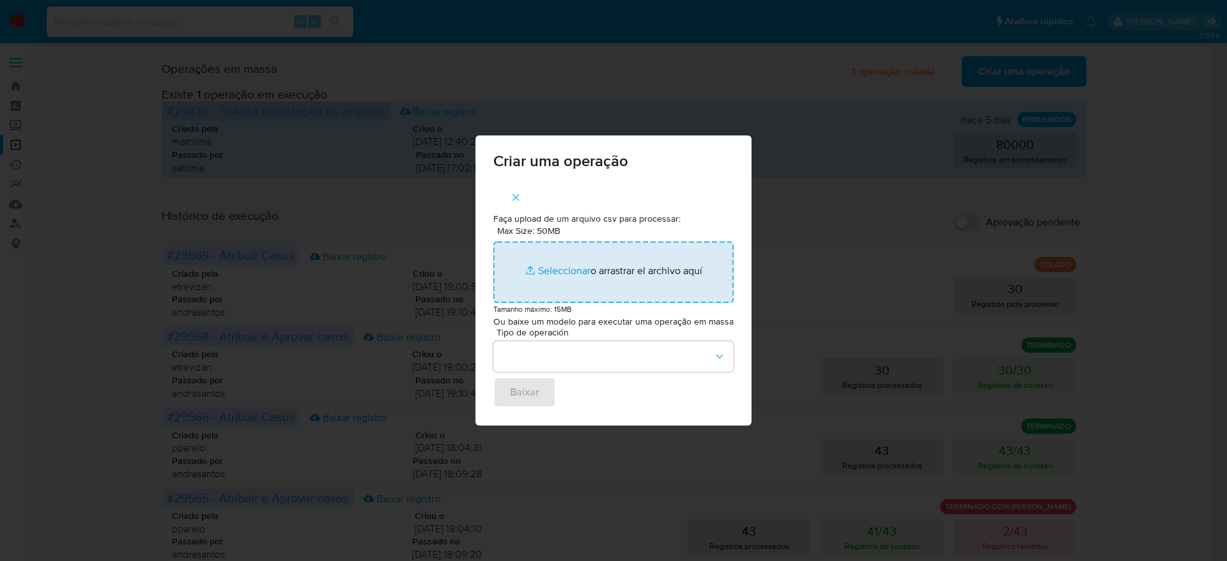
click at [612, 287] on input "Max Size: 50MB Seleccionar archivos" at bounding box center [613, 271] width 240 height 61
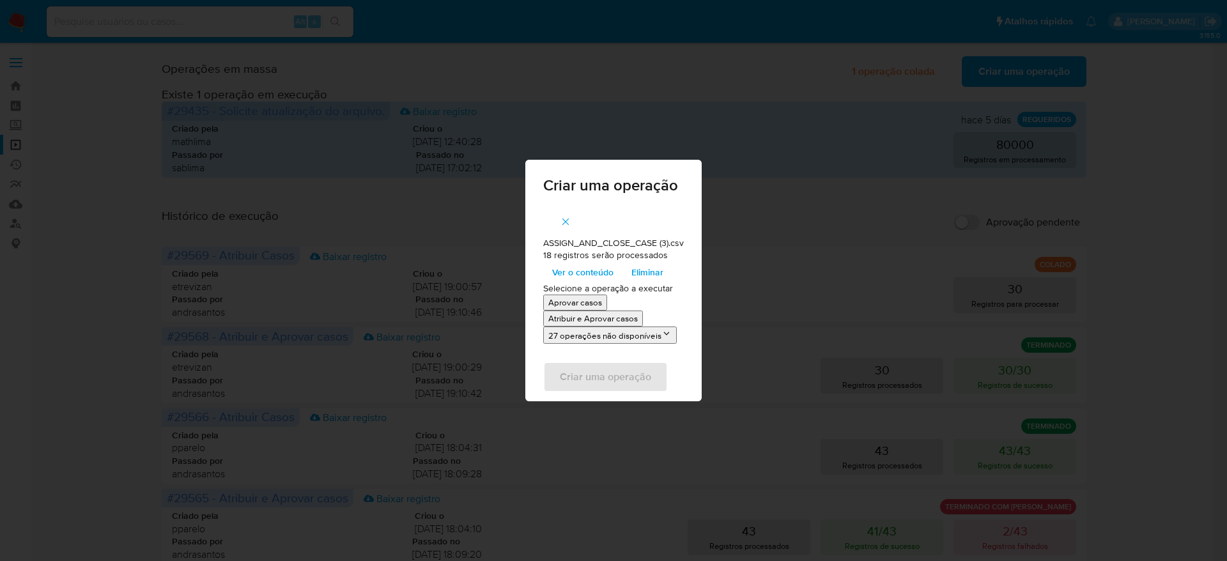
click at [624, 317] on p "Atribuir e Aprovar casos" at bounding box center [592, 318] width 89 height 12
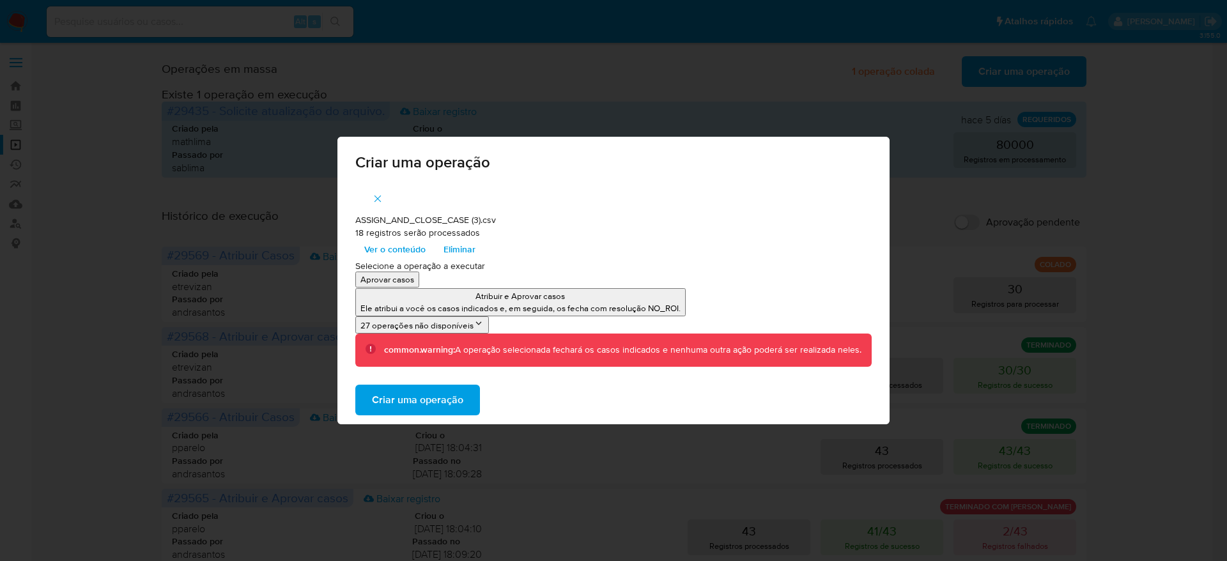
click at [457, 393] on span "Criar uma operação" at bounding box center [417, 400] width 91 height 28
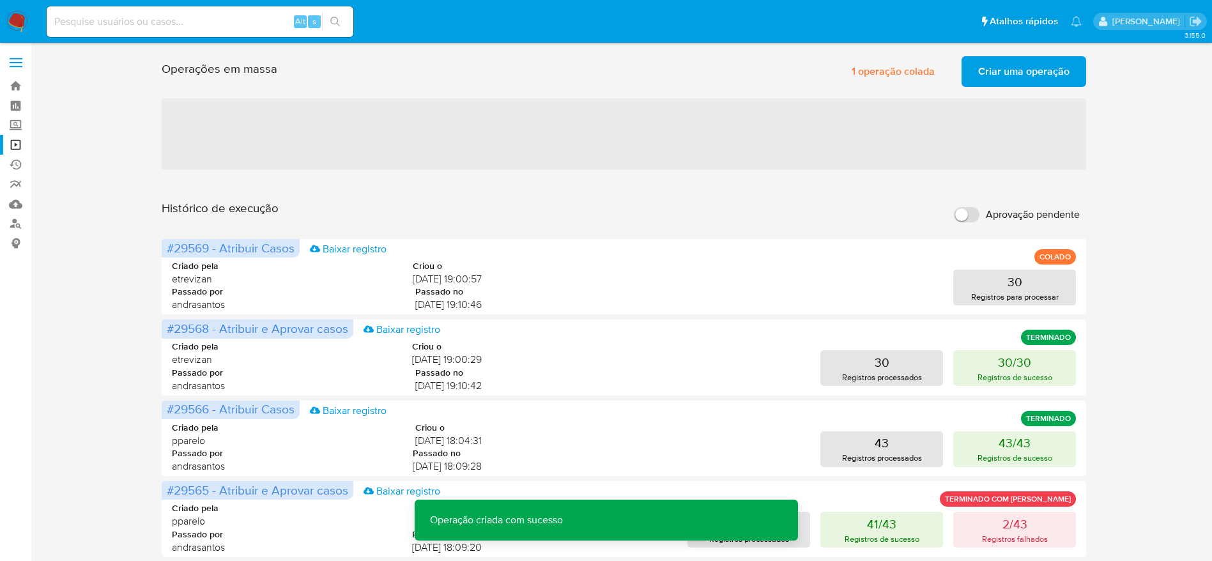
click at [1006, 71] on span "Criar uma operação" at bounding box center [1023, 71] width 91 height 28
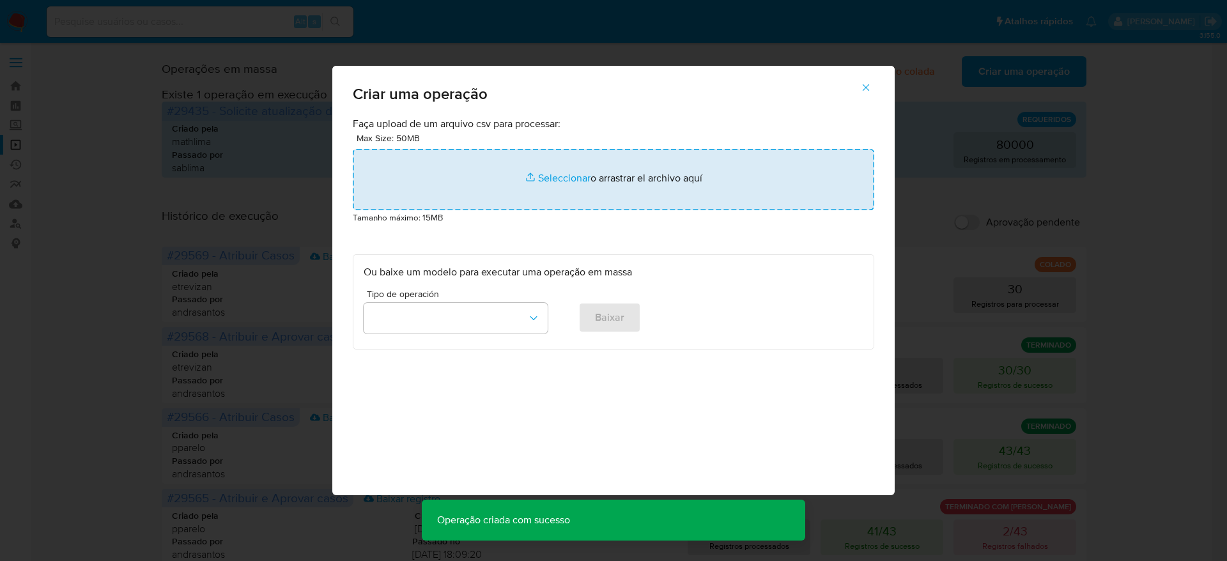
click at [546, 177] on input "file" at bounding box center [613, 179] width 521 height 61
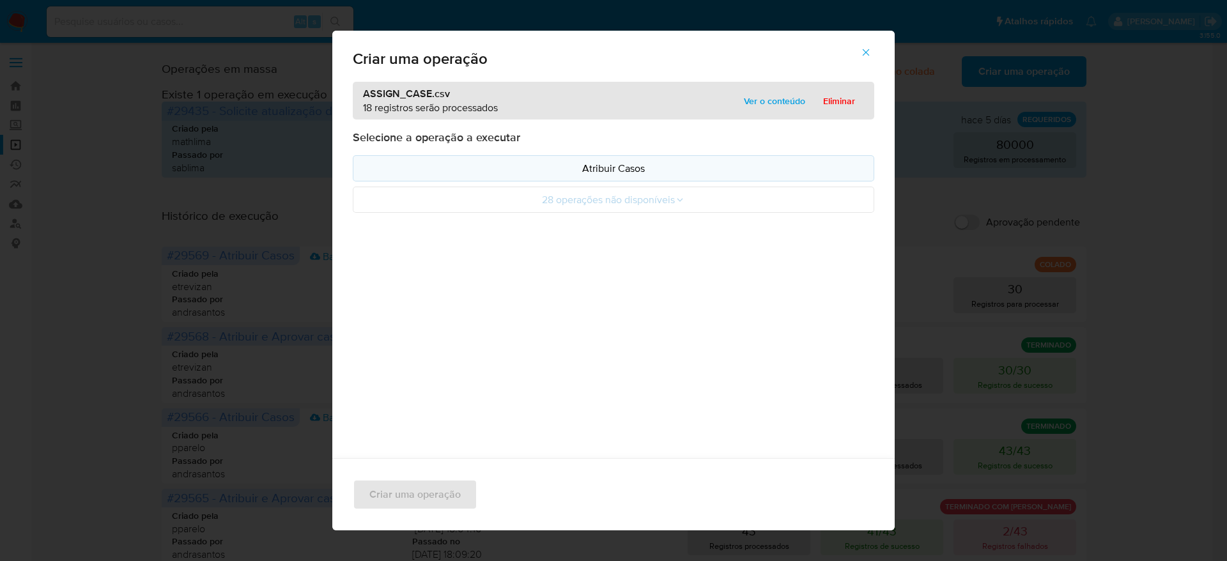
click at [646, 180] on button "Atribuir Casos" at bounding box center [613, 168] width 521 height 26
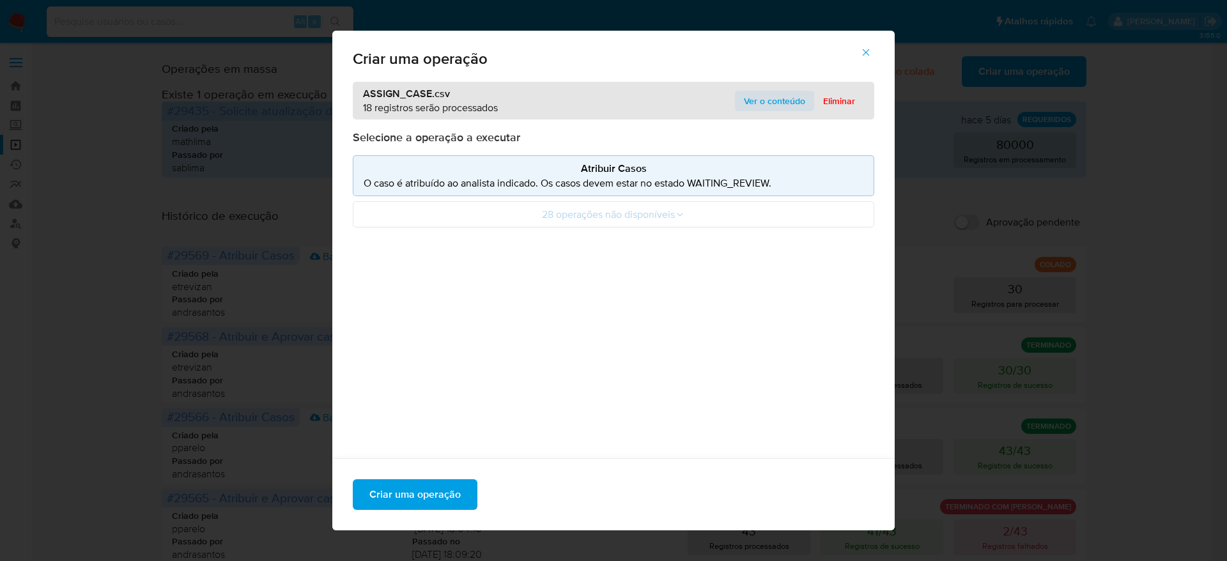
click at [782, 94] on span "Ver o conteúdo" at bounding box center [774, 101] width 61 height 18
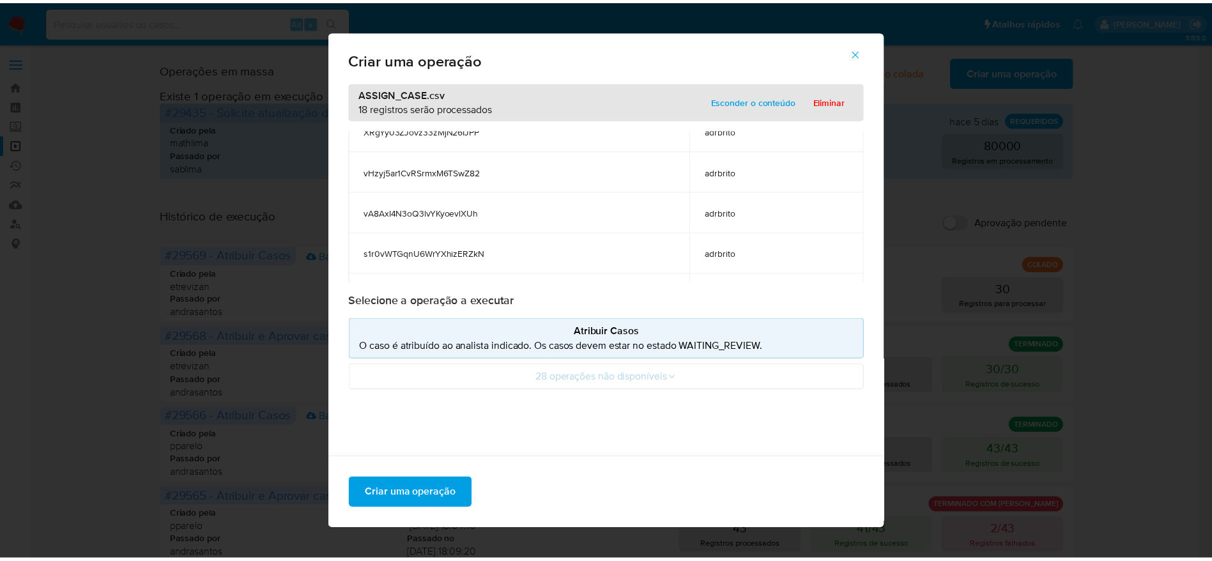
scroll to position [383, 0]
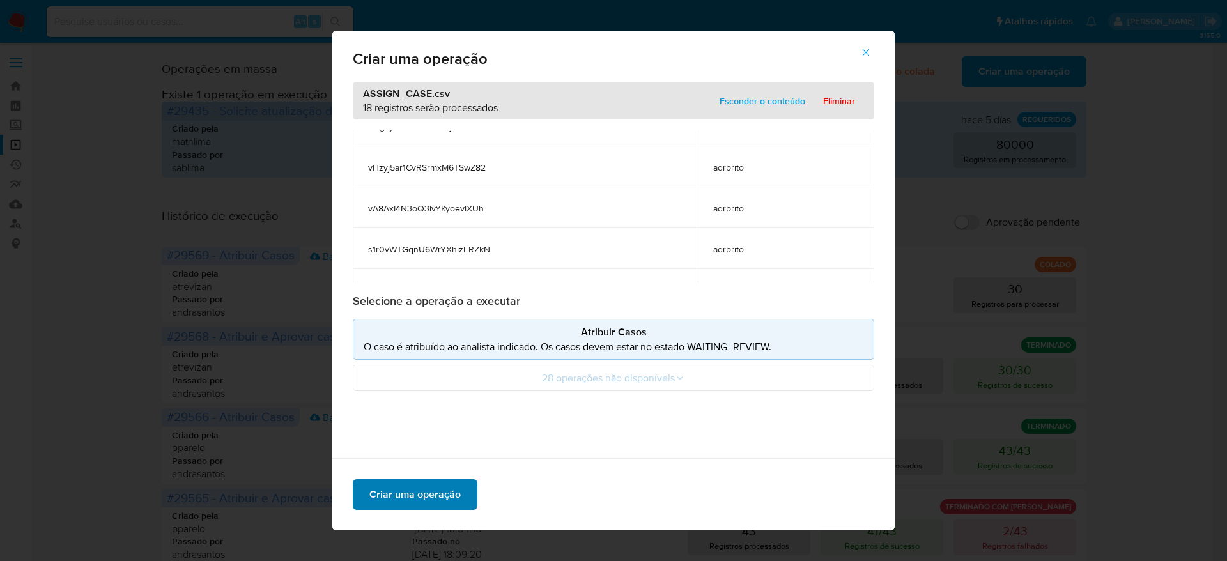
click at [440, 493] on span "Criar uma operação" at bounding box center [414, 494] width 91 height 28
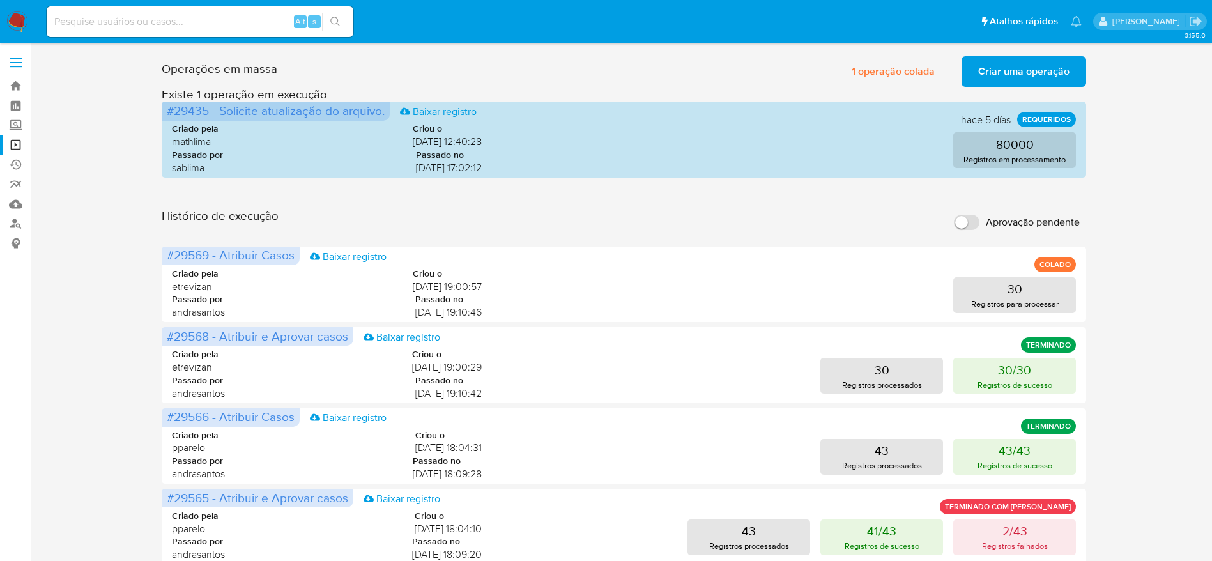
click at [1155, 203] on div "Operações em massa 1 operação colada Criar uma operação Só pode haver no máximo…" at bounding box center [624, 570] width 1156 height 1039
click at [14, 148] on link "Operações em massa" at bounding box center [76, 145] width 152 height 20
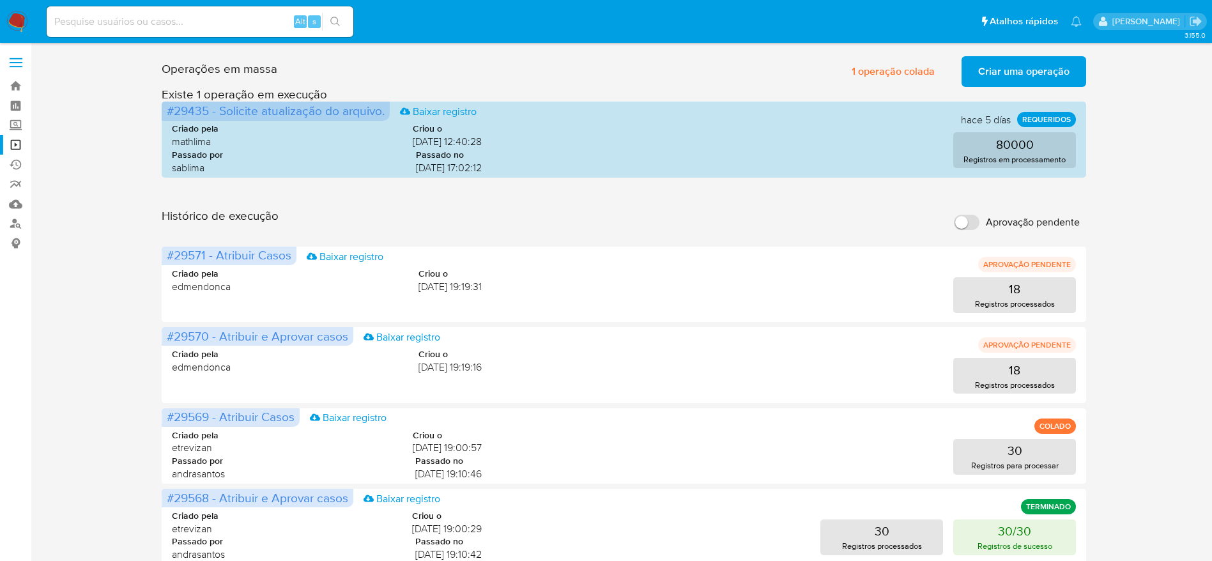
click at [1132, 259] on div "Operações em massa 1 operação colada Criar uma operação Só pode haver no máximo…" at bounding box center [624, 570] width 1156 height 1039
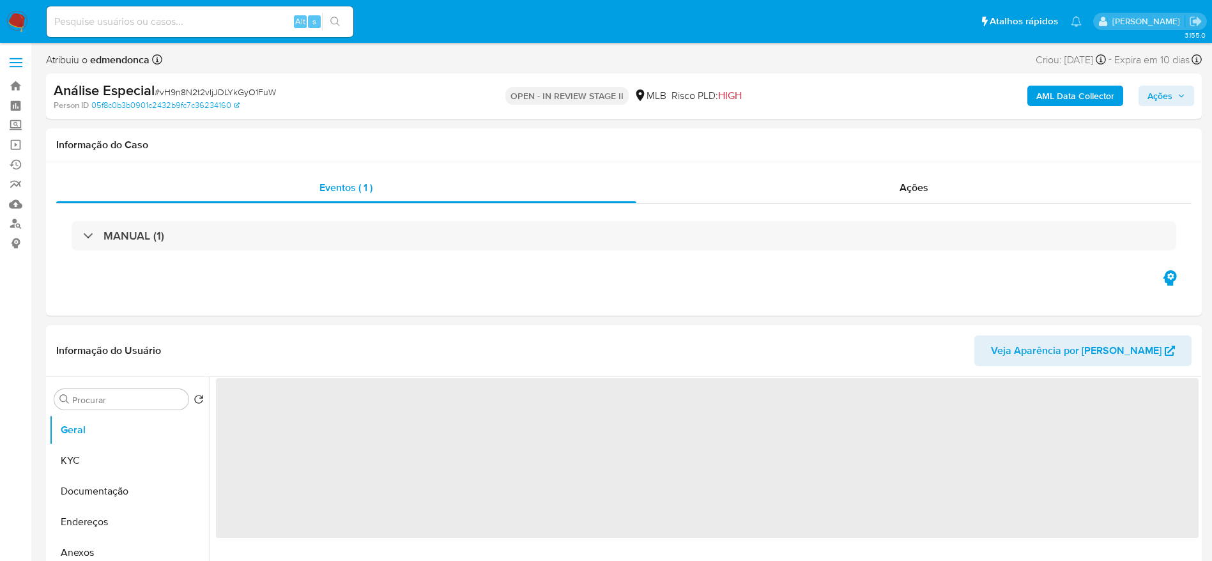
click at [156, 29] on input at bounding box center [200, 21] width 307 height 17
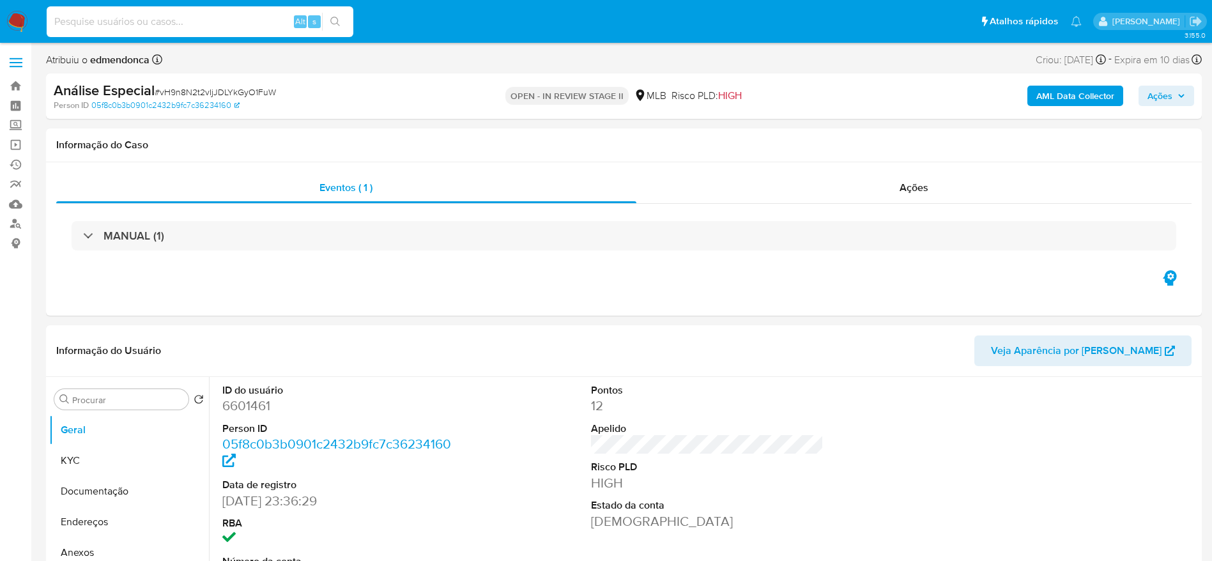
select select "10"
paste input "4EdYAPT35idEMDzRjBJHTWrP"
type input "4EdYAPT35idEMDzRjBJHTWrP"
select select "10"
click at [248, 22] on input "4EdYAPT35idEMDzRjBJHTWrP" at bounding box center [200, 21] width 307 height 17
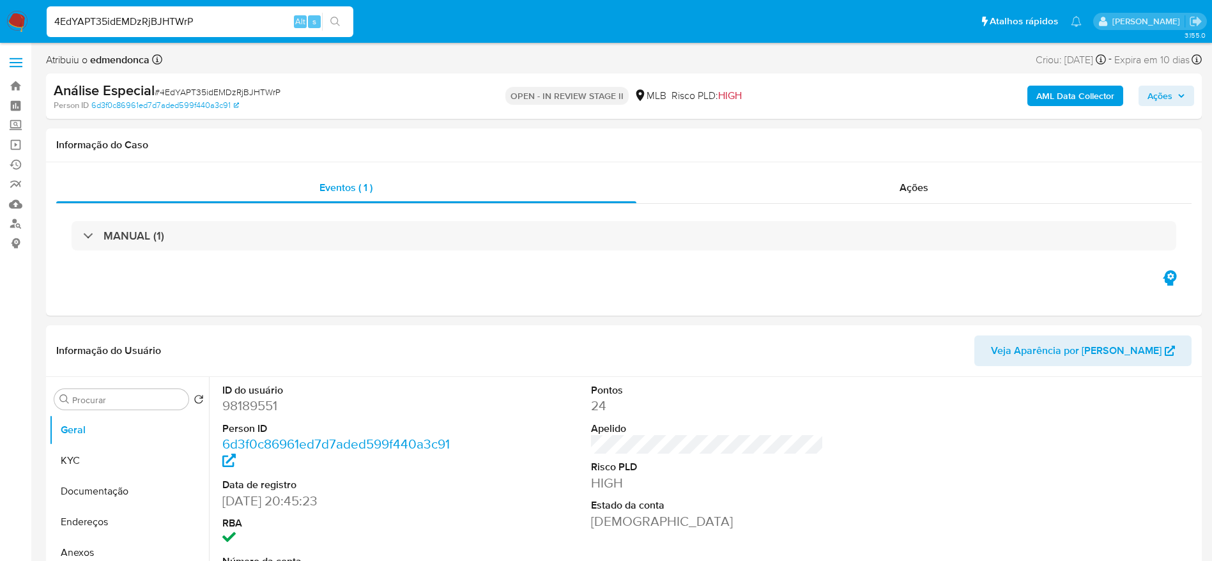
click at [248, 22] on input "4EdYAPT35idEMDzRjBJHTWrP" at bounding box center [200, 21] width 307 height 17
paste input "vH9n8N2t2vIjJDLYkGyO1FuW"
type input "vH9n8N2t2vIjJDLYkGyO1FuW"
select select "10"
click at [79, 496] on button "Documentação" at bounding box center [123, 491] width 149 height 31
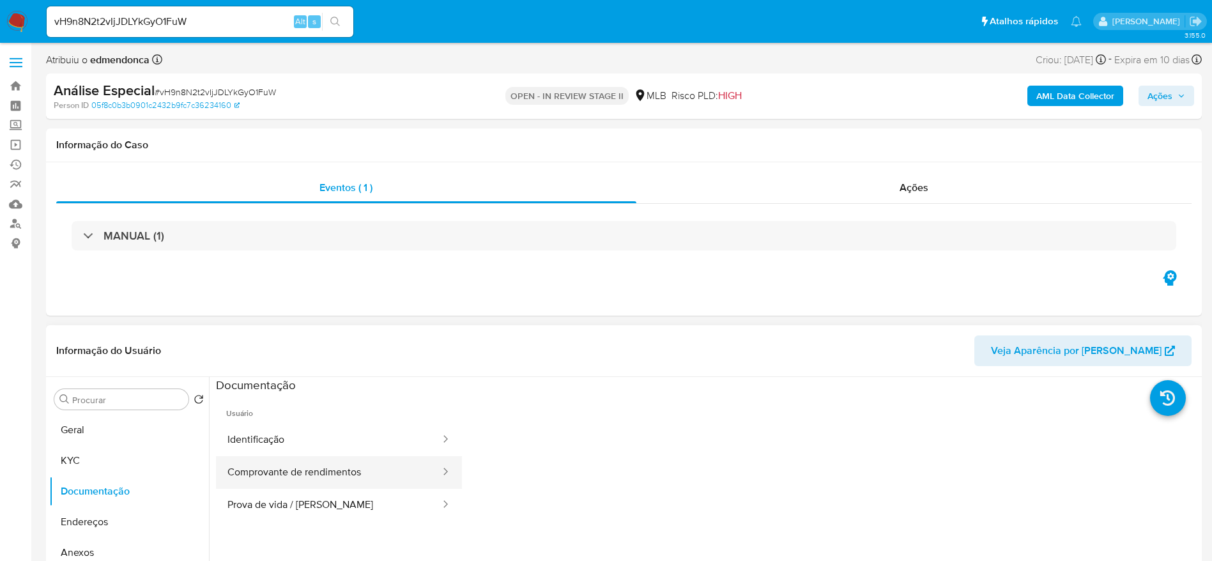
click at [300, 470] on button "Comprovante de rendimentos" at bounding box center [329, 472] width 226 height 33
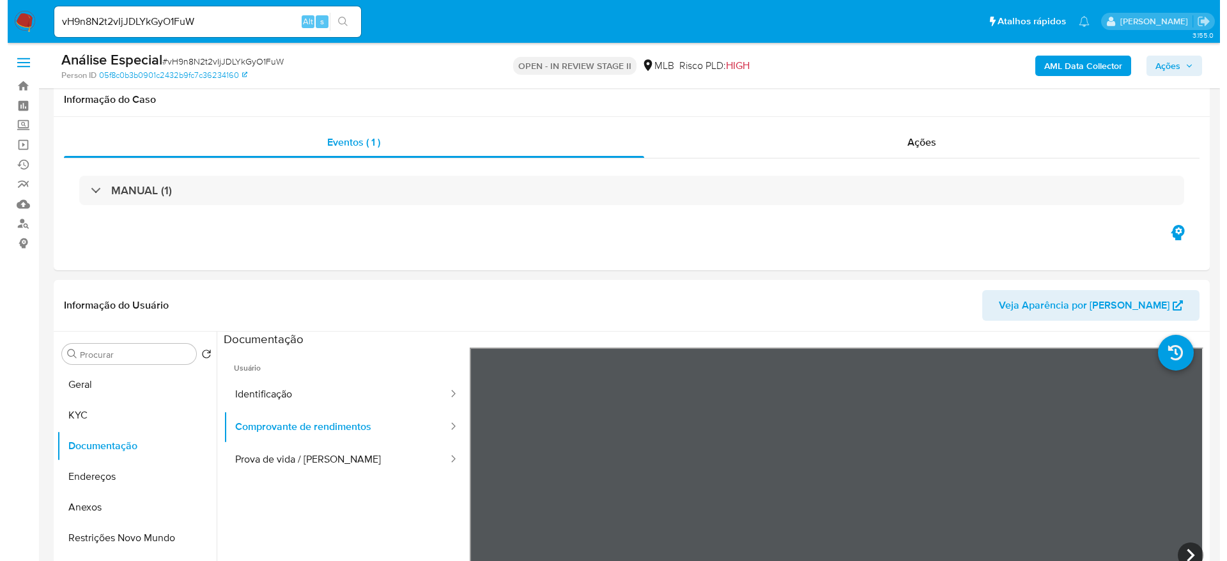
scroll to position [192, 0]
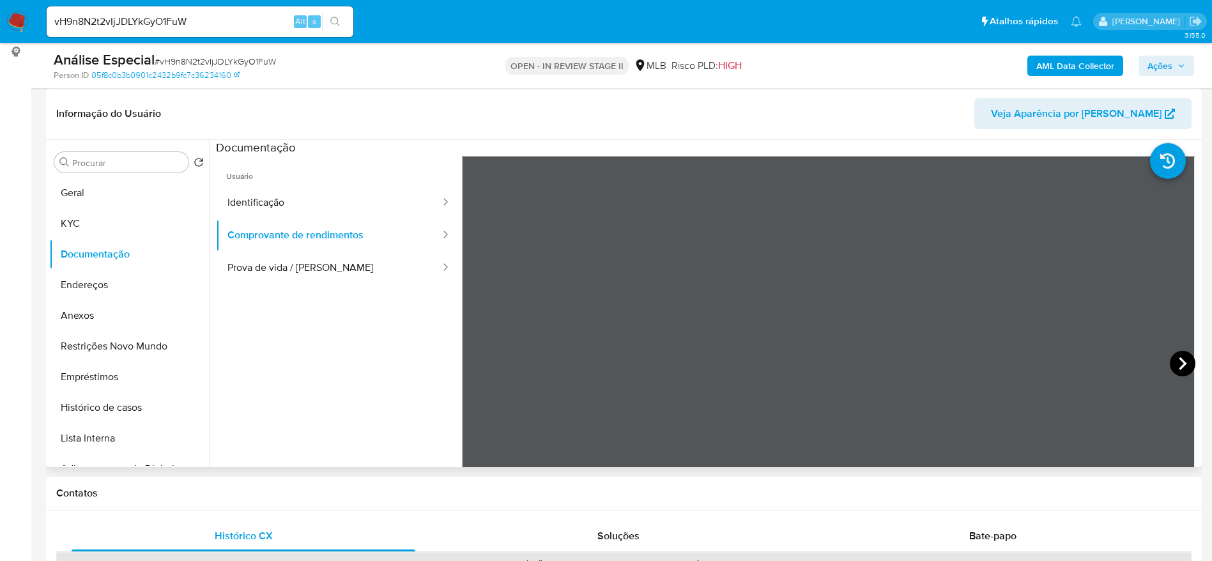
click at [1176, 356] on icon at bounding box center [1183, 364] width 26 height 26
click at [112, 433] on button "Lista Interna" at bounding box center [123, 438] width 149 height 31
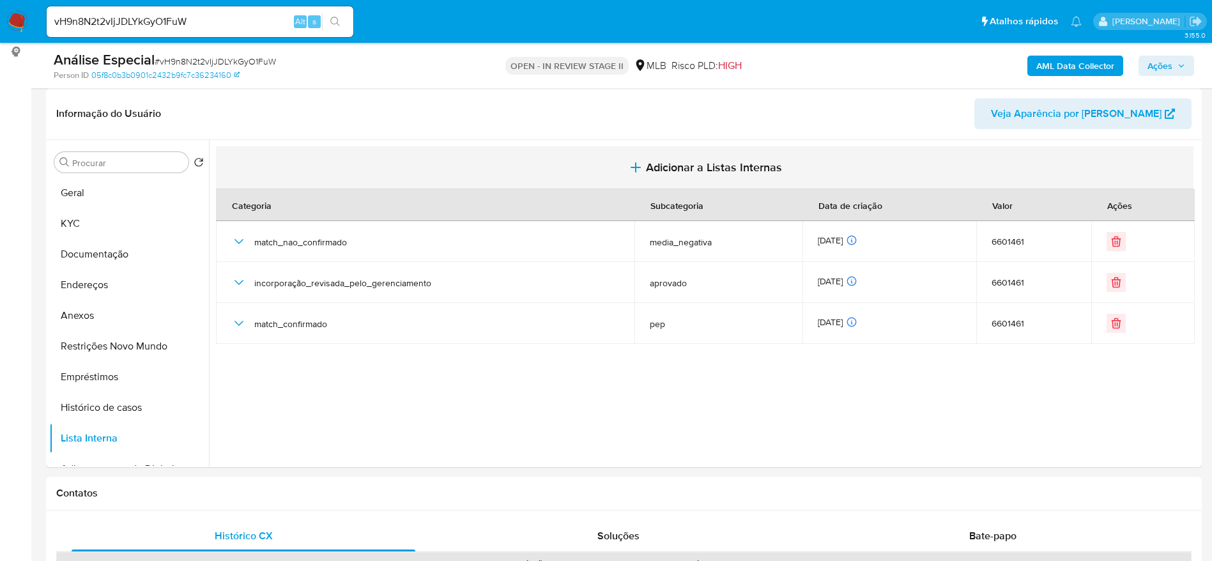
click at [692, 165] on span "Adicionar a Listas Internas" at bounding box center [714, 167] width 136 height 14
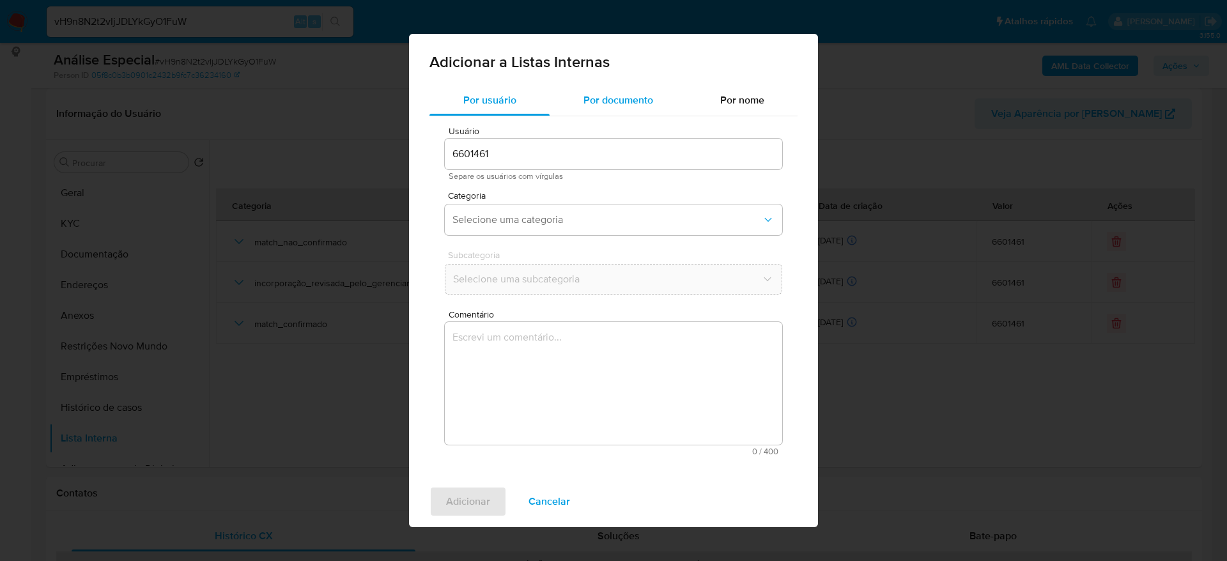
click at [585, 109] on div "Por documento" at bounding box center [617, 100] width 137 height 31
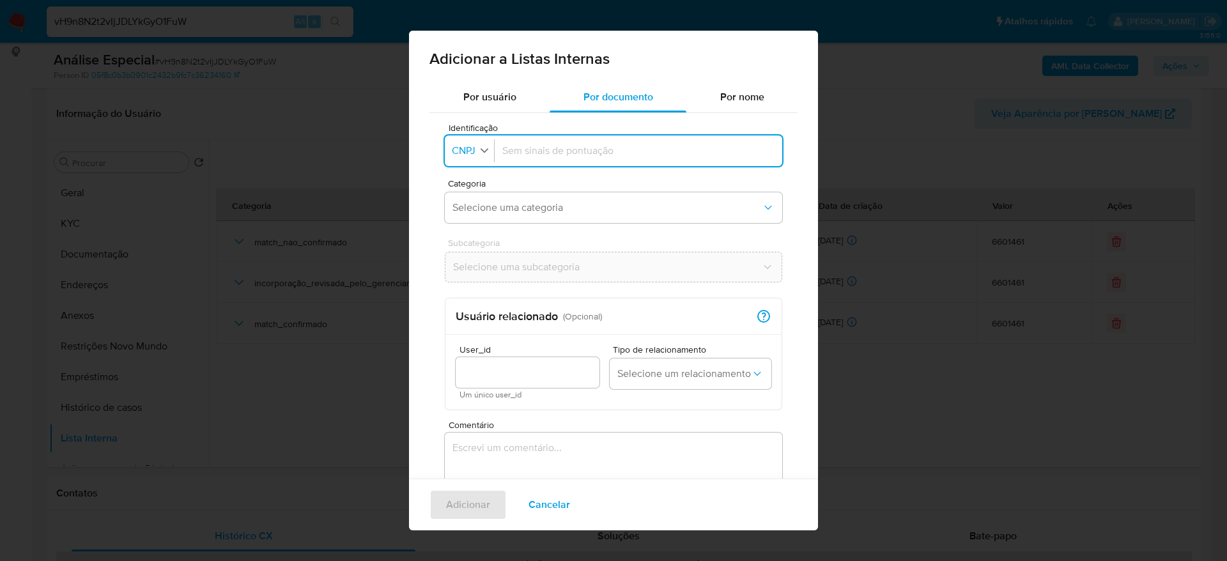
click at [478, 149] on icon "button" at bounding box center [483, 149] width 11 height 11
click at [483, 217] on li "CPF" at bounding box center [469, 206] width 53 height 31
click at [597, 160] on div at bounding box center [635, 150] width 277 height 31
click at [579, 149] on input "Identificação" at bounding box center [635, 151] width 277 height 14
type input "77648420953"
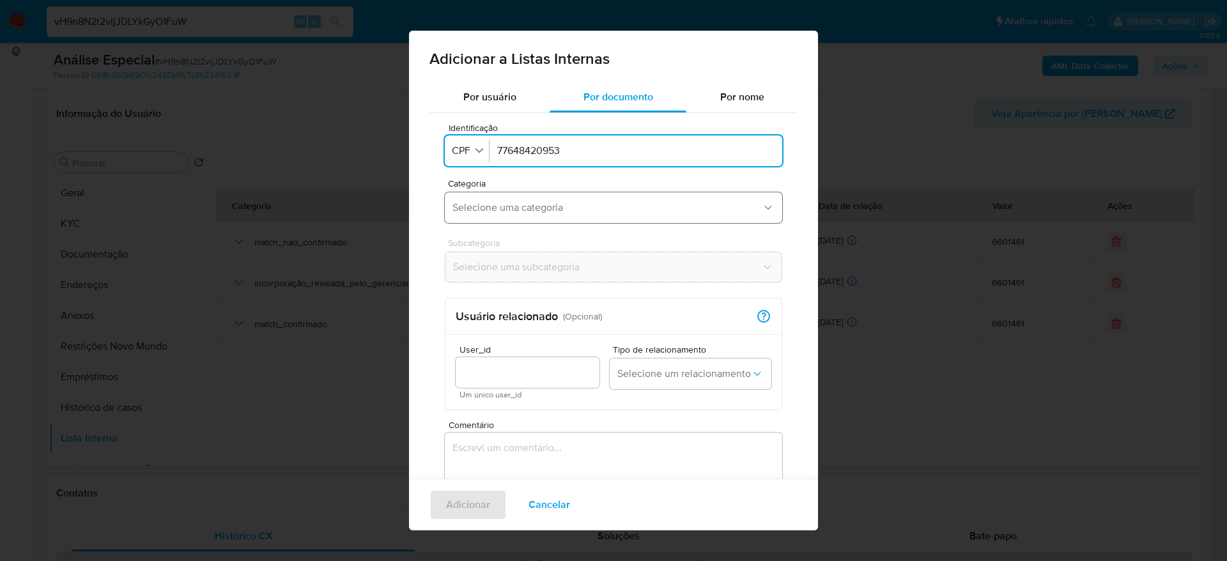
click at [551, 211] on span "Selecione uma categoria" at bounding box center [606, 207] width 309 height 13
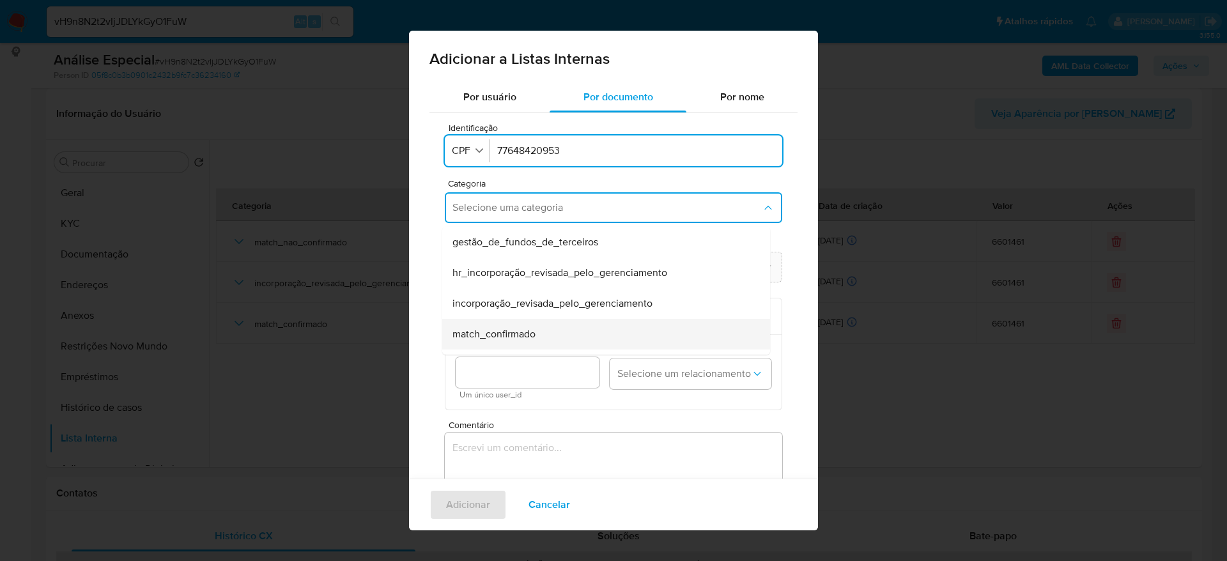
click at [540, 332] on div "match_confirmado" at bounding box center [602, 334] width 300 height 31
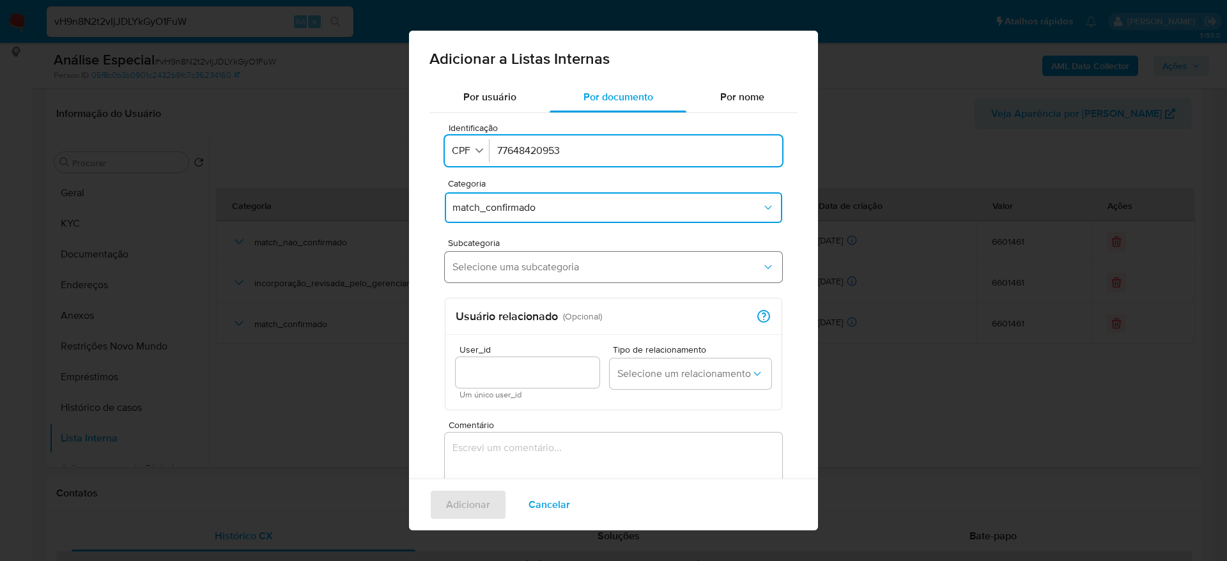
click at [532, 254] on button "Selecione uma subcategoria" at bounding box center [613, 267] width 337 height 31
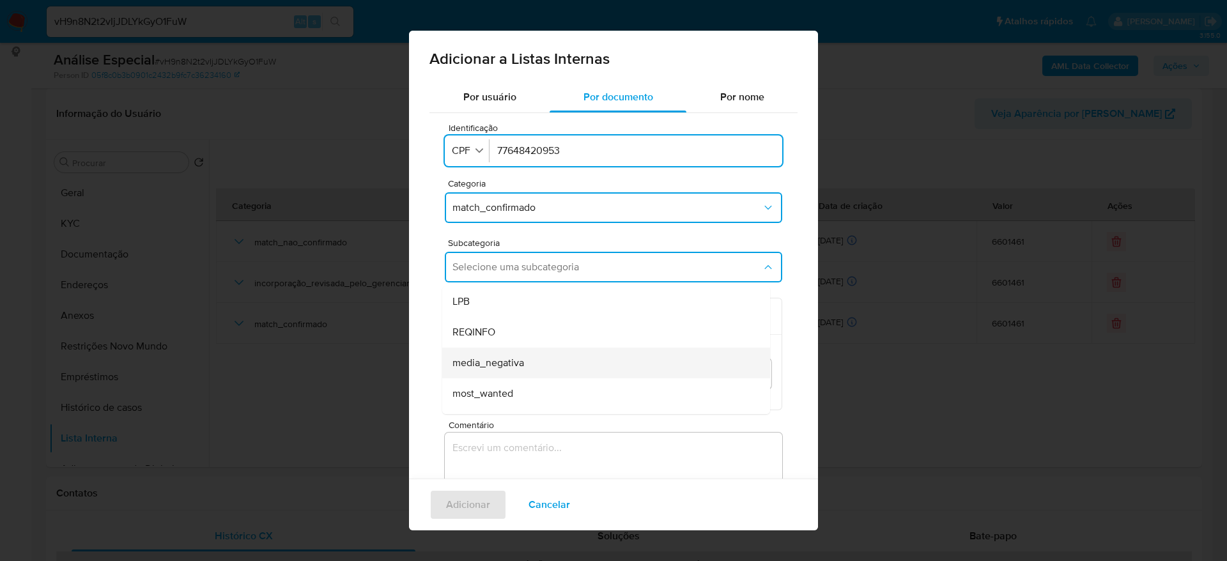
click at [549, 362] on div "media_negativa" at bounding box center [602, 363] width 300 height 31
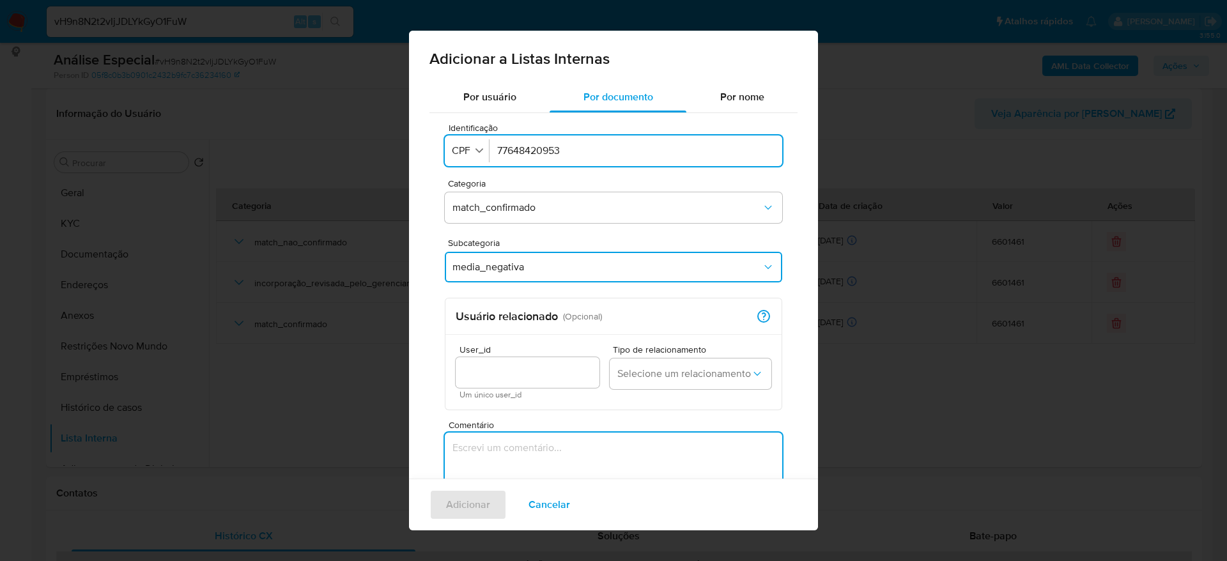
click at [512, 446] on textarea "Comentário" at bounding box center [613, 493] width 337 height 123
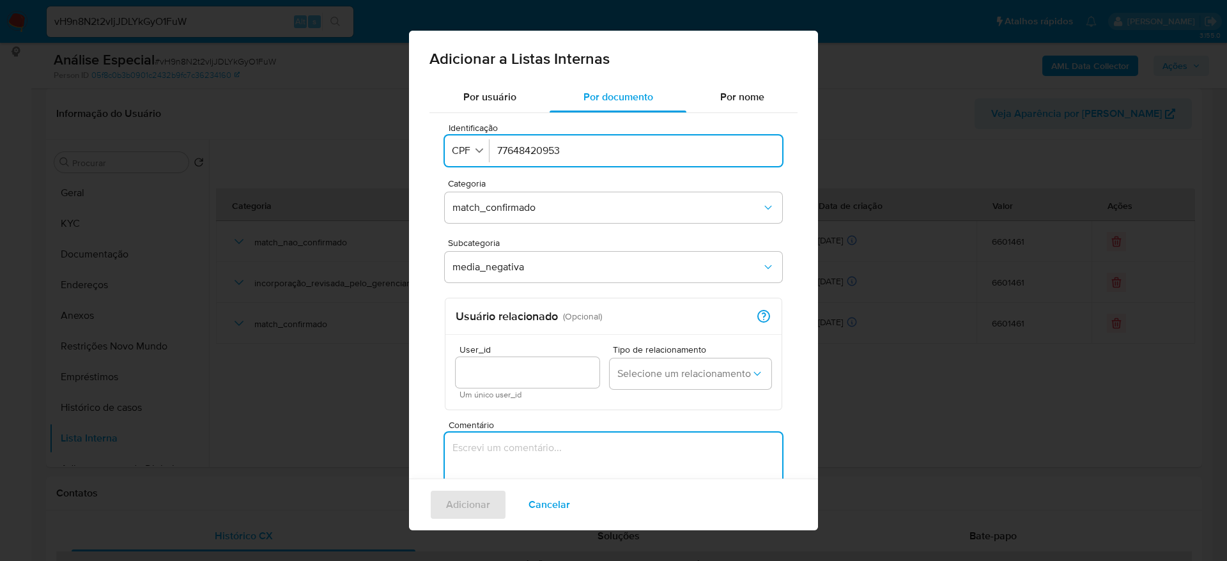
paste textarea "[URL][DOMAIN_NAME]"
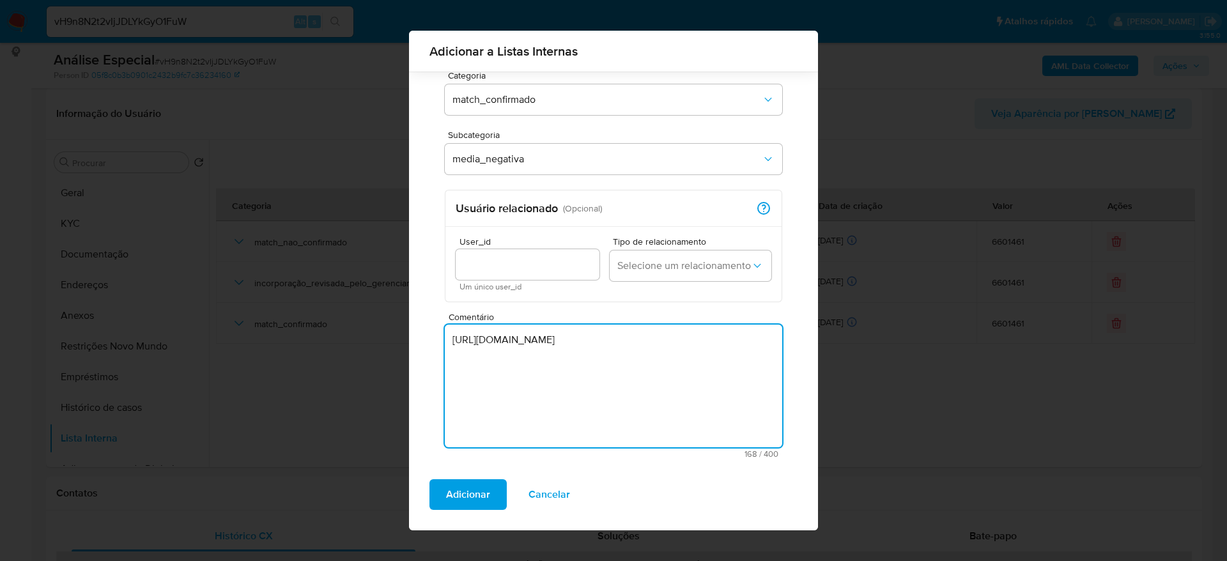
scroll to position [107, 0]
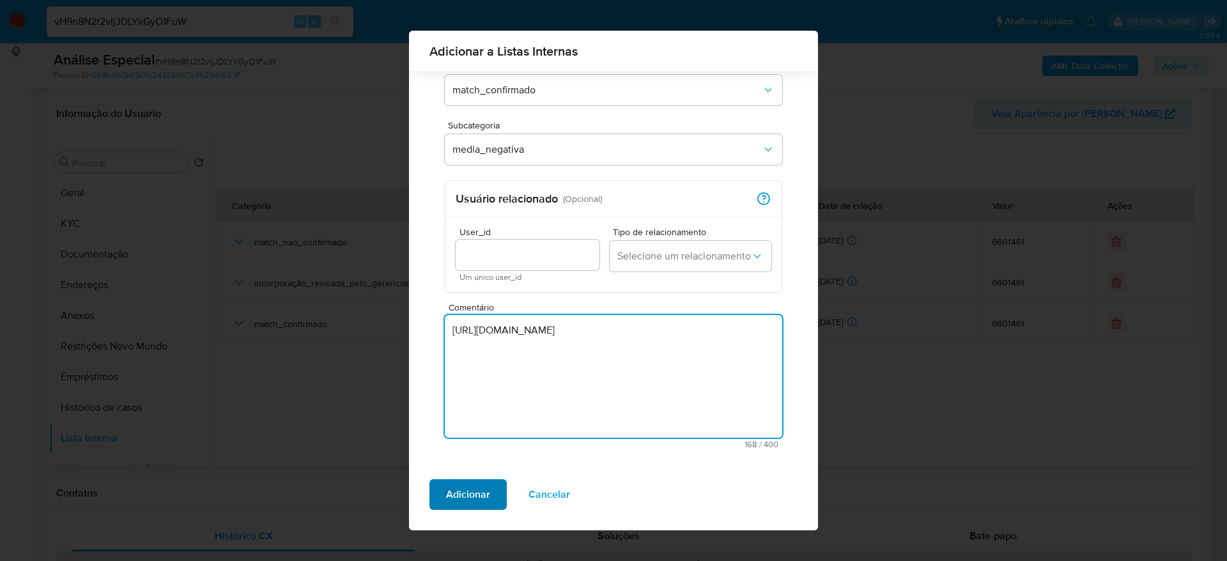
type textarea "[URL][DOMAIN_NAME]"
click at [464, 486] on span "Adicionar" at bounding box center [468, 494] width 44 height 28
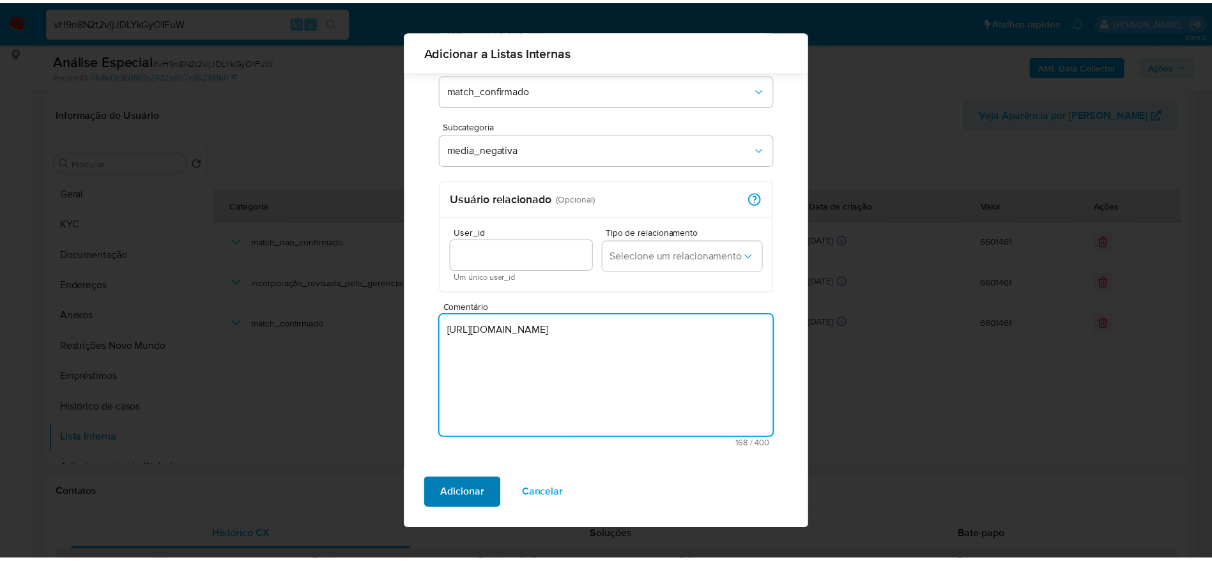
scroll to position [0, 0]
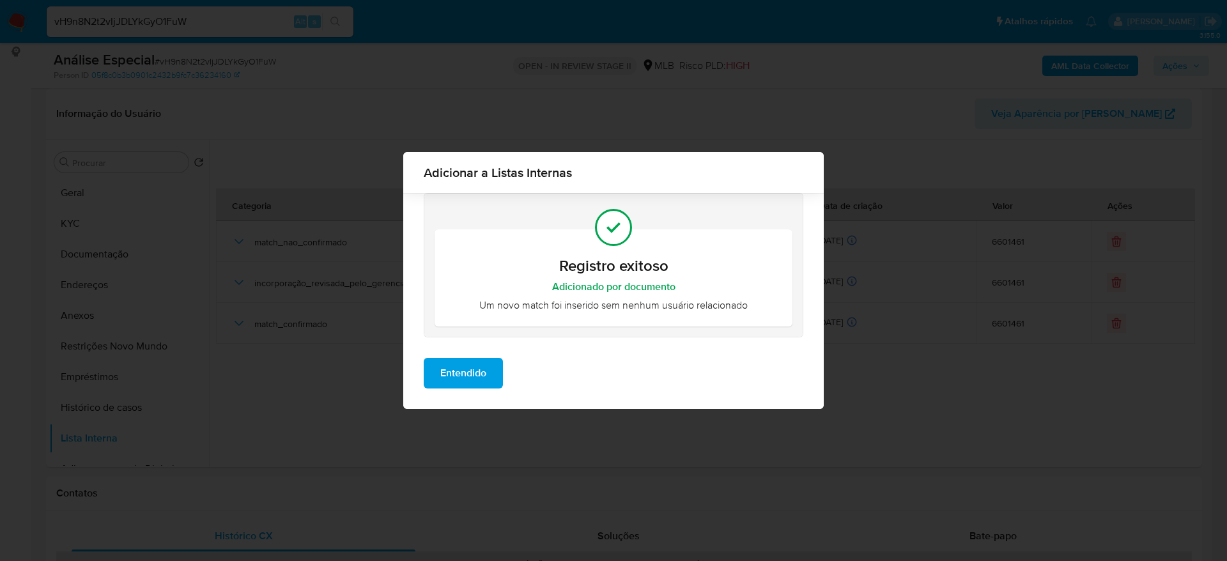
click at [459, 356] on div "Entendido" at bounding box center [613, 378] width 420 height 61
click at [459, 372] on span "Entendido" at bounding box center [463, 373] width 46 height 28
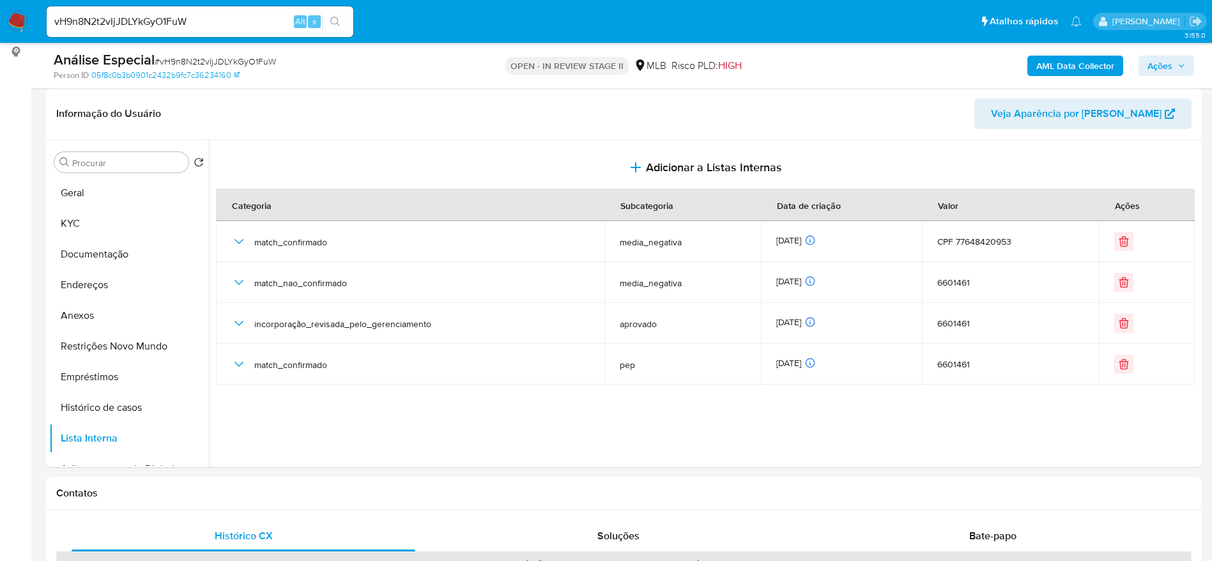
click at [267, 21] on input "vH9n8N2t2vIjJDLYkGyO1FuW" at bounding box center [200, 21] width 307 height 17
click at [267, 22] on input "vH9n8N2t2vIjJDLYkGyO1FuW" at bounding box center [200, 21] width 307 height 17
paste input "4EdYAPT35idEMDzRjBJHTWrP"
type input "4EdYAPT35idEMDzRjBJHTWrP"
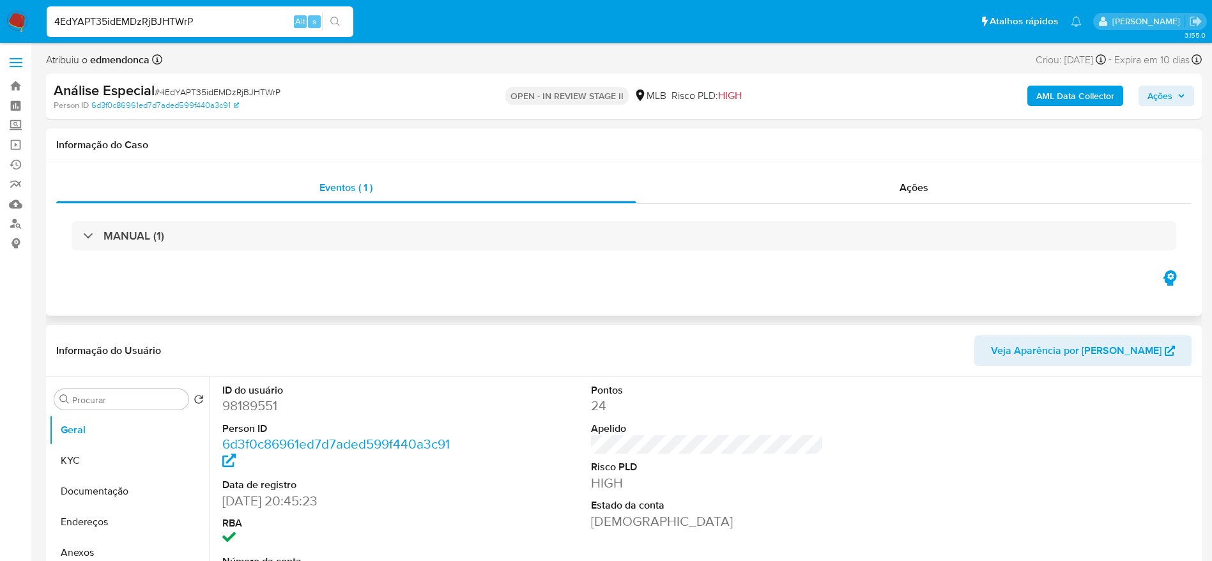
select select "10"
click at [100, 488] on button "Documentação" at bounding box center [123, 491] width 149 height 31
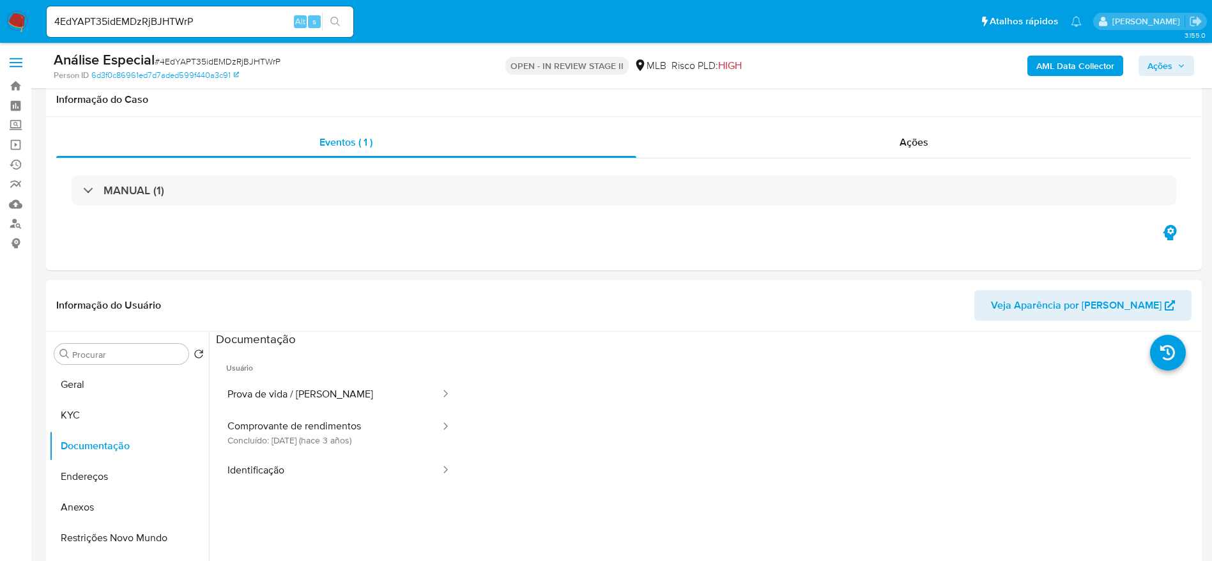
scroll to position [287, 0]
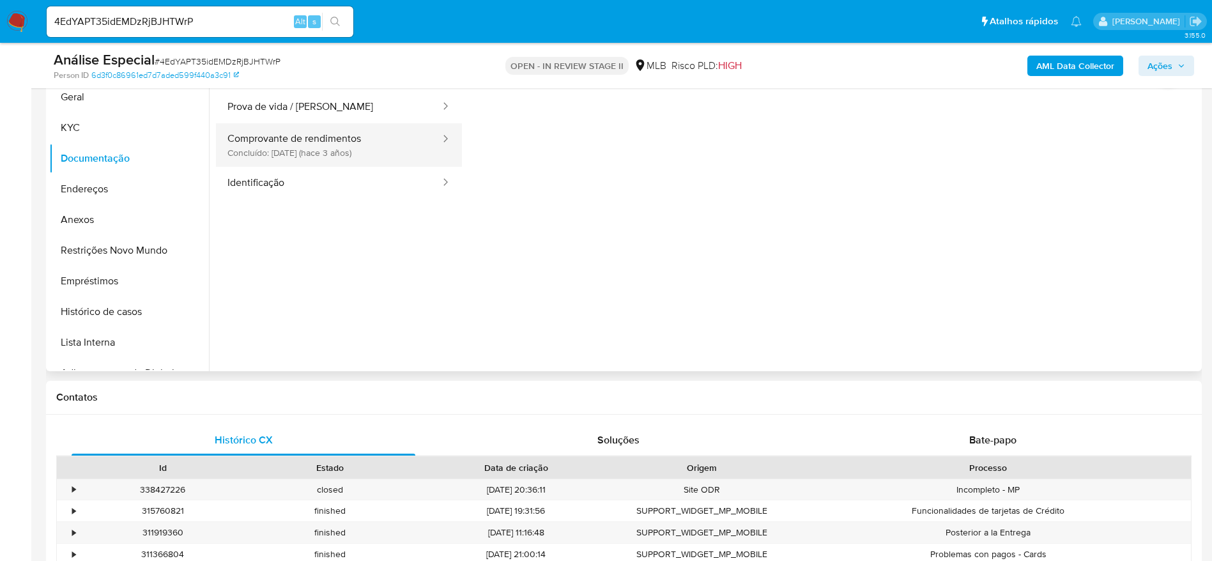
click at [347, 138] on button "Comprovante de rendimentos Concluído: [DATE] (hace 3 años)" at bounding box center [329, 144] width 226 height 43
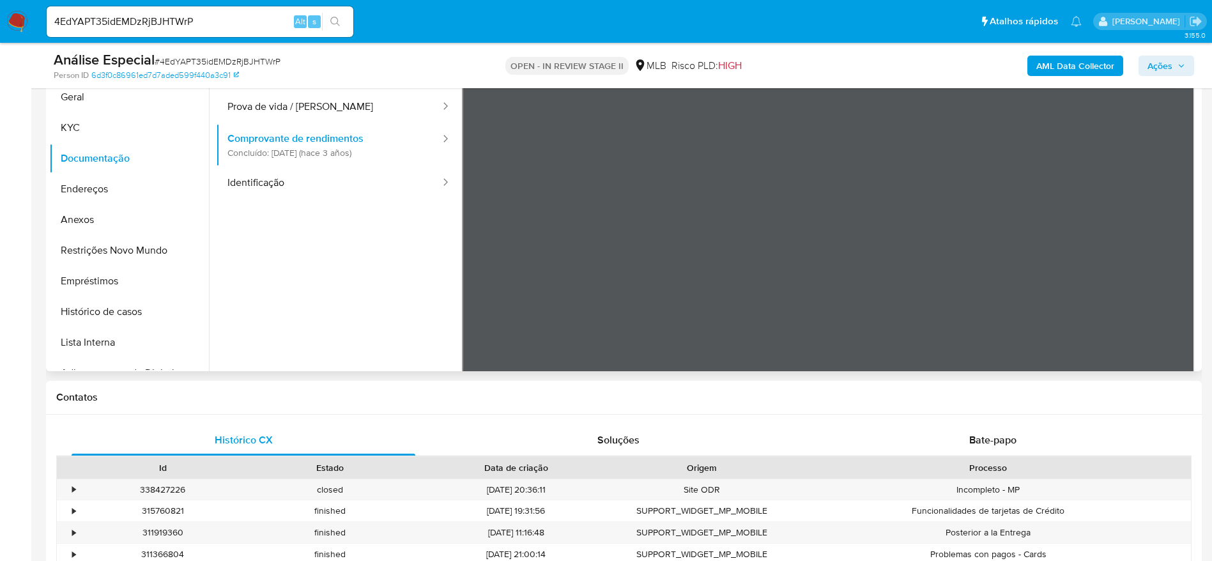
scroll to position [192, 0]
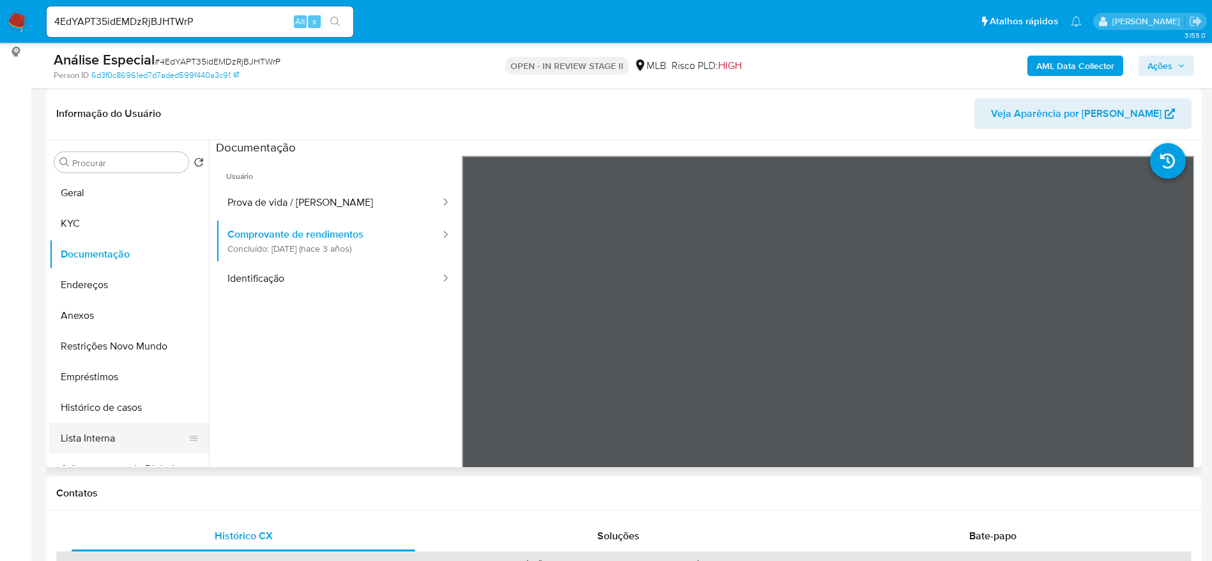
click at [94, 439] on button "Lista Interna" at bounding box center [123, 438] width 149 height 31
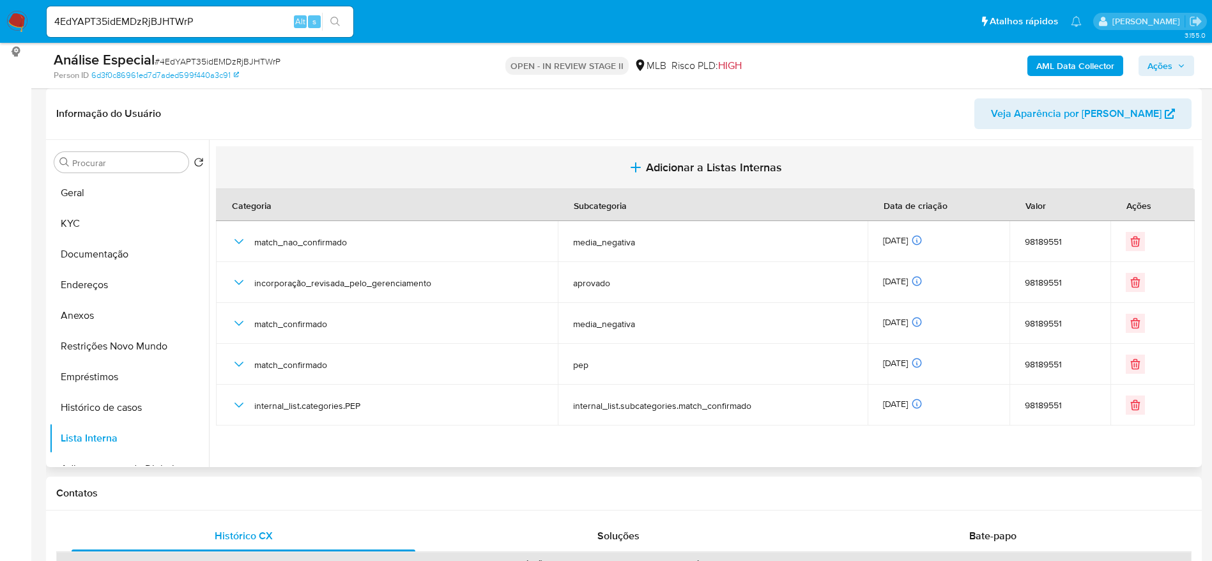
click at [666, 169] on span "Adicionar a Listas Internas" at bounding box center [714, 167] width 136 height 14
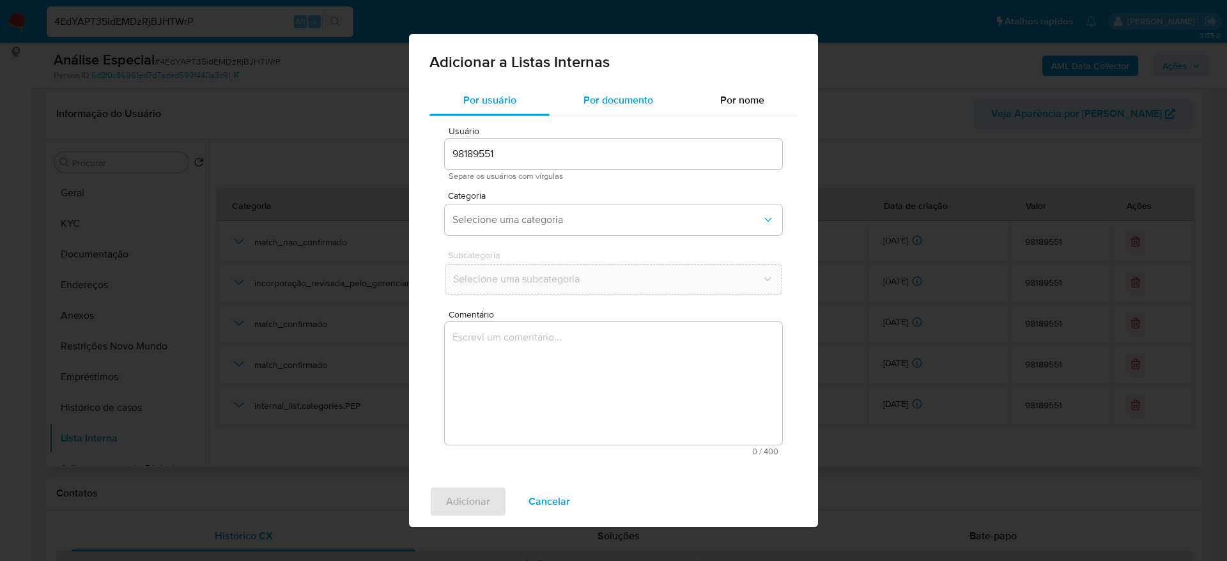
click at [602, 102] on span "Por documento" at bounding box center [618, 100] width 70 height 15
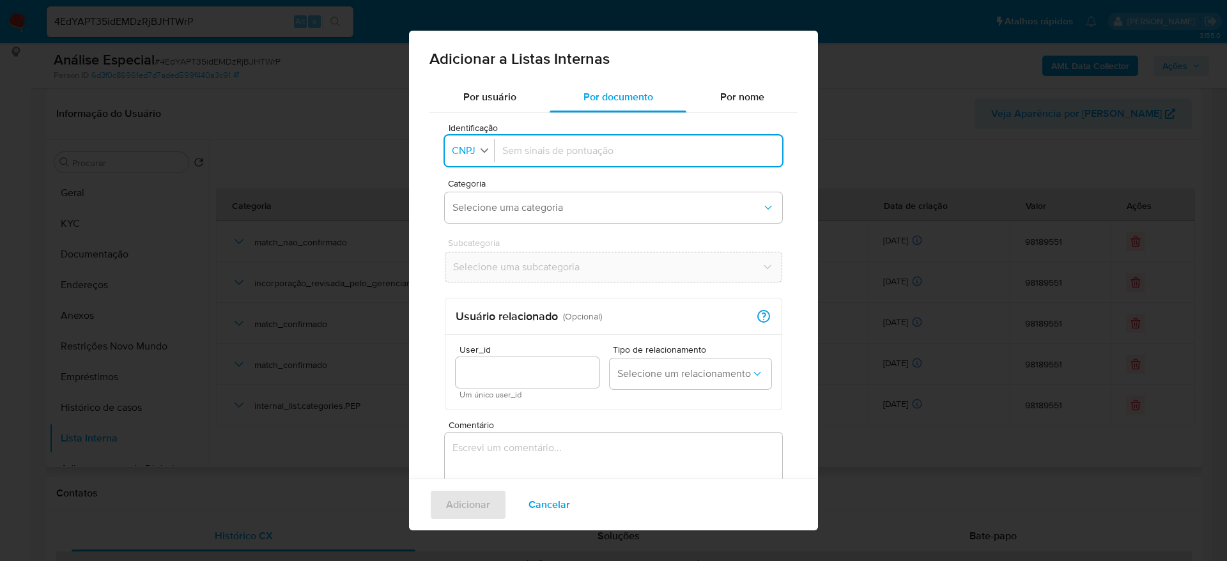
click at [478, 149] on button "Identificação CNPJ" at bounding box center [470, 151] width 45 height 19
click at [491, 197] on li "CPF" at bounding box center [469, 206] width 53 height 31
click at [573, 153] on input "Identificação" at bounding box center [635, 151] width 277 height 14
type input "46244379349"
click at [535, 202] on span "Selecione uma categoria" at bounding box center [606, 207] width 309 height 13
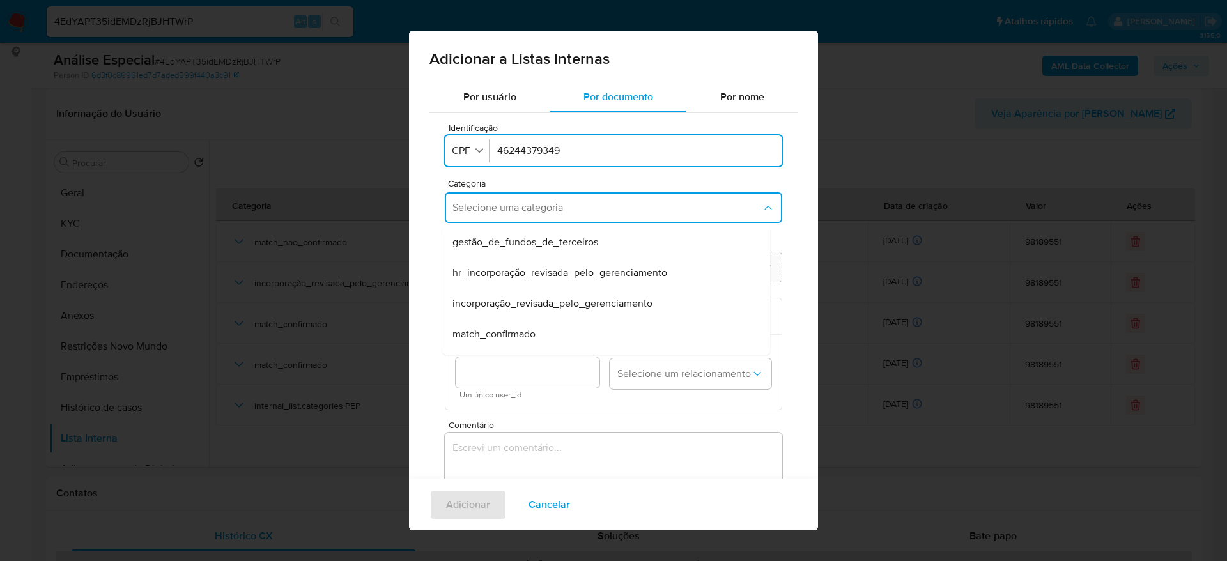
click at [558, 332] on div "match_confirmado" at bounding box center [602, 334] width 300 height 31
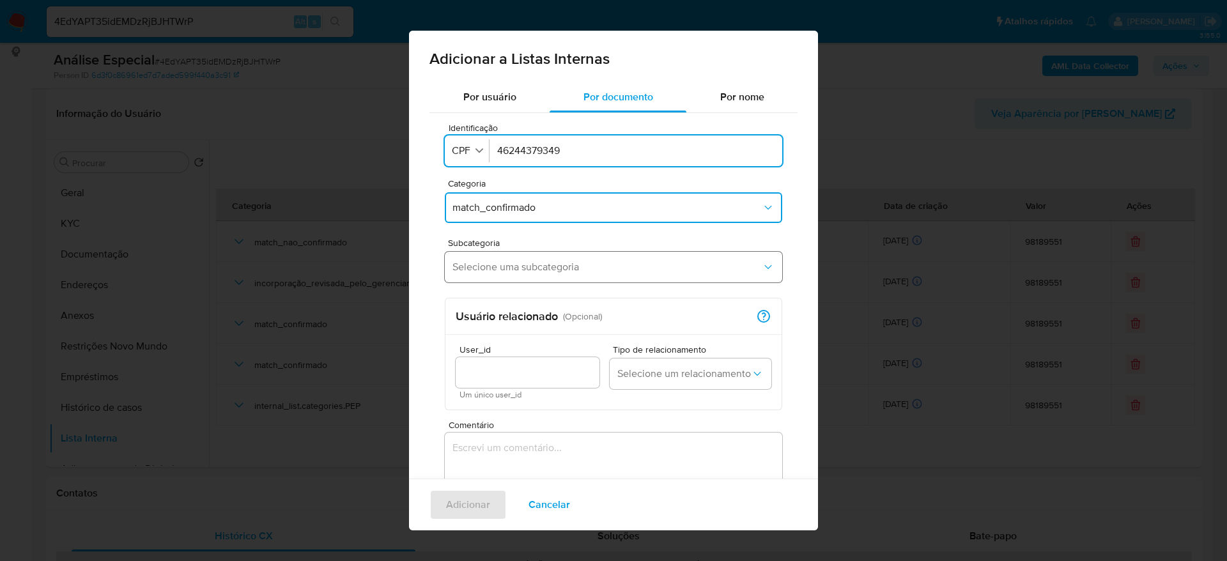
click at [546, 271] on span "Selecione uma subcategoria" at bounding box center [606, 267] width 309 height 13
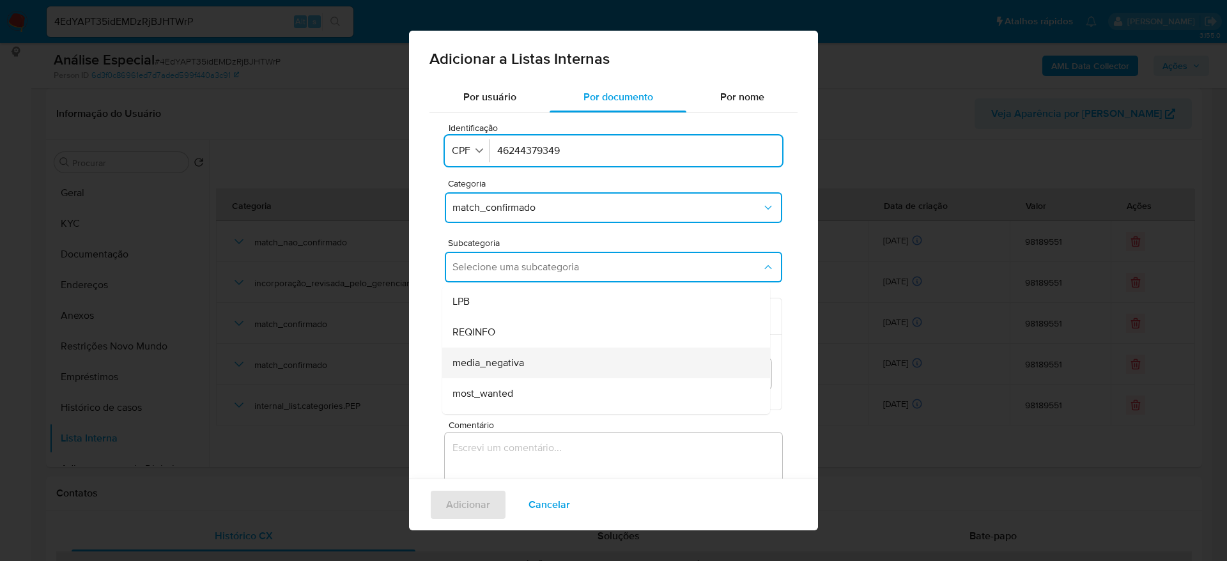
click at [559, 363] on div "media_negativa" at bounding box center [602, 363] width 300 height 31
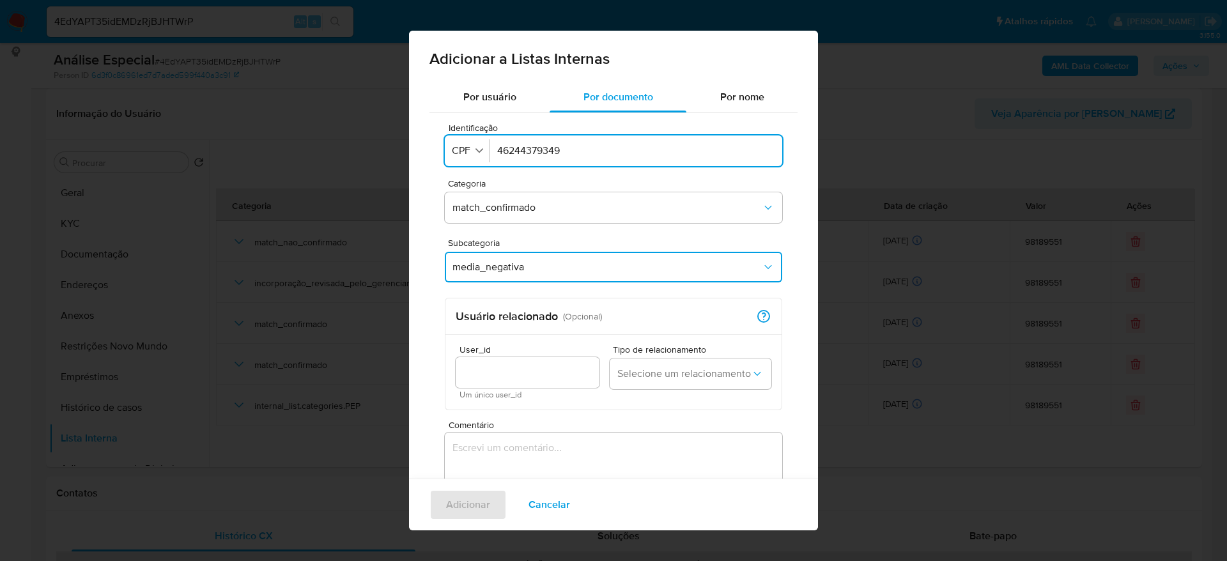
click at [528, 446] on textarea "Comentário" at bounding box center [613, 493] width 337 height 123
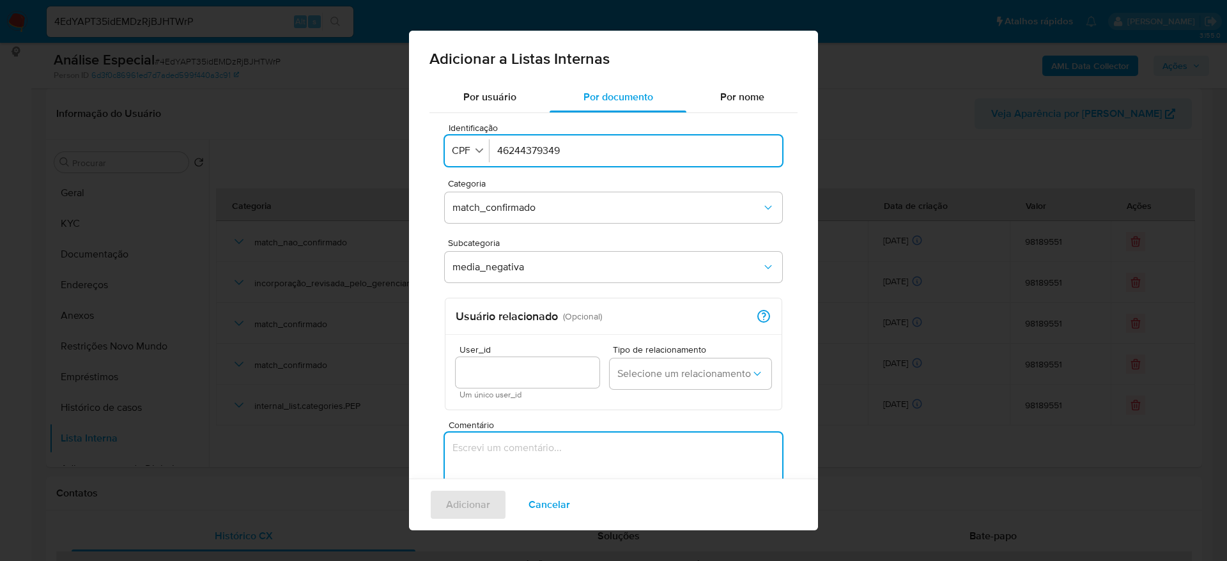
paste textarea "[URL][DOMAIN_NAME][PERSON_NAME][PERSON_NAME]"
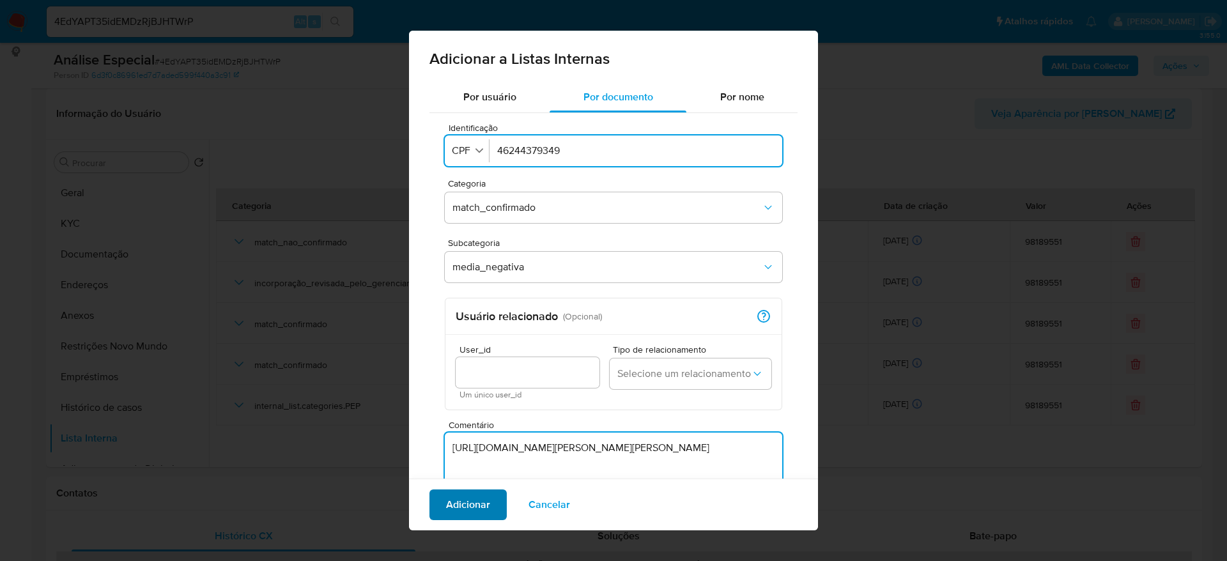
type textarea "[URL][DOMAIN_NAME][PERSON_NAME][PERSON_NAME]"
click at [457, 501] on span "Adicionar" at bounding box center [468, 505] width 44 height 28
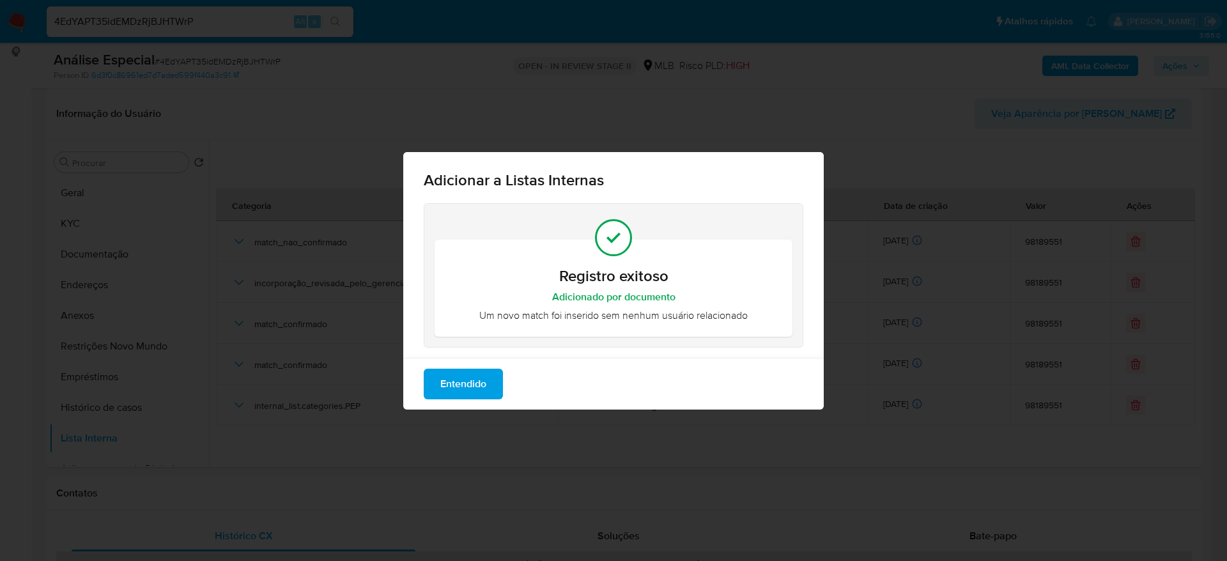
click at [462, 381] on span "Entendido" at bounding box center [463, 384] width 46 height 28
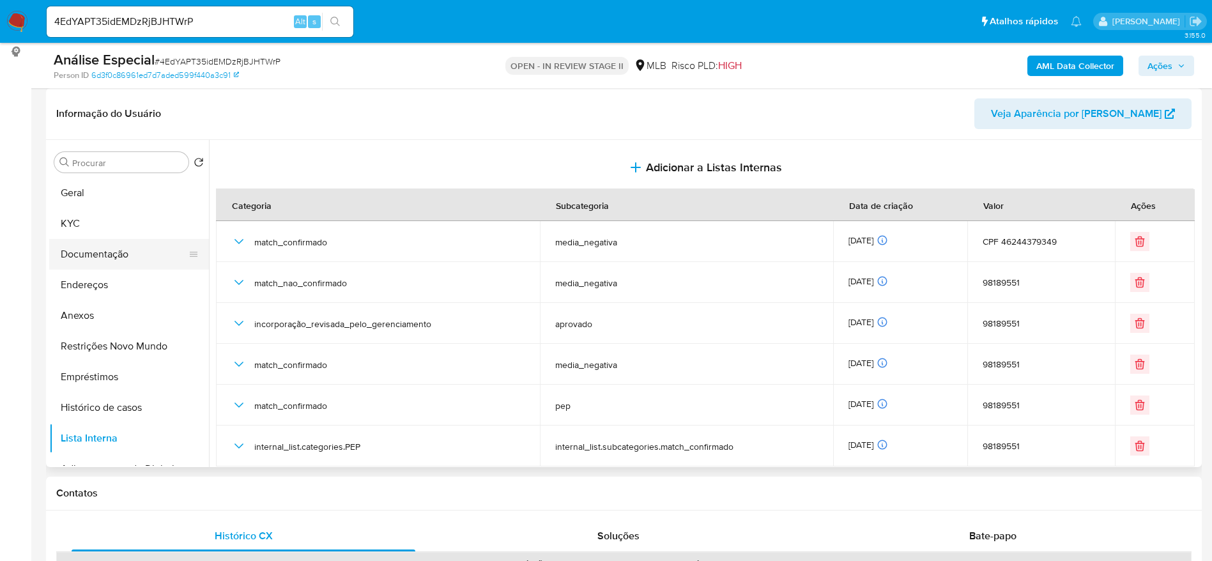
click at [89, 253] on button "Documentação" at bounding box center [123, 254] width 149 height 31
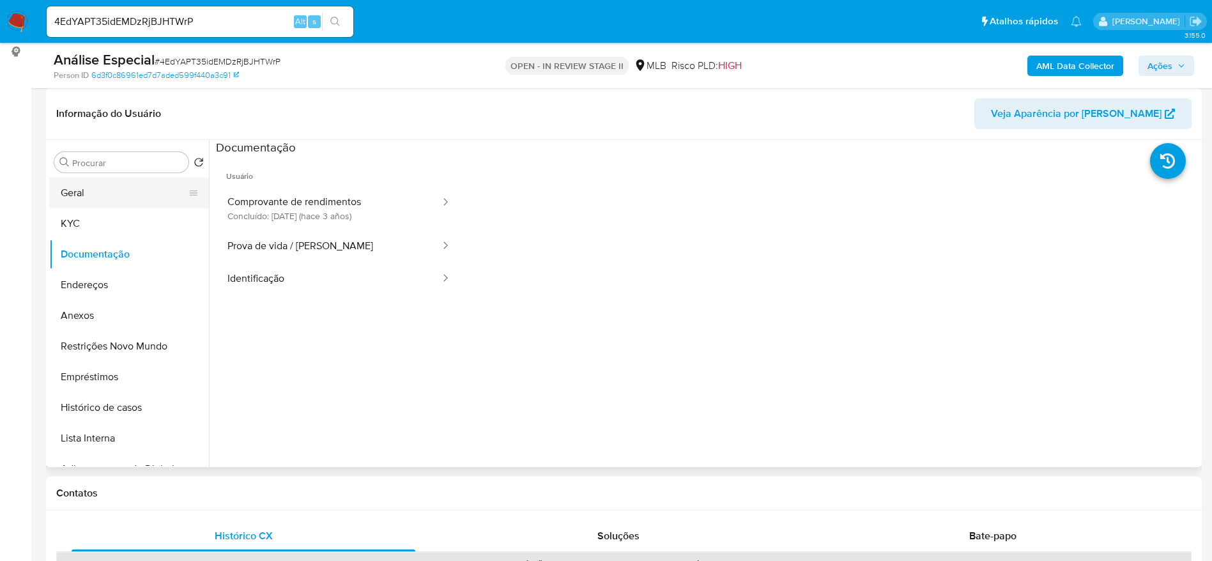
click at [89, 196] on button "Geral" at bounding box center [123, 193] width 149 height 31
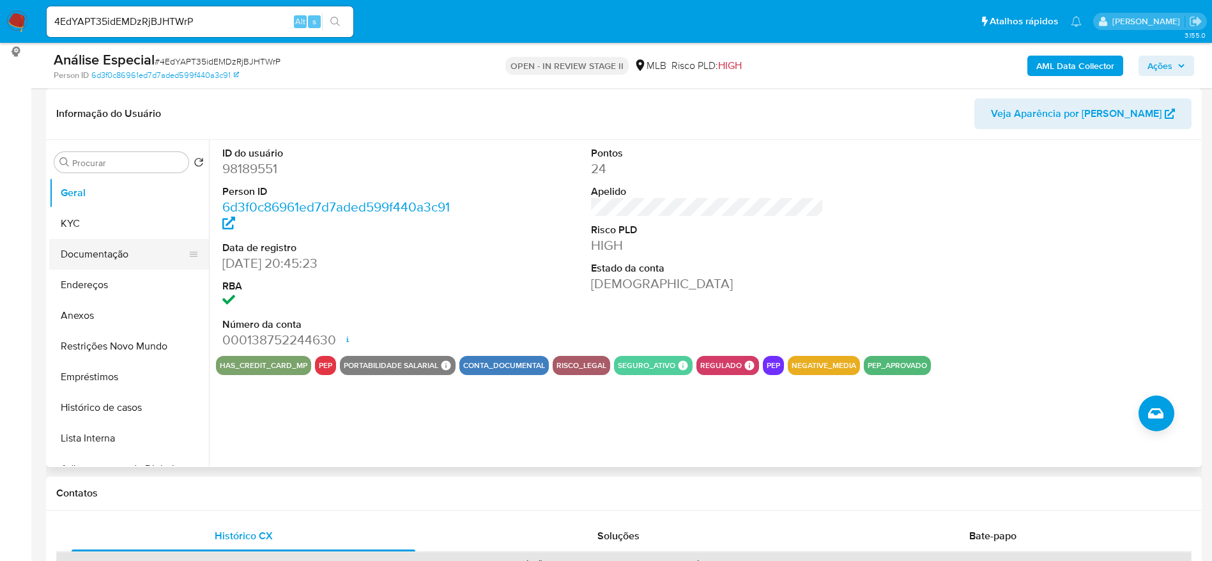
click at [94, 261] on button "Documentação" at bounding box center [123, 254] width 149 height 31
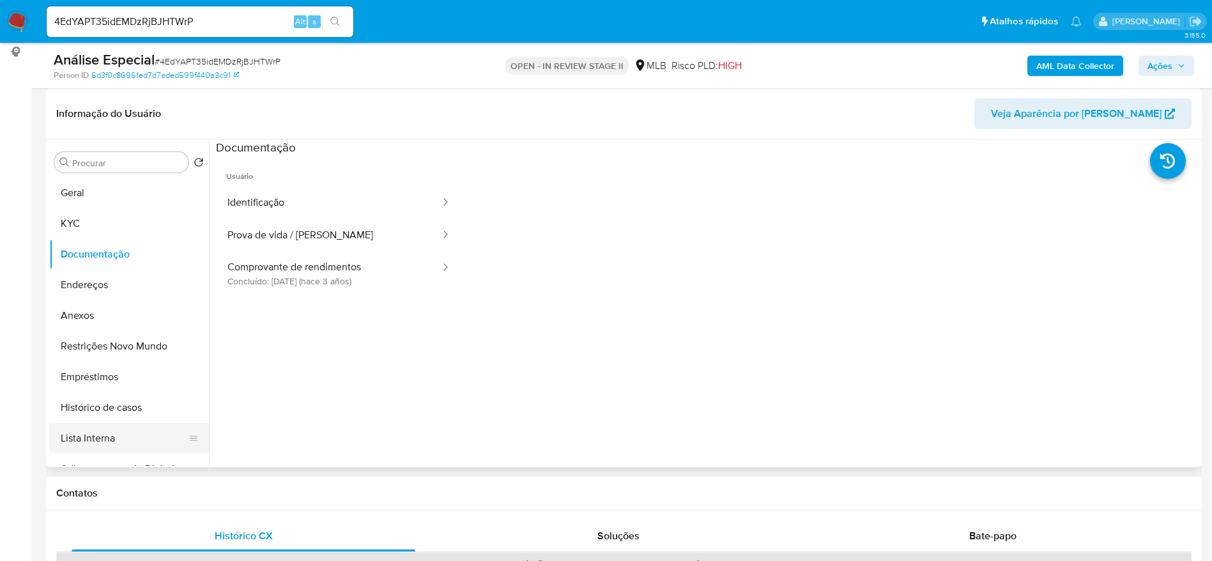
click at [112, 434] on button "Lista Interna" at bounding box center [123, 438] width 149 height 31
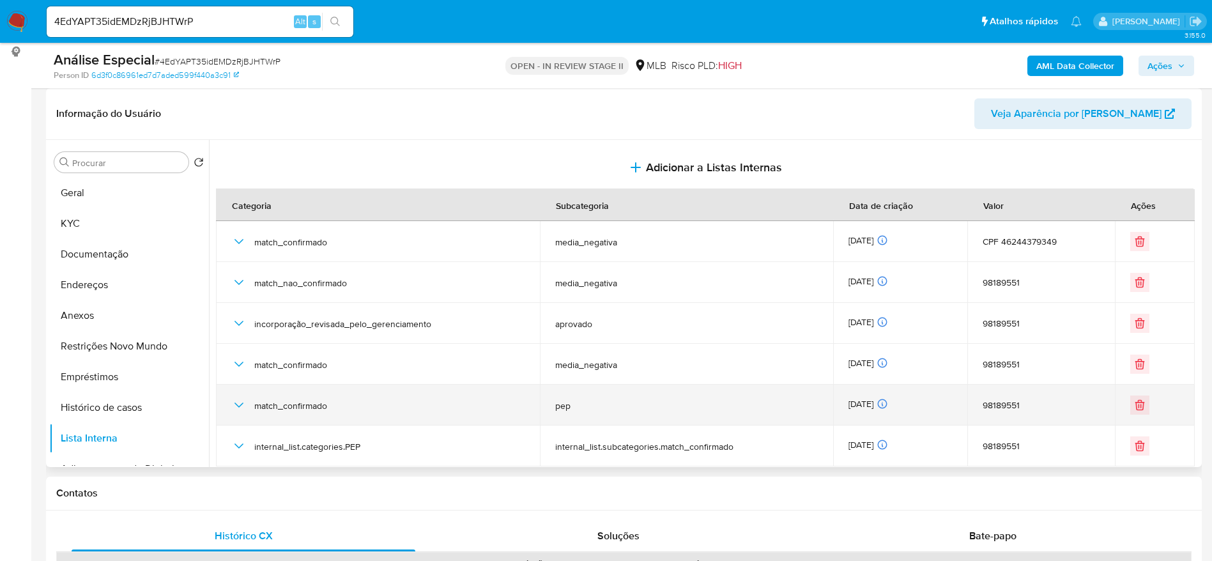
click at [238, 408] on icon "button" at bounding box center [238, 404] width 15 height 15
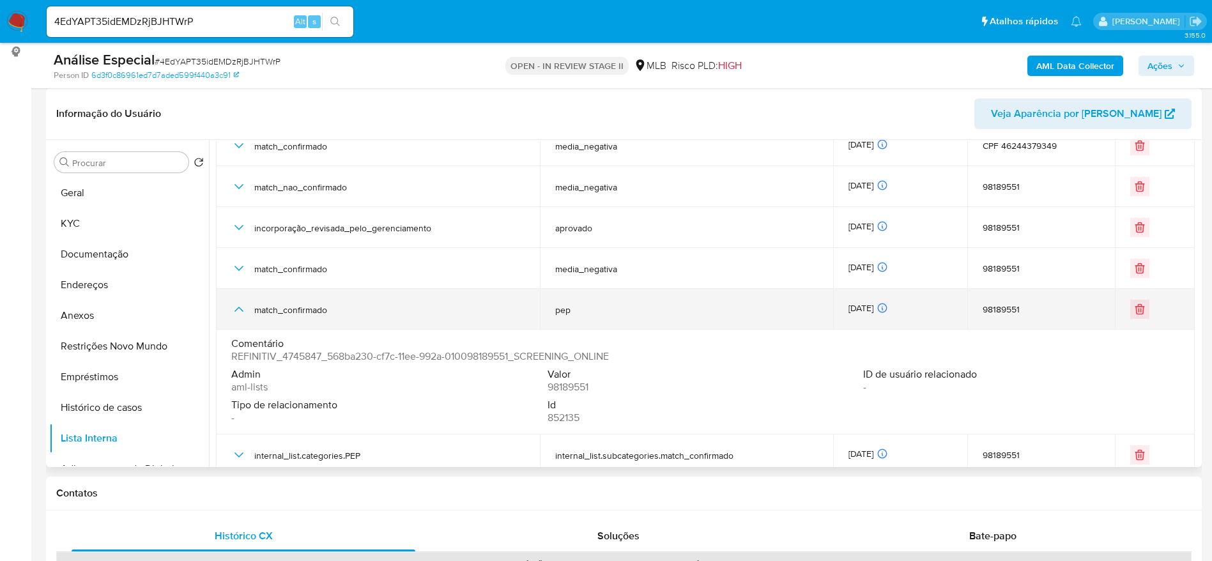
scroll to position [111, 0]
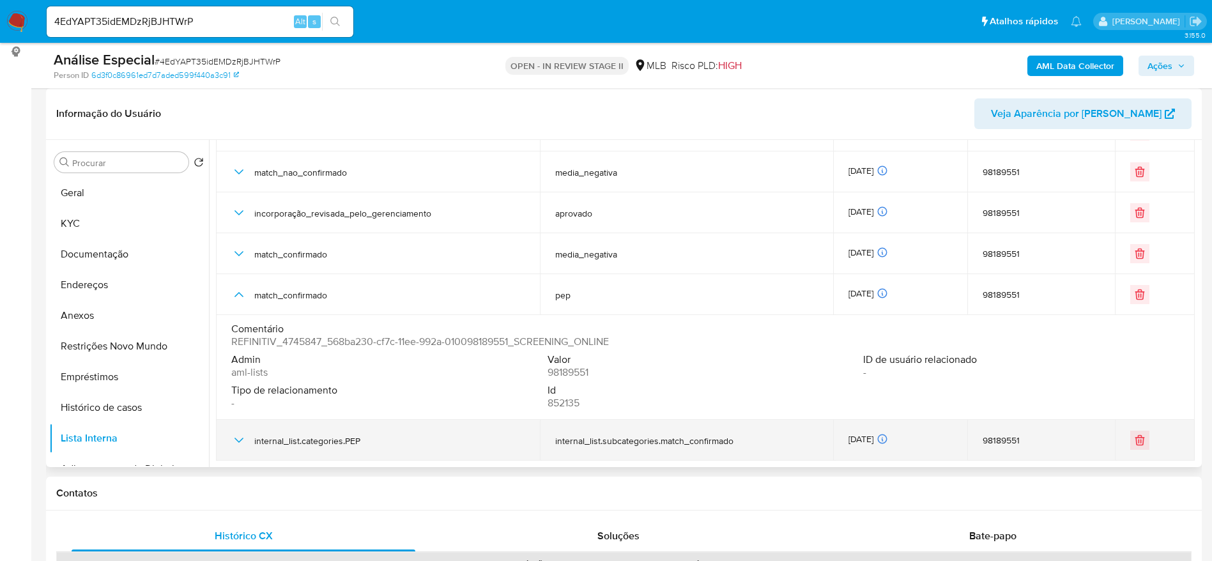
click at [243, 441] on icon "button" at bounding box center [238, 439] width 15 height 15
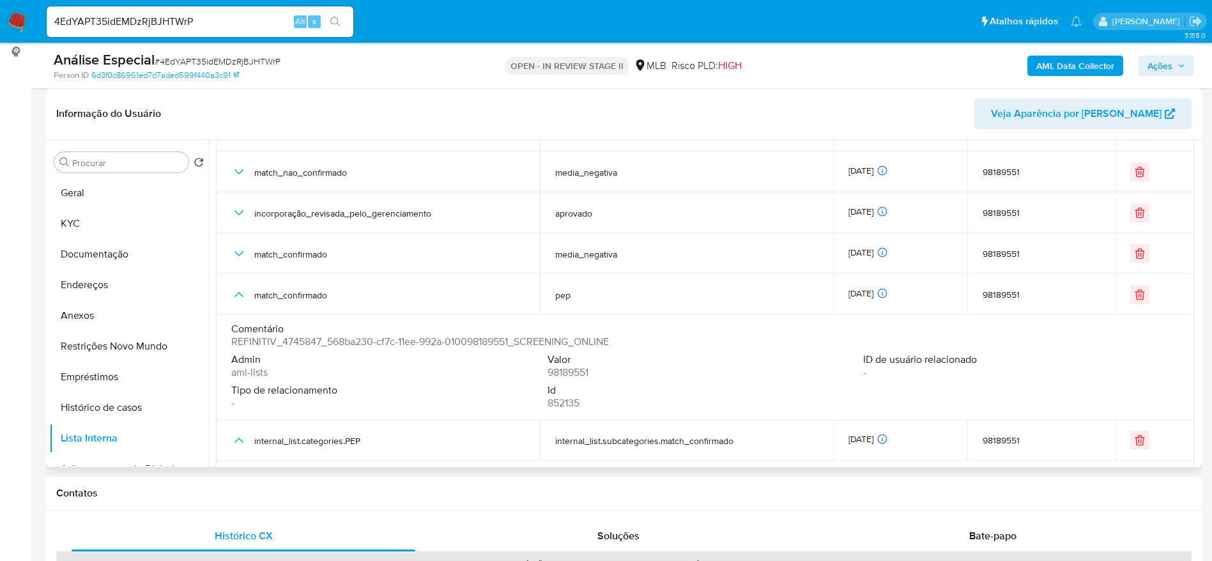
scroll to position [206, 0]
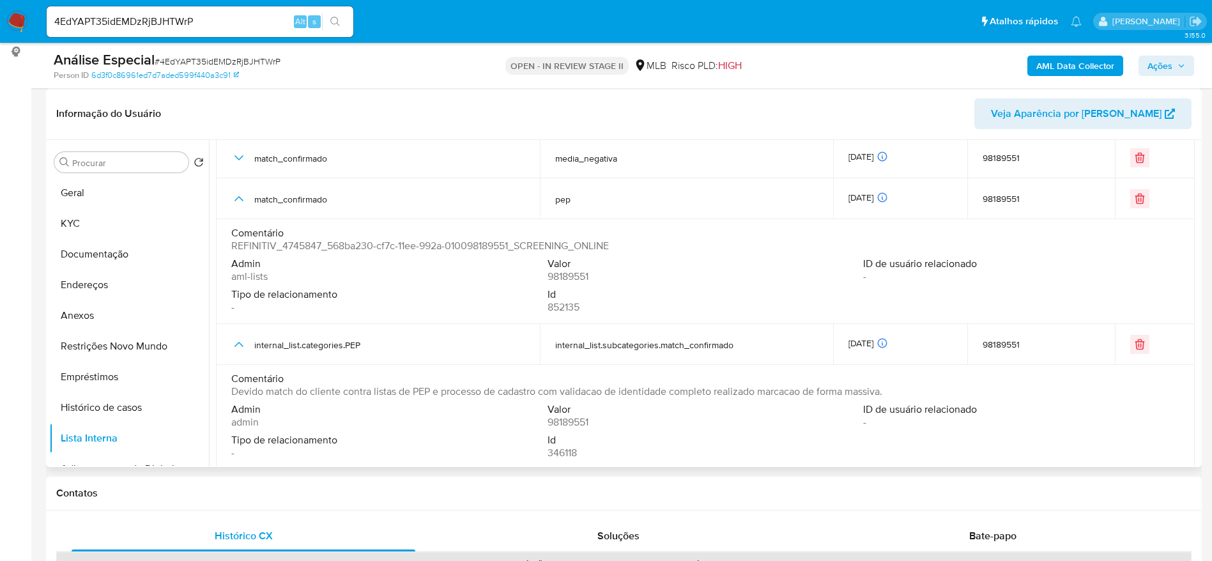
drag, startPoint x: 307, startPoint y: 394, endPoint x: 436, endPoint y: 397, distance: 128.4
click at [436, 397] on span "Devido match do cliente contra listas de PEP e processo de cadastro com validac…" at bounding box center [556, 391] width 651 height 13
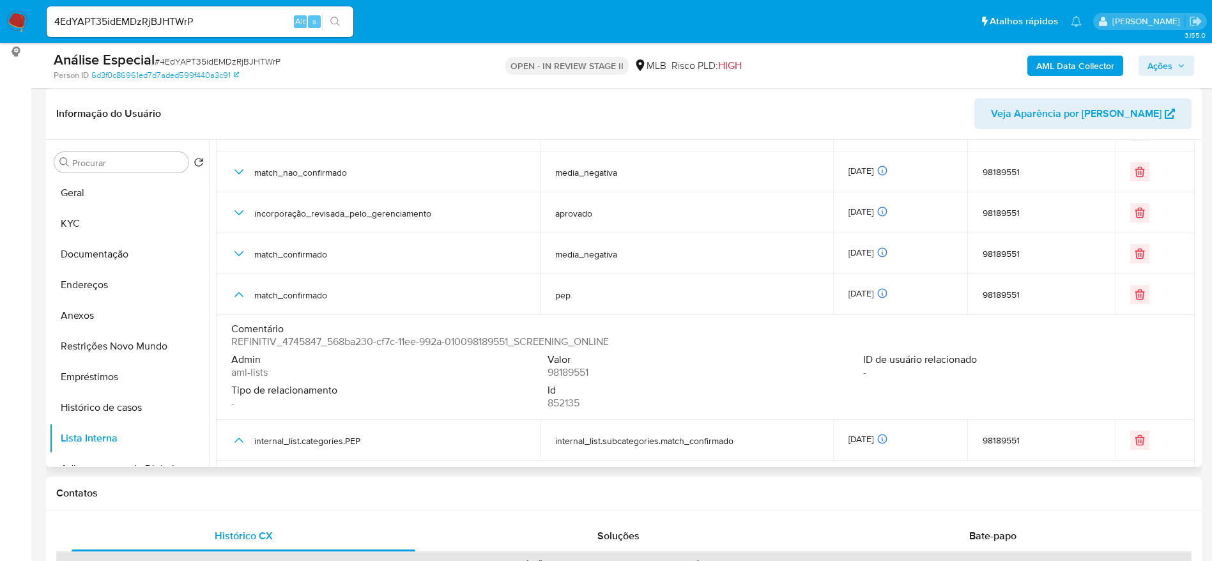
scroll to position [15, 0]
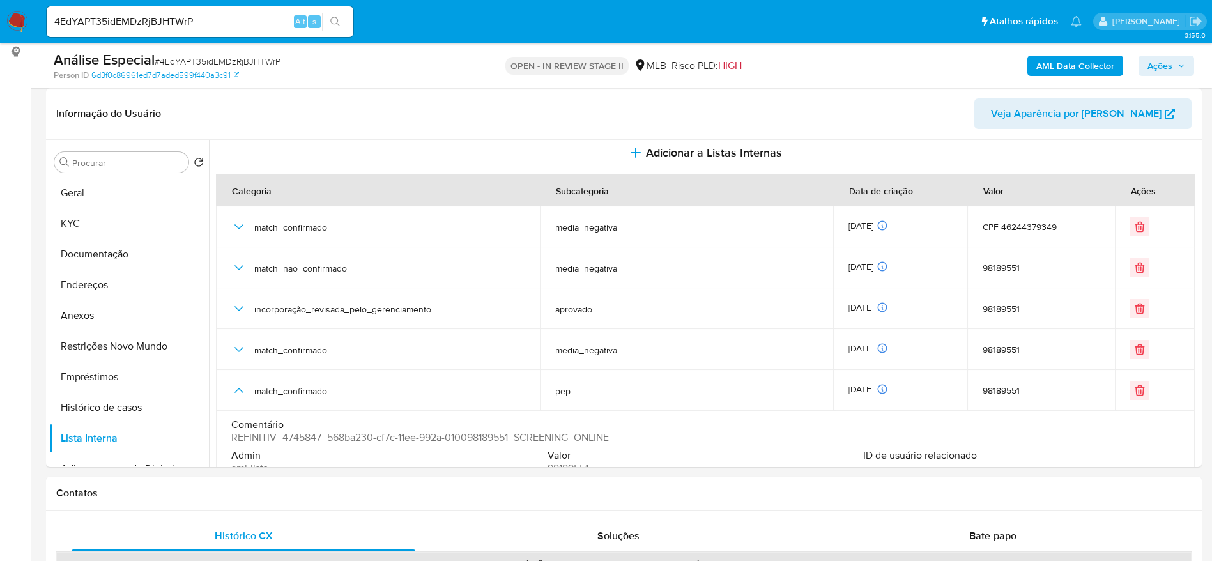
click at [159, 17] on input "4EdYAPT35idEMDzRjBJHTWrP" at bounding box center [200, 21] width 307 height 17
paste input "9JSqHiCE80Gb7dCGSL4ZxYLM"
type input "9JSqHiCE80Gb7dCGSL4ZxYLM"
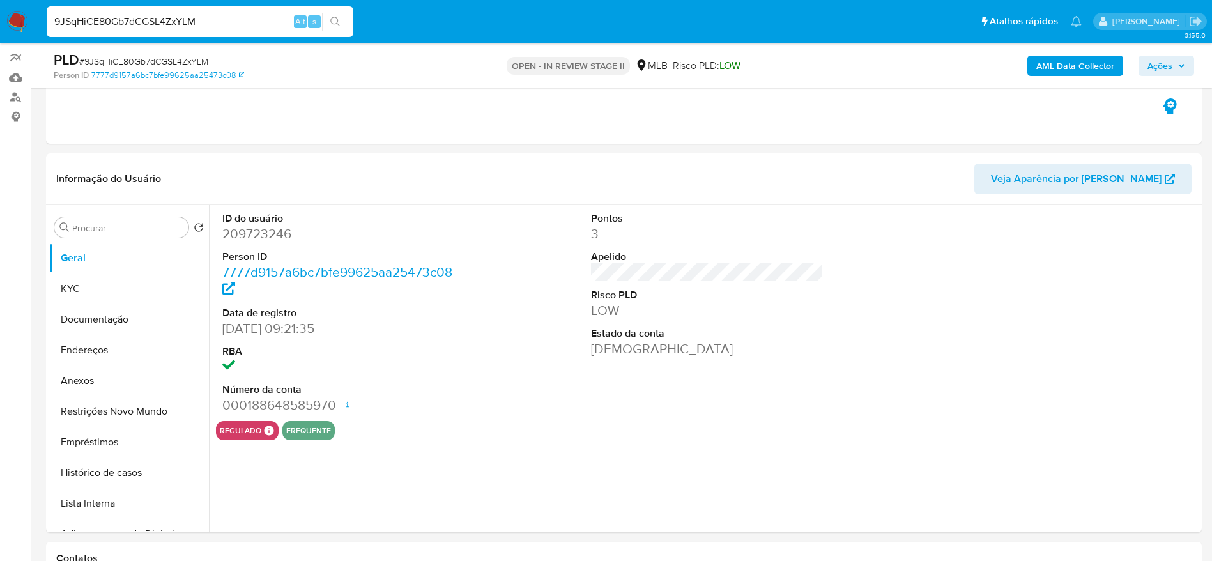
scroll to position [192, 0]
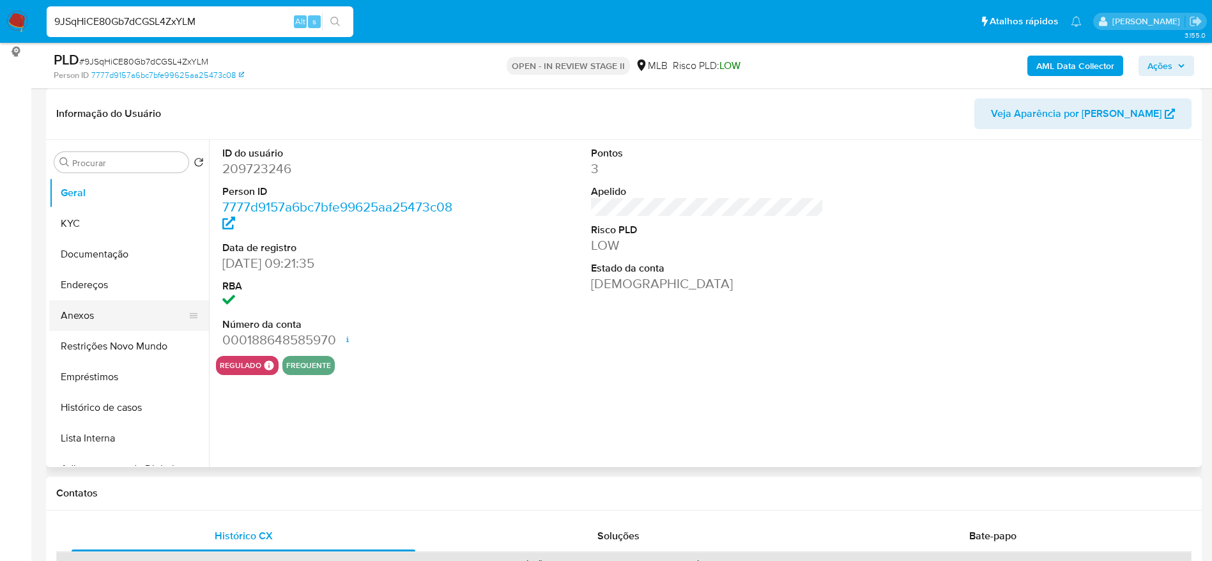
select select "10"
click at [102, 346] on button "Restrições Novo Mundo" at bounding box center [123, 346] width 149 height 31
